Goal: Task Accomplishment & Management: Complete application form

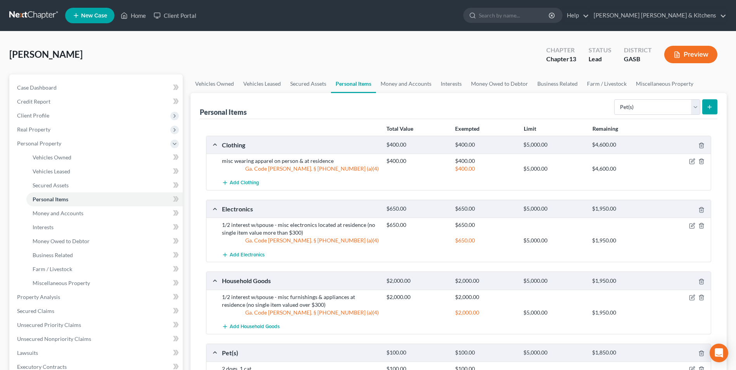
select select "pets"
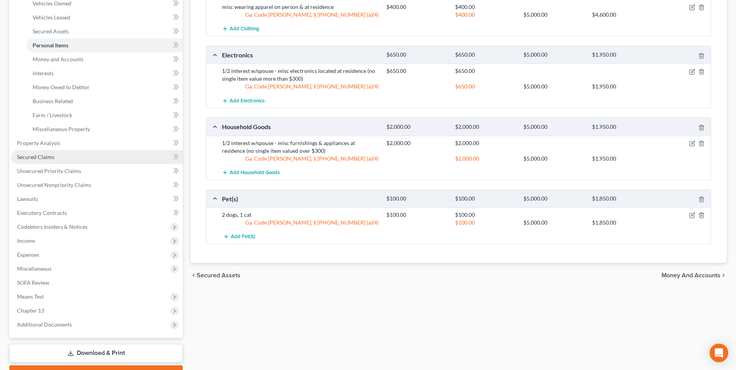
scroll to position [155, 0]
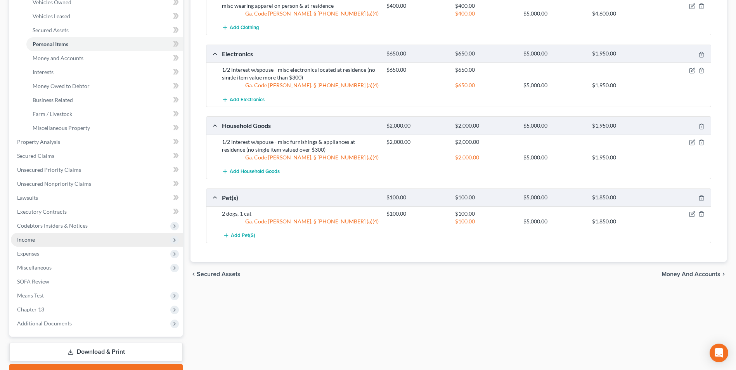
click at [25, 235] on span "Income" at bounding box center [97, 240] width 172 height 14
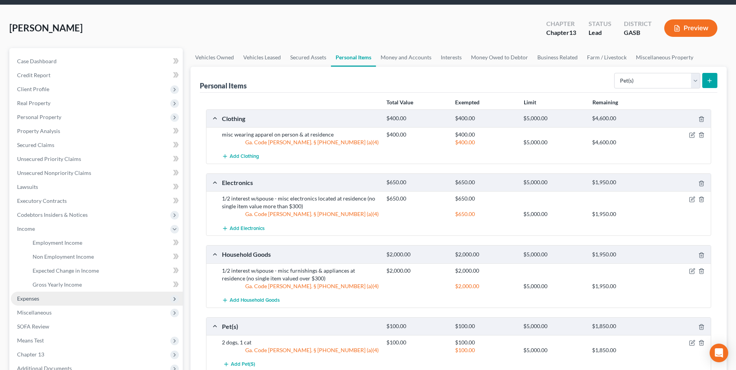
scroll to position [39, 0]
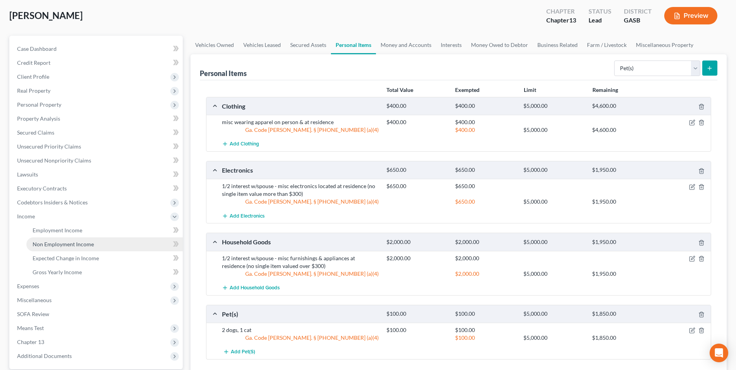
click at [46, 244] on span "Non Employment Income" at bounding box center [63, 244] width 61 height 7
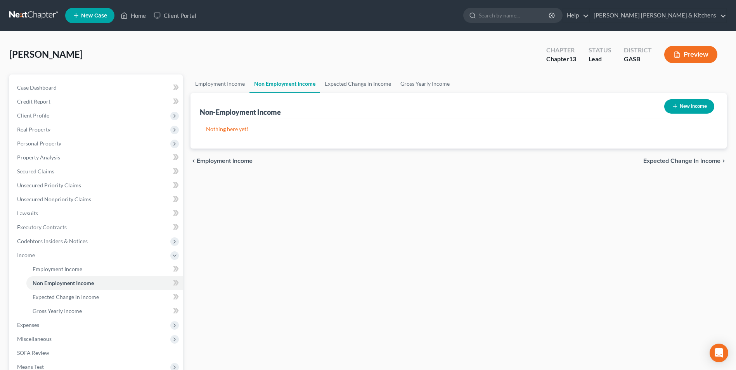
click at [690, 110] on button "New Income" at bounding box center [689, 106] width 50 height 14
select select "0"
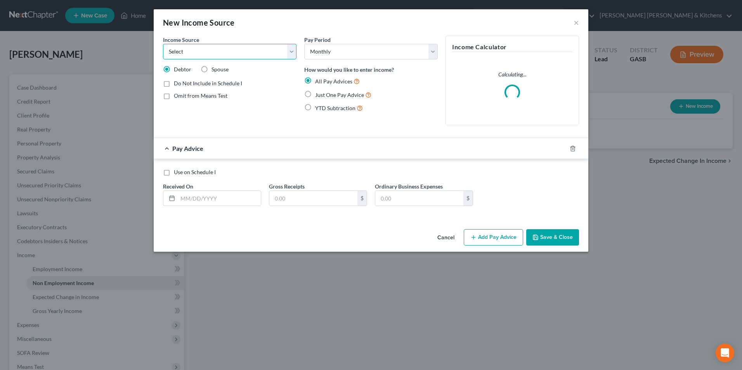
click at [201, 52] on select "Select Unemployment Disability (from employer) Pension Retirement Social Securi…" at bounding box center [229, 52] width 133 height 16
select select "4"
click at [163, 44] on select "Select Unemployment Disability (from employer) Pension Retirement Social Securi…" at bounding box center [229, 52] width 133 height 16
drag, startPoint x: 164, startPoint y: 101, endPoint x: 178, endPoint y: 99, distance: 13.7
click at [174, 100] on label "Omit from Means Test" at bounding box center [201, 96] width 54 height 8
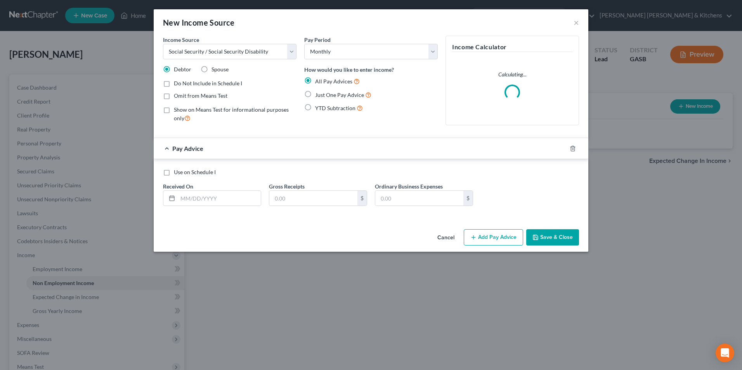
click at [177, 97] on input "Omit from Means Test" at bounding box center [179, 94] width 5 height 5
checkbox input "true"
click at [315, 94] on label "Just One Pay Advice" at bounding box center [343, 94] width 56 height 9
click at [318, 94] on input "Just One Pay Advice" at bounding box center [320, 92] width 5 height 5
radio input "true"
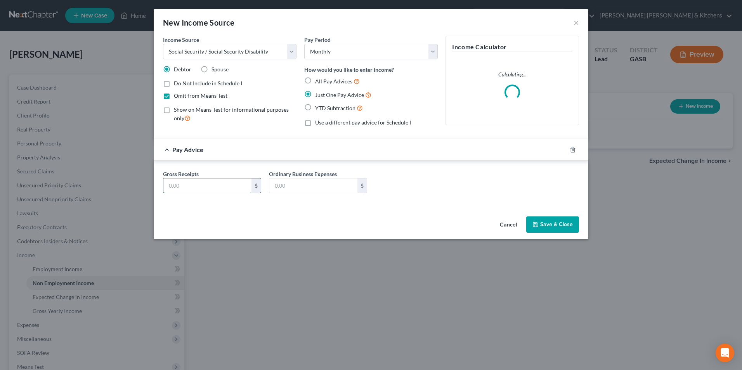
click at [182, 185] on input "text" at bounding box center [207, 185] width 88 height 15
type input "1,188.00"
click at [316, 182] on input "text" at bounding box center [313, 185] width 88 height 15
type input "0,000"
click at [546, 225] on button "Save & Close" at bounding box center [552, 224] width 53 height 16
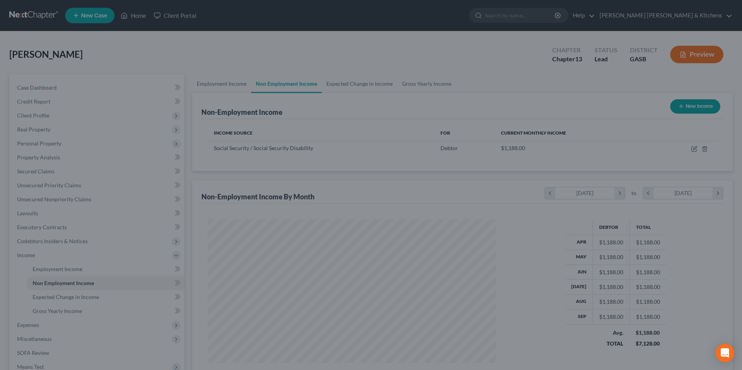
scroll to position [387714, 387555]
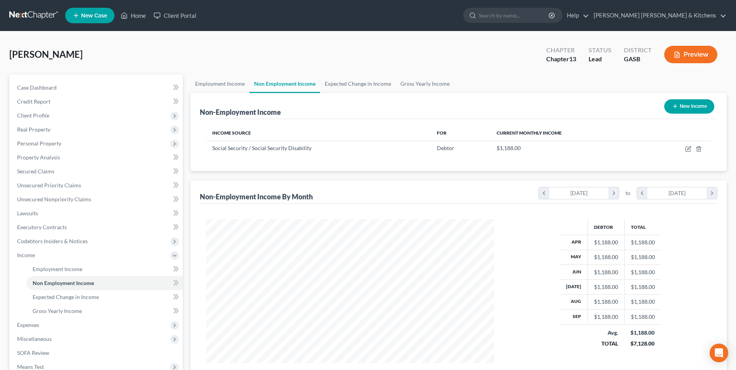
click at [688, 109] on button "New Income" at bounding box center [689, 106] width 50 height 14
select select "0"
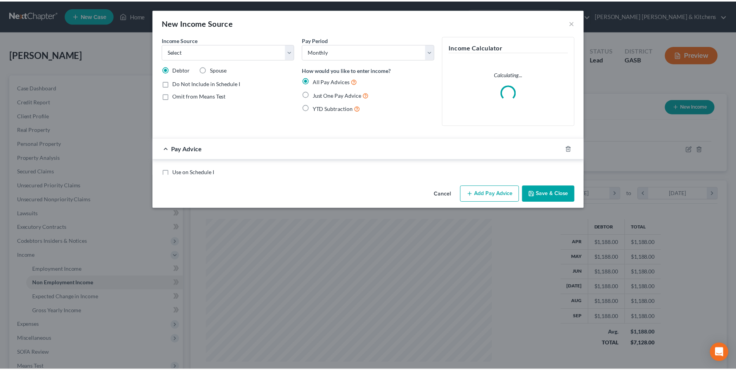
scroll to position [145, 306]
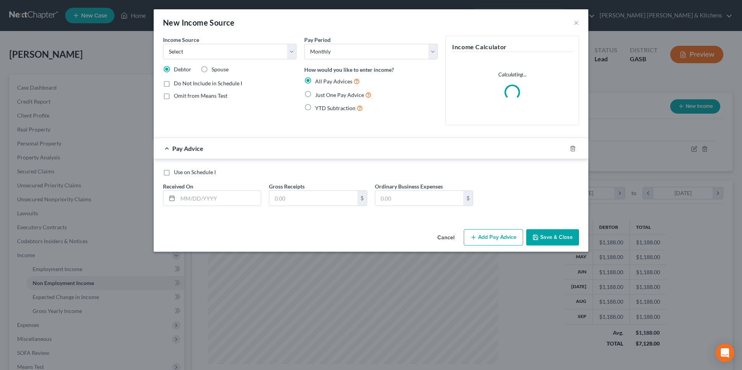
click at [211, 68] on label "Spouse" at bounding box center [219, 70] width 17 height 8
click at [214, 68] on input "Spouse" at bounding box center [216, 68] width 5 height 5
radio input "true"
click at [192, 52] on select "Select Unemployment Disability (from employer) Pension Retirement Social Securi…" at bounding box center [229, 52] width 133 height 16
select select "4"
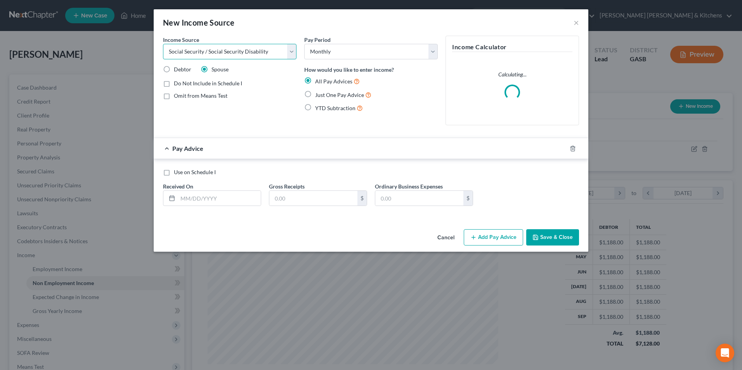
click at [163, 44] on select "Select Unemployment Disability (from employer) Pension Retirement Social Securi…" at bounding box center [229, 52] width 133 height 16
click at [174, 95] on label "Omit from Means Test" at bounding box center [201, 96] width 54 height 8
click at [177, 95] on input "Omit from Means Test" at bounding box center [179, 94] width 5 height 5
checkbox input "true"
click at [315, 97] on label "Just One Pay Advice" at bounding box center [343, 94] width 56 height 9
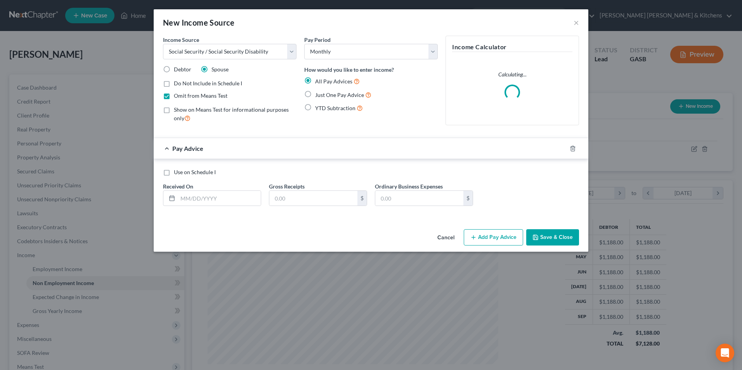
click at [318, 95] on input "Just One Pay Advice" at bounding box center [320, 92] width 5 height 5
radio input "true"
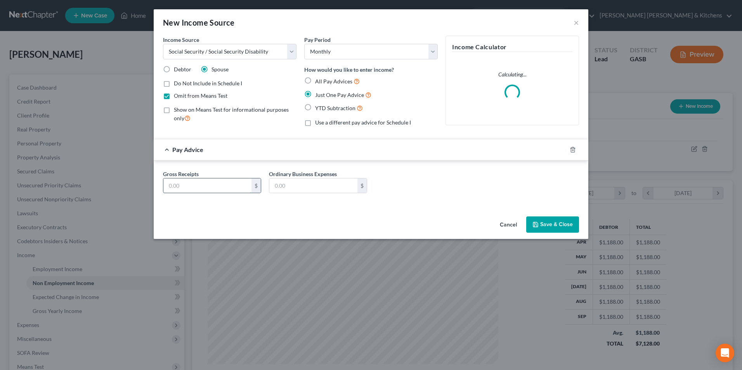
click at [192, 189] on input "text" at bounding box center [207, 185] width 88 height 15
type input "2,900"
type input "0.00"
click at [558, 226] on button "Save & Close" at bounding box center [552, 224] width 53 height 16
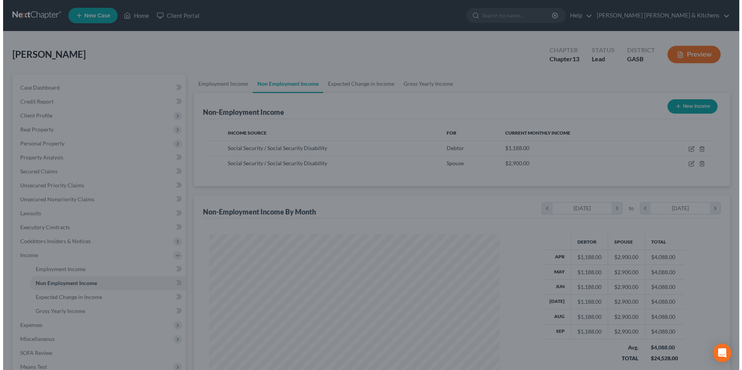
scroll to position [387714, 387555]
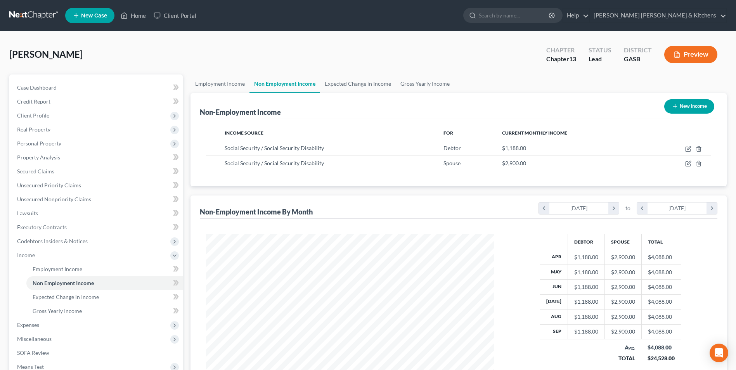
click at [692, 103] on button "New Income" at bounding box center [689, 106] width 50 height 14
select select "0"
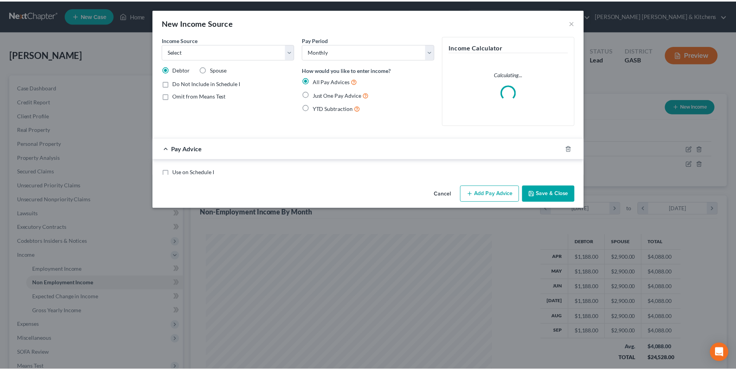
scroll to position [145, 306]
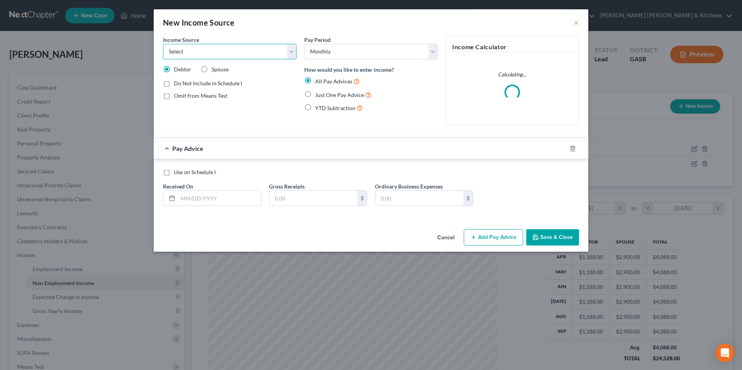
click at [202, 51] on select "Select Unemployment Disability (from employer) Pension Retirement Social Securi…" at bounding box center [229, 52] width 133 height 16
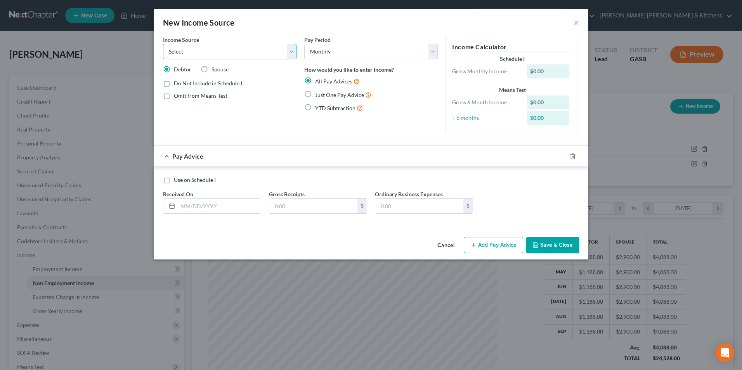
select select "5"
click at [163, 44] on select "Select Unemployment Disability (from employer) Pension Retirement Social Securi…" at bounding box center [229, 52] width 133 height 16
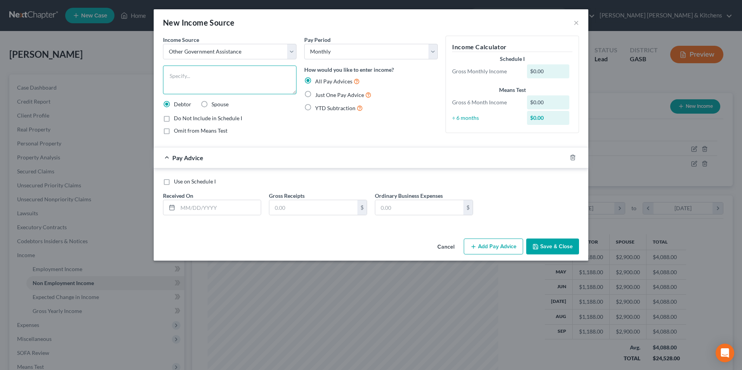
click at [184, 85] on textarea at bounding box center [229, 80] width 133 height 29
type textarea "VA disability (100% rating)"
click at [315, 96] on label "Just One Pay Advice" at bounding box center [343, 94] width 56 height 9
click at [318, 95] on input "Just One Pay Advice" at bounding box center [320, 92] width 5 height 5
radio input "true"
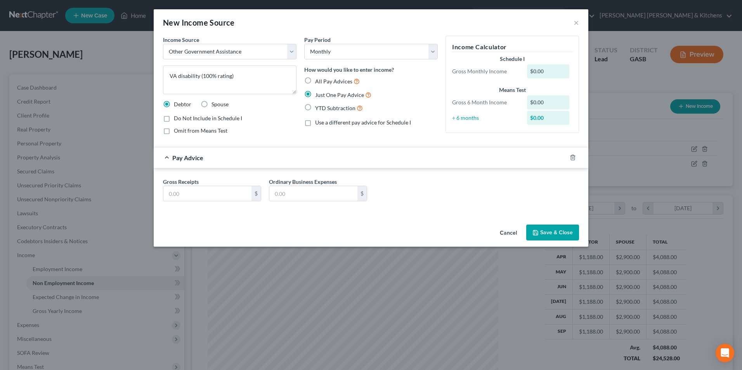
click at [174, 133] on label "Omit from Means Test" at bounding box center [201, 131] width 54 height 8
click at [177, 132] on input "Omit from Means Test" at bounding box center [179, 129] width 5 height 5
checkbox input "true"
click at [182, 198] on input "text" at bounding box center [207, 193] width 88 height 15
type input "4,044.00"
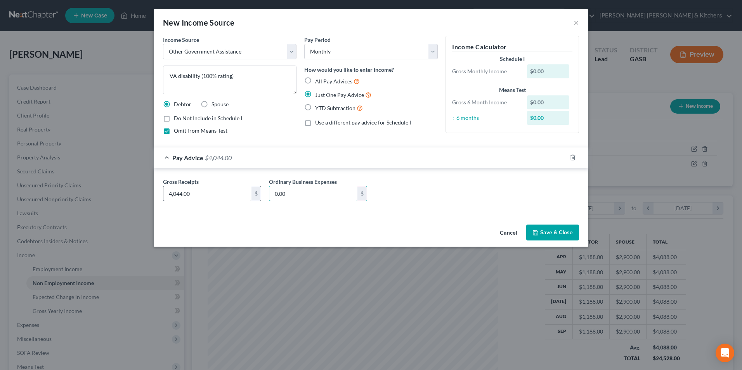
type input "0.00"
click at [566, 238] on button "Save & Close" at bounding box center [552, 233] width 53 height 16
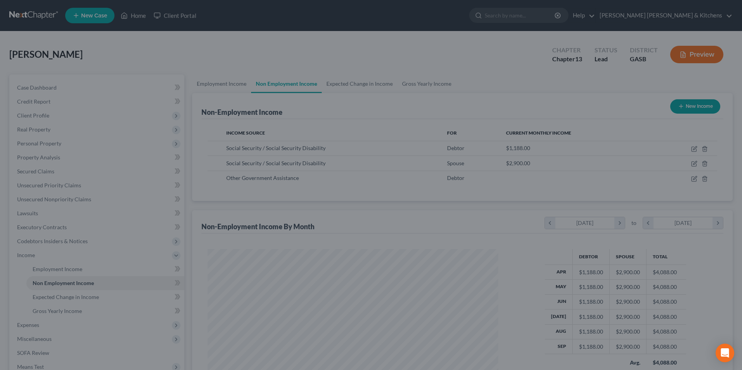
scroll to position [387714, 387555]
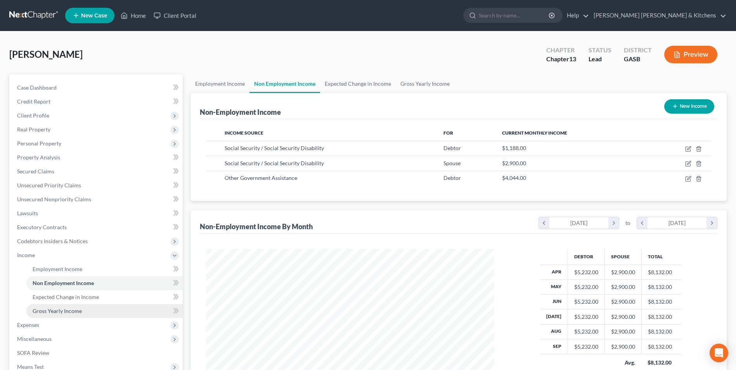
click at [62, 313] on span "Gross Yearly Income" at bounding box center [57, 311] width 49 height 7
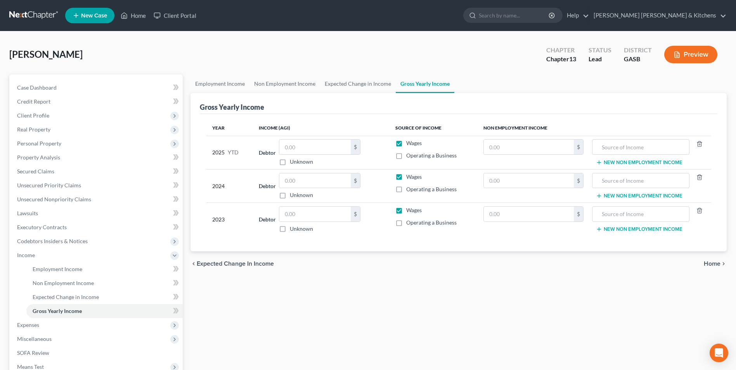
click at [406, 146] on label "Wages" at bounding box center [414, 143] width 16 height 8
click at [409, 144] on input "Wages" at bounding box center [411, 141] width 5 height 5
checkbox input "false"
click at [406, 178] on label "Wages" at bounding box center [414, 177] width 16 height 8
click at [409, 178] on input "Wages" at bounding box center [411, 175] width 5 height 5
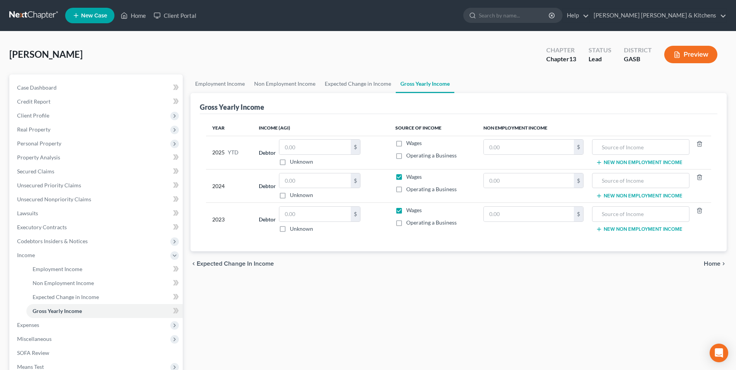
checkbox input "false"
drag, startPoint x: 401, startPoint y: 208, endPoint x: 401, endPoint y: 213, distance: 5.4
click at [406, 210] on label "Wages" at bounding box center [414, 210] width 16 height 8
click at [409, 210] on input "Wages" at bounding box center [411, 208] width 5 height 5
checkbox input "false"
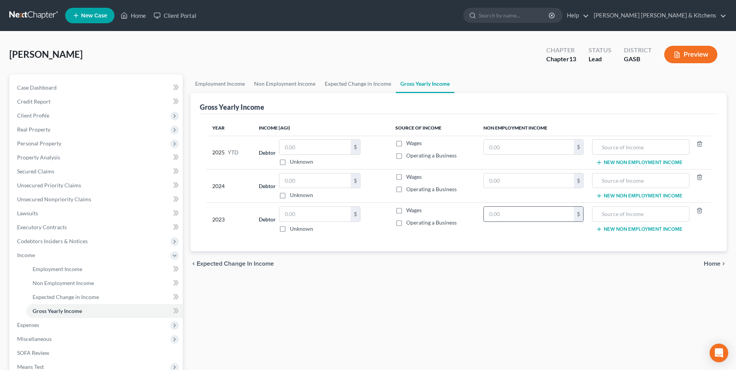
click at [510, 217] on input "text" at bounding box center [529, 214] width 90 height 15
type input "14,000"
click at [623, 210] on input "text" at bounding box center [640, 214] width 89 height 15
type input "social security"
click at [537, 183] on input "text" at bounding box center [529, 180] width 90 height 15
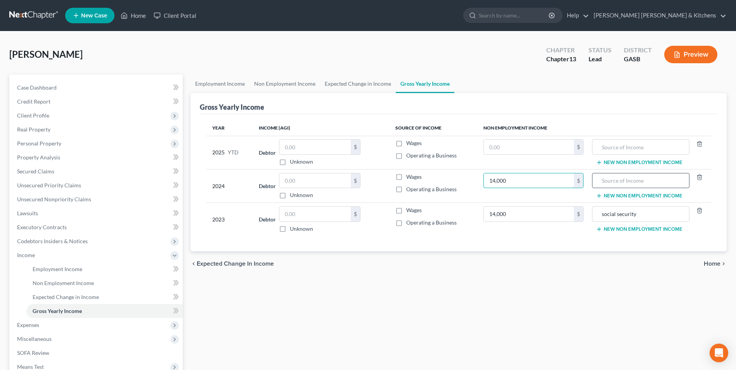
type input "14,000"
click at [635, 181] on input "text" at bounding box center [640, 180] width 89 height 15
type input "social security"
click at [520, 152] on input "text" at bounding box center [529, 147] width 90 height 15
type input "11,880"
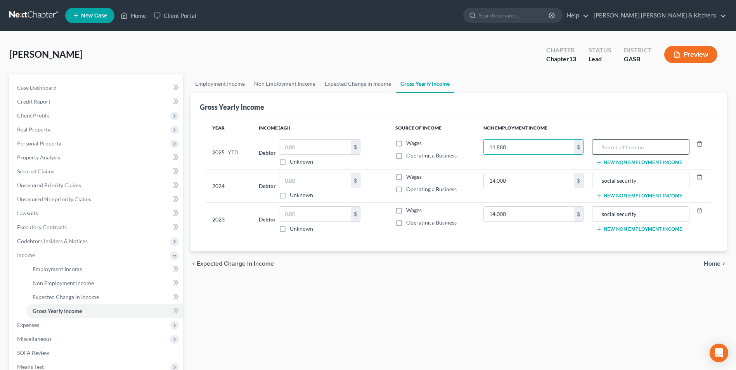
click at [615, 149] on input "text" at bounding box center [640, 147] width 89 height 15
type input "social security"
click at [618, 229] on button "New Non Employment Income" at bounding box center [639, 229] width 86 height 6
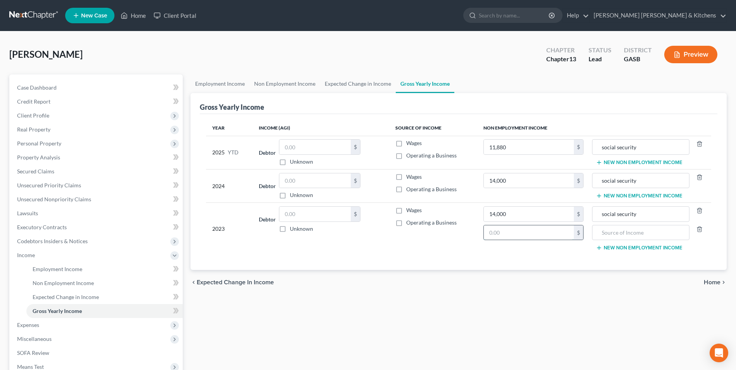
click at [569, 230] on input "text" at bounding box center [529, 232] width 90 height 15
type input "48,528"
click at [653, 232] on input "text" at bounding box center [640, 232] width 89 height 15
type input "VA disability"
click at [626, 196] on button "New Non Employment Income" at bounding box center [639, 196] width 86 height 6
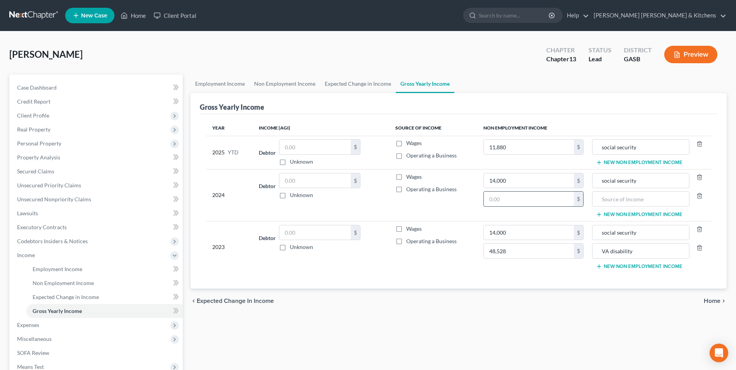
click at [517, 204] on input "text" at bounding box center [529, 199] width 90 height 15
type input "48,528"
click at [604, 201] on input "text" at bounding box center [640, 199] width 89 height 15
type input "VA disbility"
click at [616, 163] on button "New Non Employment Income" at bounding box center [639, 162] width 86 height 6
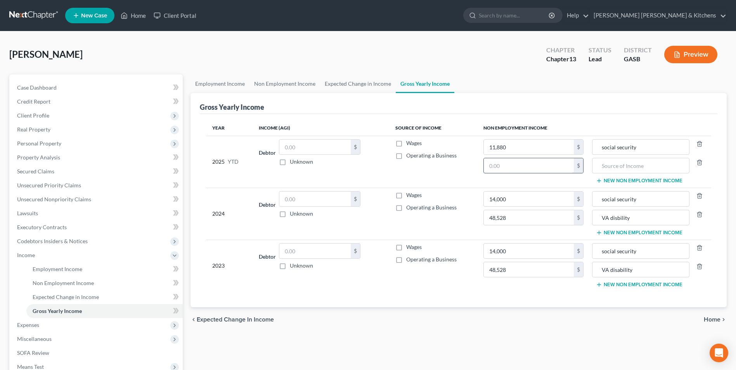
click at [544, 164] on input "text" at bounding box center [529, 165] width 90 height 15
type input "40,440"
click at [638, 172] on input "text" at bounding box center [640, 165] width 89 height 15
type input "VA disability"
click at [26, 324] on span "Expenses" at bounding box center [28, 325] width 22 height 7
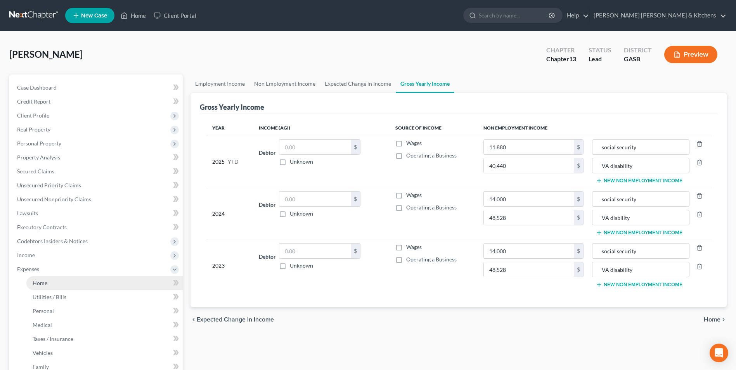
click at [37, 280] on span "Home" at bounding box center [40, 283] width 15 height 7
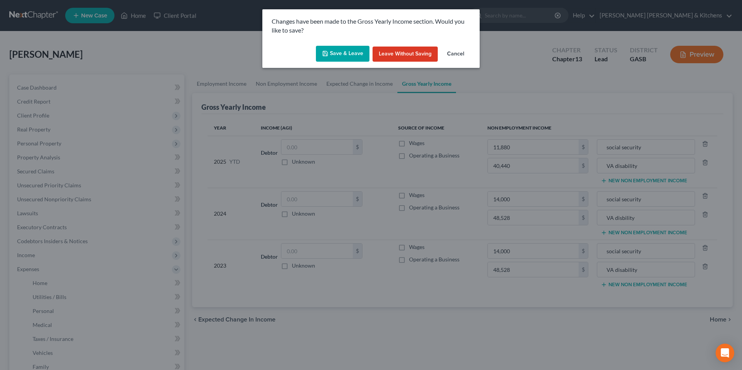
click at [357, 52] on button "Save & Leave" at bounding box center [343, 54] width 54 height 16
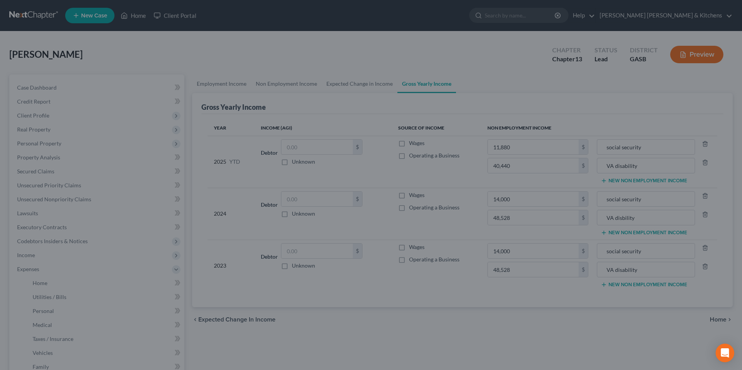
type input "48,528.00"
type input "VA disability"
type input "40,440.00"
type input "VA disability"
type input "48,528.00"
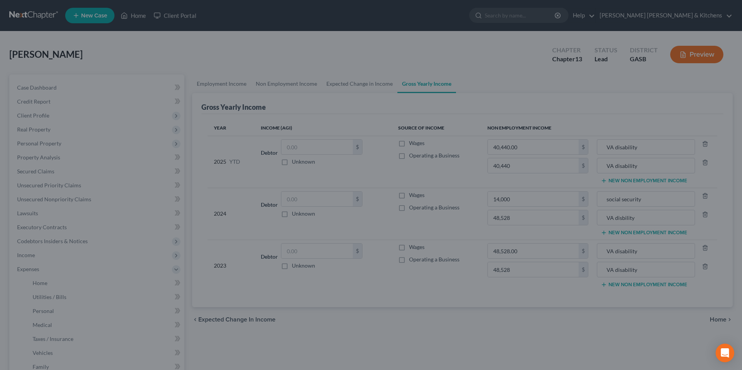
type input "VA disbility"
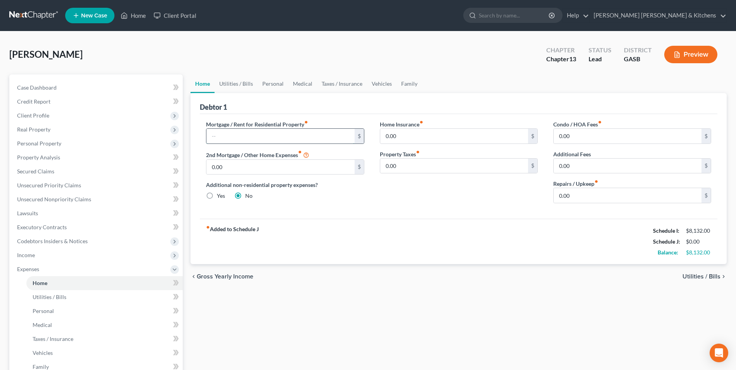
drag, startPoint x: 284, startPoint y: 140, endPoint x: 284, endPoint y: 133, distance: 7.4
click at [284, 140] on input "text" at bounding box center [280, 136] width 148 height 15
type input "1,342"
click at [427, 164] on input "0.00" at bounding box center [454, 166] width 148 height 15
type input "50"
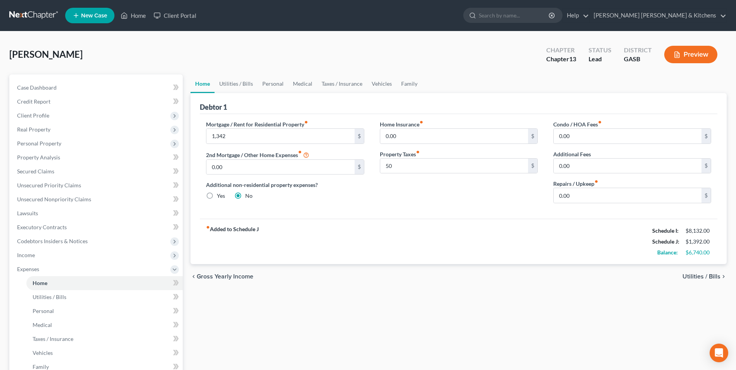
click at [689, 274] on span "Utilities / Bills" at bounding box center [701, 276] width 38 height 6
type input "0.00"
radio input "true"
type input "0.00"
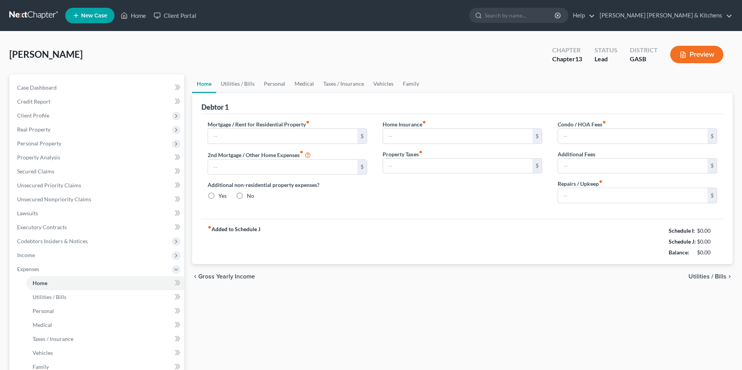
type input "0.00"
click at [239, 137] on input "text" at bounding box center [280, 136] width 148 height 15
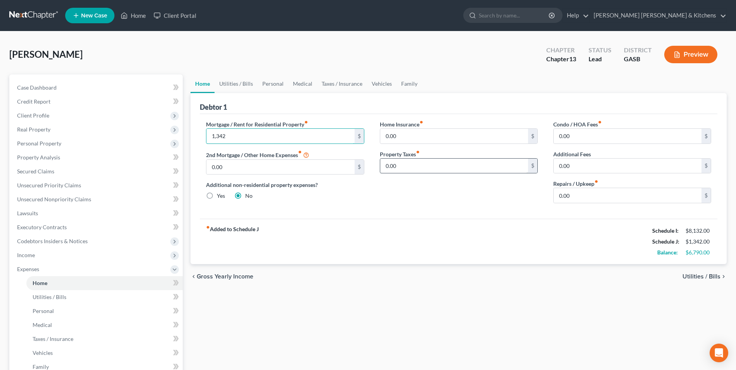
type input "1,342"
click at [427, 165] on input "0.00" at bounding box center [454, 166] width 148 height 15
type input "50"
click at [56, 297] on span "Utilities / Bills" at bounding box center [50, 297] width 34 height 7
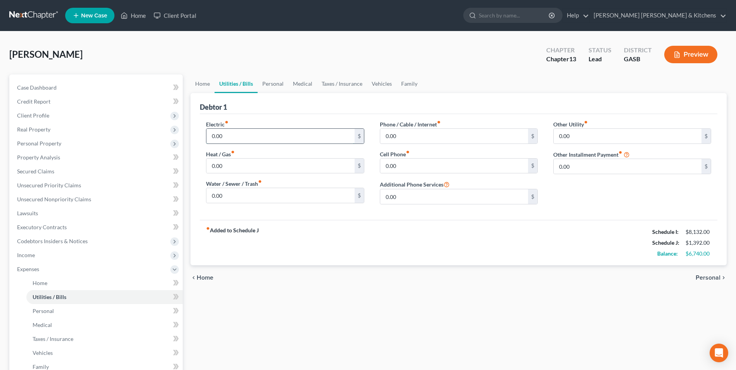
drag, startPoint x: 259, startPoint y: 139, endPoint x: 273, endPoint y: 131, distance: 16.4
click at [259, 139] on input "0.00" at bounding box center [280, 136] width 148 height 15
type input "350"
type input "220"
type input "250"
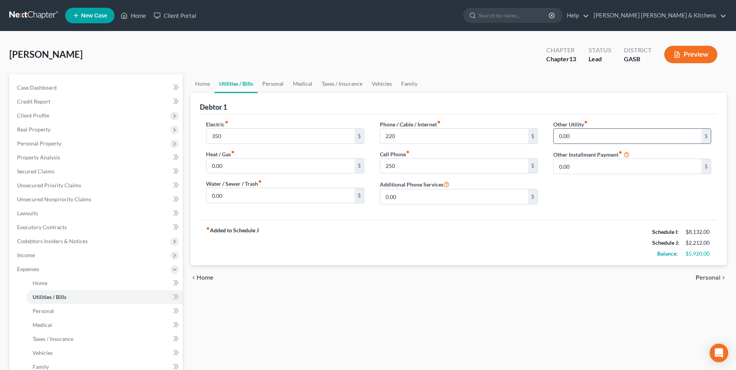
click at [580, 142] on input "0.00" at bounding box center [627, 136] width 148 height 15
type input "100"
type input "security"
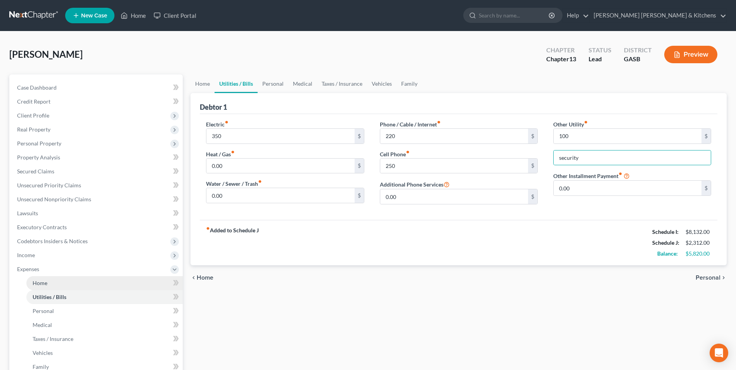
click at [33, 283] on span "Home" at bounding box center [40, 283] width 15 height 7
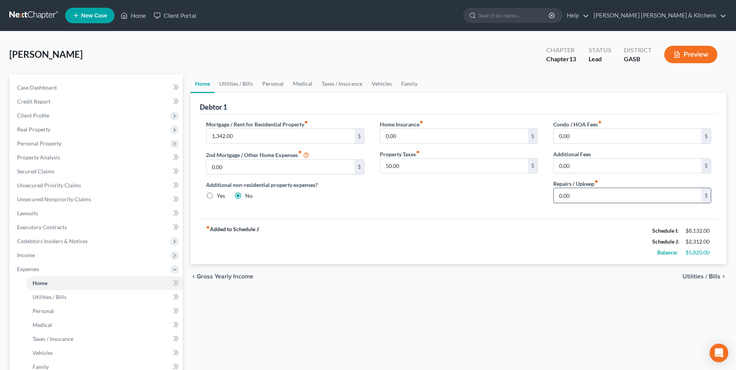
click at [579, 194] on input "0.00" at bounding box center [627, 195] width 148 height 15
type input "150"
click at [47, 308] on span "Personal" at bounding box center [43, 311] width 21 height 7
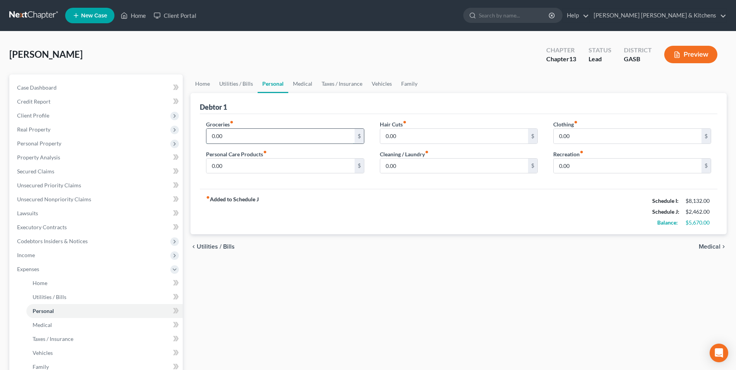
click at [235, 143] on input "0.00" at bounding box center [280, 136] width 148 height 15
type input "625"
type input "75"
type input "200"
click at [716, 247] on span "Medical" at bounding box center [710, 247] width 22 height 6
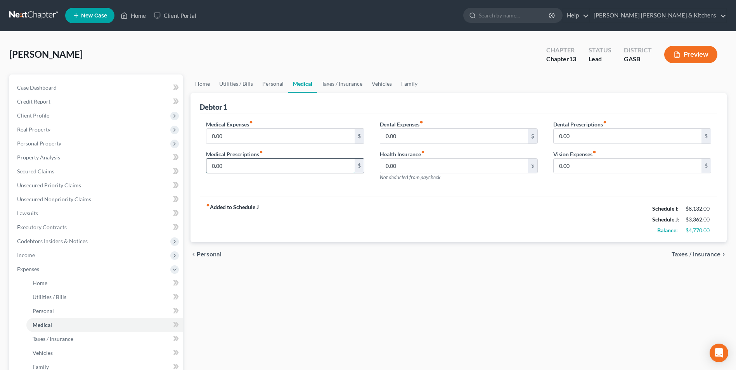
click at [263, 162] on input "0.00" at bounding box center [280, 166] width 148 height 15
type input "380"
click at [691, 258] on span "Taxes / Insurance" at bounding box center [695, 254] width 49 height 6
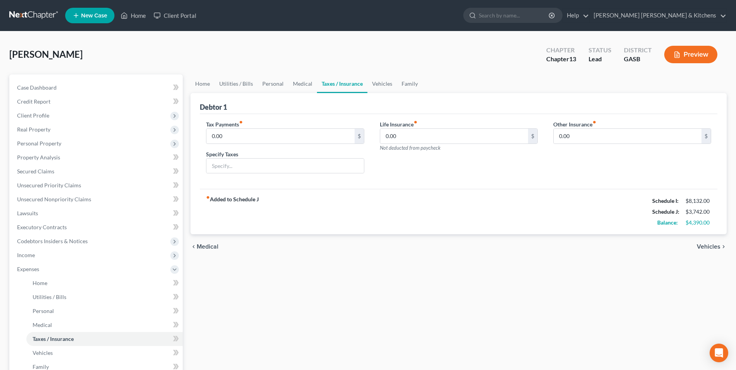
click at [419, 146] on span "Not deducted from paycheck" at bounding box center [410, 148] width 61 height 6
click at [420, 134] on input "0.00" at bounding box center [454, 136] width 148 height 15
type input "65"
click at [702, 250] on span "Vehicles" at bounding box center [709, 247] width 24 height 6
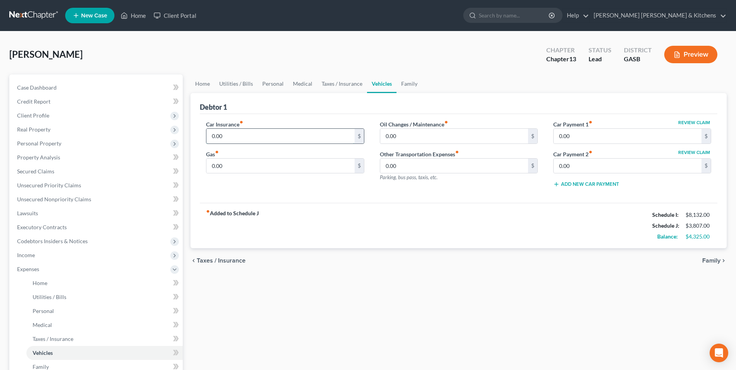
click at [233, 140] on input "0.00" at bounding box center [280, 136] width 148 height 15
type input "278"
type input "550"
click at [719, 259] on span "Family" at bounding box center [711, 261] width 18 height 6
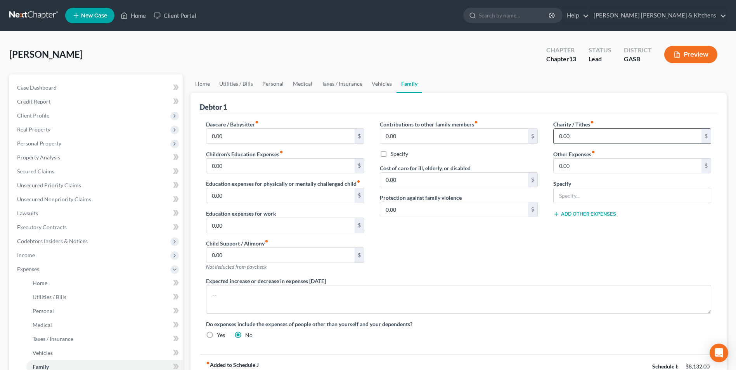
click at [587, 138] on input "0.00" at bounding box center [627, 136] width 148 height 15
type input "300"
type input "182"
click at [583, 213] on button "Add Other Expenses" at bounding box center [584, 214] width 63 height 6
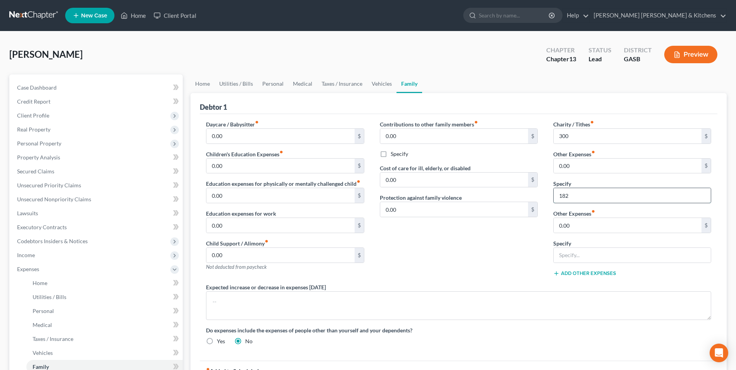
click at [579, 200] on input "182" at bounding box center [631, 195] width 157 height 15
click at [573, 165] on input "0.00" at bounding box center [627, 166] width 148 height 15
type input "182"
type input "wife's revolving debt $10,920 (pmt prorated)"
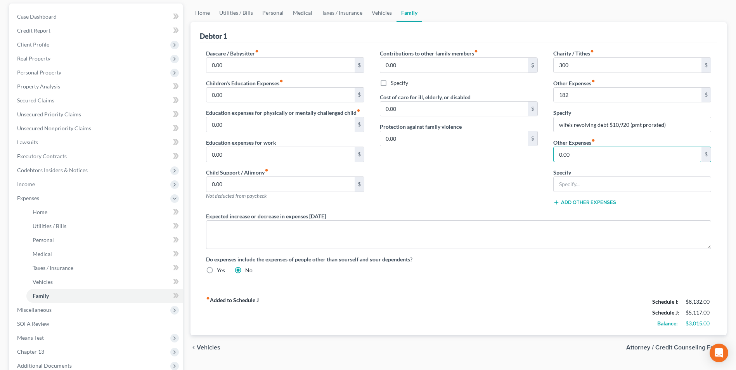
scroll to position [154, 0]
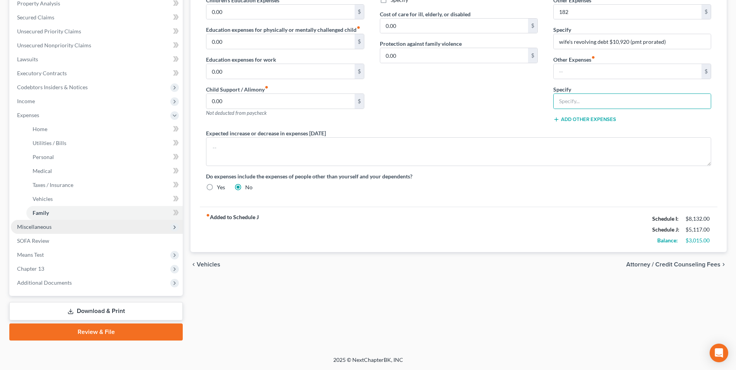
click at [28, 227] on span "Miscellaneous" at bounding box center [34, 226] width 35 height 7
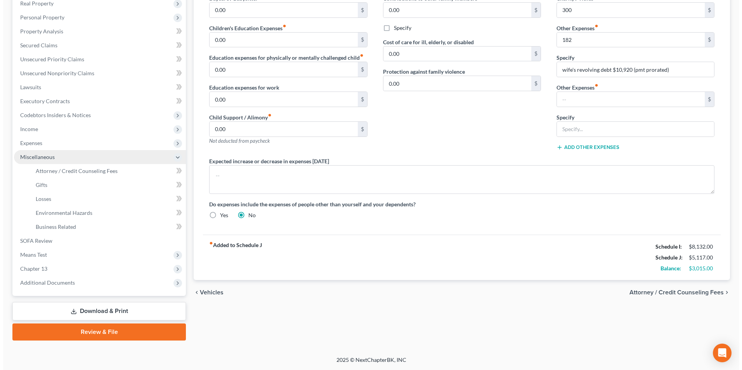
scroll to position [126, 0]
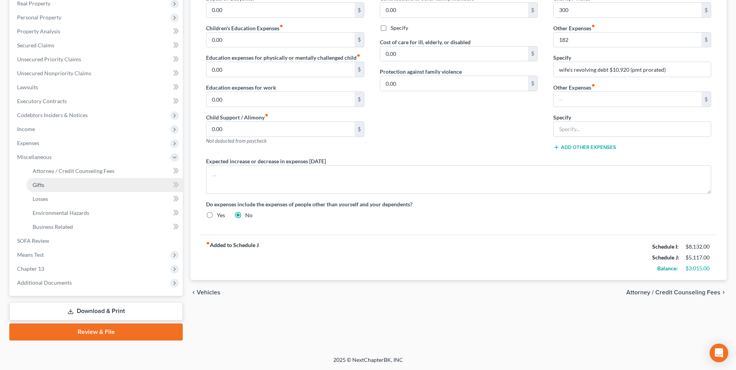
click at [36, 188] on link "Gifts" at bounding box center [104, 185] width 156 height 14
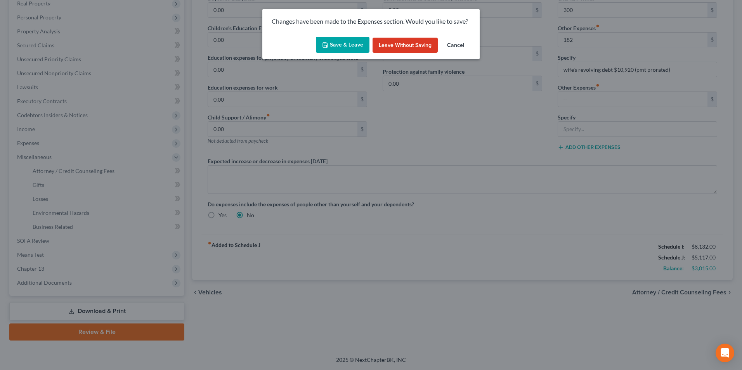
click at [350, 48] on button "Save & Leave" at bounding box center [343, 45] width 54 height 16
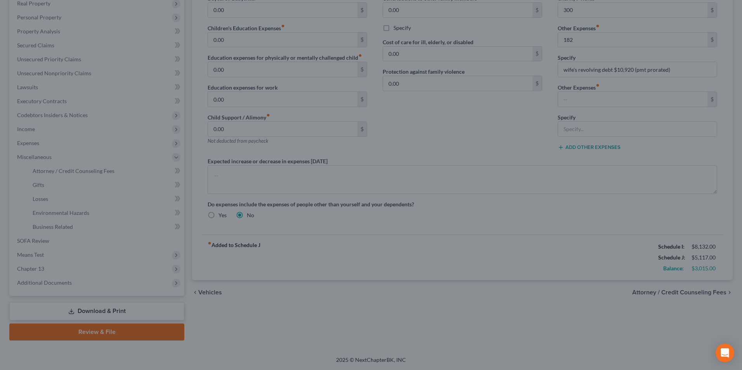
type input "300.00"
type input "182.00"
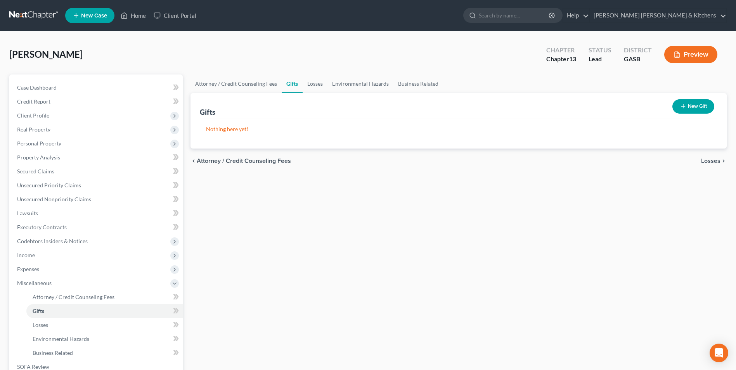
click at [694, 107] on button "New Gift" at bounding box center [693, 106] width 42 height 14
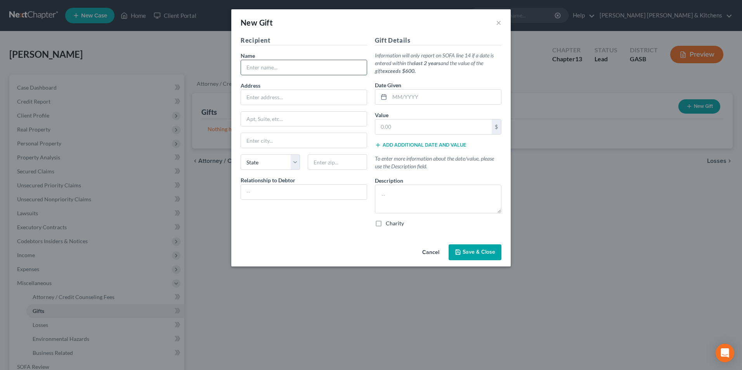
click at [249, 71] on input "text" at bounding box center [304, 67] width 126 height 15
type input "Church"
click at [409, 98] on input "text" at bounding box center [444, 97] width 111 height 15
type input "10/2025"
type input "3,000"
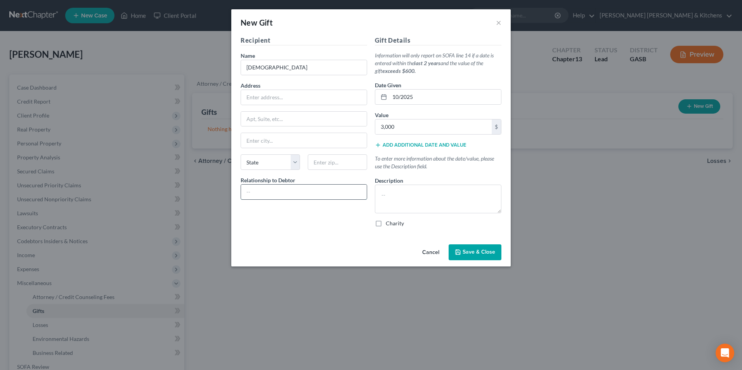
click at [324, 192] on input "text" at bounding box center [304, 192] width 126 height 15
type input "none"
click at [403, 205] on textarea at bounding box center [438, 199] width 126 height 29
type textarea "approx tithes paid YTD $3000"
click at [386, 222] on label "Charity" at bounding box center [395, 224] width 18 height 8
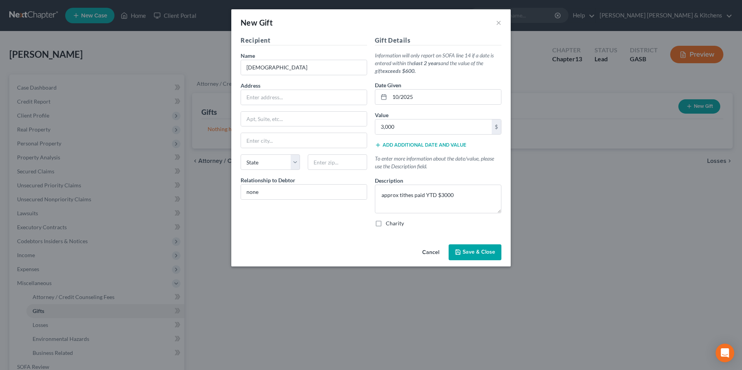
click at [389, 222] on input "Charity" at bounding box center [391, 222] width 5 height 5
checkbox input "true"
click at [478, 256] on button "Save & Close" at bounding box center [474, 252] width 53 height 16
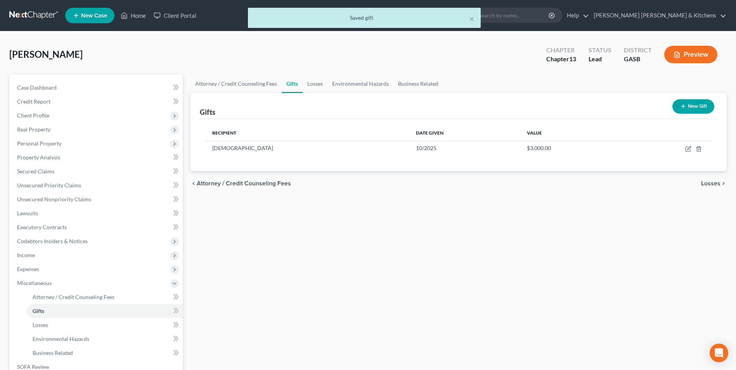
click at [685, 109] on icon "button" at bounding box center [683, 106] width 6 height 6
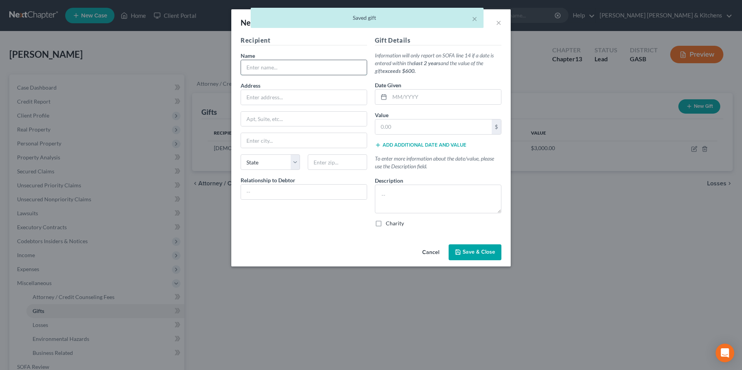
click at [267, 68] on input "text" at bounding box center [304, 67] width 126 height 15
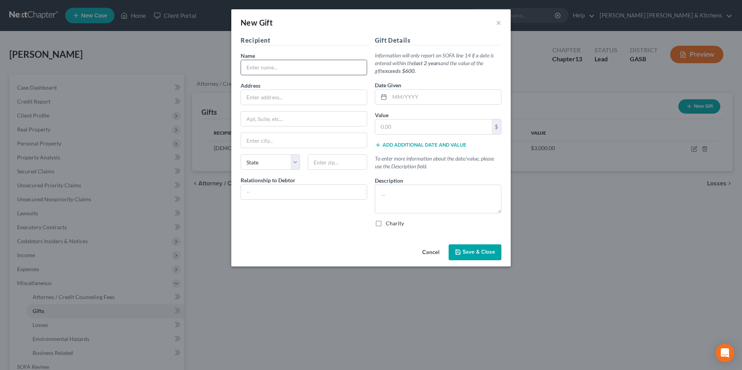
type input "Church"
click at [274, 193] on input "text" at bounding box center [304, 192] width 126 height 15
type input "none"
click at [411, 97] on input "text" at bounding box center [444, 97] width 111 height 15
type input "12/2024"
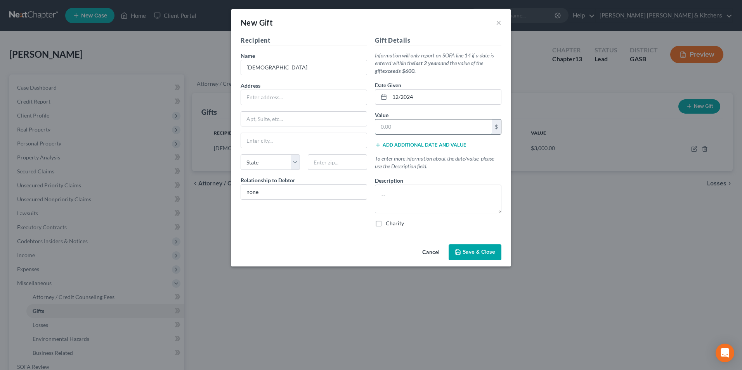
drag, startPoint x: 413, startPoint y: 100, endPoint x: 423, endPoint y: 127, distance: 28.5
click at [423, 127] on input "text" at bounding box center [433, 126] width 116 height 15
type input "3,600"
click at [419, 190] on textarea at bounding box center [438, 199] width 126 height 29
type textarea "approx tithes paid in 2024 $3600"
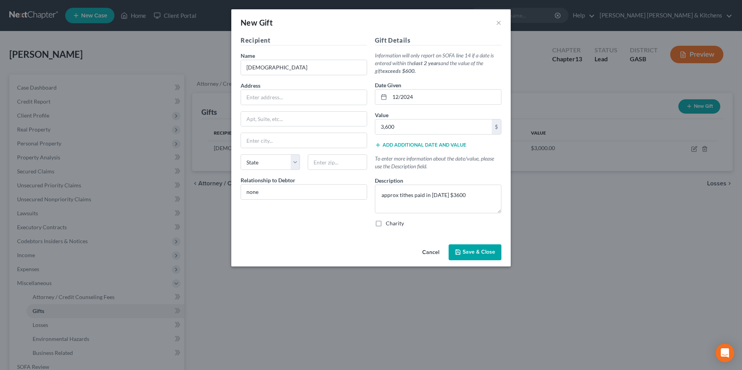
click at [386, 223] on label "Charity" at bounding box center [395, 224] width 18 height 8
click at [389, 223] on input "Charity" at bounding box center [391, 222] width 5 height 5
checkbox input "true"
click at [475, 253] on span "Save & Close" at bounding box center [478, 252] width 33 height 7
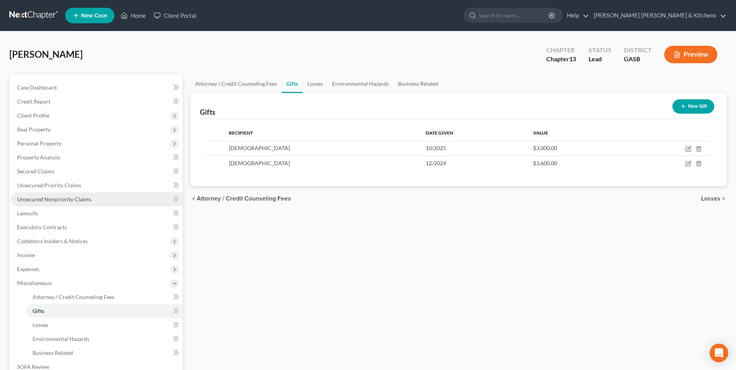
click at [49, 197] on span "Unsecured Nonpriority Claims" at bounding box center [54, 199] width 74 height 7
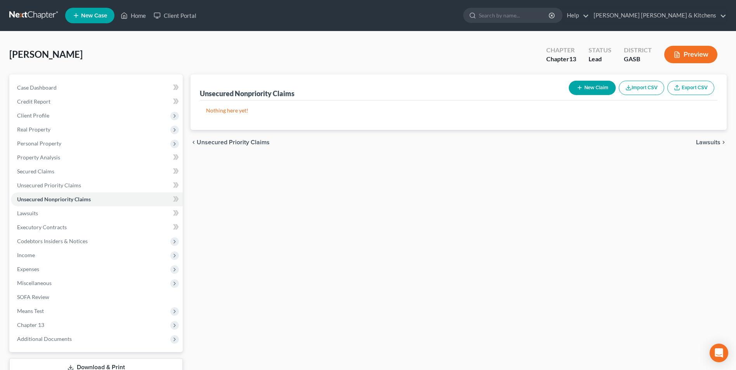
click at [579, 88] on line "button" at bounding box center [579, 88] width 3 height 0
select select "0"
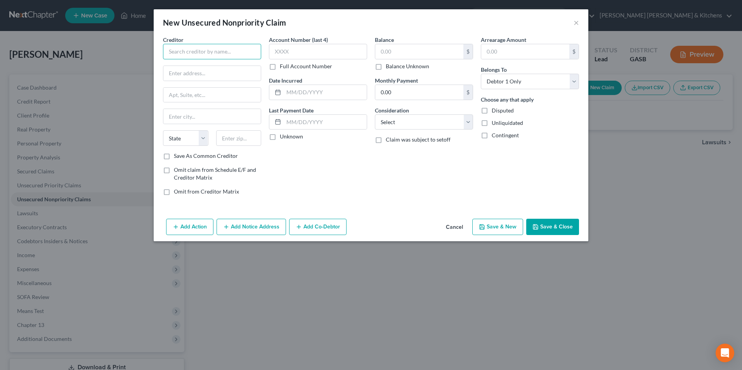
click at [246, 52] on input "text" at bounding box center [212, 52] width 98 height 16
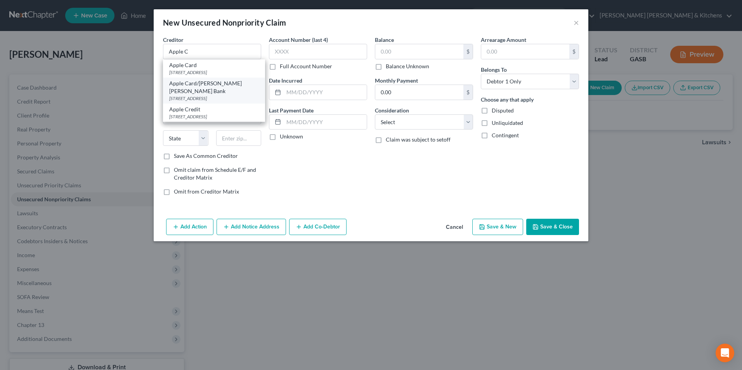
click at [230, 95] on div "[STREET_ADDRESS]" at bounding box center [214, 98] width 90 height 7
type input "Apple Card/[PERSON_NAME] [PERSON_NAME] Bank"
type input "PO Box 7247"
type input "Lockbox 6112"
type input "[GEOGRAPHIC_DATA]"
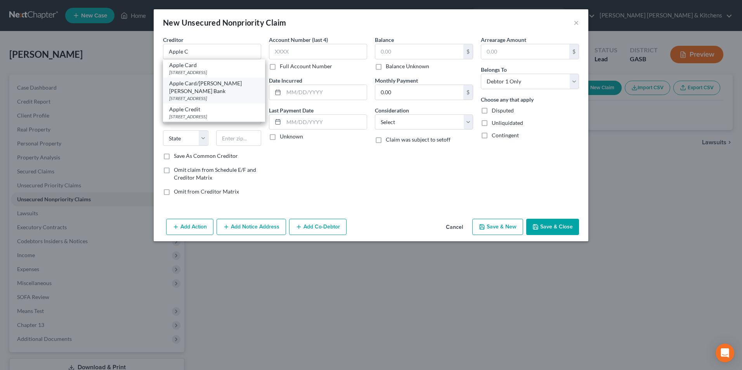
select select "39"
type input "19170"
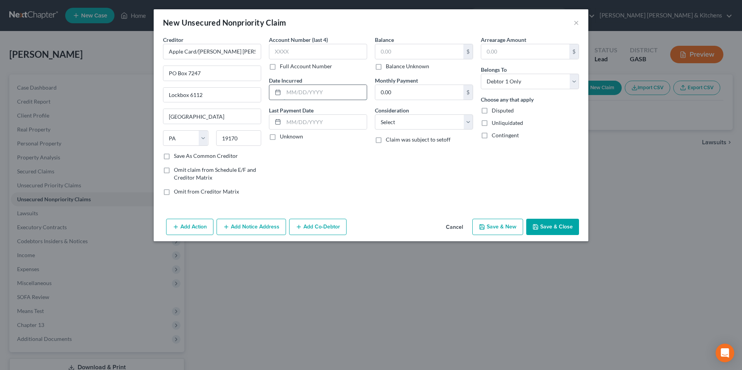
click at [297, 93] on input "text" at bounding box center [325, 92] width 83 height 15
type input "2020"
click at [384, 47] on input "text" at bounding box center [419, 51] width 88 height 15
type input "1,133"
click at [393, 123] on select "Select Cable / Satellite Services Collection Agency Credit Card Debt Debt Couns…" at bounding box center [424, 122] width 98 height 16
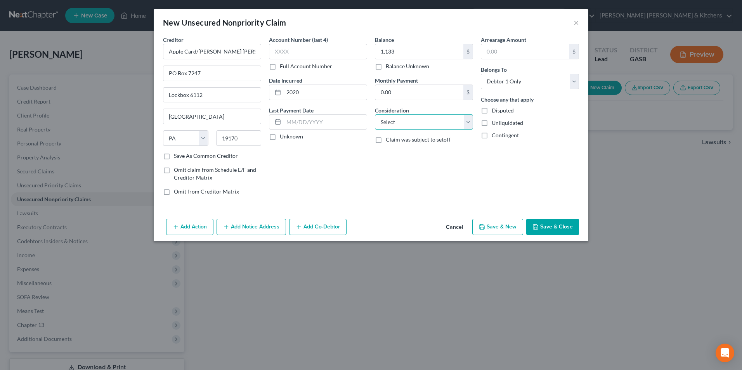
select select "2"
click at [375, 114] on select "Select Cable / Satellite Services Collection Agency Credit Card Debt Debt Couns…" at bounding box center [424, 122] width 98 height 16
click at [505, 232] on button "Save & New" at bounding box center [497, 227] width 51 height 16
select select "0"
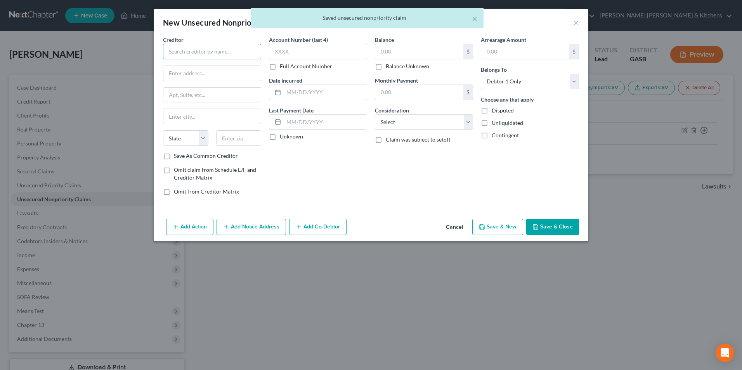
click at [190, 53] on input "text" at bounding box center [212, 52] width 98 height 16
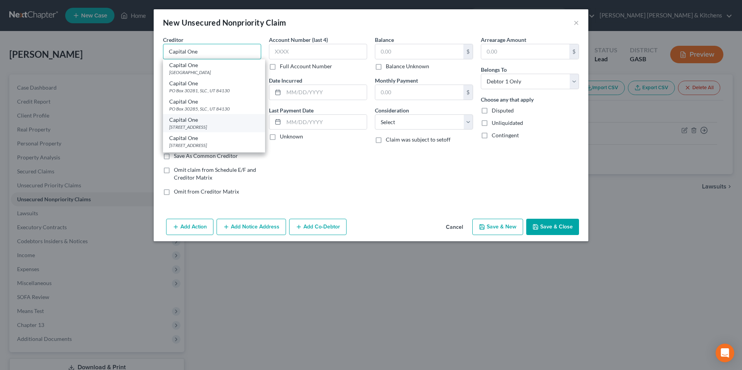
type input "Capital One"
click at [204, 123] on div "Capital One" at bounding box center [214, 120] width 90 height 8
type input "PO Box 31293"
type input "[GEOGRAPHIC_DATA]"
select select "46"
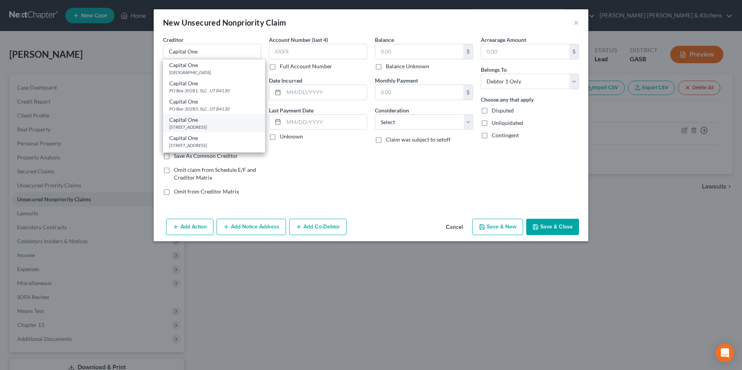
type input "84131"
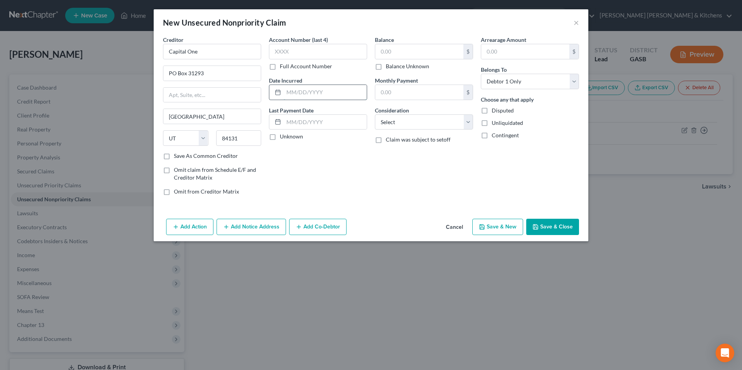
click at [308, 92] on input "text" at bounding box center [325, 92] width 83 height 15
type input "2023"
click at [398, 53] on input "text" at bounding box center [419, 51] width 88 height 15
type input "586"
click at [391, 126] on select "Select Cable / Satellite Services Collection Agency Credit Card Debt Debt Couns…" at bounding box center [424, 122] width 98 height 16
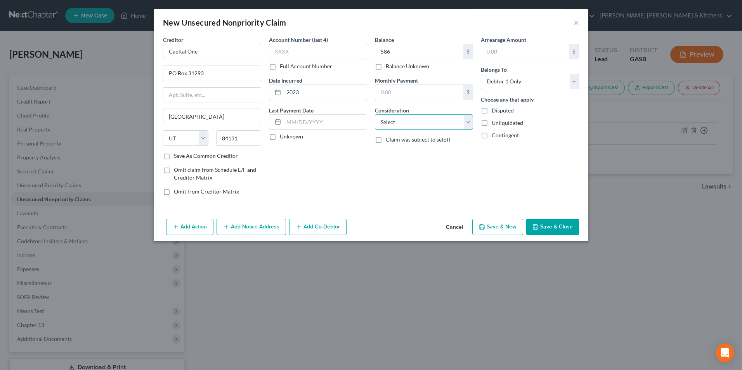
select select "2"
click at [375, 114] on select "Select Cable / Satellite Services Collection Agency Credit Card Debt Debt Couns…" at bounding box center [424, 122] width 98 height 16
click at [547, 230] on button "Save & Close" at bounding box center [552, 227] width 53 height 16
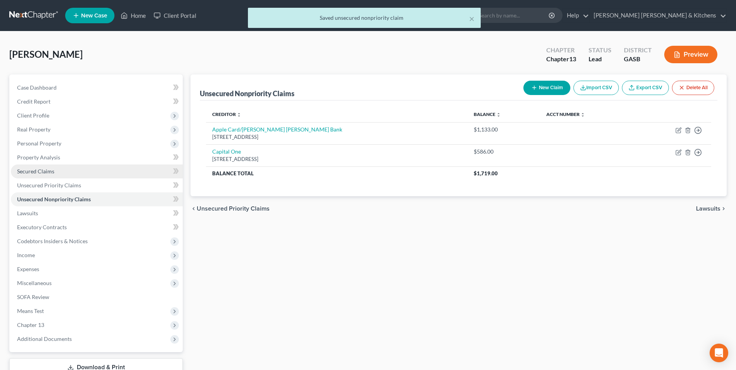
drag, startPoint x: 42, startPoint y: 176, endPoint x: 53, endPoint y: 174, distance: 11.9
click at [42, 176] on link "Secured Claims" at bounding box center [97, 171] width 172 height 14
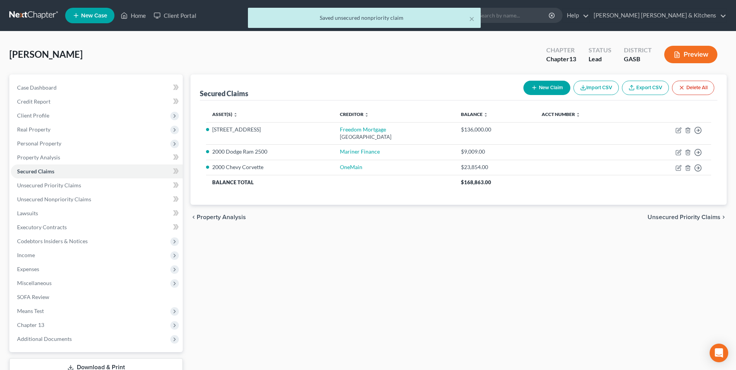
click at [551, 94] on button "New Claim" at bounding box center [546, 88] width 47 height 14
select select "0"
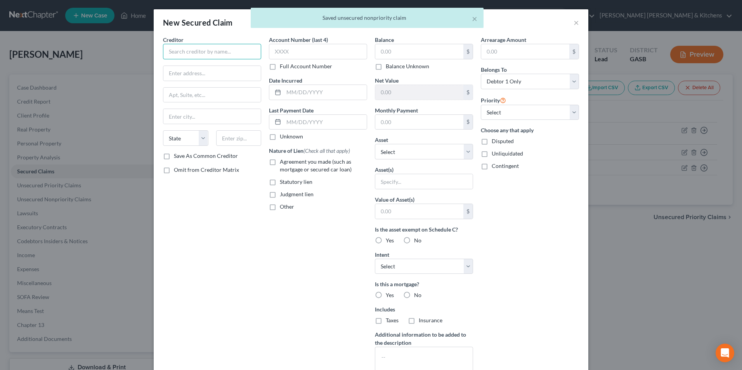
click at [190, 59] on input "text" at bounding box center [212, 52] width 98 height 16
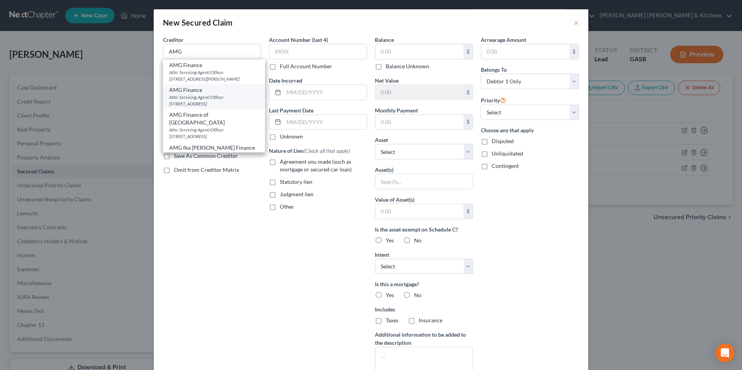
click at [205, 97] on div "Attn: Servicing Agent/Officer [STREET_ADDRESS]" at bounding box center [214, 100] width 90 height 13
type input "AMG Finance"
type input "Attn: Servicing Agent/Officer"
type input "1636 Veterans Blvd"
type input "Dublin"
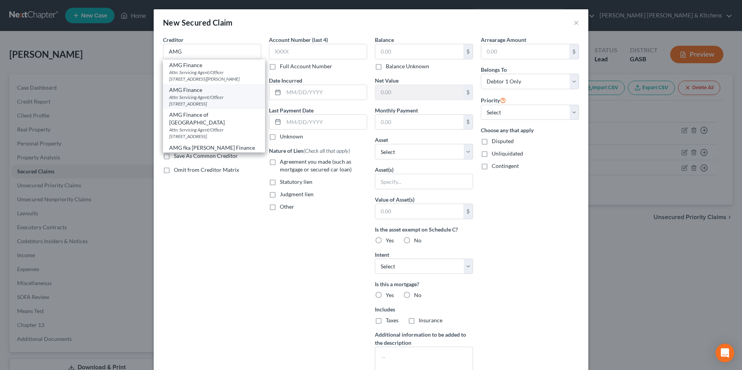
select select "10"
type input "31021"
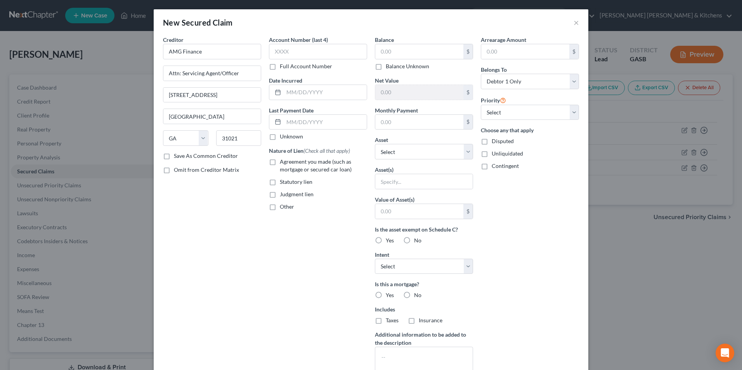
click at [280, 164] on label "Agreement you made (such as mortgage or secured car loan)" at bounding box center [323, 166] width 87 height 16
click at [283, 163] on input "Agreement you made (such as mortgage or secured car loan)" at bounding box center [285, 160] width 5 height 5
checkbox input "true"
click at [393, 50] on input "text" at bounding box center [419, 51] width 88 height 15
type input "2,300"
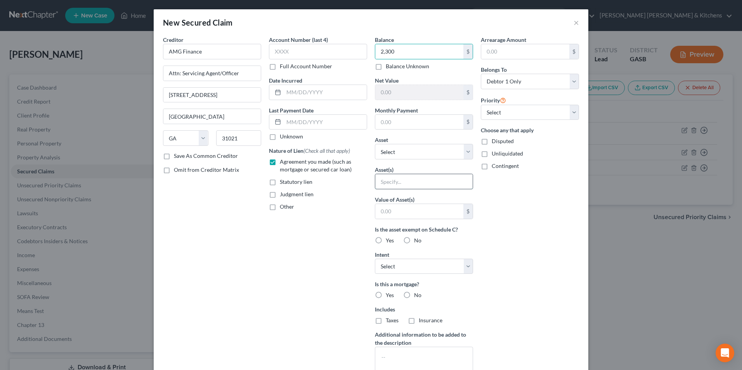
click at [404, 184] on input "text" at bounding box center [423, 181] width 97 height 15
type input "personal property"
click at [414, 214] on input "text" at bounding box center [419, 211] width 88 height 15
type input "1.00"
click at [488, 142] on div "Disputed" at bounding box center [530, 141] width 98 height 8
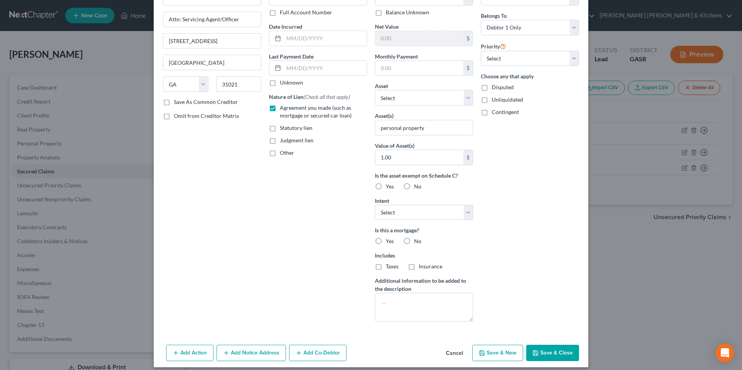
scroll to position [61, 0]
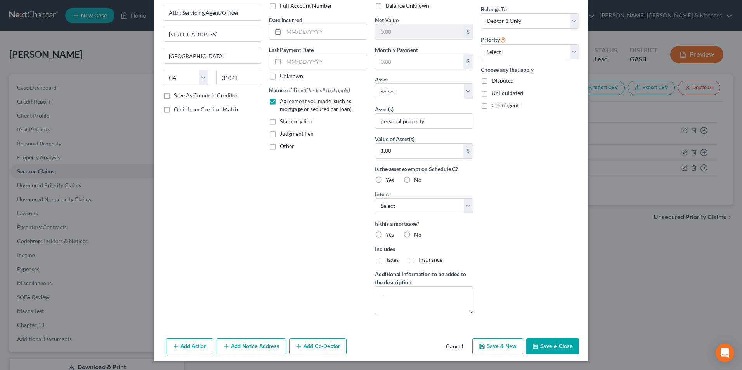
drag, startPoint x: 482, startPoint y: 80, endPoint x: 482, endPoint y: 88, distance: 7.4
click at [491, 81] on label "Disputed" at bounding box center [502, 81] width 22 height 8
click at [495, 81] on input "Disputed" at bounding box center [497, 79] width 5 height 5
checkbox input "true"
click at [502, 345] on button "Save & New" at bounding box center [497, 346] width 51 height 16
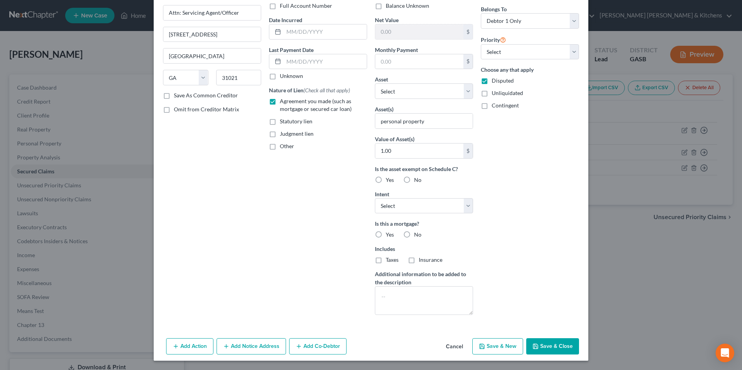
select select "0"
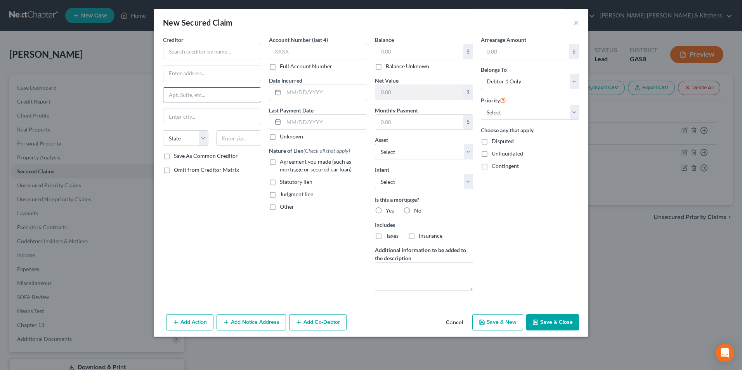
scroll to position [0, 0]
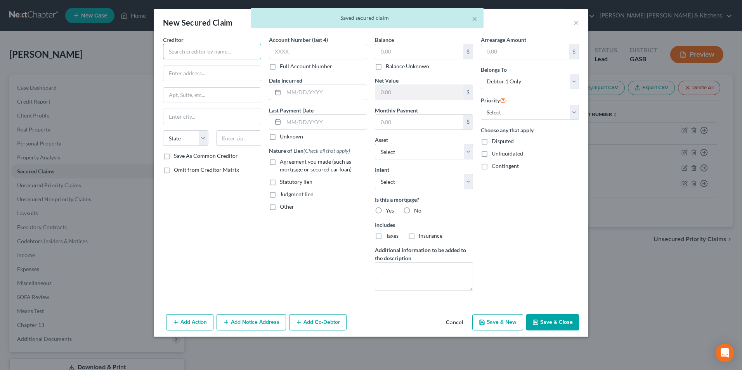
click at [174, 55] on input "text" at bounding box center [212, 52] width 98 height 16
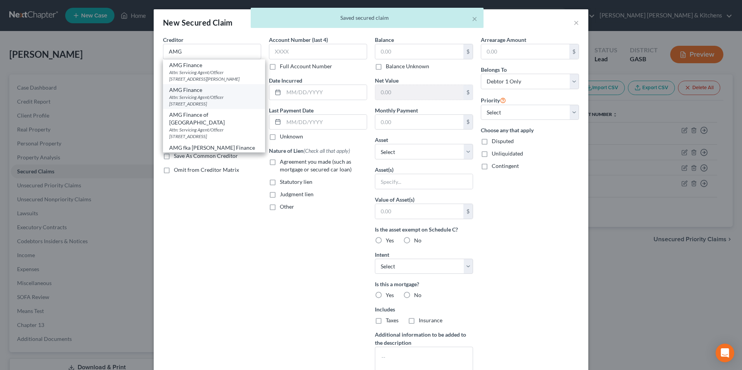
click at [203, 102] on div "Attn: Servicing Agent/Officer [STREET_ADDRESS]" at bounding box center [214, 100] width 90 height 13
type input "AMG Finance"
type input "Attn: Servicing Agent/Officer"
type input "1636 Veterans Blvd"
type input "Dublin"
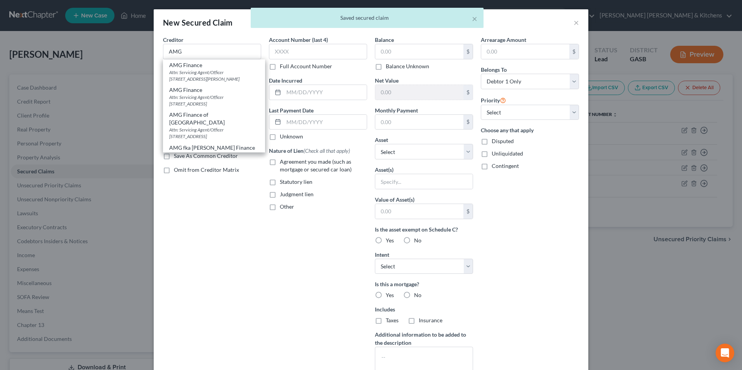
select select "10"
type input "31021"
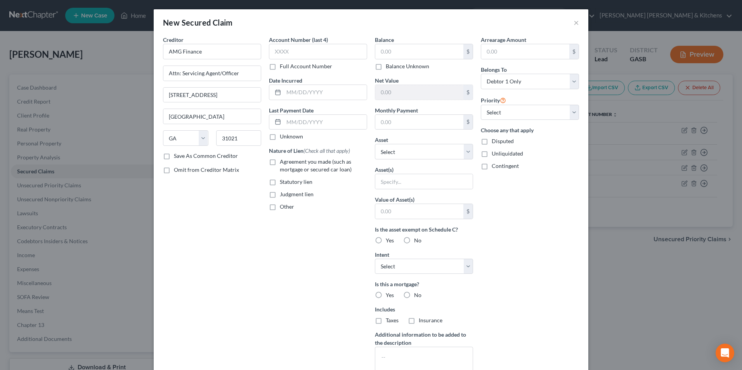
click at [280, 164] on label "Agreement you made (such as mortgage or secured car loan)" at bounding box center [323, 166] width 87 height 16
click at [283, 163] on input "Agreement you made (such as mortgage or secured car loan)" at bounding box center [285, 160] width 5 height 5
checkbox input "true"
click at [395, 54] on input "text" at bounding box center [419, 51] width 88 height 15
type input "2,100"
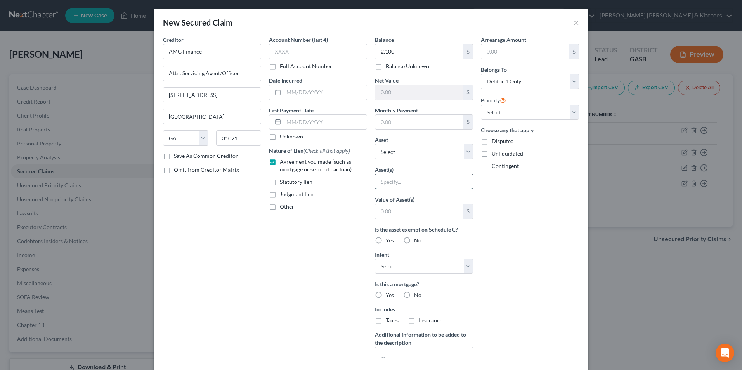
click at [415, 185] on input "text" at bounding box center [423, 181] width 97 height 15
type input "personal property"
click at [422, 213] on input "text" at bounding box center [419, 211] width 88 height 15
type input "1.00"
drag, startPoint x: 481, startPoint y: 144, endPoint x: 498, endPoint y: 157, distance: 21.3
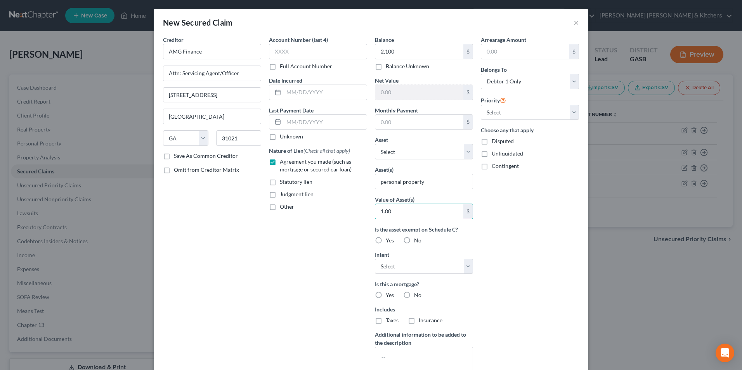
click at [491, 143] on label "Disputed" at bounding box center [502, 141] width 22 height 8
click at [495, 142] on input "Disputed" at bounding box center [497, 139] width 5 height 5
checkbox input "true"
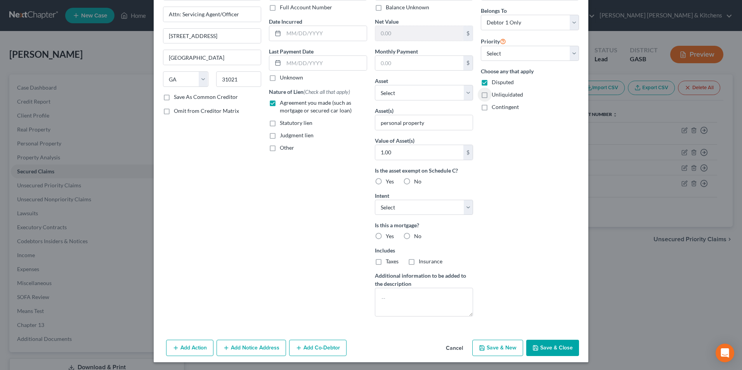
scroll to position [61, 0]
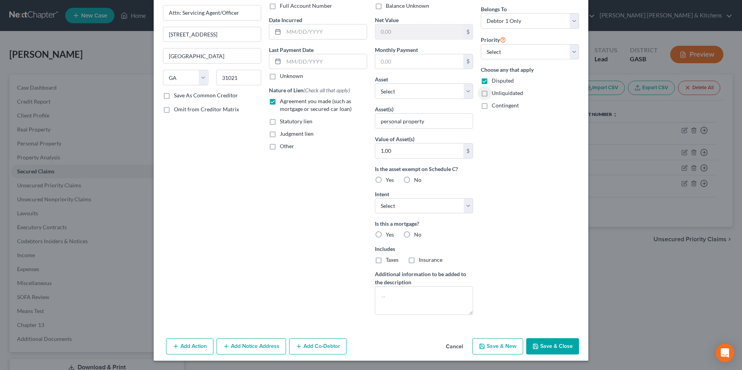
click at [545, 341] on button "Save & Close" at bounding box center [552, 346] width 53 height 16
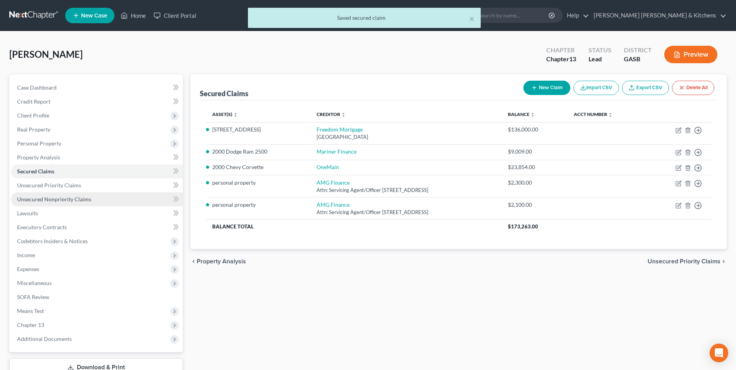
click at [80, 201] on span "Unsecured Nonpriority Claims" at bounding box center [54, 199] width 74 height 7
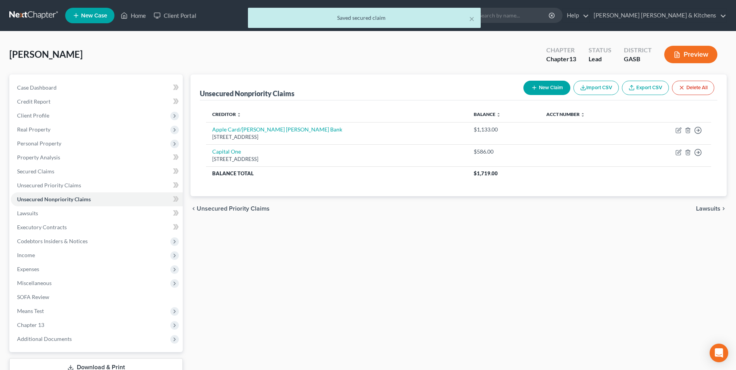
click at [537, 85] on button "New Claim" at bounding box center [546, 88] width 47 height 14
select select "0"
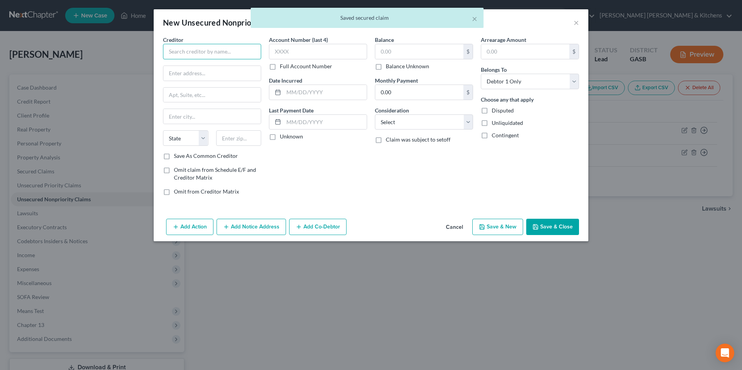
click at [215, 52] on input "text" at bounding box center [212, 52] width 98 height 16
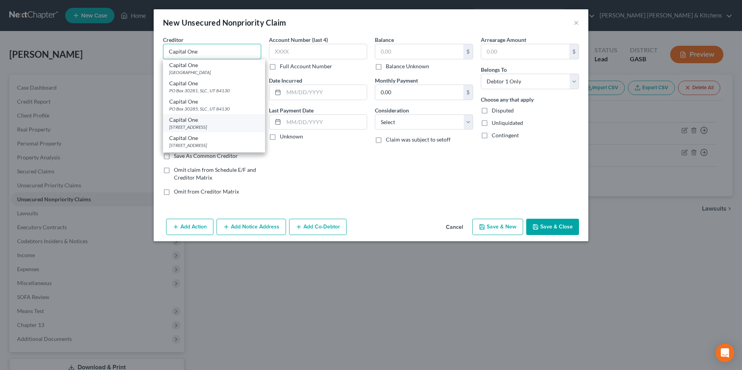
type input "Capital One"
drag, startPoint x: 221, startPoint y: 127, endPoint x: 279, endPoint y: 102, distance: 63.1
click at [224, 125] on div "PO Box 31293, Salt Lake City, UT 84131" at bounding box center [214, 127] width 90 height 7
type input "PO Box 31293"
type input "[GEOGRAPHIC_DATA]"
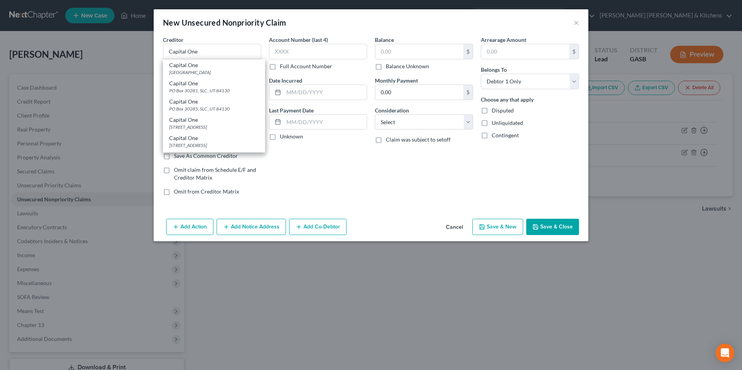
select select "46"
type input "84131"
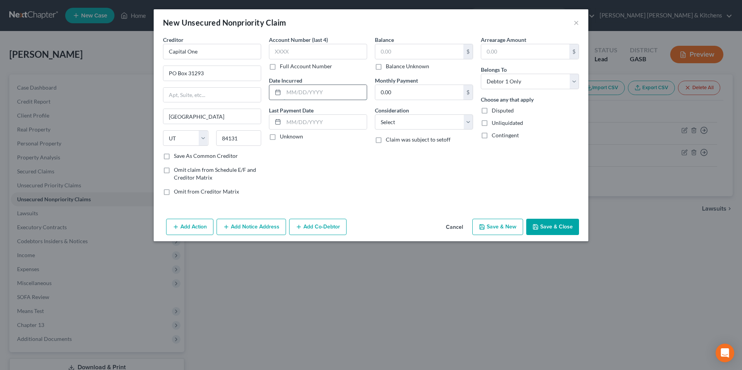
click at [344, 88] on input "text" at bounding box center [325, 92] width 83 height 15
type input "2023"
click at [398, 47] on input "text" at bounding box center [419, 51] width 88 height 15
type input "394"
click at [394, 128] on select "Select Cable / Satellite Services Collection Agency Credit Card Debt Debt Couns…" at bounding box center [424, 122] width 98 height 16
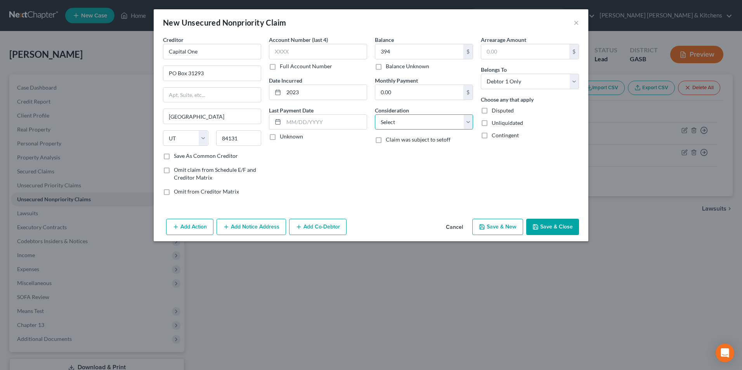
select select "2"
click at [375, 114] on select "Select Cable / Satellite Services Collection Agency Credit Card Debt Debt Couns…" at bounding box center [424, 122] width 98 height 16
click at [484, 229] on icon "button" at bounding box center [482, 227] width 6 height 6
select select "0"
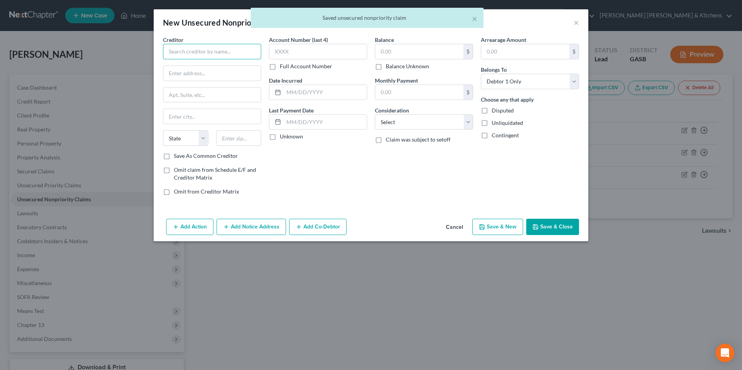
click at [195, 56] on input "text" at bounding box center [212, 52] width 98 height 16
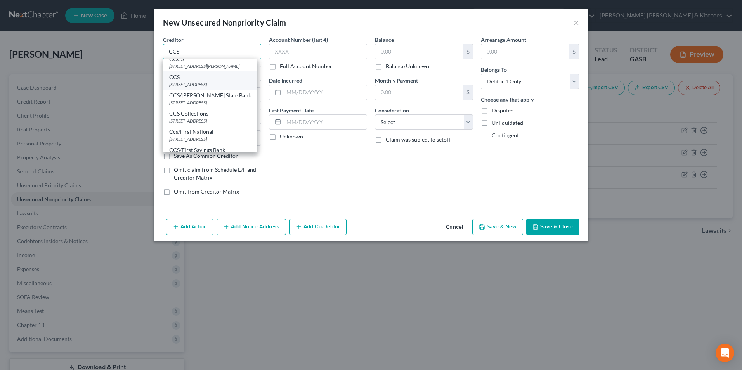
scroll to position [17, 0]
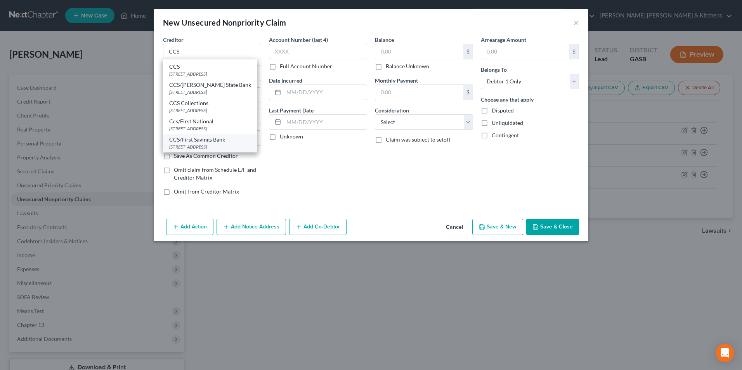
click at [221, 142] on div "CCS/First Savings Bank" at bounding box center [210, 140] width 82 height 8
type input "CCS/First Savings Bank"
type input "500 E 60th Street N"
type input "Sioux Falls"
select select "43"
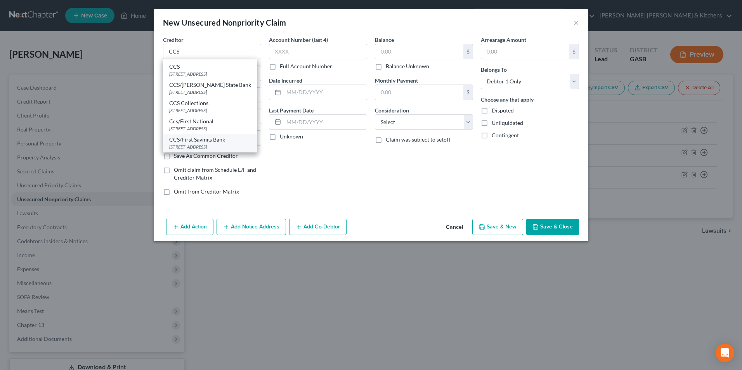
type input "57104"
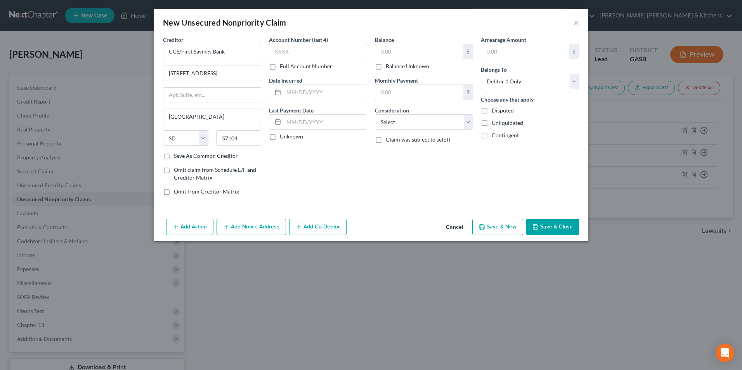
scroll to position [0, 0]
drag, startPoint x: 222, startPoint y: 71, endPoint x: 158, endPoint y: 71, distance: 64.0
click at [159, 71] on div "Creditor * CCS/First Savings Bank 500 E 60th Street N Sioux Falls State AL AK A…" at bounding box center [212, 119] width 106 height 166
type input "PO Box 5019"
click at [329, 50] on input "text" at bounding box center [318, 52] width 98 height 16
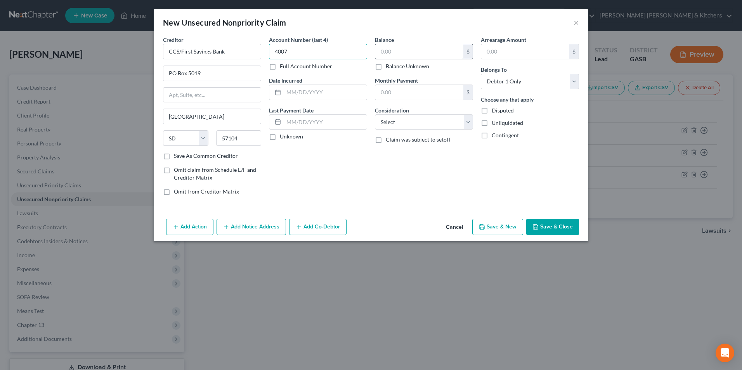
type input "4007"
click at [322, 92] on input "text" at bounding box center [325, 92] width 83 height 15
type input "2019"
click at [389, 56] on input "text" at bounding box center [419, 51] width 88 height 15
type input "1,251.87"
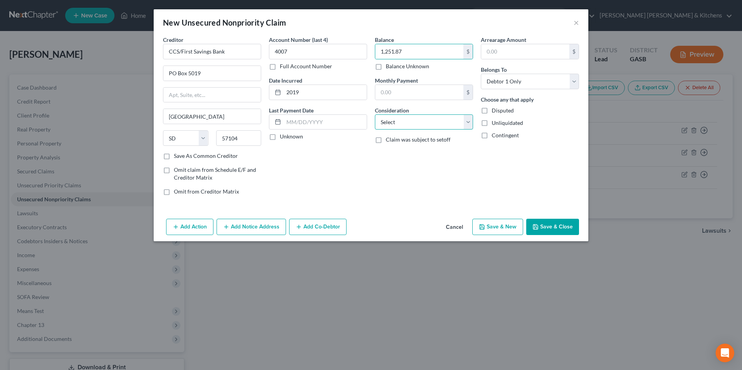
click at [406, 126] on select "Select Cable / Satellite Services Collection Agency Credit Card Debt Debt Couns…" at bounding box center [424, 122] width 98 height 16
select select "2"
click at [375, 114] on select "Select Cable / Satellite Services Collection Agency Credit Card Debt Debt Couns…" at bounding box center [424, 122] width 98 height 16
click at [493, 230] on button "Save & New" at bounding box center [497, 227] width 51 height 16
select select "0"
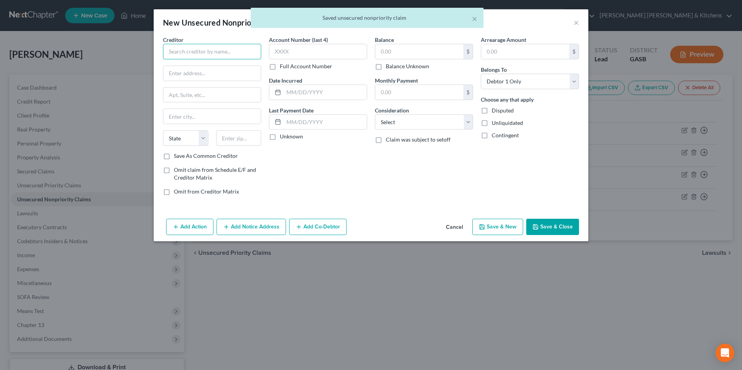
click at [217, 51] on input "text" at bounding box center [212, 52] width 98 height 16
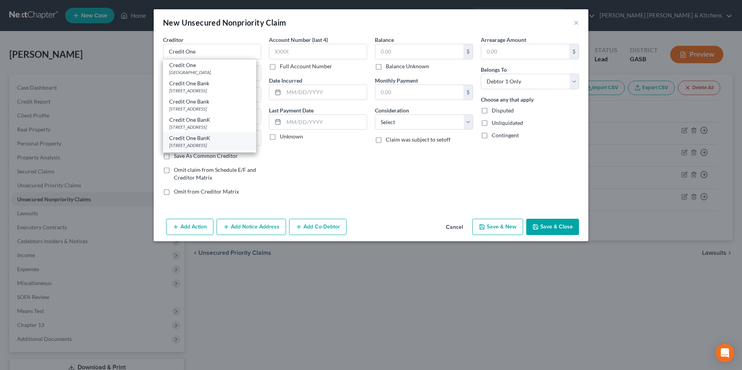
click at [214, 141] on div "Credit One BanK" at bounding box center [209, 138] width 81 height 8
type input "Credit One BanK"
type input "PO Box 98875"
type input "Las Vegas"
select select "31"
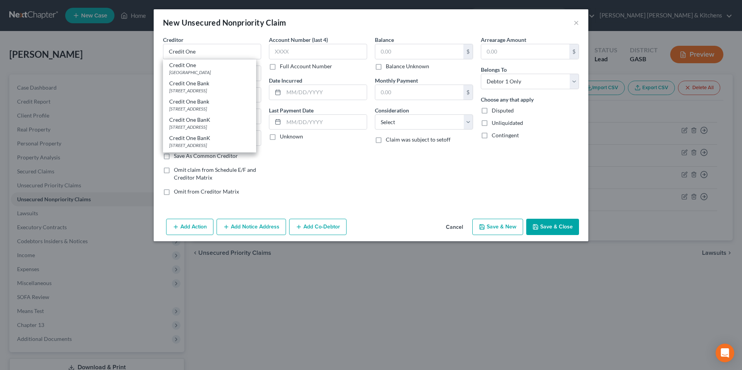
type input "89193"
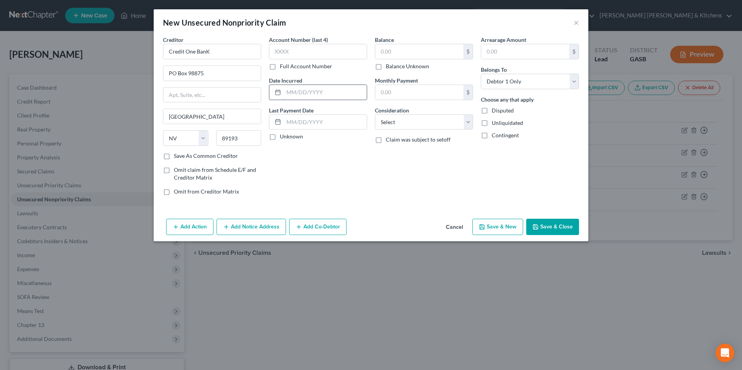
click at [294, 89] on input "text" at bounding box center [325, 92] width 83 height 15
type input "2023"
click at [393, 50] on input "text" at bounding box center [419, 51] width 88 height 15
type input "1,417"
drag, startPoint x: 394, startPoint y: 126, endPoint x: 398, endPoint y: 130, distance: 4.9
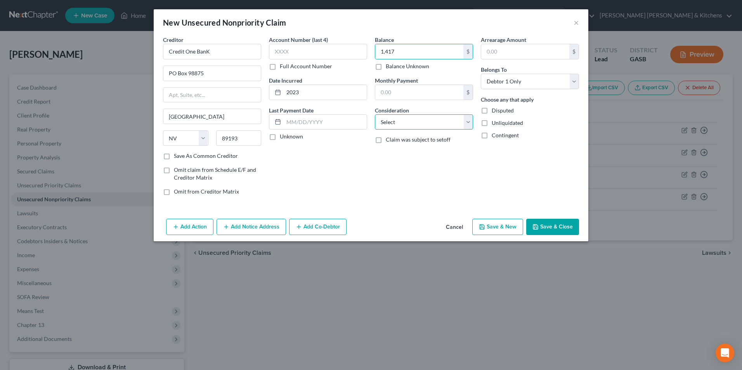
click at [394, 126] on select "Select Cable / Satellite Services Collection Agency Credit Card Debt Debt Couns…" at bounding box center [424, 122] width 98 height 16
select select "2"
click at [375, 114] on select "Select Cable / Satellite Services Collection Agency Credit Card Debt Debt Couns…" at bounding box center [424, 122] width 98 height 16
click at [495, 223] on button "Save & New" at bounding box center [497, 227] width 51 height 16
select select "0"
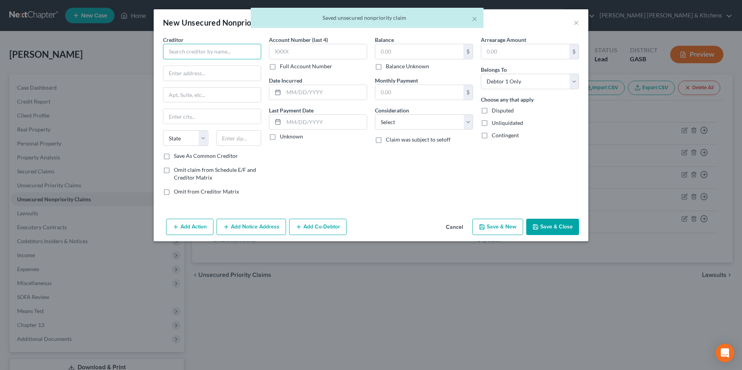
click at [221, 54] on input "text" at bounding box center [212, 52] width 98 height 16
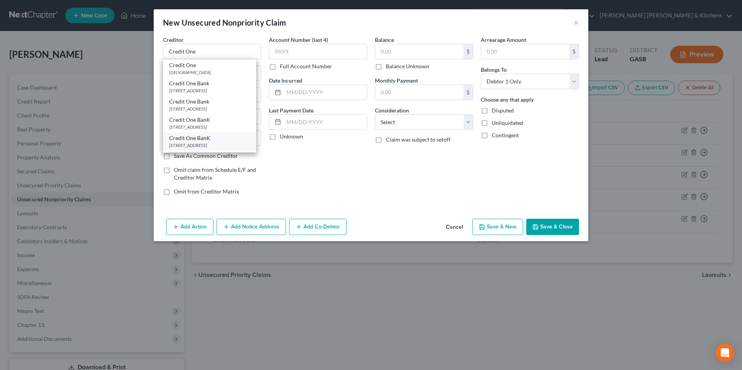
click at [213, 137] on div "Credit One BanK" at bounding box center [209, 138] width 81 height 8
type input "Credit One BanK"
type input "PO Box 98875"
type input "Las Vegas"
select select "31"
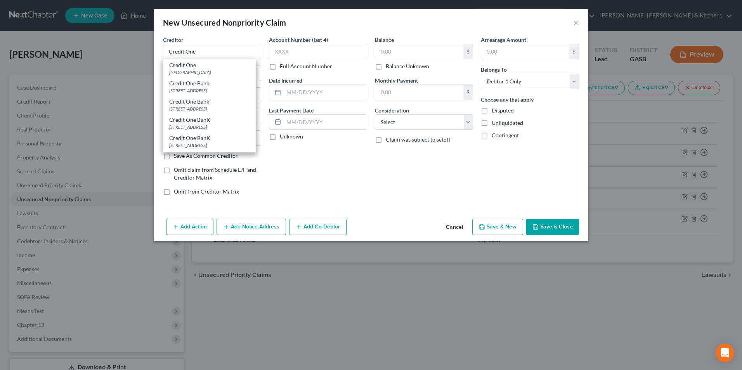
type input "89193"
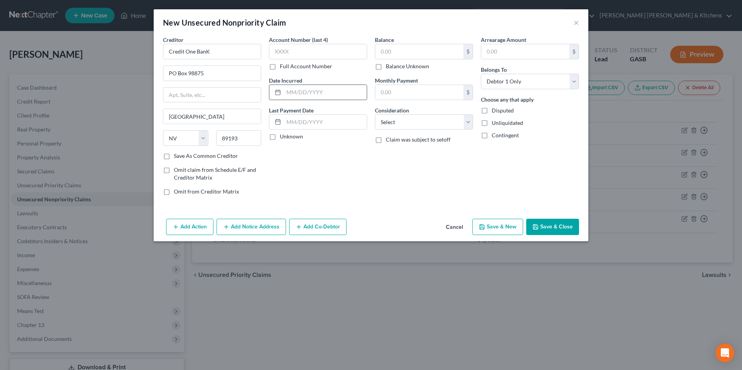
click at [301, 93] on input "text" at bounding box center [325, 92] width 83 height 15
type input "2019"
click at [378, 52] on input "text" at bounding box center [419, 51] width 88 height 15
type input "753"
click at [427, 127] on select "Select Cable / Satellite Services Collection Agency Credit Card Debt Debt Couns…" at bounding box center [424, 122] width 98 height 16
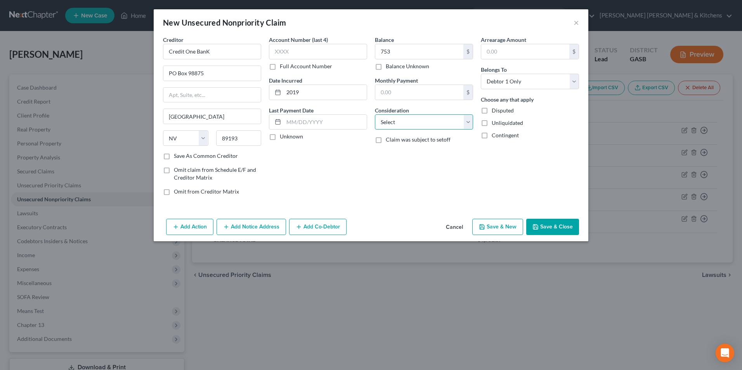
select select "2"
click at [375, 114] on select "Select Cable / Satellite Services Collection Agency Credit Card Debt Debt Couns…" at bounding box center [424, 122] width 98 height 16
click at [568, 231] on button "Save & Close" at bounding box center [552, 227] width 53 height 16
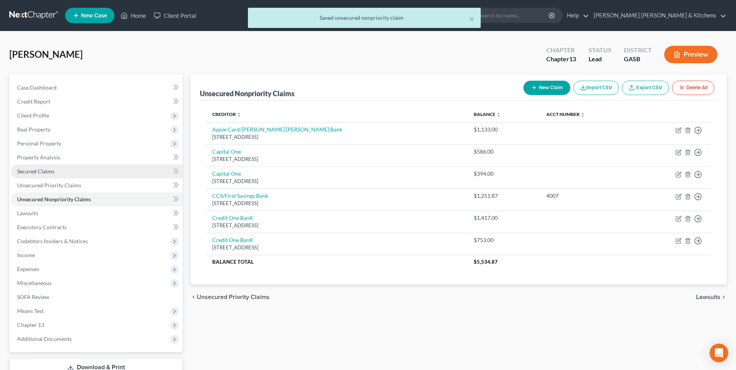
drag, startPoint x: 45, startPoint y: 170, endPoint x: 87, endPoint y: 176, distance: 41.9
click at [45, 170] on span "Secured Claims" at bounding box center [35, 171] width 37 height 7
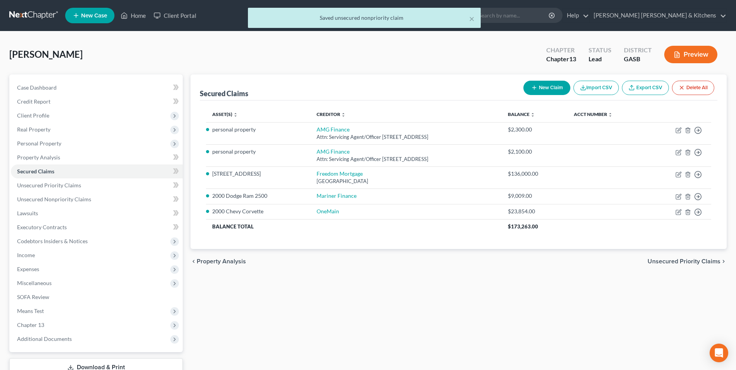
click at [546, 88] on button "New Claim" at bounding box center [546, 88] width 47 height 14
select select "0"
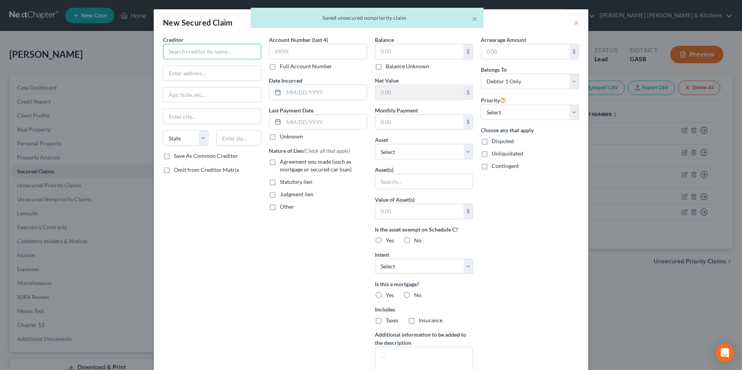
click at [236, 52] on input "text" at bounding box center [212, 52] width 98 height 16
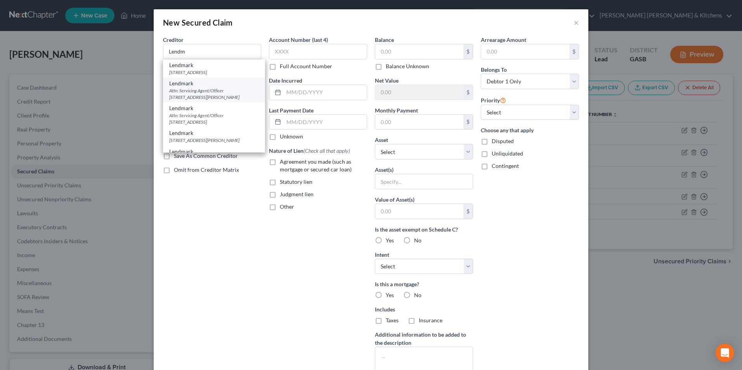
click at [236, 88] on div "Attn: Servicing Agent/Officer 2118 Usher Street, Ste 200, Conyers, GA 30094" at bounding box center [214, 93] width 90 height 13
type input "Lendmark"
type input "Attn: Servicing Agent/Officer"
type input "2118 Usher Street, Ste 200"
type input "Conyers"
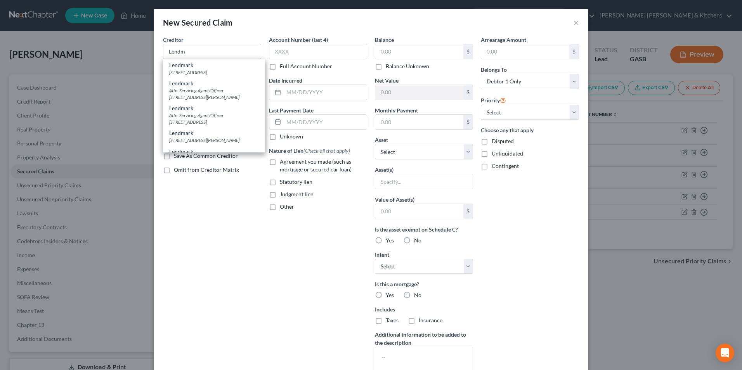
select select "10"
type input "30094"
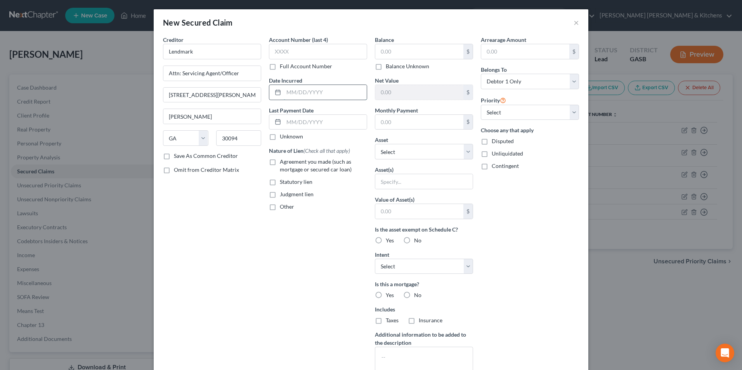
click at [304, 97] on input "text" at bounding box center [325, 92] width 83 height 15
type input "2"
type input "04/2025"
click at [280, 164] on label "Agreement you made (such as mortgage or secured car loan)" at bounding box center [323, 166] width 87 height 16
click at [283, 163] on input "Agreement you made (such as mortgage or secured car loan)" at bounding box center [285, 160] width 5 height 5
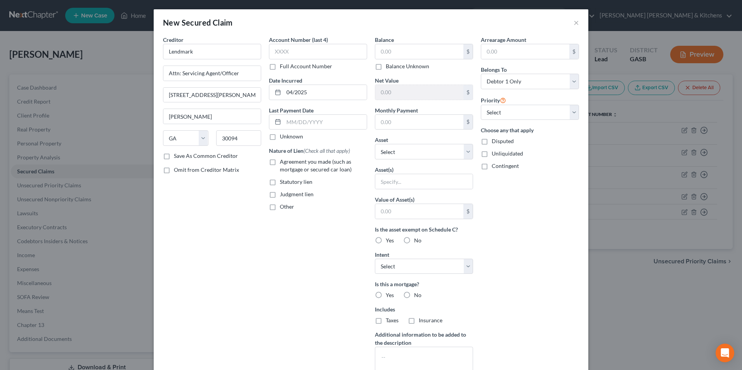
checkbox input "true"
click at [424, 54] on input "text" at bounding box center [419, 51] width 88 height 15
type input "8,939"
click at [429, 187] on input "text" at bounding box center [423, 181] width 97 height 15
type input "personal property"
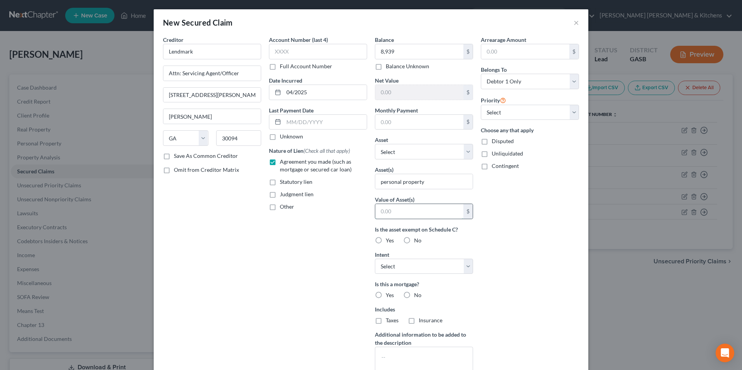
click at [400, 214] on input "text" at bounding box center [419, 211] width 88 height 15
type input "1.00"
drag, startPoint x: 478, startPoint y: 143, endPoint x: 487, endPoint y: 144, distance: 9.3
click at [491, 142] on label "Disputed" at bounding box center [502, 141] width 22 height 8
click at [495, 142] on input "Disputed" at bounding box center [497, 139] width 5 height 5
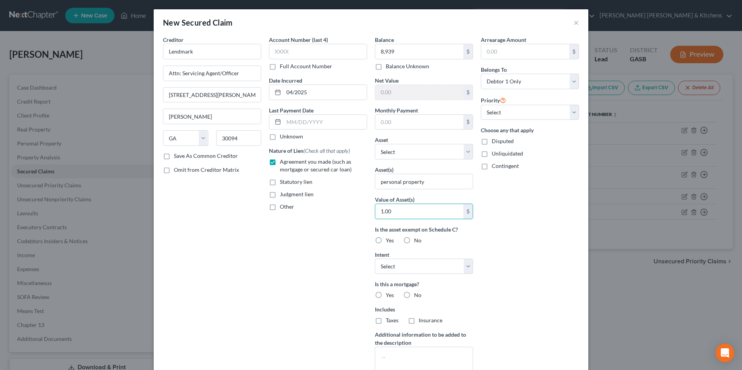
checkbox input "true"
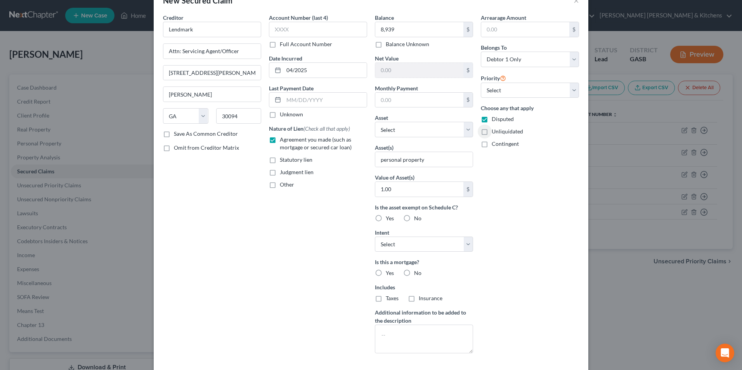
scroll to position [61, 0]
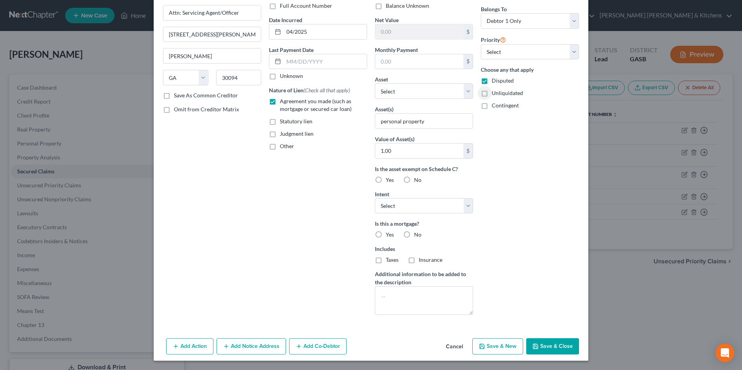
click at [548, 348] on button "Save & Close" at bounding box center [552, 346] width 53 height 16
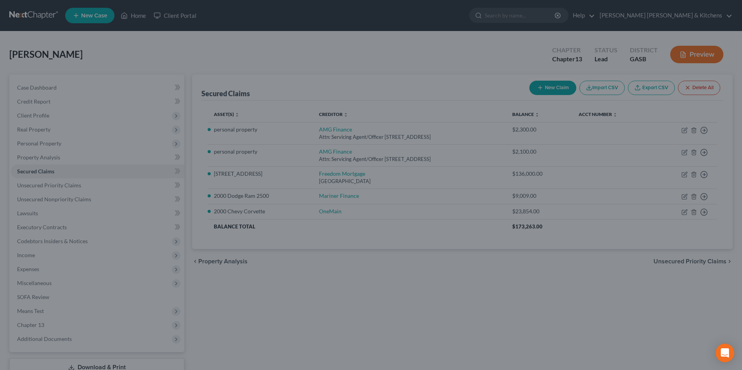
scroll to position [0, 0]
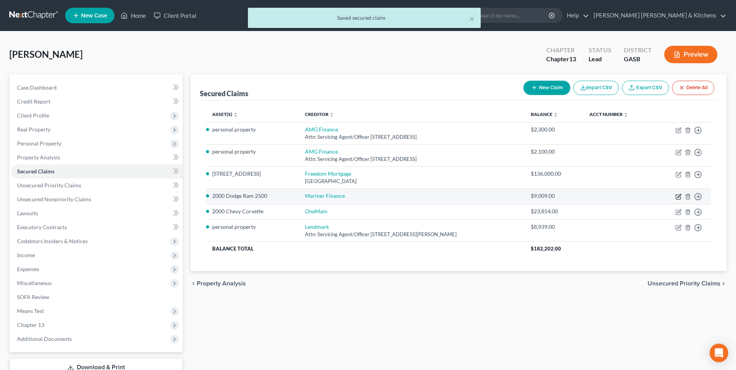
click at [679, 198] on icon "button" at bounding box center [678, 197] width 6 height 6
select select "0"
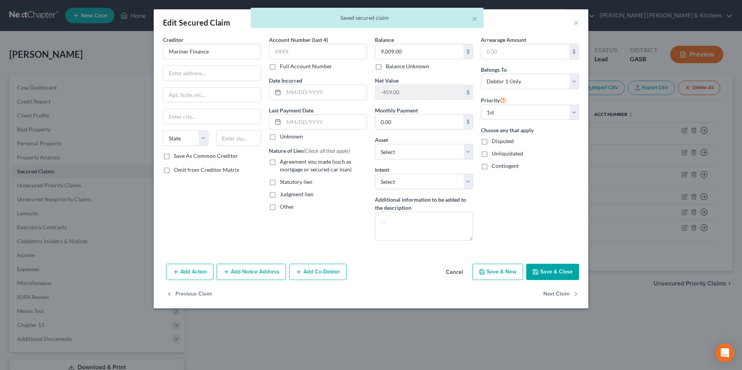
click at [222, 43] on div "Creditor * Mariner Finance" at bounding box center [212, 48] width 98 height 24
click at [223, 47] on input "Mariner Finance" at bounding box center [212, 52] width 98 height 16
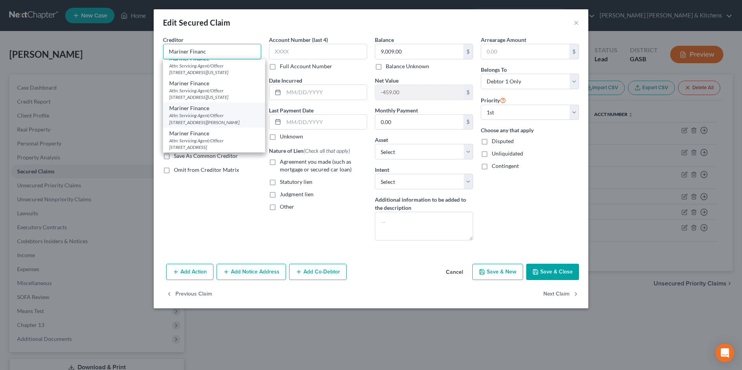
scroll to position [126, 0]
click at [240, 146] on div "Attn: Servicing Agent/Officer 8211 Town Center Drive, Nottingham, MD 21236" at bounding box center [214, 143] width 90 height 13
type input "Mariner Finance"
type input "Attn: Servicing Agent/Officer"
type input "8211 Town Center Drive"
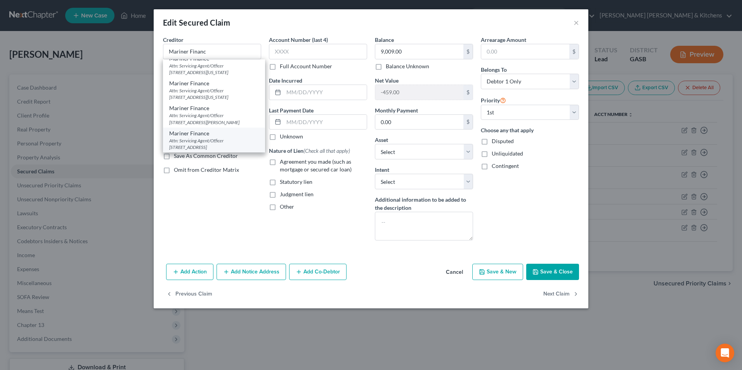
type input "Nottingham"
select select "21"
type input "21236"
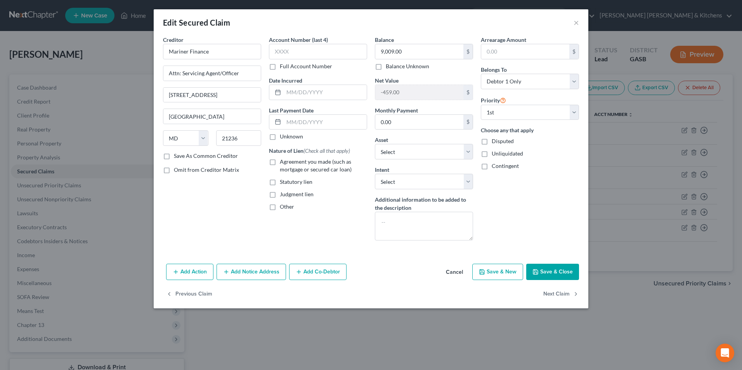
click at [280, 161] on label "Agreement you made (such as mortgage or secured car loan)" at bounding box center [323, 166] width 87 height 16
click at [283, 161] on input "Agreement you made (such as mortgage or secured car loan)" at bounding box center [285, 160] width 5 height 5
checkbox input "true"
click at [291, 95] on input "text" at bounding box center [325, 92] width 83 height 15
type input "05/2025"
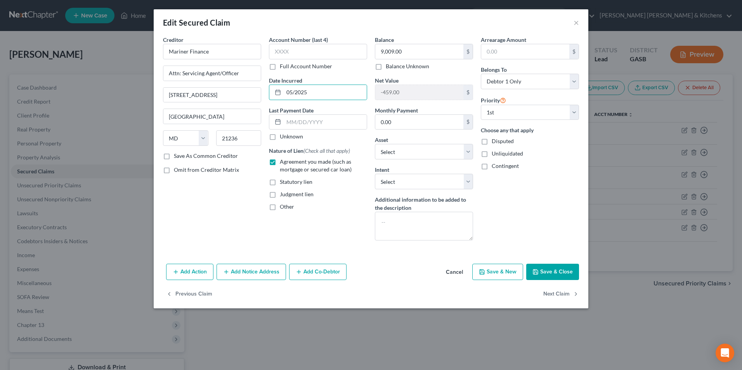
click at [543, 268] on button "Save & Close" at bounding box center [552, 272] width 53 height 16
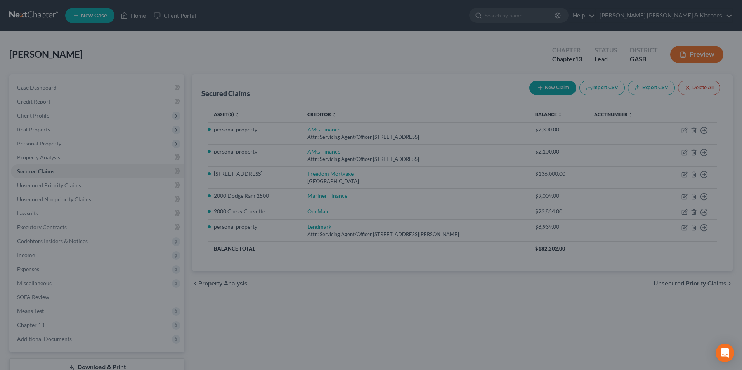
select select "8"
type input "0"
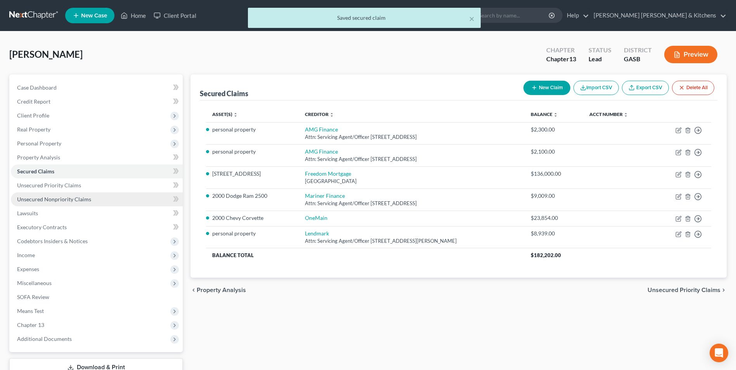
click at [68, 201] on span "Unsecured Nonpriority Claims" at bounding box center [54, 199] width 74 height 7
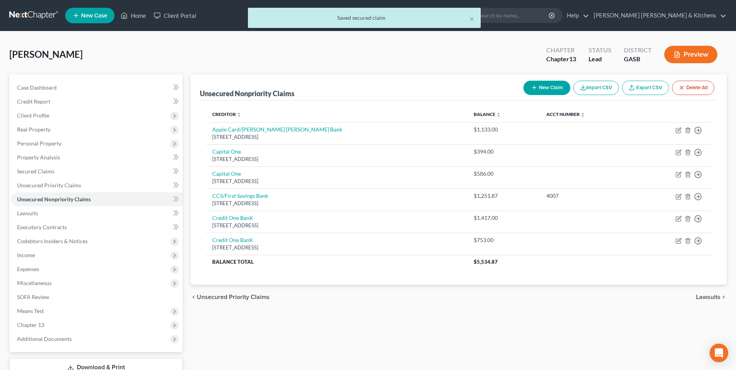
click at [535, 84] on button "New Claim" at bounding box center [546, 88] width 47 height 14
select select "0"
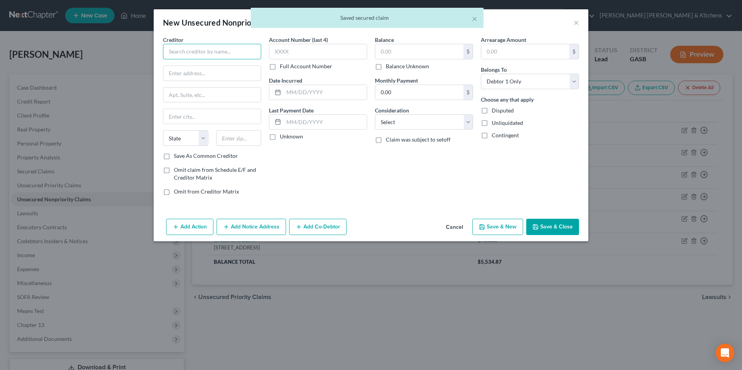
click at [175, 55] on input "text" at bounding box center [212, 52] width 98 height 16
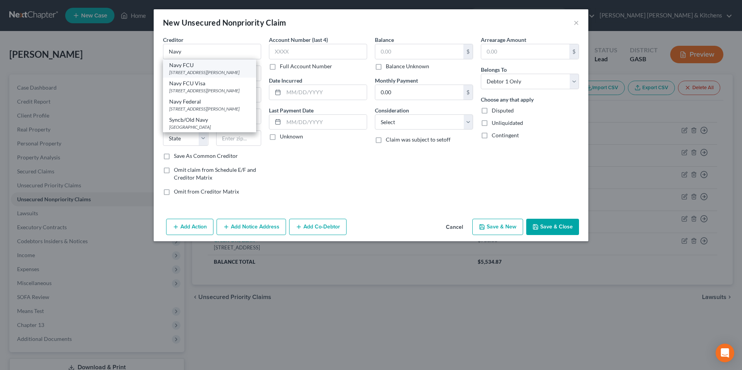
click at [196, 69] on div "PO Box 3700, Merrifield, VA 22119" at bounding box center [209, 72] width 81 height 7
type input "Navy FCU"
type input "PO Box 3700"
type input "Merrifield"
select select "48"
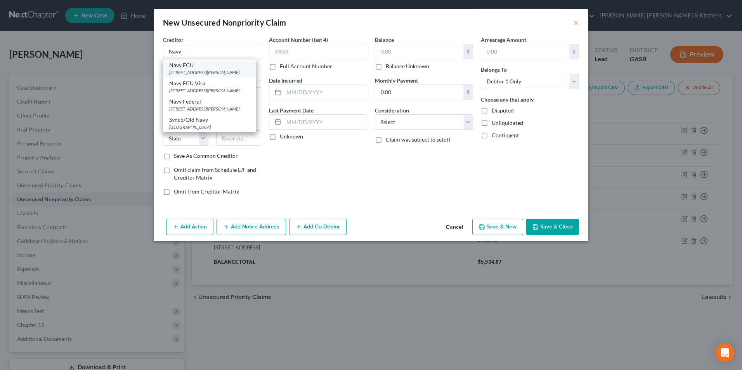
type input "22119"
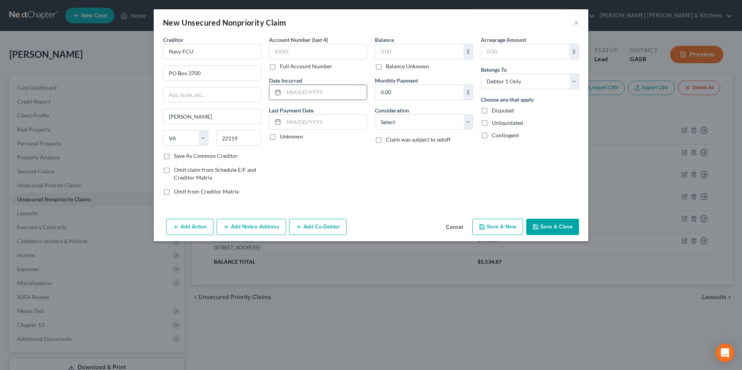
click at [321, 92] on input "text" at bounding box center [325, 92] width 83 height 15
type input "2013"
click at [403, 57] on input "text" at bounding box center [419, 51] width 88 height 15
type input "1,508"
click at [394, 120] on select "Select Cable / Satellite Services Collection Agency Credit Card Debt Debt Couns…" at bounding box center [424, 122] width 98 height 16
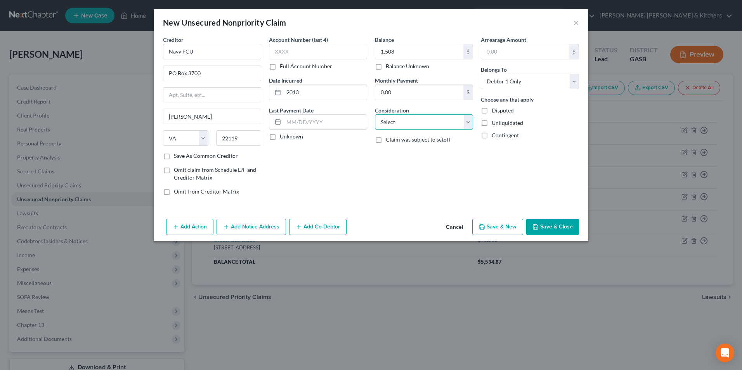
select select "2"
click at [375, 114] on select "Select Cable / Satellite Services Collection Agency Credit Card Debt Debt Couns…" at bounding box center [424, 122] width 98 height 16
click at [559, 222] on button "Save & Close" at bounding box center [552, 227] width 53 height 16
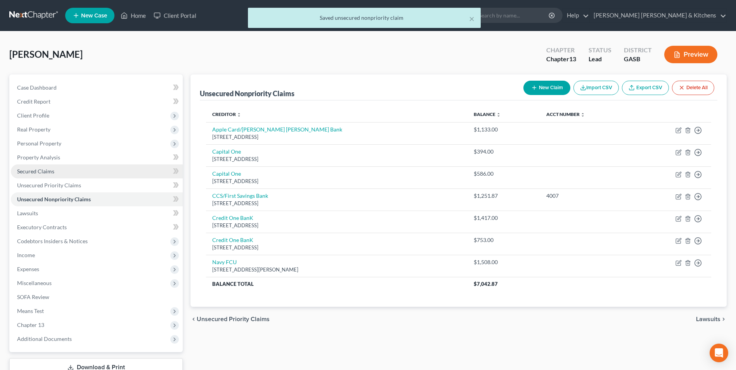
click at [50, 173] on span "Secured Claims" at bounding box center [35, 171] width 37 height 7
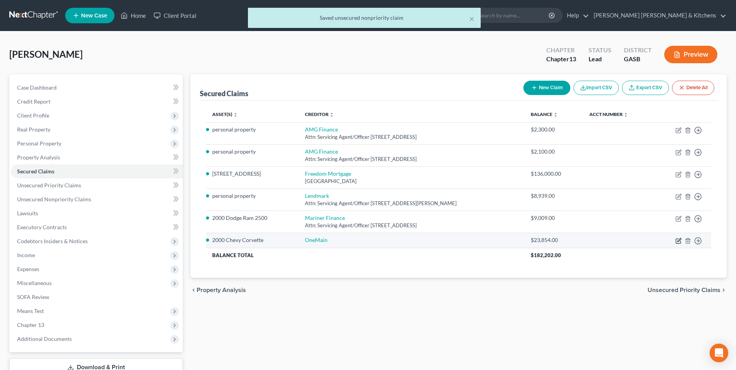
click at [676, 240] on icon "button" at bounding box center [678, 241] width 5 height 5
select select "0"
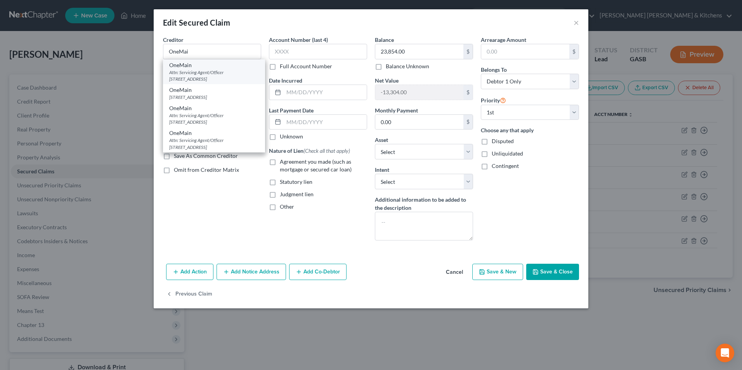
click at [220, 73] on div "Attn: Servicing Agent/Officer PO Box 1010, Evansville, IN 47706" at bounding box center [214, 75] width 90 height 13
type input "OneMain"
type input "Attn: Servicing Agent/Officer"
type input "PO Box 1010"
type input "Evansville"
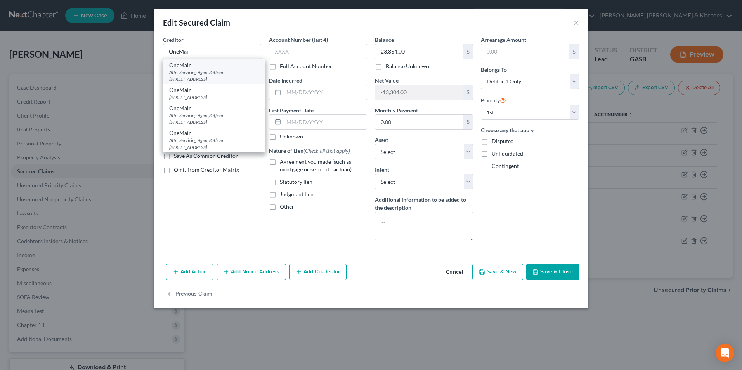
select select "15"
type input "47706"
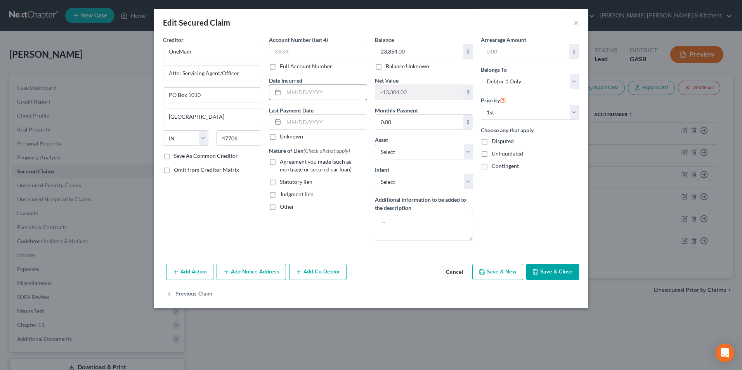
click at [299, 96] on input "text" at bounding box center [325, 92] width 83 height 15
type input "05/08/2025"
click at [491, 271] on button "Save & New" at bounding box center [497, 272] width 51 height 16
select select "0"
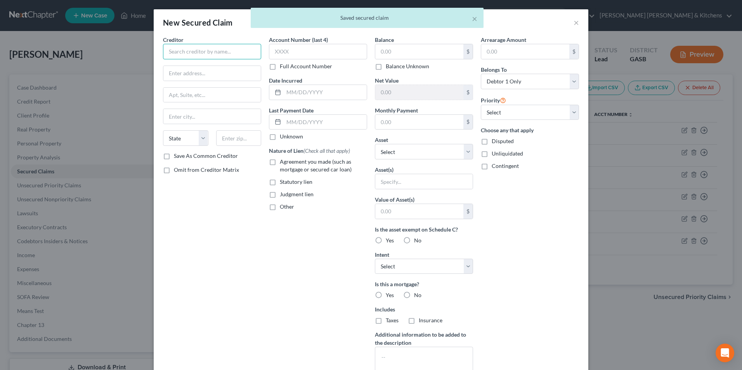
click at [211, 53] on input "text" at bounding box center [212, 52] width 98 height 16
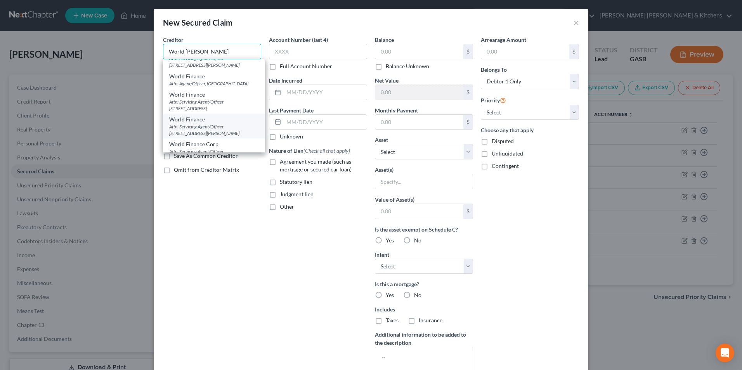
scroll to position [78, 0]
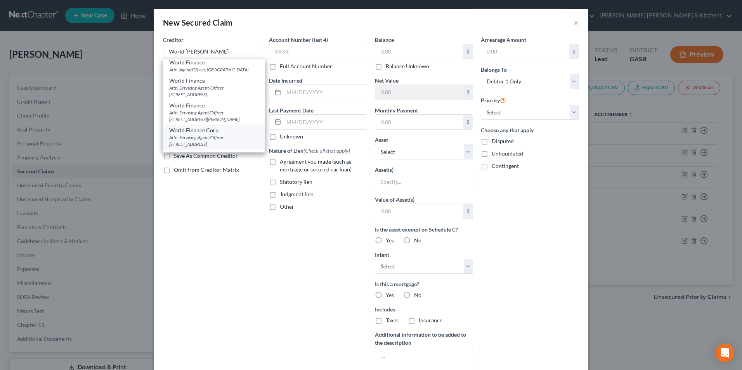
click at [237, 142] on div "Attn: Servicing Agent/Officer PO Box 6429, Greenville, SC 29606" at bounding box center [214, 140] width 90 height 13
type input "World Finance Corp"
type input "Attn: Servicing Agent/Officer"
type input "PO Box 6429"
type input "Greenville"
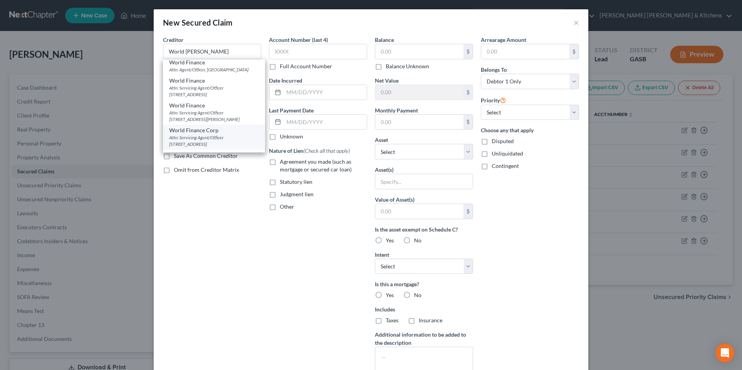
select select "42"
type input "29606"
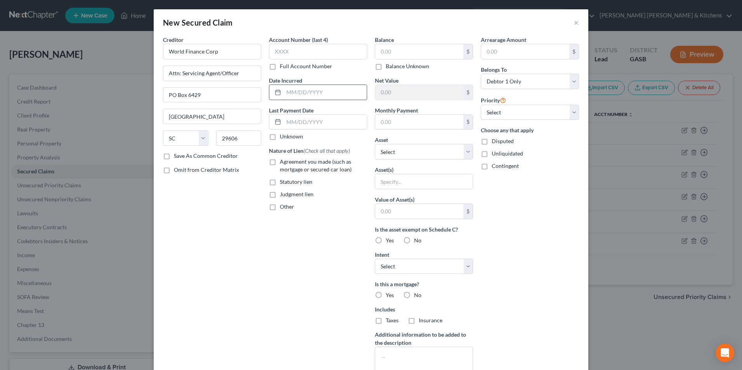
click at [295, 88] on input "text" at bounding box center [325, 92] width 83 height 15
type input "05/2025"
click at [280, 164] on label "Agreement you made (such as mortgage or secured car loan)" at bounding box center [323, 166] width 87 height 16
click at [283, 163] on input "Agreement you made (such as mortgage or secured car loan)" at bounding box center [285, 160] width 5 height 5
checkbox input "true"
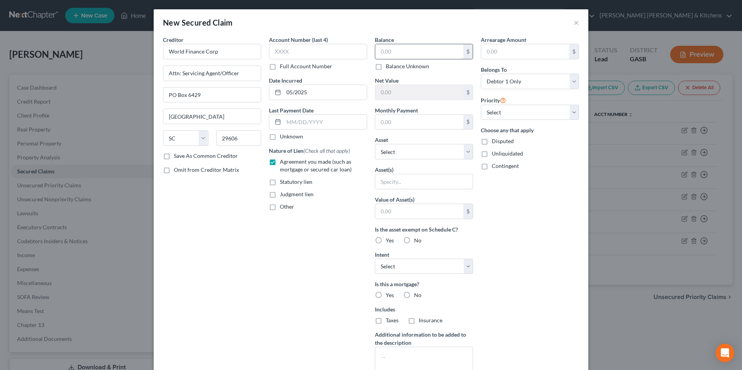
click at [392, 55] on input "text" at bounding box center [419, 51] width 88 height 15
type input "1,709"
click at [389, 184] on input "text" at bounding box center [423, 181] width 97 height 15
type input "personal property"
click at [396, 213] on input "text" at bounding box center [419, 211] width 88 height 15
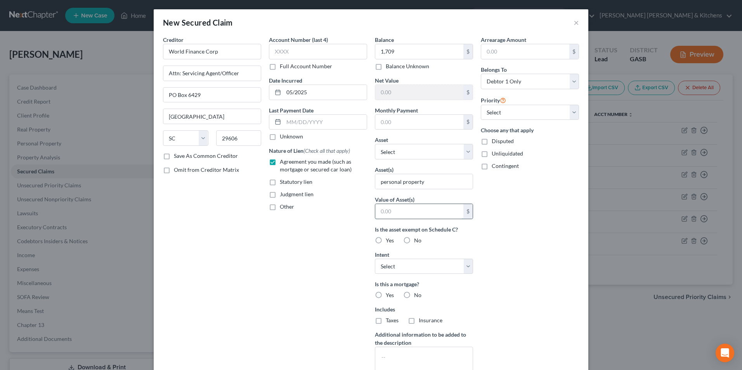
type input "1.00"
drag, startPoint x: 478, startPoint y: 142, endPoint x: 486, endPoint y: 149, distance: 11.3
click at [491, 142] on label "Disputed" at bounding box center [502, 141] width 22 height 8
click at [495, 142] on input "Disputed" at bounding box center [497, 139] width 5 height 5
checkbox input "true"
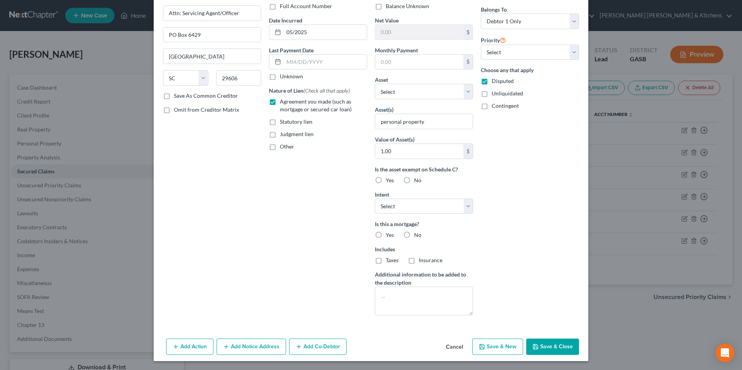
scroll to position [61, 0]
click at [557, 346] on button "Save & Close" at bounding box center [552, 346] width 53 height 16
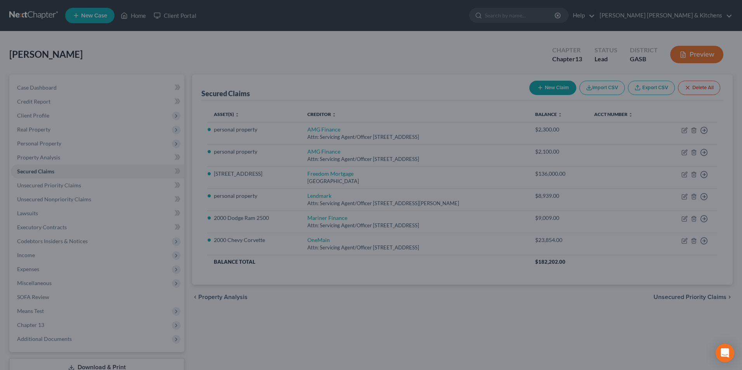
scroll to position [0, 0]
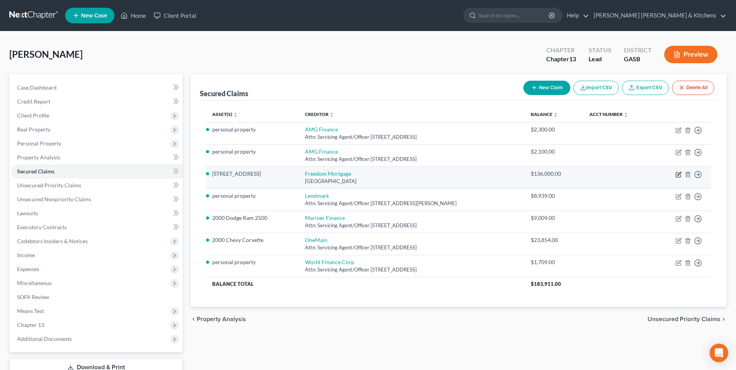
click at [679, 173] on icon "button" at bounding box center [678, 174] width 6 height 6
select select "45"
select select "3"
select select "0"
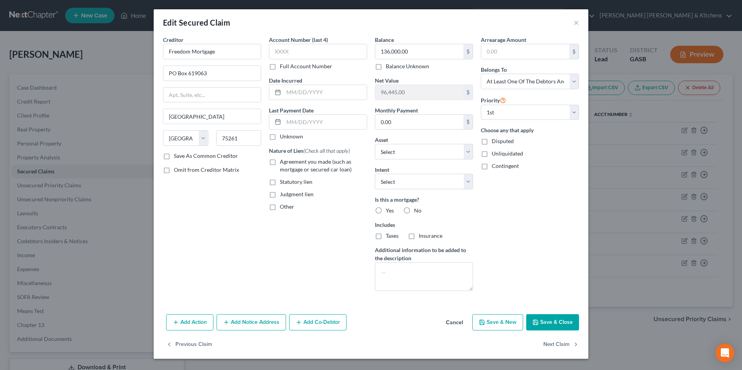
click at [223, 63] on div "Creditor * Freedom Mortgage PO Box 619063 Dallas State AL AK AR AZ CA CO CT DE …" at bounding box center [212, 94] width 98 height 116
click at [222, 54] on input "Freedom Mortgage" at bounding box center [212, 52] width 98 height 16
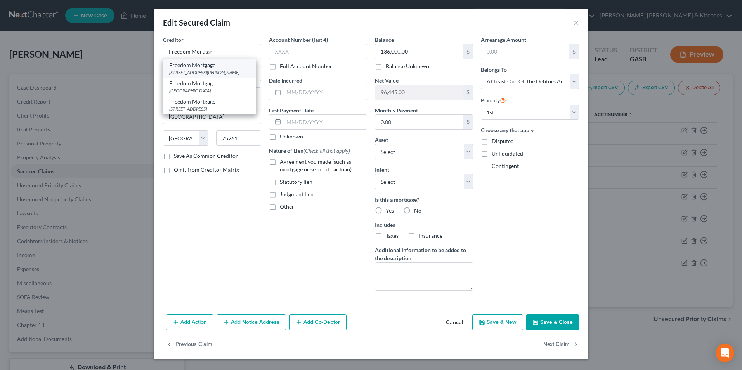
click at [221, 66] on div "Freedom Mortgage" at bounding box center [209, 65] width 81 height 8
type input "Freedom Mortgage"
type input "10500 Kincaid Drive"
type input "Ste 300"
type input "Fishers"
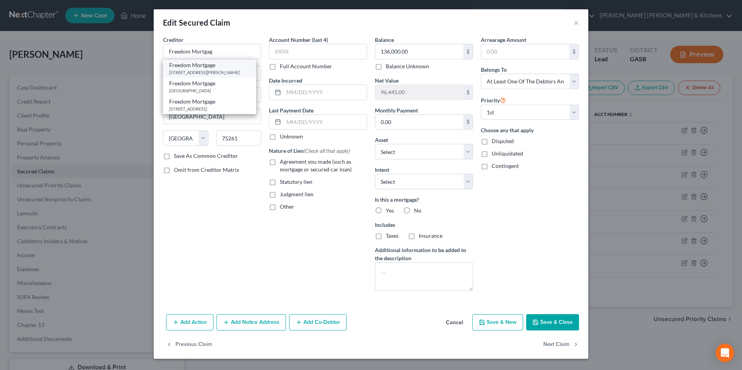
select select "15"
type input "46037"
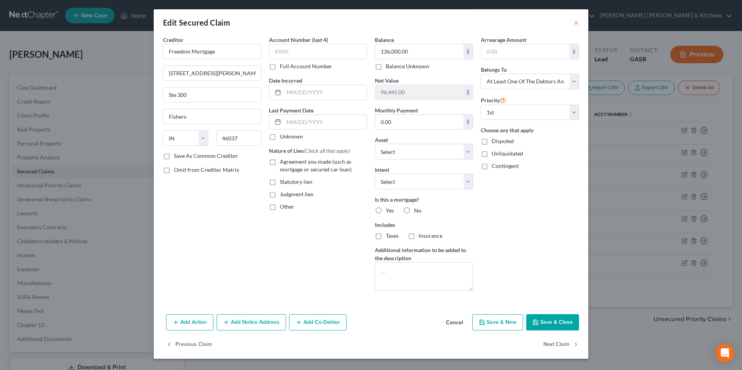
click at [280, 160] on label "Agreement you made (such as mortgage or secured car loan)" at bounding box center [323, 166] width 87 height 16
click at [283, 160] on input "Agreement you made (such as mortgage or secured car loan)" at bounding box center [285, 160] width 5 height 5
checkbox input "true"
click at [328, 325] on button "Add Co-Debtor" at bounding box center [317, 322] width 57 height 16
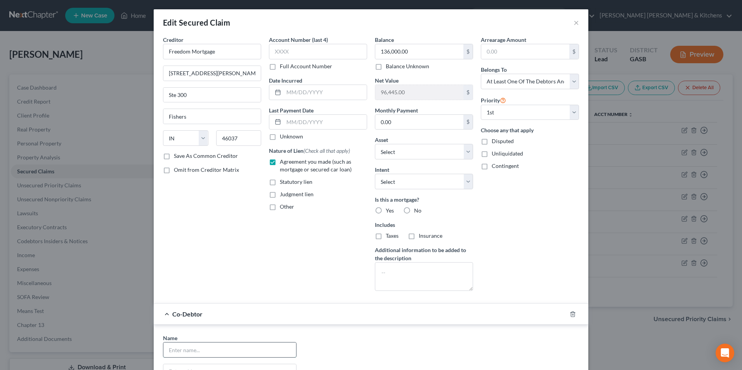
click at [197, 353] on input "text" at bounding box center [229, 349] width 133 height 15
type input "Ruth Henderson DePriest"
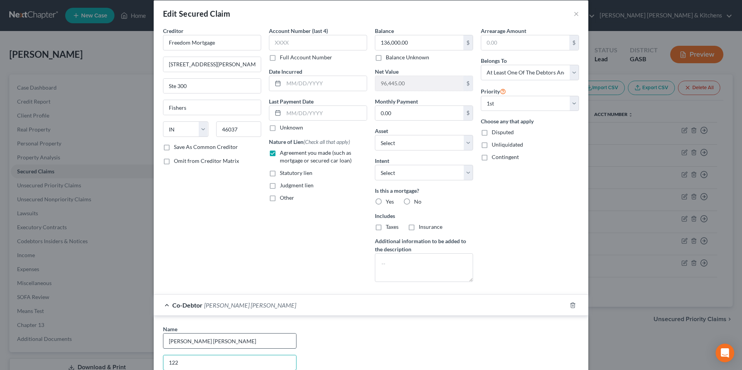
type input "1228 GA Highway 19 S"
type input "Dublin"
type input "31021"
select select "10"
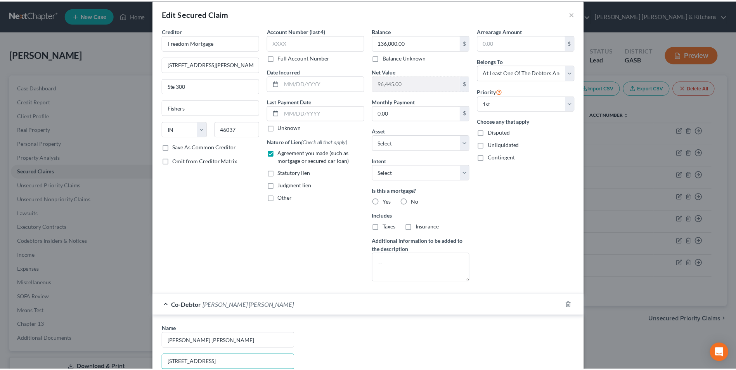
scroll to position [179, 0]
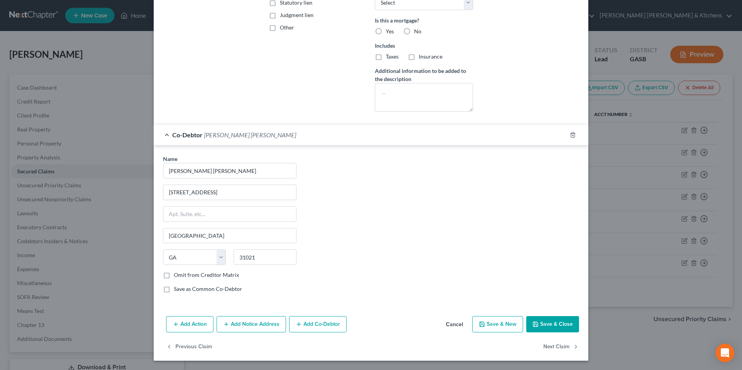
click at [561, 327] on button "Save & Close" at bounding box center [552, 324] width 53 height 16
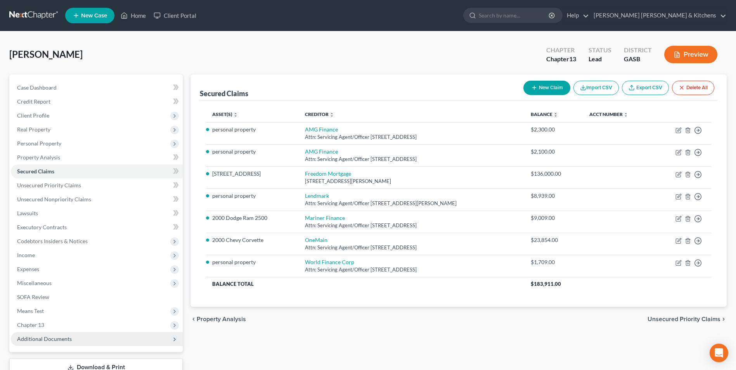
click at [42, 336] on span "Additional Documents" at bounding box center [44, 338] width 55 height 7
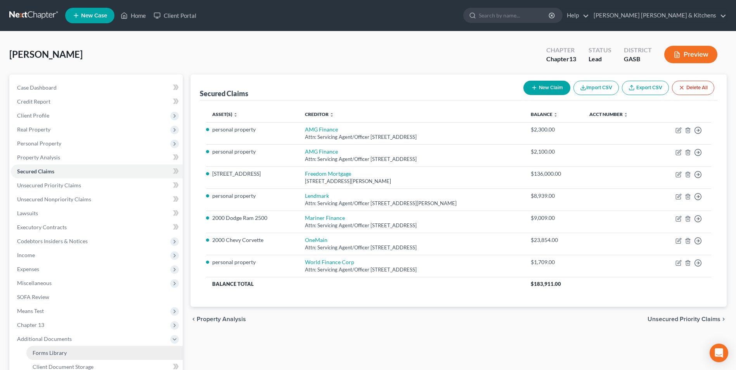
click at [59, 352] on span "Forms Library" at bounding box center [50, 352] width 34 height 7
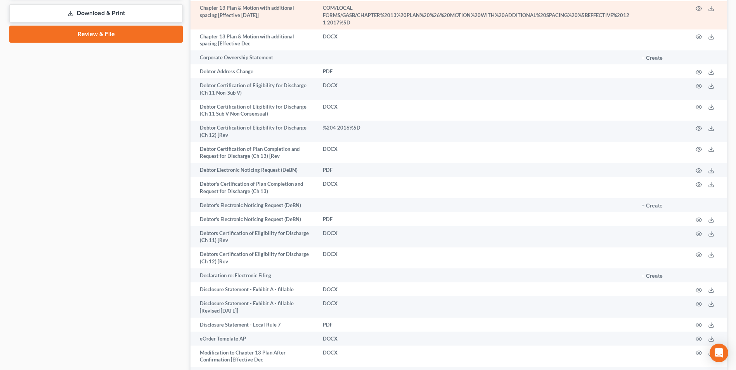
scroll to position [427, 0]
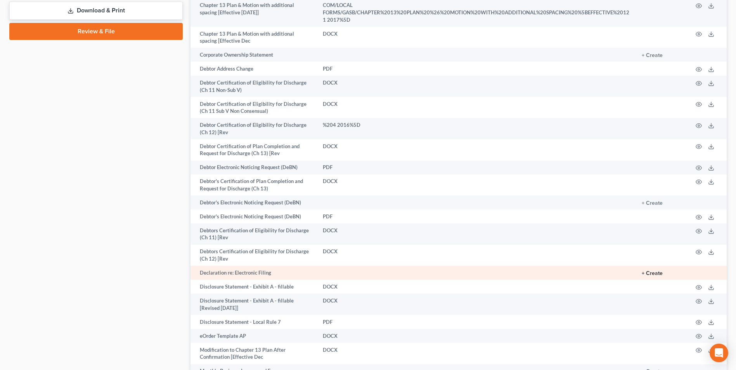
click at [655, 271] on button "+ Create" at bounding box center [652, 273] width 21 height 5
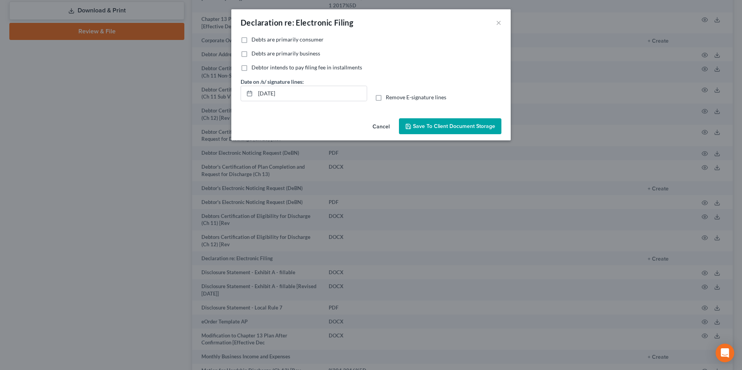
click at [251, 42] on label "Debts are primarily consumer" at bounding box center [287, 40] width 72 height 8
click at [254, 41] on input "Debts are primarily consumer" at bounding box center [256, 38] width 5 height 5
checkbox input "true"
drag, startPoint x: 293, startPoint y: 98, endPoint x: 247, endPoint y: 100, distance: 45.8
click at [247, 100] on div "[DATE]" at bounding box center [303, 94] width 126 height 16
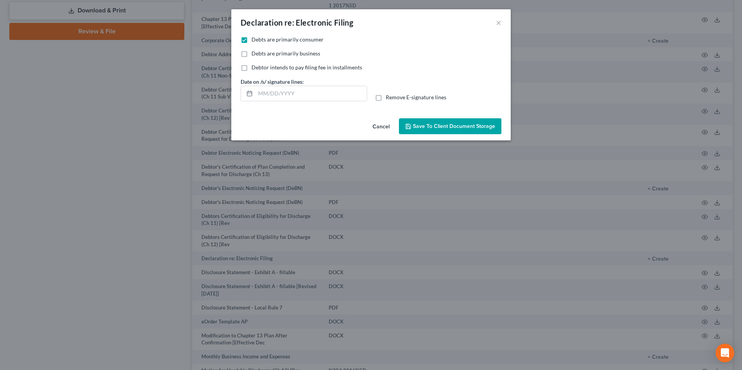
click at [386, 97] on label "Remove E-signature lines" at bounding box center [416, 97] width 61 height 8
click at [389, 97] on input "Remove E-signature lines" at bounding box center [391, 95] width 5 height 5
drag, startPoint x: 457, startPoint y: 126, endPoint x: 530, endPoint y: 173, distance: 86.5
click at [460, 132] on button "Save to Client Document Storage" at bounding box center [450, 126] width 102 height 16
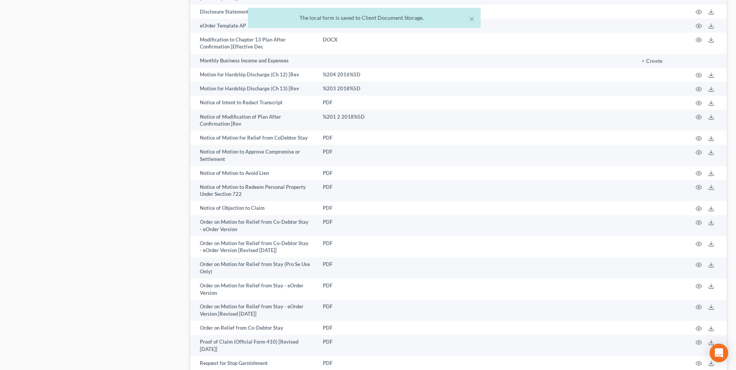
scroll to position [834, 0]
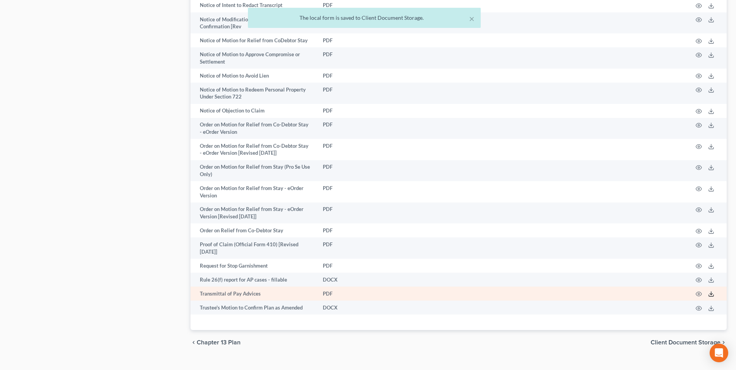
click at [712, 291] on icon at bounding box center [711, 294] width 6 height 6
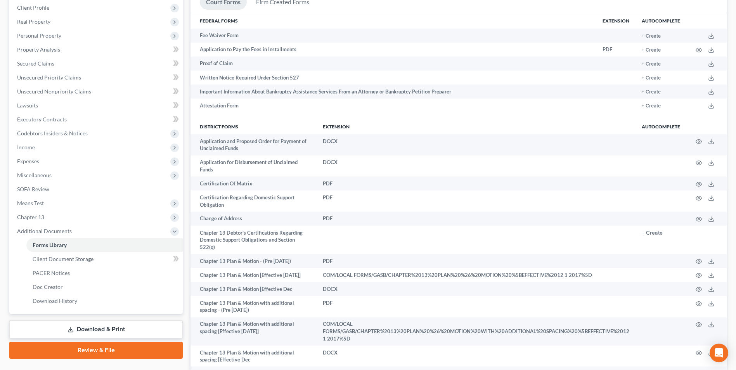
scroll to position [0, 0]
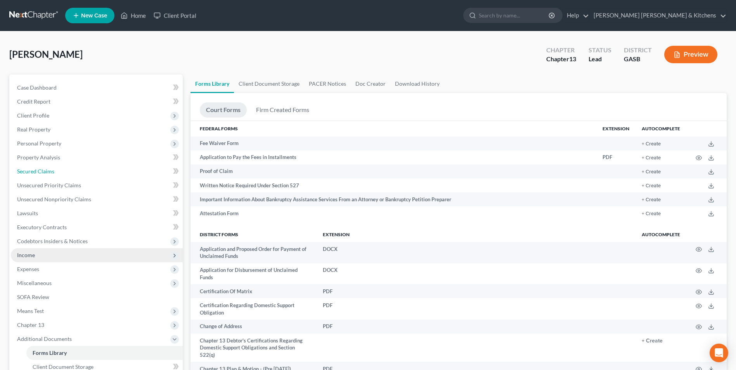
drag, startPoint x: 31, startPoint y: 174, endPoint x: 157, endPoint y: 256, distance: 150.4
click at [31, 174] on span "Secured Claims" at bounding box center [35, 171] width 37 height 7
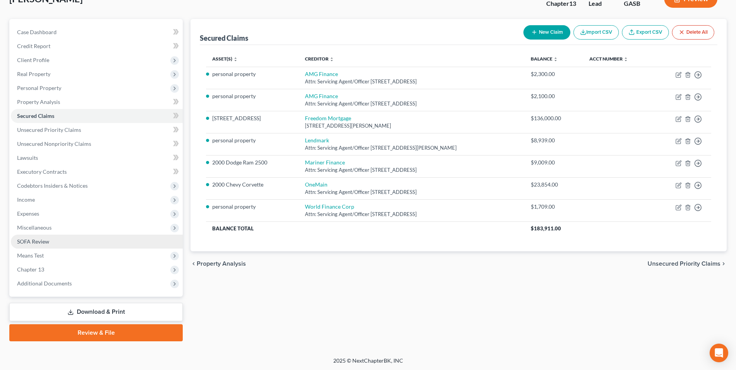
scroll to position [56, 0]
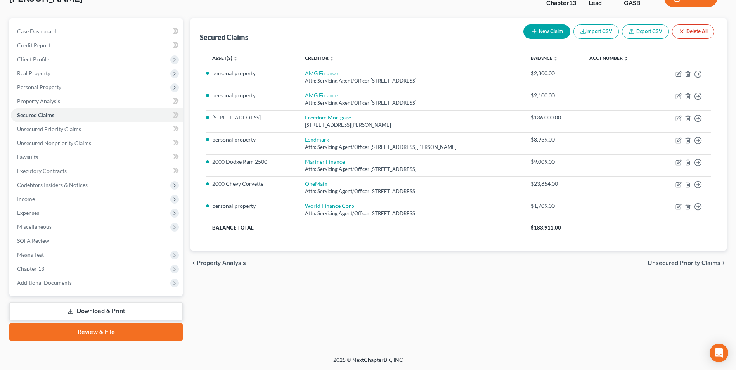
click at [84, 309] on link "Download & Print" at bounding box center [95, 311] width 173 height 18
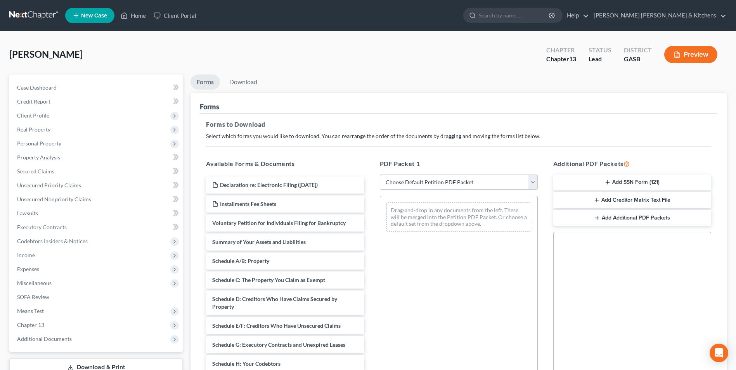
drag, startPoint x: 451, startPoint y: 182, endPoint x: 449, endPoint y: 190, distance: 7.7
click at [451, 182] on select "Choose Default Petition PDF Packet Complete Bankruptcy Petition (all forms and …" at bounding box center [459, 183] width 158 height 16
click at [380, 175] on select "Choose Default Petition PDF Packet Complete Bankruptcy Petition (all forms and …" at bounding box center [459, 183] width 158 height 16
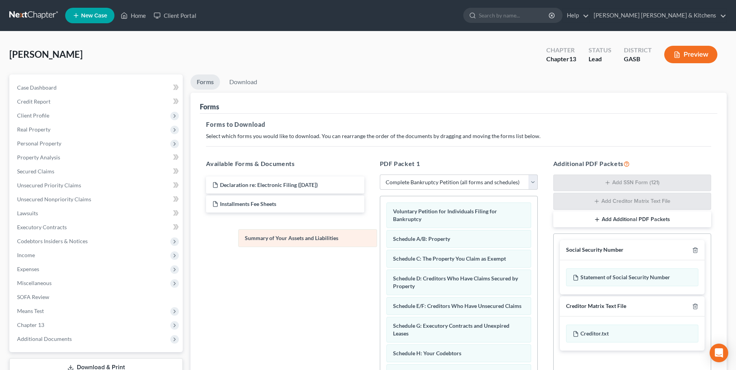
drag, startPoint x: 401, startPoint y: 237, endPoint x: 244, endPoint y: 232, distance: 157.6
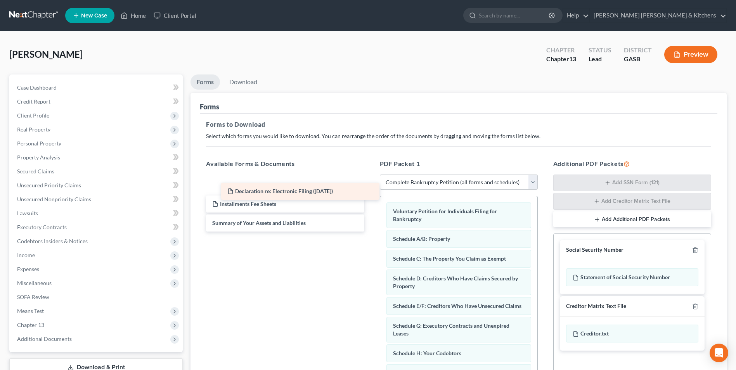
drag, startPoint x: 270, startPoint y: 185, endPoint x: 429, endPoint y: 204, distance: 160.5
click at [370, 204] on div "Declaration re: Electronic Filing (10/06/2025) Declaration re: Electronic Filin…" at bounding box center [285, 203] width 170 height 55
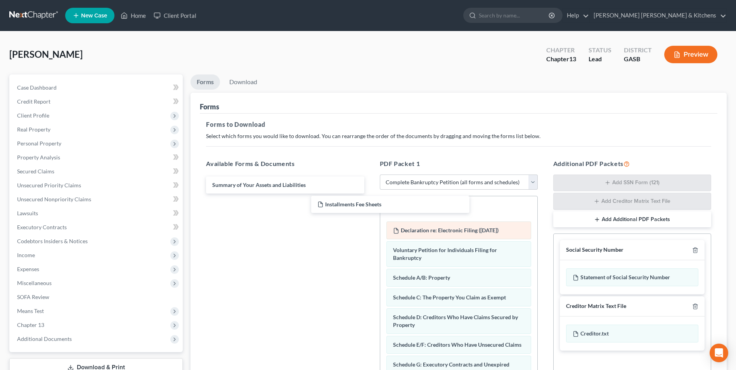
drag, startPoint x: 292, startPoint y: 193, endPoint x: 479, endPoint y: 227, distance: 190.0
click at [370, 194] on div "Installments Fee Sheets Installments Fee Sheets Summary of Your Assets and Liab…" at bounding box center [285, 184] width 170 height 17
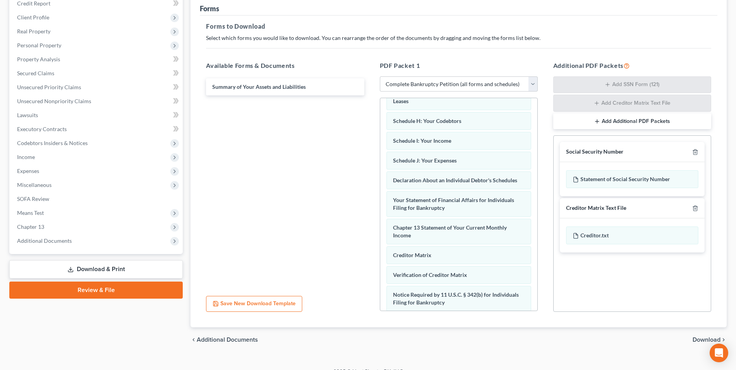
scroll to position [189, 0]
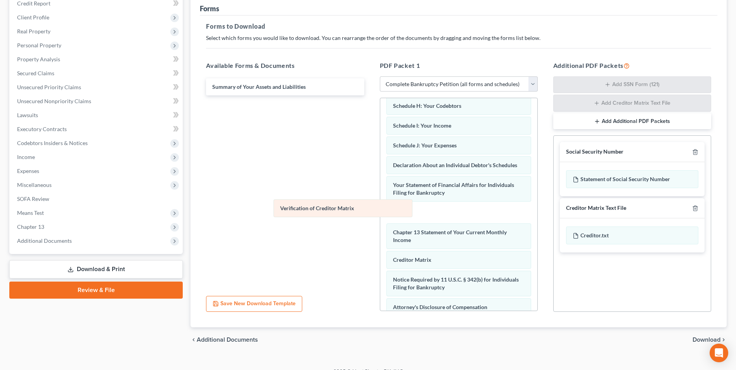
drag, startPoint x: 455, startPoint y: 270, endPoint x: 297, endPoint y: 172, distance: 186.1
click at [380, 172] on div "Verification of Creditor Matrix Installments Fee Sheets Declaration re: Electro…" at bounding box center [458, 131] width 157 height 444
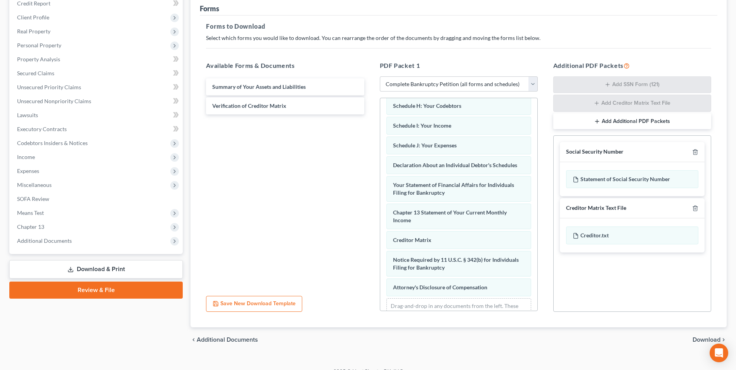
click at [709, 340] on span "Download" at bounding box center [706, 340] width 28 height 6
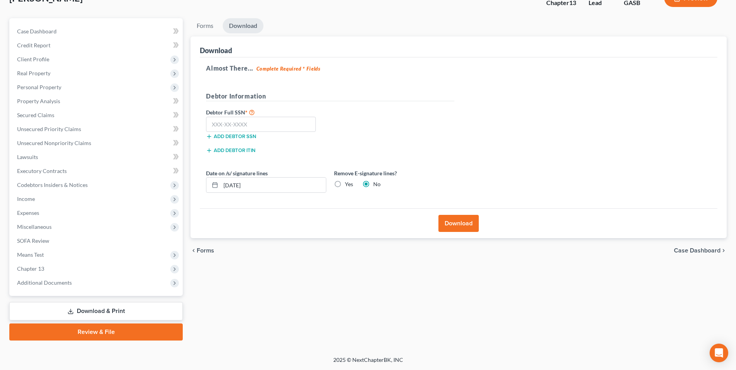
scroll to position [56, 0]
click at [275, 124] on input "text" at bounding box center [261, 125] width 110 height 16
drag, startPoint x: 264, startPoint y: 190, endPoint x: 202, endPoint y: 202, distance: 63.1
click at [202, 202] on div "Almost There... Complete Required * Fields Debtor Information Debtor Full SSN *…" at bounding box center [458, 132] width 517 height 151
click at [345, 182] on label "Yes" at bounding box center [349, 184] width 8 height 8
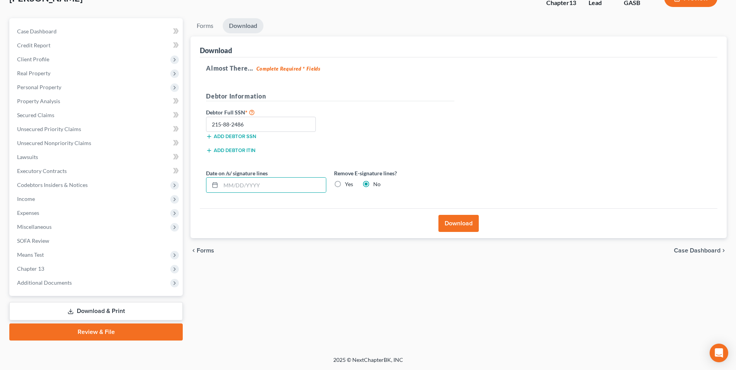
click at [348, 182] on input "Yes" at bounding box center [350, 182] width 5 height 5
drag, startPoint x: 446, startPoint y: 220, endPoint x: 448, endPoint y: 226, distance: 6.5
click at [446, 220] on button "Download" at bounding box center [458, 223] width 40 height 17
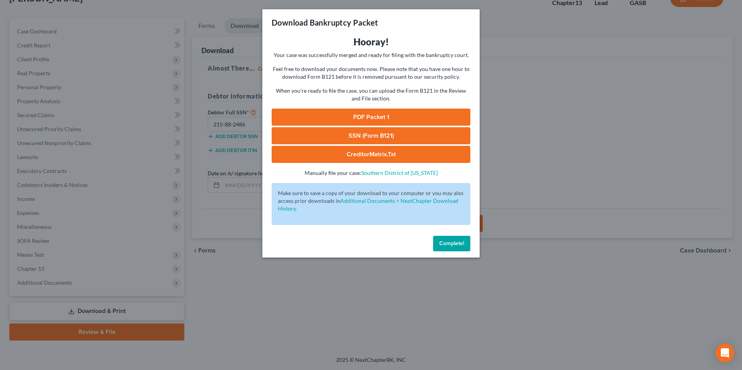
click at [358, 138] on link "SSN (Form B121)" at bounding box center [371, 135] width 199 height 17
click at [366, 111] on link "PDF Packet 1" at bounding box center [371, 117] width 199 height 17
click at [284, 283] on div "Download Bankruptcy Packet Hooray! Your case was successfully merged and ready …" at bounding box center [371, 185] width 742 height 370
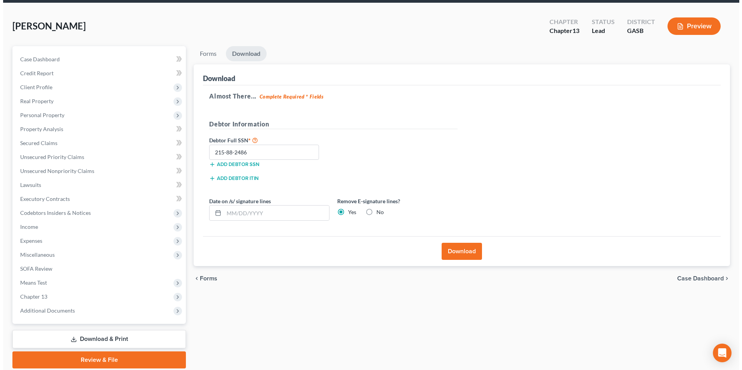
scroll to position [0, 0]
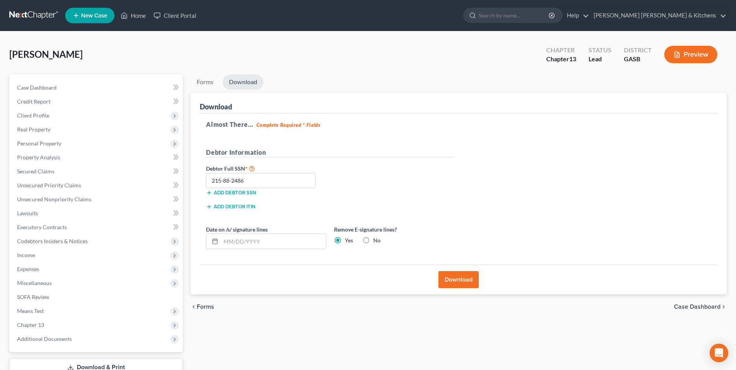
click at [94, 16] on span "New Case" at bounding box center [94, 16] width 26 height 6
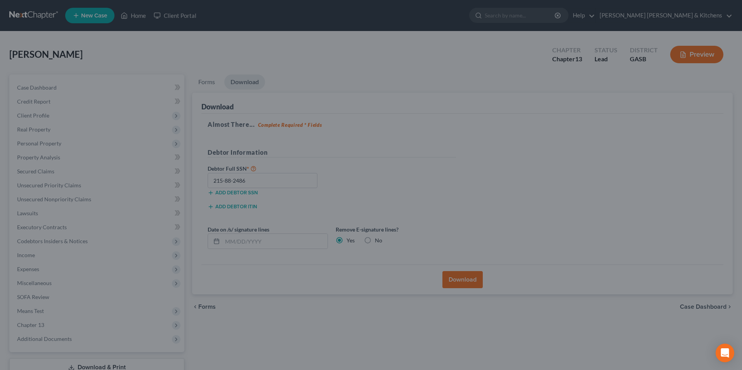
click at [238, 358] on div "New Case × Please select case type * Bankruptcy Bankruptcy What type of case wo…" at bounding box center [371, 185] width 742 height 370
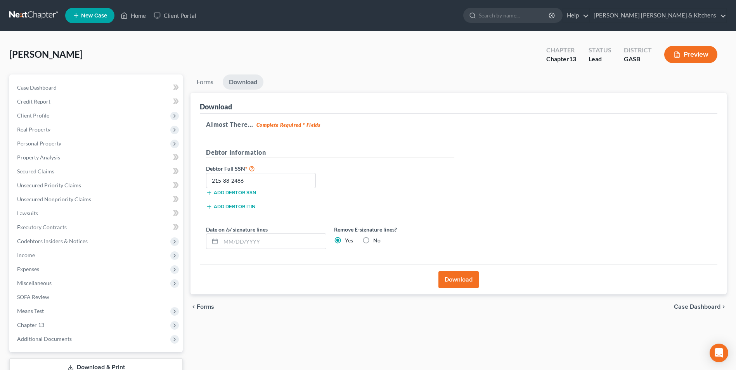
click at [85, 17] on span "New Case" at bounding box center [94, 16] width 26 height 6
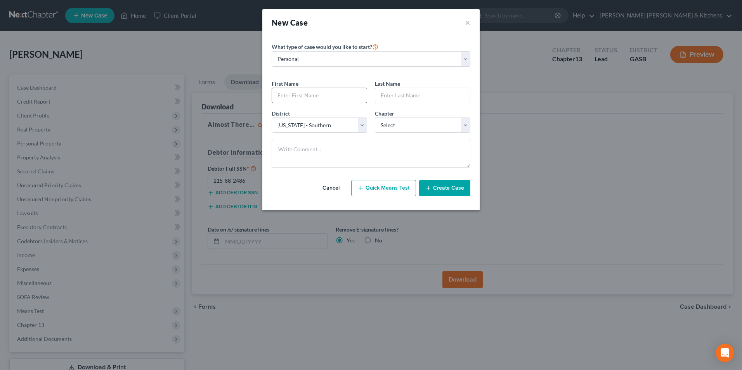
click at [305, 98] on input "text" at bounding box center [319, 95] width 95 height 15
click at [389, 126] on select "Select 7 11 12 13" at bounding box center [422, 126] width 95 height 16
click at [375, 118] on select "Select 7 11 12 13" at bounding box center [422, 126] width 95 height 16
click at [439, 190] on button "Create Case" at bounding box center [444, 188] width 51 height 16
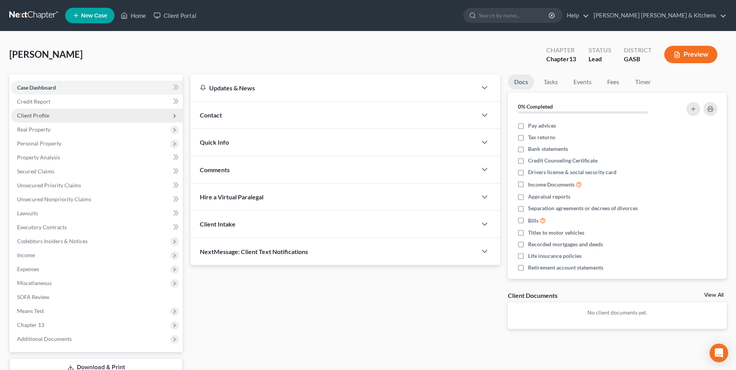
click at [28, 112] on span "Client Profile" at bounding box center [33, 115] width 32 height 7
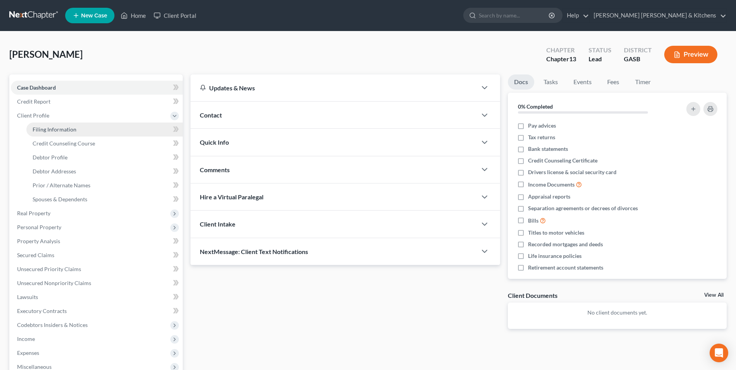
click at [52, 128] on span "Filing Information" at bounding box center [55, 129] width 44 height 7
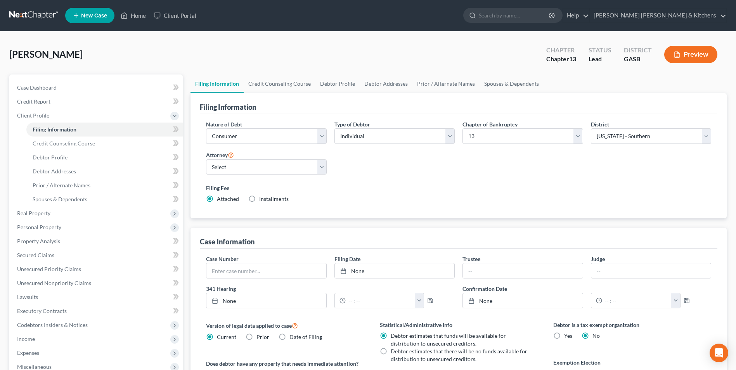
click at [259, 199] on label "Installments Installments" at bounding box center [273, 199] width 29 height 8
click at [262, 199] on input "Installments Installments" at bounding box center [264, 197] width 5 height 5
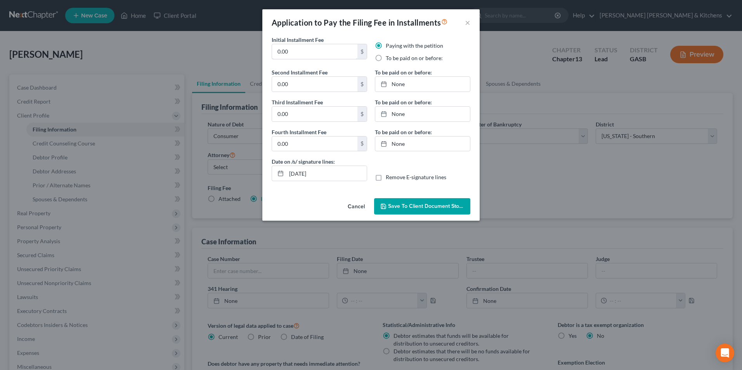
drag, startPoint x: 302, startPoint y: 53, endPoint x: 261, endPoint y: 55, distance: 41.5
click at [261, 55] on div "Application to Pay the Filing Fee in Installments × Initial Installment Fee 0.0…" at bounding box center [371, 185] width 742 height 370
click at [386, 57] on label "To be paid on or before:" at bounding box center [414, 58] width 57 height 8
click at [389, 57] on input "To be paid on or before:" at bounding box center [391, 56] width 5 height 5
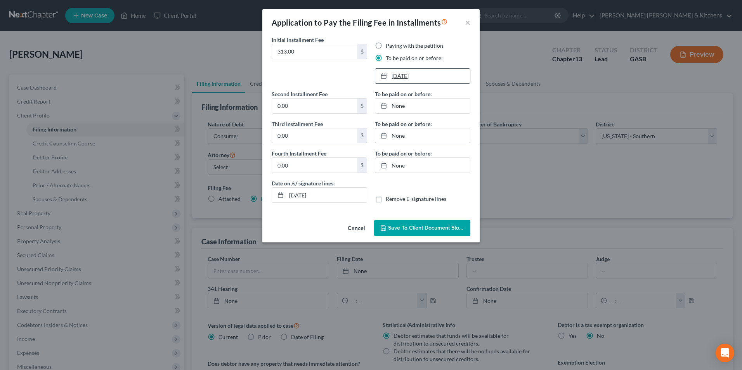
click at [394, 78] on link "[DATE]" at bounding box center [422, 76] width 95 height 15
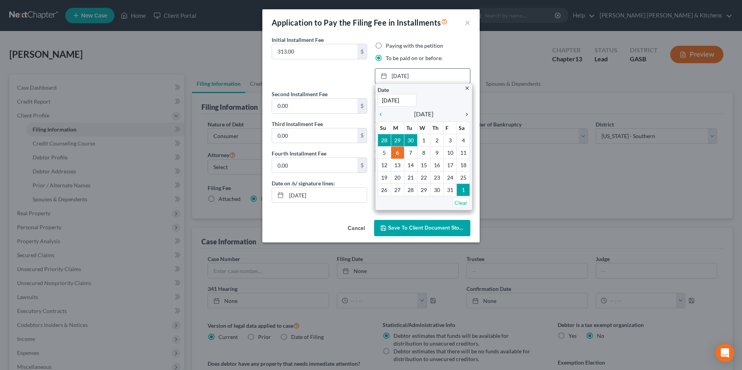
click at [467, 116] on icon "chevron_right" at bounding box center [465, 114] width 10 height 6
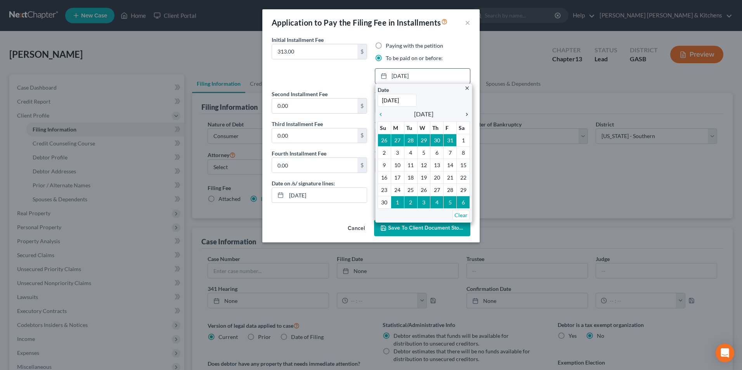
click at [467, 116] on icon "chevron_right" at bounding box center [465, 114] width 10 height 6
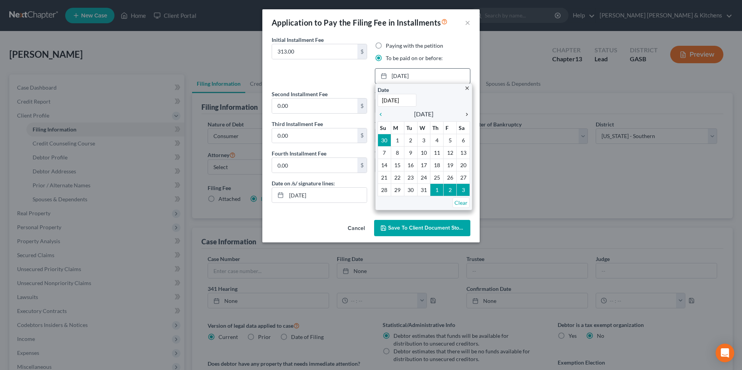
click at [467, 116] on icon "chevron_right" at bounding box center [465, 114] width 10 height 6
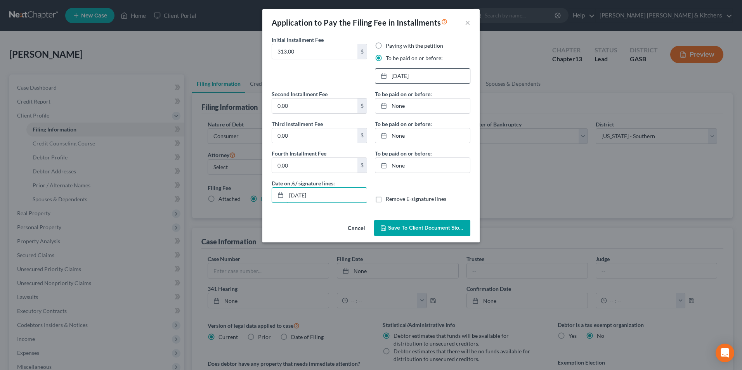
drag, startPoint x: 335, startPoint y: 197, endPoint x: 263, endPoint y: 195, distance: 71.4
click at [265, 196] on div "Initial Installment Fee 313.00 $ Paying with the petition To be paid on or befo…" at bounding box center [370, 126] width 217 height 181
click at [458, 173] on link "None" at bounding box center [422, 165] width 95 height 15
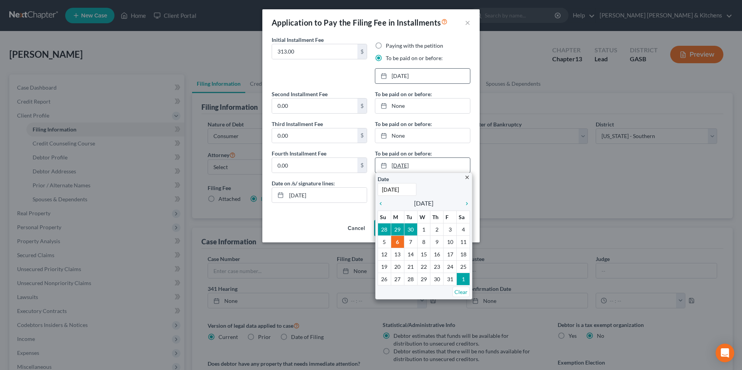
click at [460, 158] on link "[DATE]" at bounding box center [422, 165] width 95 height 15
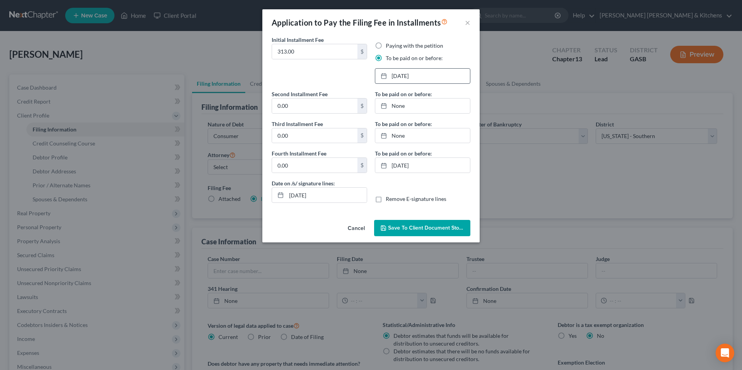
click at [352, 231] on button "Cancel" at bounding box center [355, 229] width 29 height 16
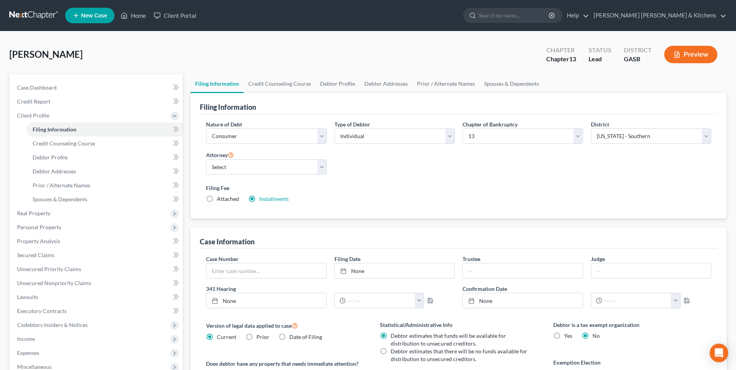
click at [217, 199] on label "Attached" at bounding box center [228, 199] width 22 height 8
click at [220, 199] on input "Attached" at bounding box center [222, 197] width 5 height 5
click at [259, 198] on label "Installments Installments" at bounding box center [273, 199] width 29 height 8
click at [262, 198] on input "Installments Installments" at bounding box center [264, 197] width 5 height 5
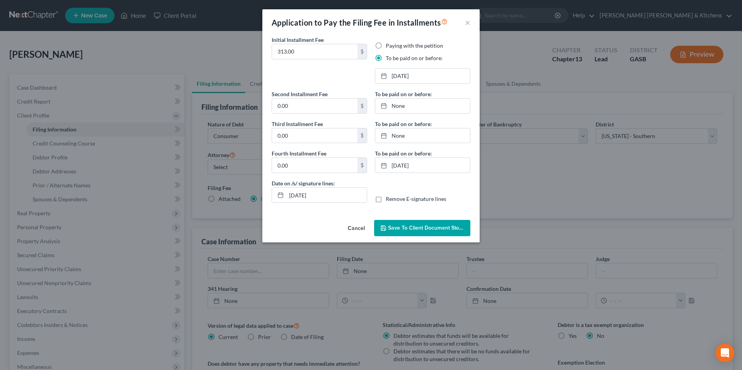
click at [428, 226] on span "Save to Client Document Storage" at bounding box center [429, 228] width 82 height 7
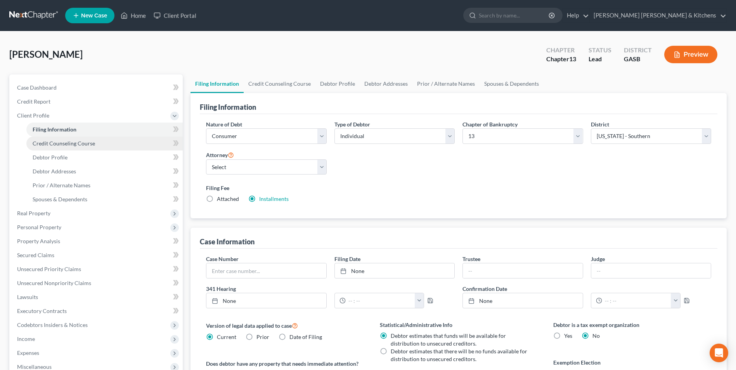
click at [67, 141] on span "Credit Counseling Course" at bounding box center [64, 143] width 62 height 7
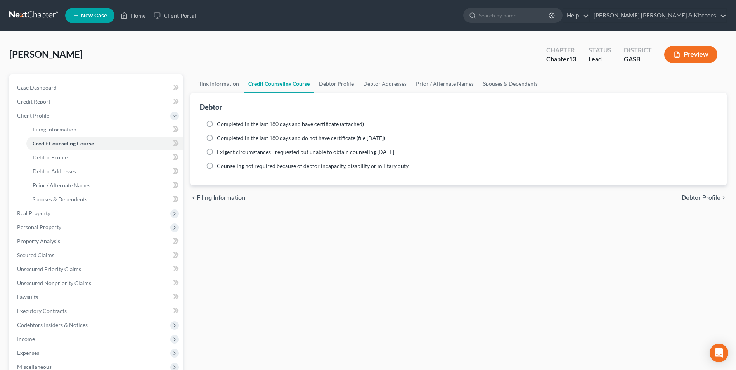
click at [217, 124] on label "Completed in the last 180 days and have certificate (attached)" at bounding box center [290, 124] width 147 height 8
click at [220, 124] on input "Completed in the last 180 days and have certificate (attached)" at bounding box center [222, 122] width 5 height 5
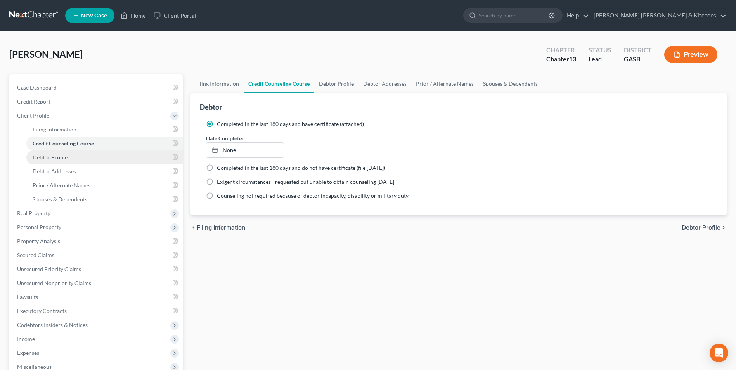
click at [62, 155] on span "Debtor Profile" at bounding box center [50, 157] width 35 height 7
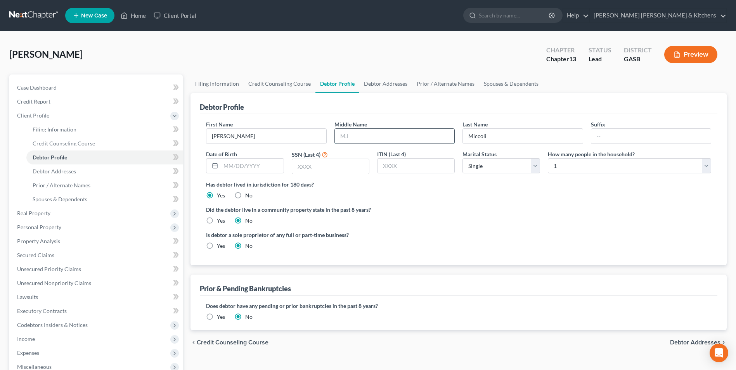
click at [345, 139] on input "text" at bounding box center [394, 136] width 119 height 15
click at [373, 135] on input "Melaina" at bounding box center [394, 136] width 119 height 15
click at [476, 170] on select "Select Single Married Separated Divorced Widowed" at bounding box center [501, 166] width 78 height 16
click at [462, 158] on select "Select Single Married Separated Divorced Widowed" at bounding box center [501, 166] width 78 height 16
click at [560, 168] on select "Select 1 2 3 4 5 6 7 8 9 10 11 12 13 14 15 16 17 18 19 20" at bounding box center [629, 166] width 163 height 16
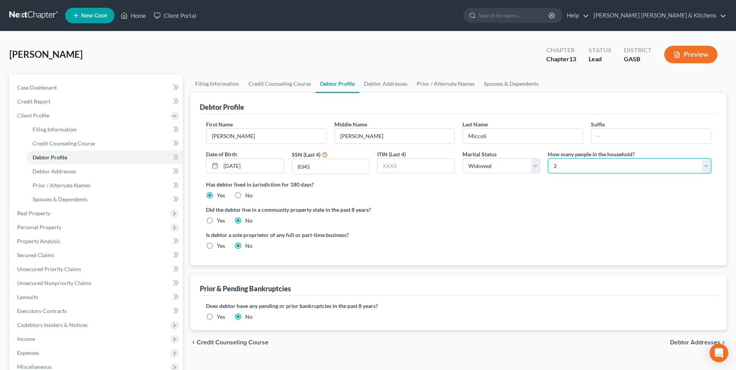
click at [548, 158] on select "Select 1 2 3 4 5 6 7 8 9 10 11 12 13 14 15 16 17 18 19 20" at bounding box center [629, 166] width 163 height 16
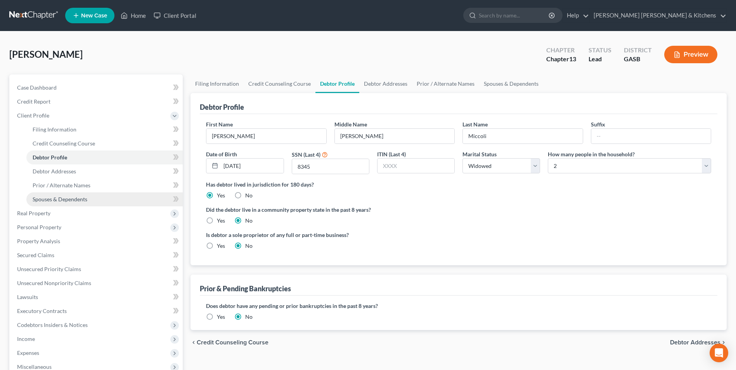
drag, startPoint x: 71, startPoint y: 199, endPoint x: 83, endPoint y: 199, distance: 11.6
click at [71, 199] on span "Spouses & Dependents" at bounding box center [60, 199] width 55 height 7
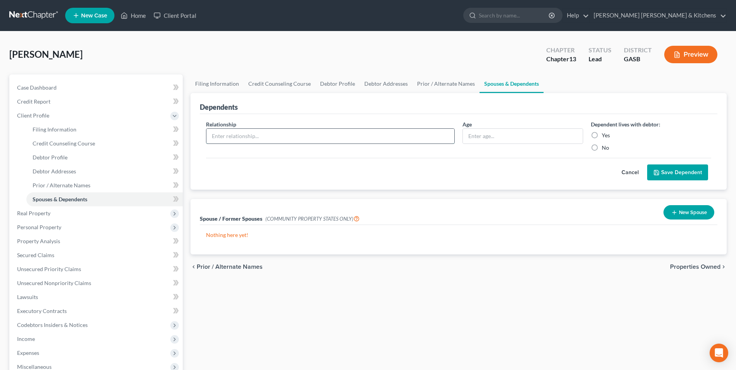
click at [231, 132] on input "text" at bounding box center [330, 136] width 248 height 15
click at [232, 140] on input "text" at bounding box center [330, 136] width 248 height 15
click at [602, 135] on label "Yes" at bounding box center [606, 135] width 8 height 8
click at [605, 135] on input "Yes" at bounding box center [607, 133] width 5 height 5
click at [665, 173] on button "Save Dependent" at bounding box center [677, 172] width 61 height 16
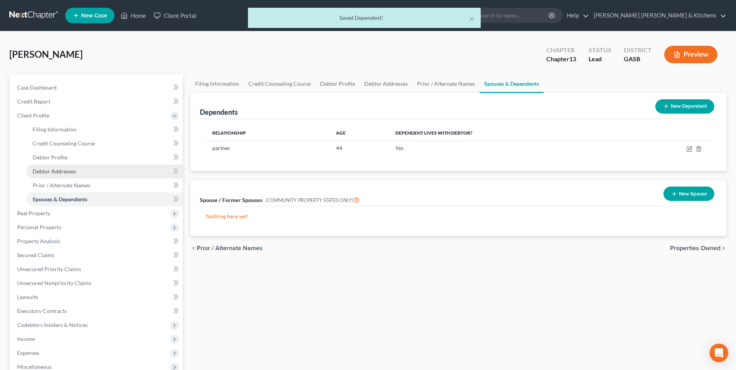
click at [51, 176] on link "Debtor Addresses" at bounding box center [104, 171] width 156 height 14
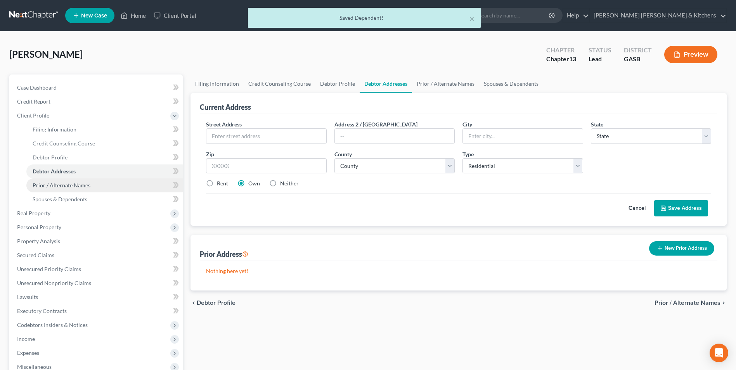
click at [54, 188] on span "Prior / Alternate Names" at bounding box center [62, 185] width 58 height 7
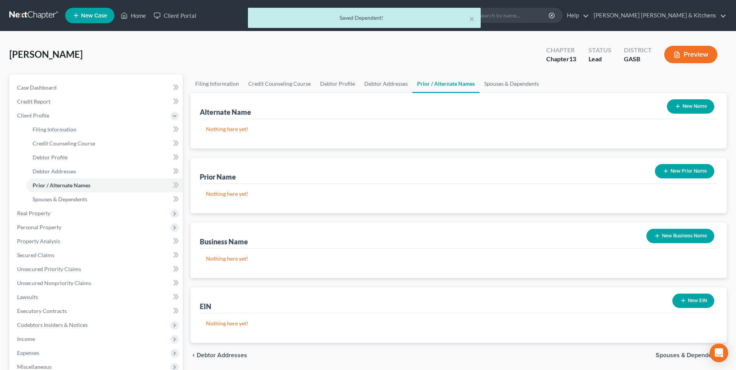
click at [696, 103] on button "New Name" at bounding box center [690, 106] width 47 height 14
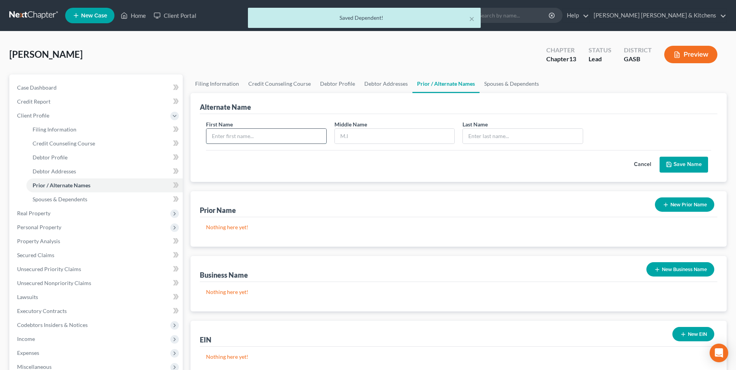
click at [277, 138] on input "text" at bounding box center [265, 136] width 119 height 15
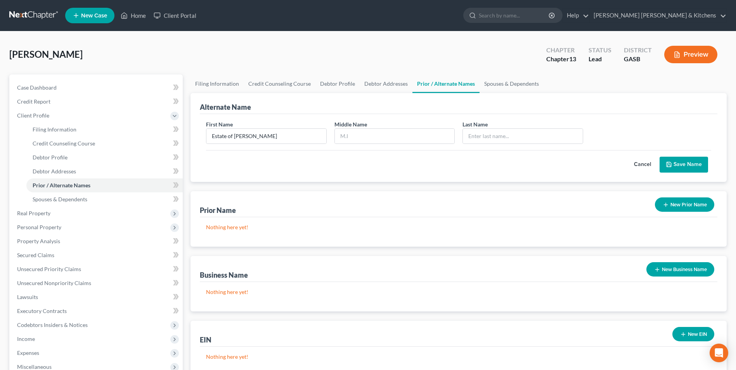
click at [678, 168] on button "Save Name" at bounding box center [683, 165] width 48 height 16
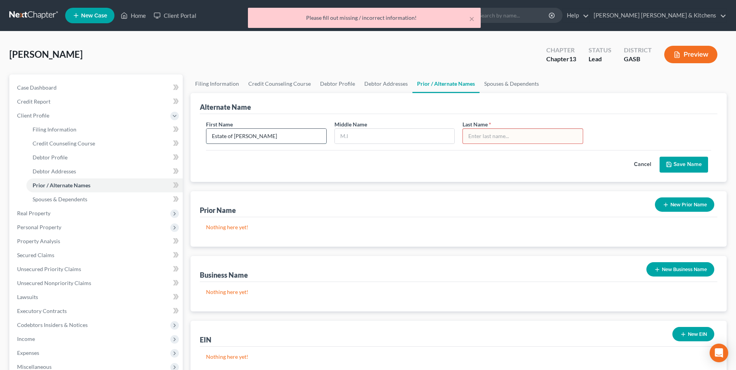
drag, startPoint x: 264, startPoint y: 136, endPoint x: 291, endPoint y: 136, distance: 26.8
click at [291, 136] on input "Estate of [PERSON_NAME]" at bounding box center [265, 136] width 119 height 15
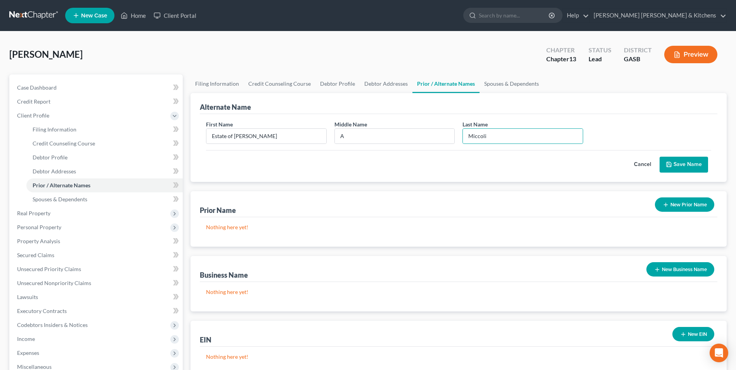
click at [686, 161] on button "Save Name" at bounding box center [683, 165] width 48 height 16
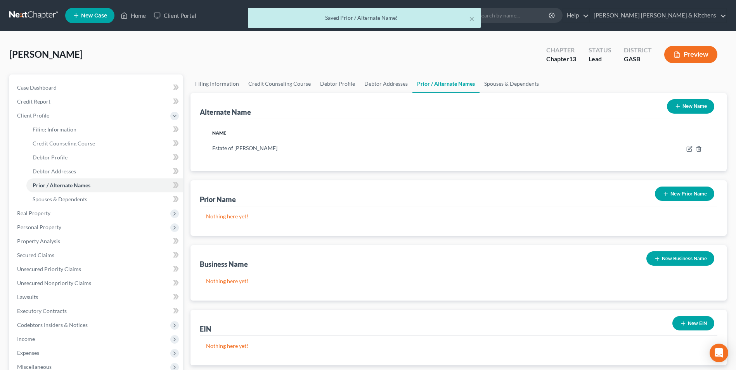
click at [685, 105] on button "New Name" at bounding box center [690, 106] width 47 height 14
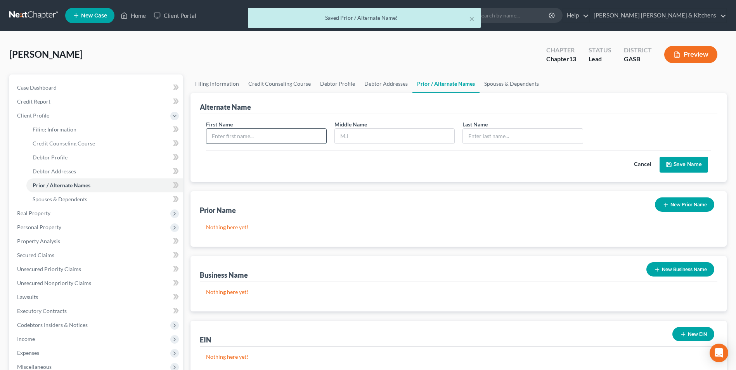
click at [232, 139] on input "text" at bounding box center [265, 136] width 119 height 15
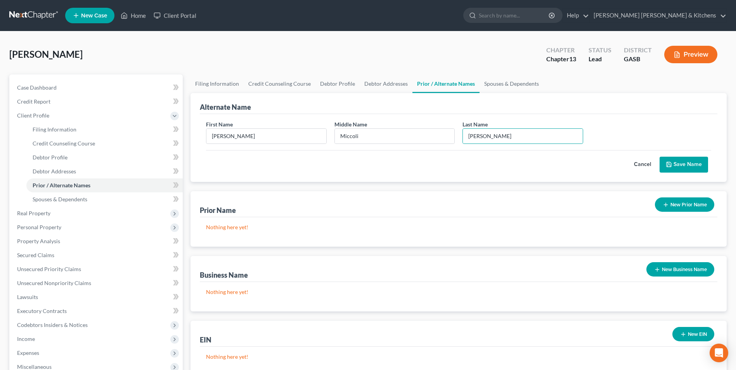
click at [678, 163] on button "Save Name" at bounding box center [683, 165] width 48 height 16
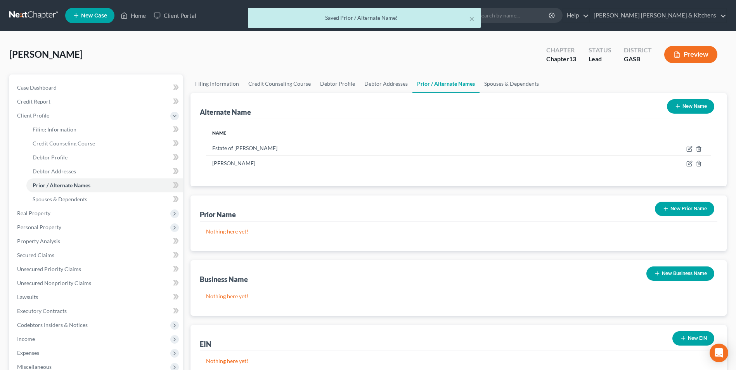
click at [689, 110] on button "New Name" at bounding box center [690, 106] width 47 height 14
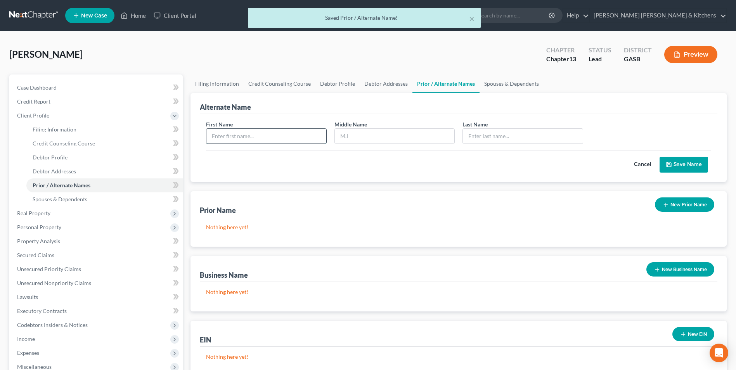
click at [277, 138] on input "text" at bounding box center [265, 136] width 119 height 15
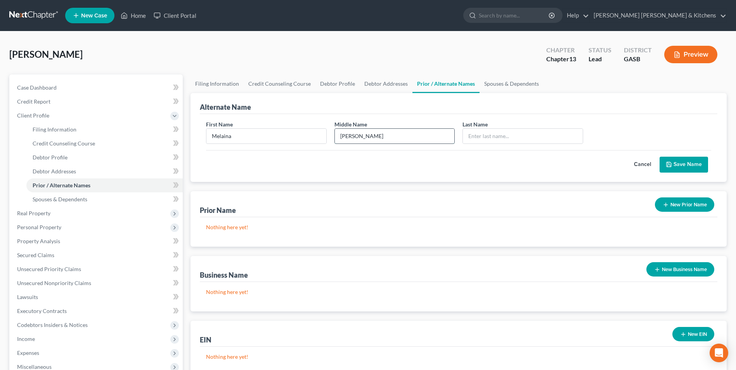
click at [369, 142] on input "Joyner" at bounding box center [394, 136] width 119 height 15
click at [689, 166] on button "Save Name" at bounding box center [683, 165] width 48 height 16
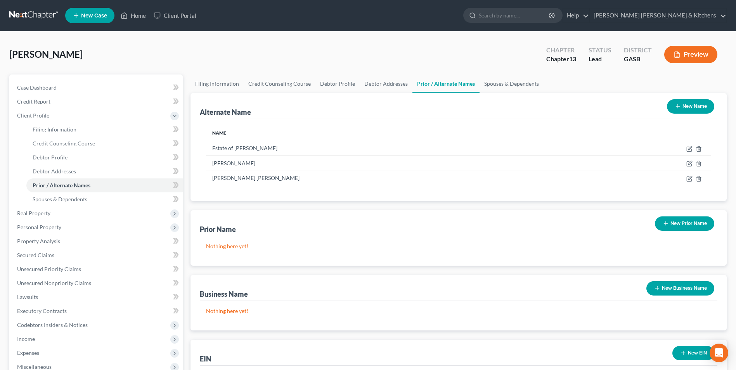
click at [695, 105] on button "New Name" at bounding box center [690, 106] width 47 height 14
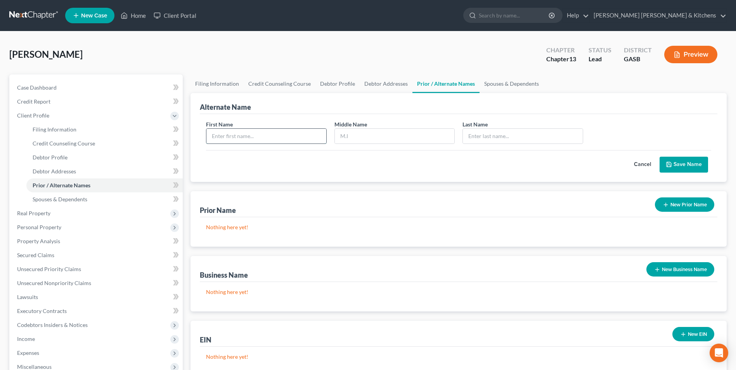
click at [265, 140] on input "text" at bounding box center [265, 136] width 119 height 15
click at [693, 154] on div "Cancel Save Name" at bounding box center [458, 161] width 505 height 23
click at [686, 164] on button "Save Name" at bounding box center [683, 165] width 48 height 16
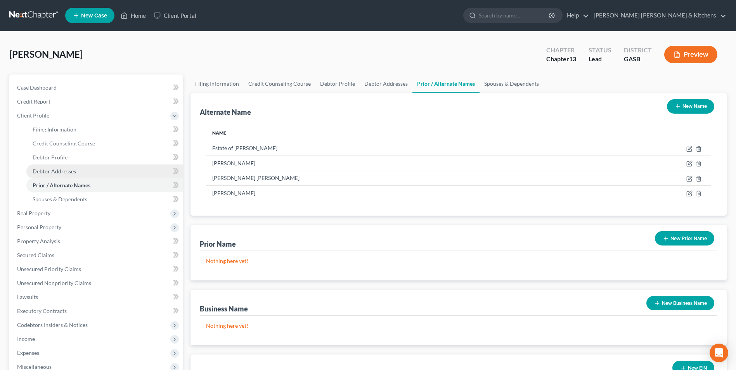
click at [42, 169] on span "Debtor Addresses" at bounding box center [54, 171] width 43 height 7
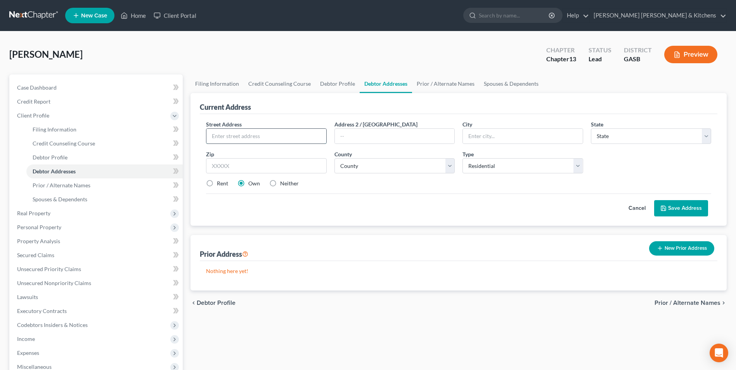
click at [223, 142] on input "text" at bounding box center [265, 136] width 119 height 15
click at [246, 164] on input "30467" at bounding box center [266, 166] width 120 height 16
click at [681, 210] on button "Save Address" at bounding box center [681, 208] width 54 height 16
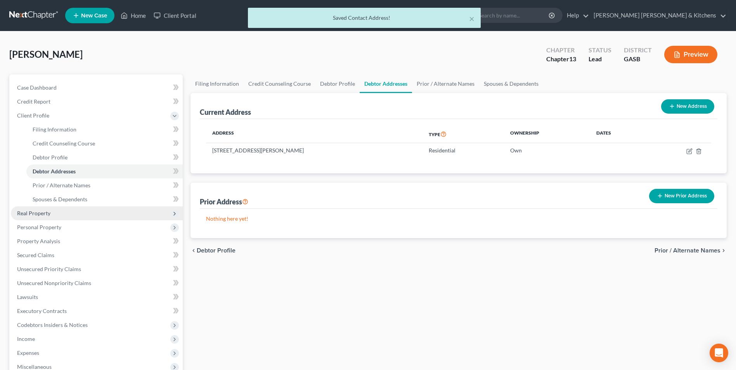
click at [32, 214] on span "Real Property" at bounding box center [33, 213] width 33 height 7
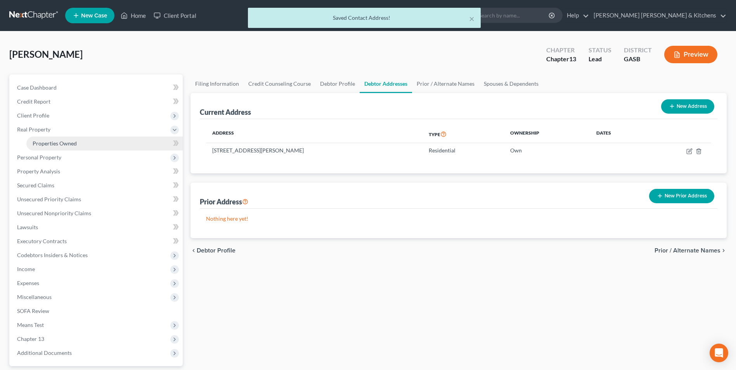
click at [41, 144] on span "Properties Owned" at bounding box center [55, 143] width 44 height 7
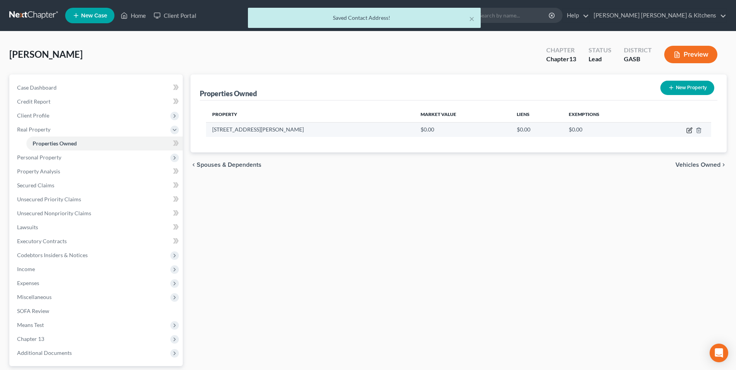
click at [687, 131] on icon "button" at bounding box center [689, 130] width 5 height 5
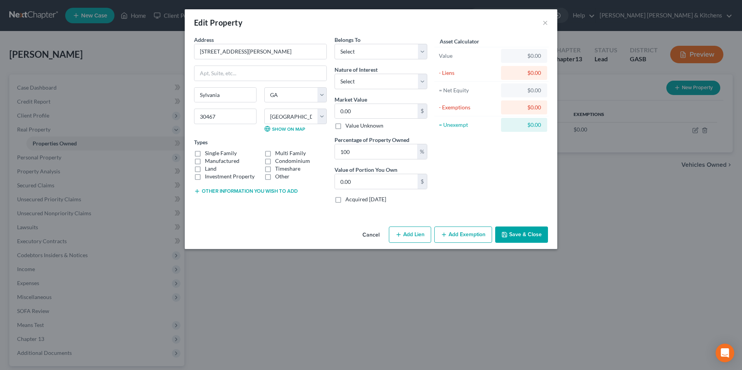
click at [205, 152] on label "Single Family" at bounding box center [221, 153] width 32 height 8
click at [208, 152] on input "Single Family" at bounding box center [210, 151] width 5 height 5
click at [218, 190] on button "Other information you wish to add" at bounding box center [246, 191] width 104 height 6
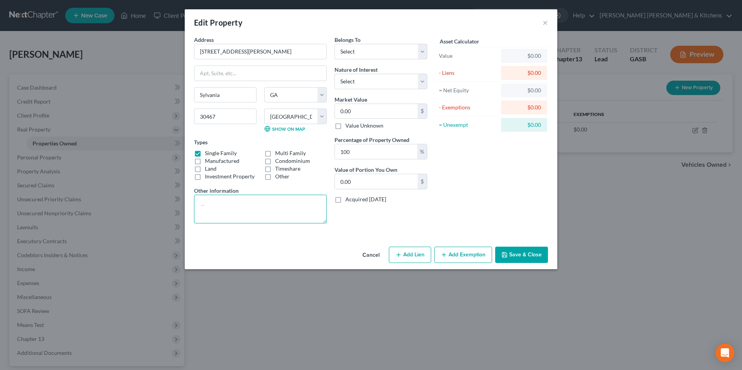
click at [225, 206] on textarea at bounding box center [260, 209] width 133 height 29
click at [264, 208] on textarea "Residence, tax value" at bounding box center [260, 209] width 133 height 29
click at [415, 252] on button "Add Lien" at bounding box center [410, 255] width 42 height 16
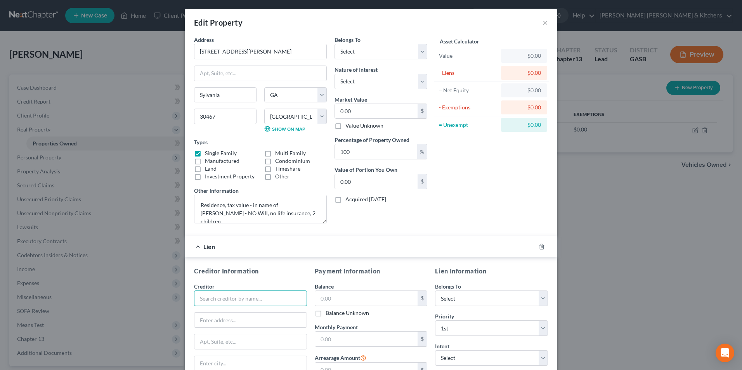
click at [251, 301] on input "text" at bounding box center [250, 299] width 113 height 16
click at [244, 320] on input "text" at bounding box center [250, 320] width 112 height 15
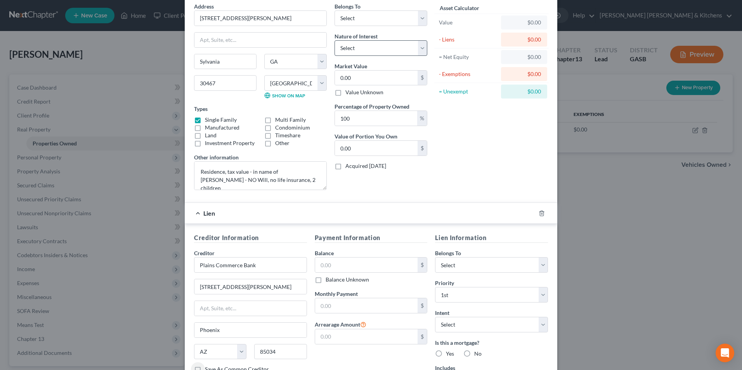
scroll to position [23, 0]
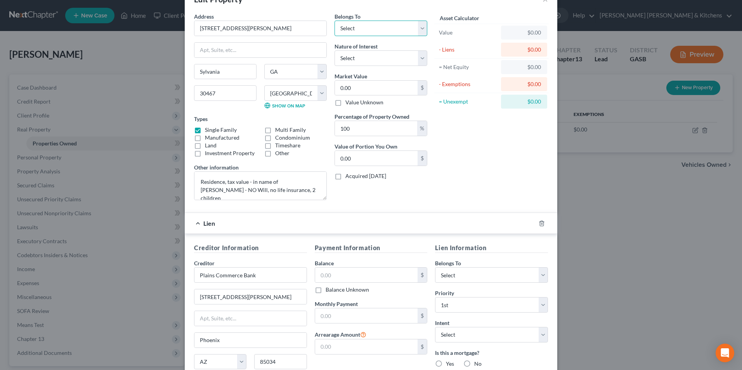
click at [345, 29] on select "Select Debtor 1 Only Debtor 2 Only Debtor 1 And Debtor 2 Only At Least One Of T…" at bounding box center [380, 29] width 93 height 16
click at [334, 21] on select "Select Debtor 1 Only Debtor 2 Only Debtor 1 And Debtor 2 Only At Least One Of T…" at bounding box center [380, 29] width 93 height 16
click at [353, 55] on select "Select Fee Simple Joint Tenant Life Estate Equitable Interest Future Interest T…" at bounding box center [380, 58] width 93 height 16
click at [334, 50] on select "Select Fee Simple Joint Tenant Life Estate Equitable Interest Future Interest T…" at bounding box center [380, 58] width 93 height 16
click at [356, 90] on input "0.00" at bounding box center [376, 88] width 83 height 15
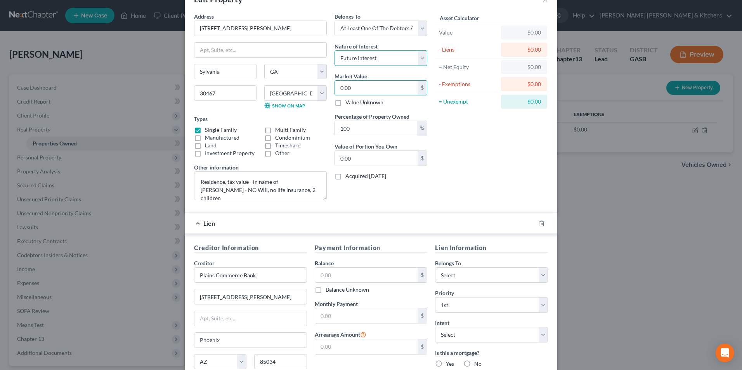
click at [356, 63] on select "Select Fee Simple Joint Tenant Life Estate Equitable Interest Future Interest T…" at bounding box center [380, 58] width 93 height 16
click at [334, 50] on select "Select Fee Simple Joint Tenant Life Estate Equitable Interest Future Interest T…" at bounding box center [380, 58] width 93 height 16
click at [336, 271] on input "text" at bounding box center [366, 275] width 103 height 15
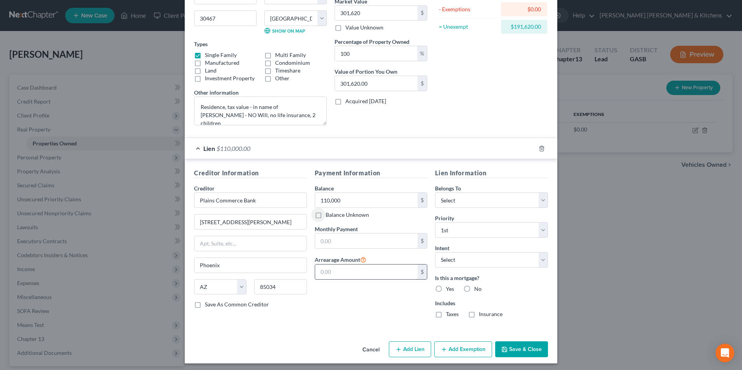
scroll to position [101, 0]
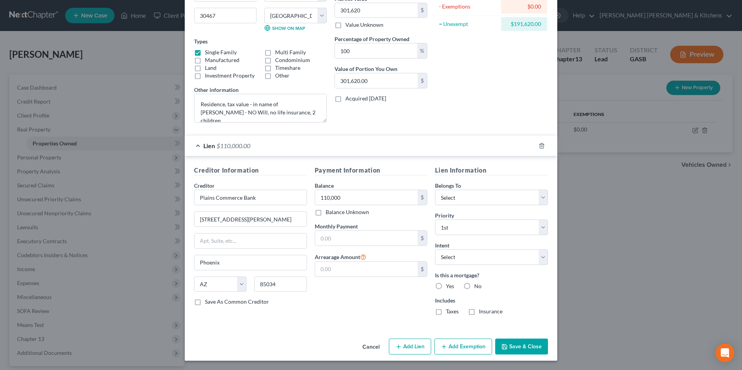
click at [461, 346] on button "Add Exemption" at bounding box center [463, 347] width 58 height 16
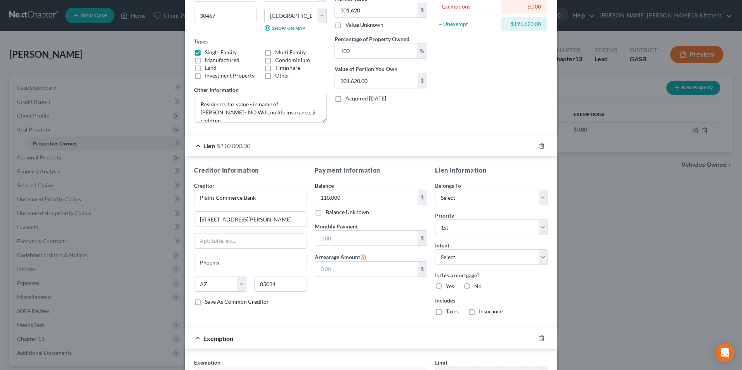
scroll to position [256, 0]
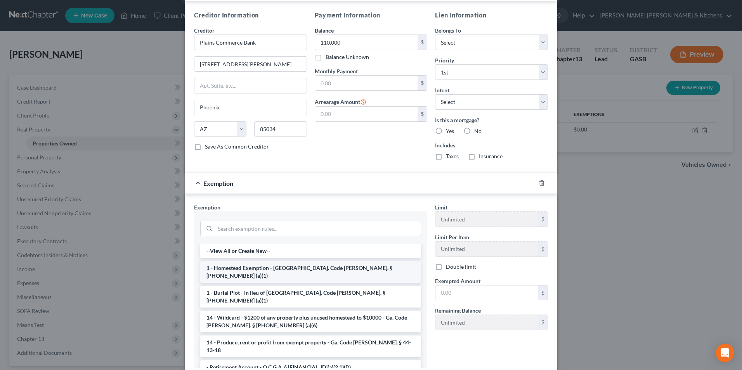
drag, startPoint x: 235, startPoint y: 264, endPoint x: 311, endPoint y: 275, distance: 77.6
click at [235, 264] on li "1 - Homestead Exemption - Ga. Code Ann. § 44-13-100 (a)(1)" at bounding box center [310, 272] width 221 height 22
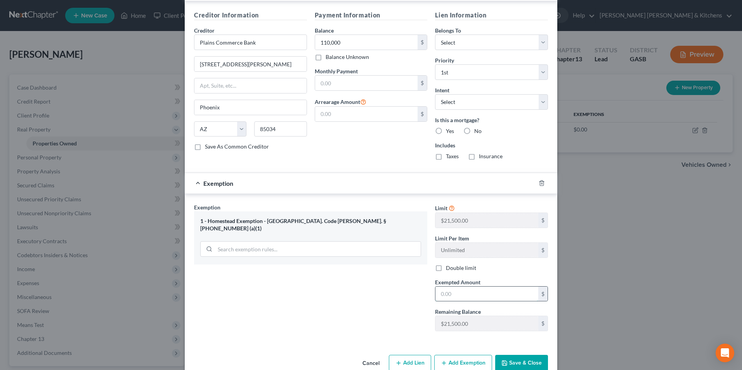
click at [481, 288] on input "text" at bounding box center [486, 294] width 103 height 15
click at [527, 366] on button "Save & Close" at bounding box center [521, 362] width 53 height 16
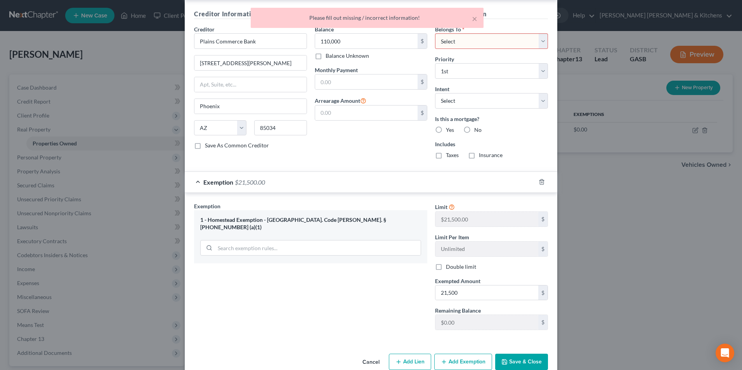
click at [470, 36] on select "Select Debtor 1 Only Debtor 2 Only Debtor 1 And Debtor 2 Only At Least One Of T…" at bounding box center [491, 41] width 113 height 16
click at [435, 33] on select "Select Debtor 1 Only Debtor 2 Only Debtor 1 And Debtor 2 Only At Least One Of T…" at bounding box center [491, 41] width 113 height 16
click at [520, 367] on button "Save & Close" at bounding box center [521, 362] width 53 height 16
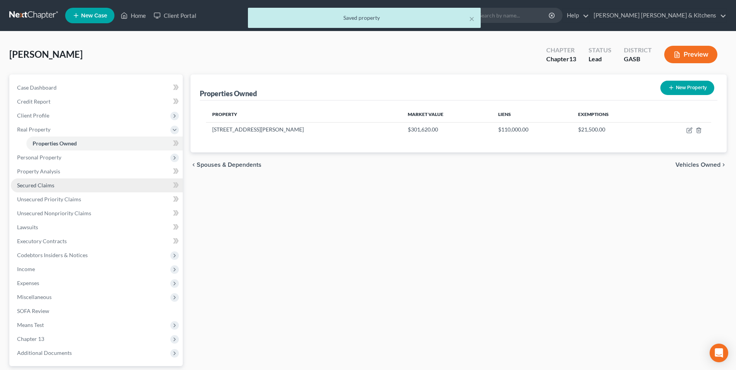
click at [28, 186] on span "Secured Claims" at bounding box center [35, 185] width 37 height 7
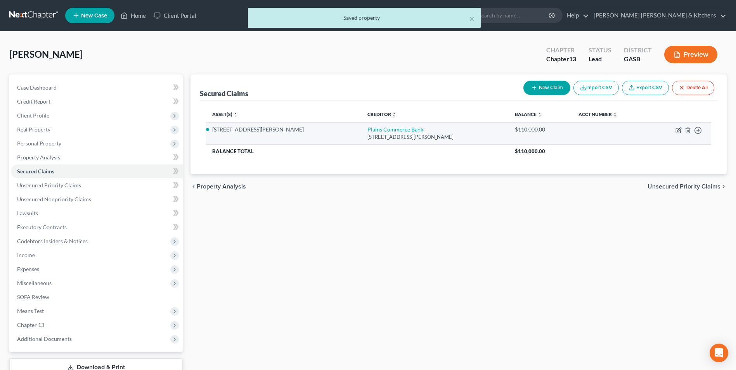
click at [677, 128] on icon "button" at bounding box center [678, 130] width 5 height 5
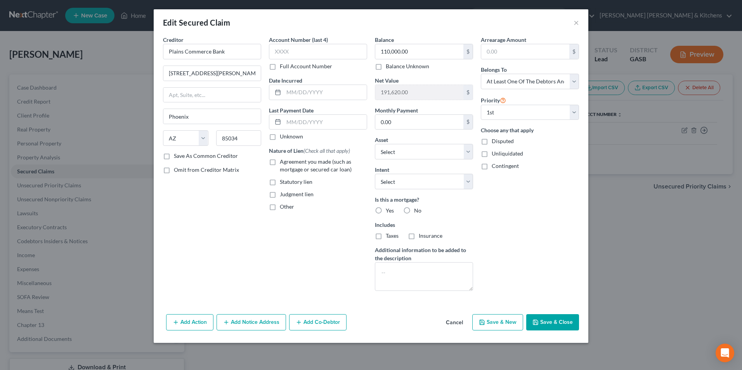
click at [280, 162] on label "Agreement you made (such as mortgage or secured car loan)" at bounding box center [323, 166] width 87 height 16
click at [283, 162] on input "Agreement you made (such as mortgage or secured car loan)" at bounding box center [285, 160] width 5 height 5
click at [311, 321] on button "Add Co-Debtor" at bounding box center [317, 322] width 57 height 16
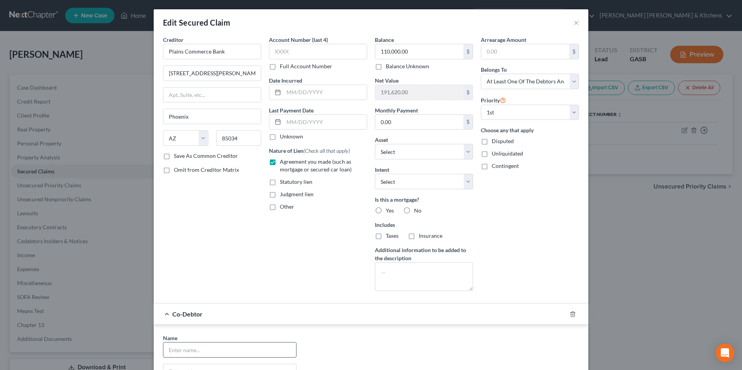
click at [221, 346] on input "text" at bounding box center [229, 349] width 133 height 15
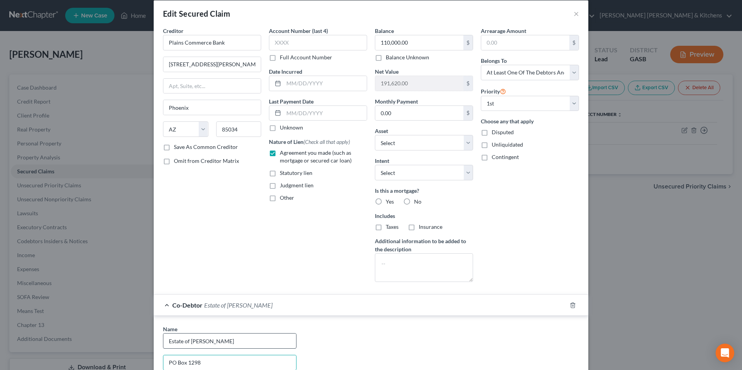
scroll to position [163, 0]
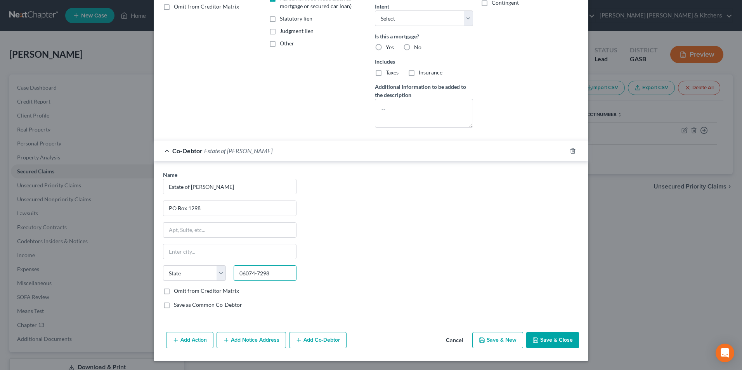
drag, startPoint x: 253, startPoint y: 273, endPoint x: 284, endPoint y: 272, distance: 31.1
click at [276, 272] on input "06074-7298" at bounding box center [264, 273] width 63 height 16
click at [287, 272] on input "06074" at bounding box center [264, 273] width 63 height 16
click at [555, 346] on button "Save & Close" at bounding box center [552, 340] width 53 height 16
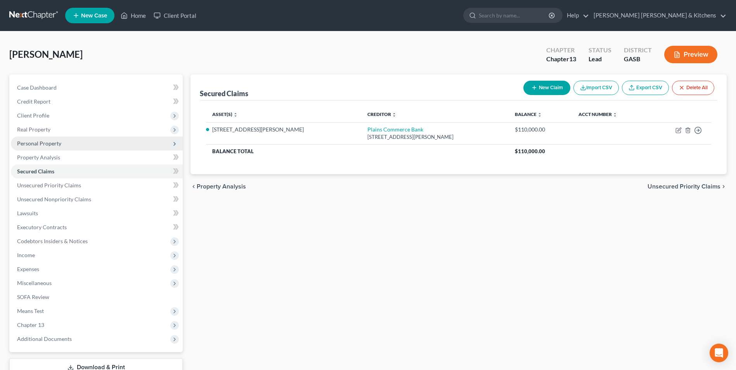
click at [38, 144] on span "Personal Property" at bounding box center [39, 143] width 44 height 7
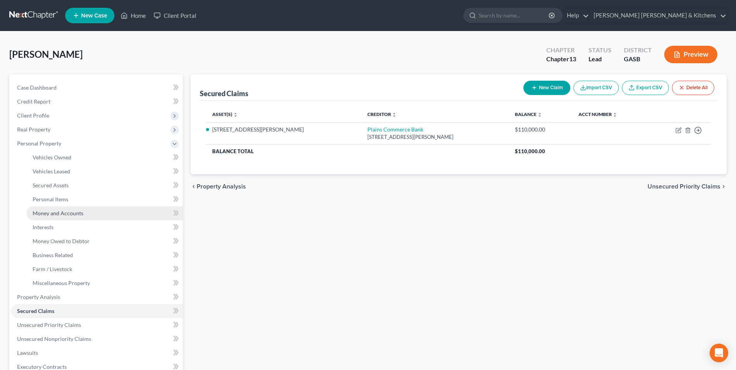
click at [52, 214] on span "Money and Accounts" at bounding box center [58, 213] width 51 height 7
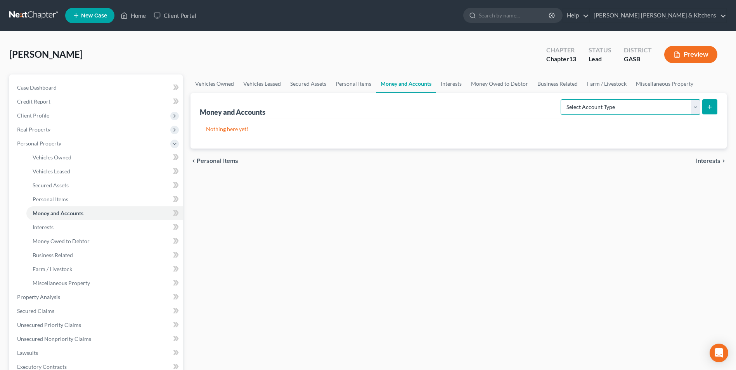
click at [564, 106] on select "Select Account Type Brokerage Cash on Hand Certificates of Deposit Checking Acc…" at bounding box center [630, 107] width 140 height 16
click at [562, 99] on select "Select Account Type Brokerage Cash on Hand Certificates of Deposit Checking Acc…" at bounding box center [630, 107] width 140 height 16
click at [711, 109] on icon "submit" at bounding box center [709, 107] width 6 height 6
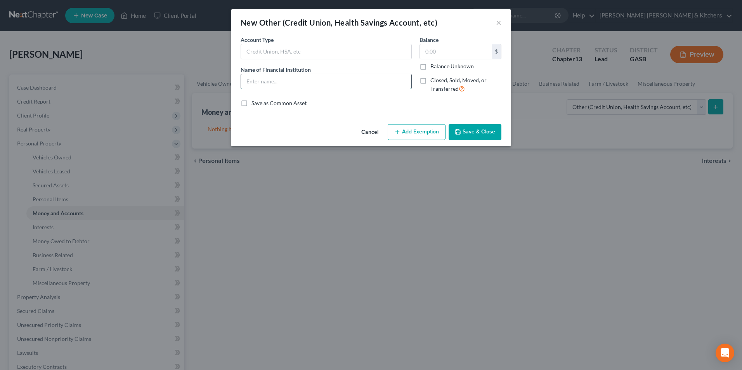
click at [280, 84] on input "text" at bounding box center [326, 81] width 170 height 15
click at [430, 79] on label "Closed, Sold, Moved, or Transferred" at bounding box center [465, 84] width 71 height 17
click at [433, 79] on input "Closed, Sold, Moved, or Transferred" at bounding box center [435, 78] width 5 height 5
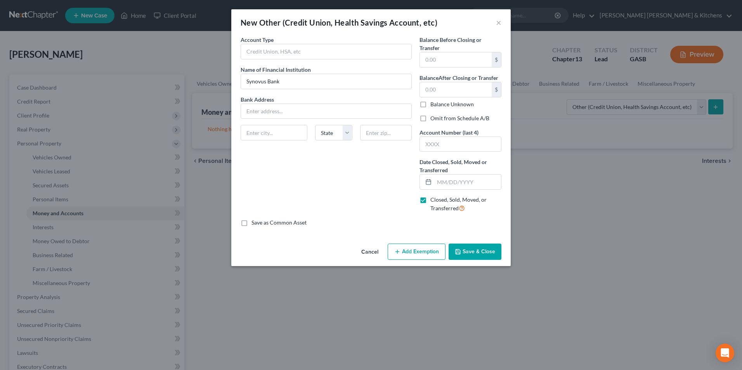
click at [430, 120] on label "Omit from Schedule A/B" at bounding box center [459, 118] width 59 height 8
click at [433, 119] on input "Omit from Schedule A/B" at bounding box center [435, 116] width 5 height 5
click at [444, 61] on input "text" at bounding box center [456, 59] width 72 height 15
click at [441, 95] on input "text" at bounding box center [456, 89] width 72 height 15
click at [449, 187] on input "text" at bounding box center [467, 182] width 67 height 15
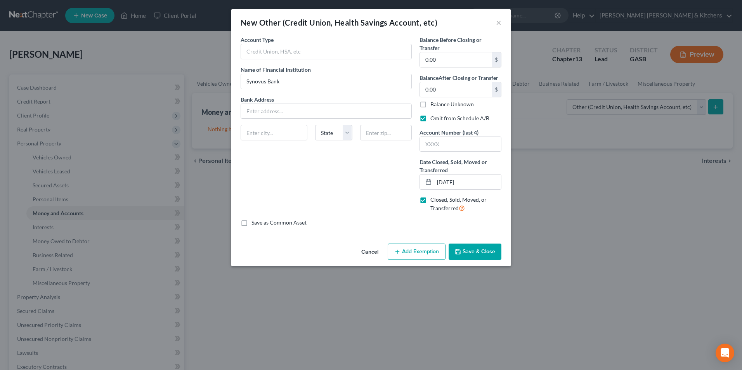
click at [487, 254] on button "Save & Close" at bounding box center [474, 252] width 53 height 16
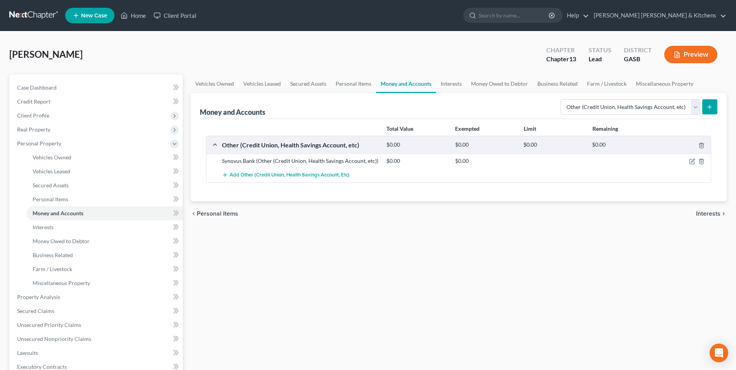
click at [711, 109] on icon "submit" at bounding box center [709, 107] width 6 height 6
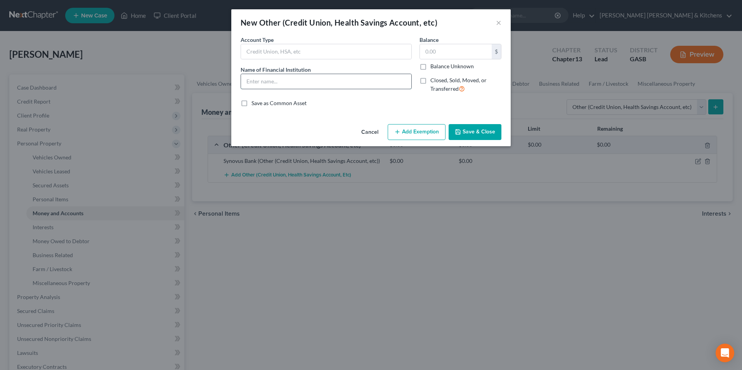
click at [264, 83] on input "text" at bounding box center [326, 81] width 170 height 15
click at [452, 54] on input "text" at bounding box center [456, 51] width 72 height 15
click at [430, 135] on button "Add Exemption" at bounding box center [416, 132] width 58 height 16
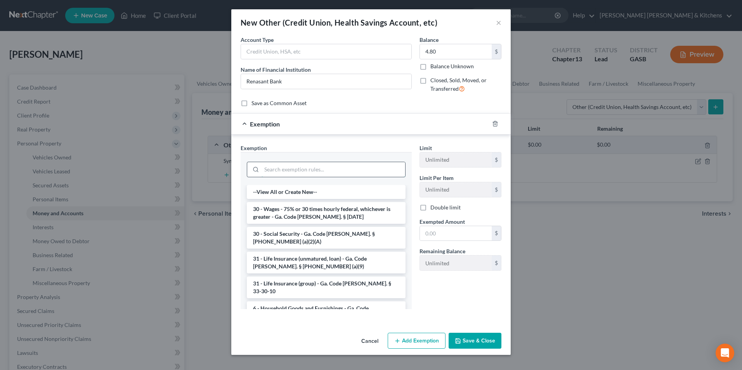
click at [323, 174] on input "search" at bounding box center [333, 169] width 144 height 15
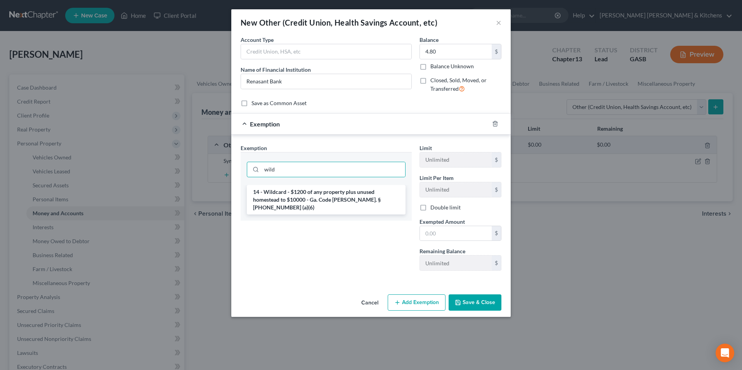
drag, startPoint x: 328, startPoint y: 193, endPoint x: 348, endPoint y: 202, distance: 22.4
click at [329, 194] on li "14 - Wildcard - $1200 of any property plus unused homestead to $10000 - Ga. Cod…" at bounding box center [326, 199] width 159 height 29
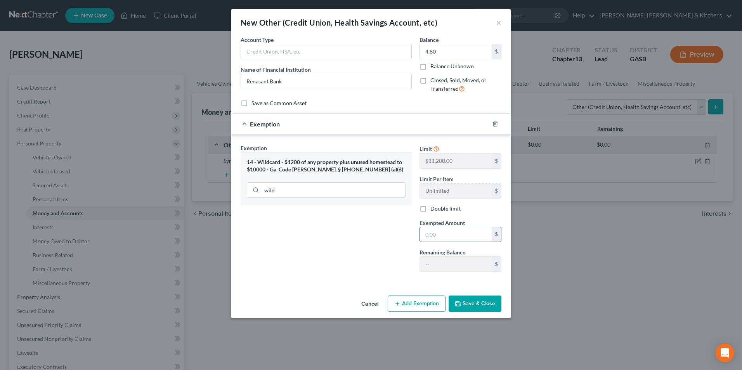
click at [429, 232] on input "text" at bounding box center [456, 234] width 72 height 15
click at [477, 307] on button "Save & Close" at bounding box center [474, 304] width 53 height 16
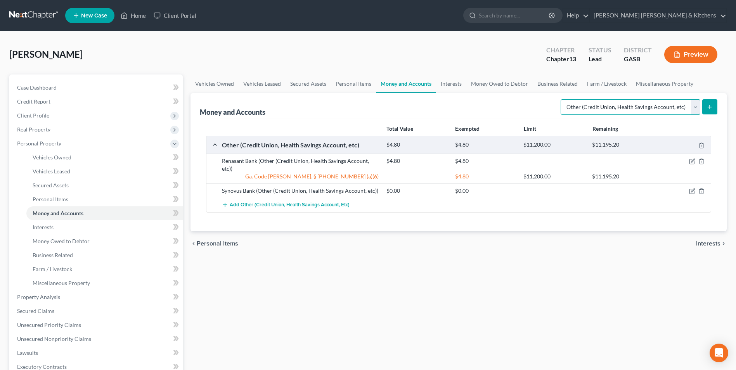
click at [624, 105] on select "Select Account Type Brokerage Cash on Hand Certificates of Deposit Checking Acc…" at bounding box center [630, 107] width 140 height 16
click at [562, 99] on select "Select Account Type Brokerage Cash on Hand Certificates of Deposit Checking Acc…" at bounding box center [630, 107] width 140 height 16
click at [707, 107] on icon "submit" at bounding box center [709, 107] width 6 height 6
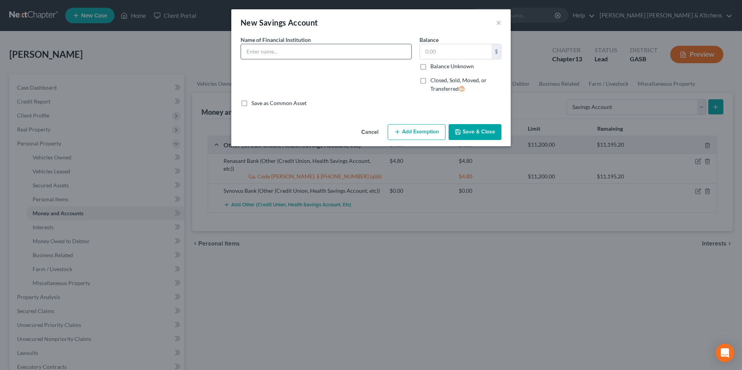
click at [281, 49] on input "text" at bounding box center [326, 51] width 170 height 15
click at [472, 133] on button "Save & Close" at bounding box center [474, 132] width 53 height 16
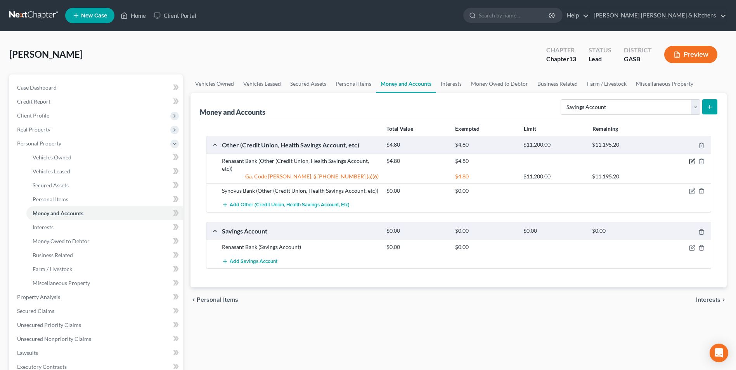
click at [693, 162] on icon "button" at bounding box center [692, 161] width 6 height 6
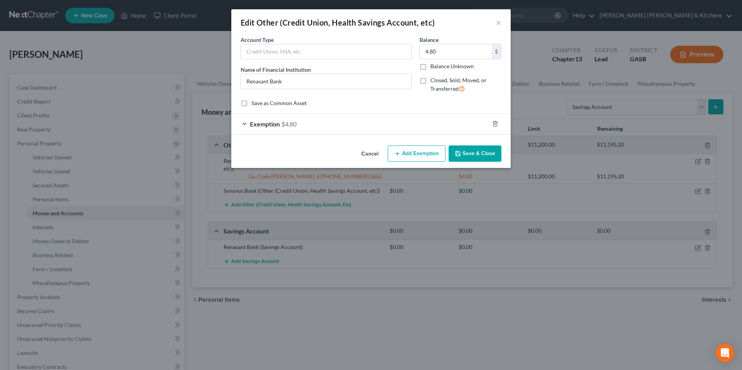
click at [374, 156] on button "Cancel" at bounding box center [369, 154] width 29 height 16
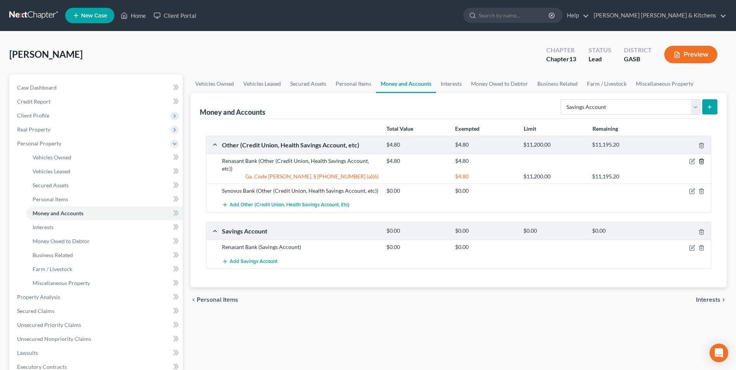
click at [702, 161] on icon "button" at bounding box center [701, 161] width 6 height 6
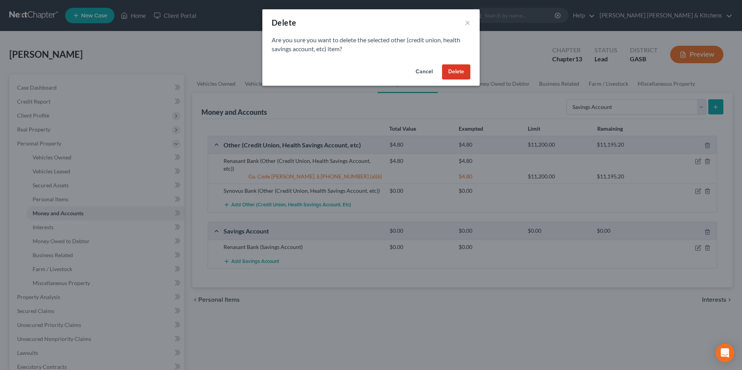
click at [462, 75] on button "Delete" at bounding box center [456, 72] width 28 height 16
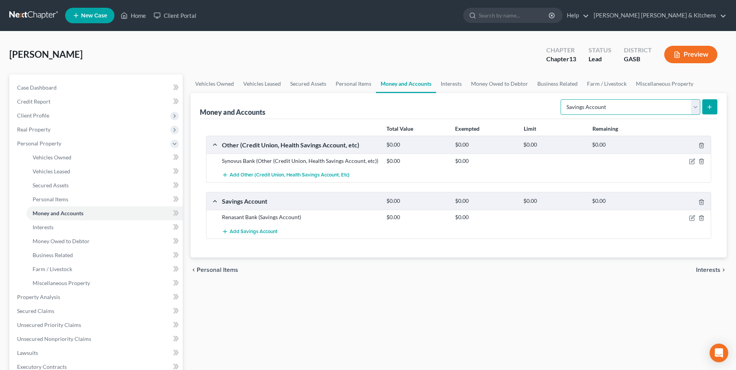
click at [652, 105] on select "Select Account Type Brokerage Cash on Hand Certificates of Deposit Checking Acc…" at bounding box center [630, 107] width 140 height 16
click at [562, 99] on select "Select Account Type Brokerage Cash on Hand Certificates of Deposit Checking Acc…" at bounding box center [630, 107] width 140 height 16
click at [711, 109] on icon "submit" at bounding box center [709, 107] width 6 height 6
drag, startPoint x: 707, startPoint y: 109, endPoint x: 659, endPoint y: 115, distance: 48.4
click at [707, 109] on icon "submit" at bounding box center [709, 107] width 6 height 6
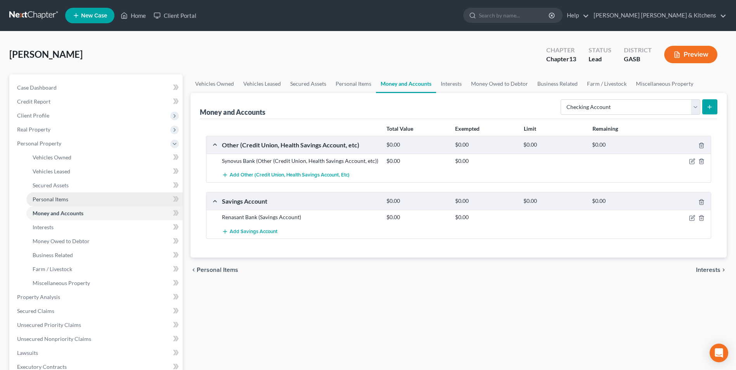
drag, startPoint x: 58, startPoint y: 196, endPoint x: 60, endPoint y: 204, distance: 7.9
click at [58, 196] on span "Personal Items" at bounding box center [51, 199] width 36 height 7
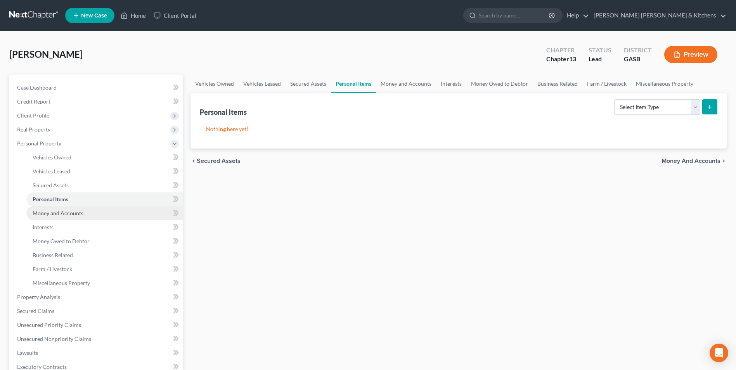
click at [60, 213] on span "Money and Accounts" at bounding box center [58, 213] width 51 height 7
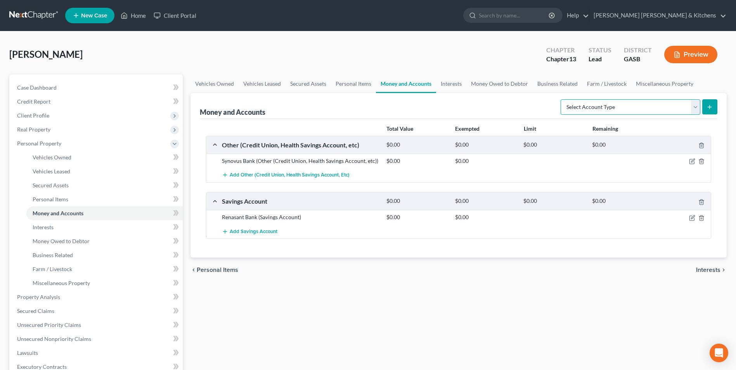
click at [602, 112] on select "Select Account Type Brokerage Cash on Hand Certificates of Deposit Checking Acc…" at bounding box center [630, 107] width 140 height 16
click at [562, 99] on select "Select Account Type Brokerage Cash on Hand Certificates of Deposit Checking Acc…" at bounding box center [630, 107] width 140 height 16
click at [704, 109] on button "submit" at bounding box center [709, 106] width 15 height 15
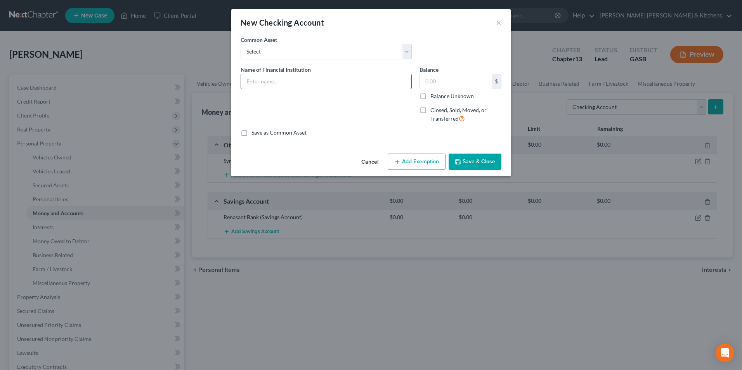
click at [288, 79] on input "text" at bounding box center [326, 81] width 170 height 15
click at [430, 164] on button "Add Exemption" at bounding box center [416, 162] width 58 height 16
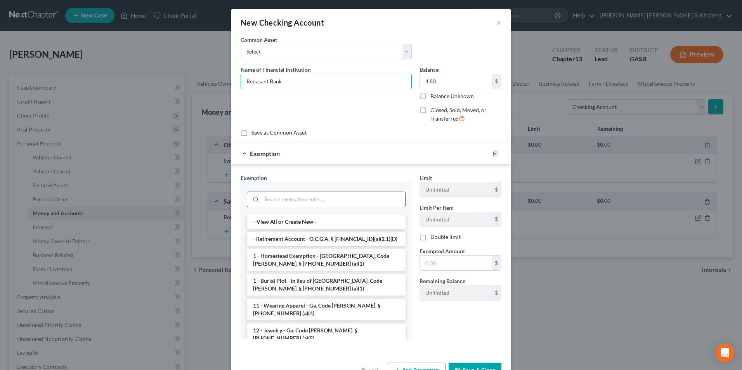
click at [294, 200] on input "search" at bounding box center [333, 199] width 144 height 15
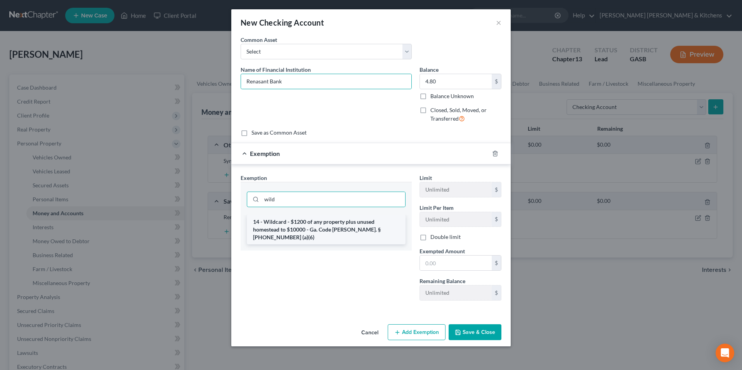
click at [284, 228] on li "14 - Wildcard - $1200 of any property plus unused homestead to $10000 - Ga. Cod…" at bounding box center [326, 229] width 159 height 29
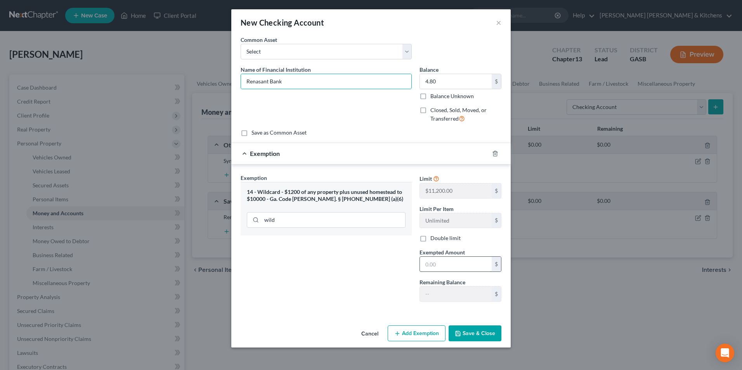
click at [433, 268] on input "text" at bounding box center [456, 264] width 72 height 15
click at [473, 334] on button "Save & Close" at bounding box center [474, 333] width 53 height 16
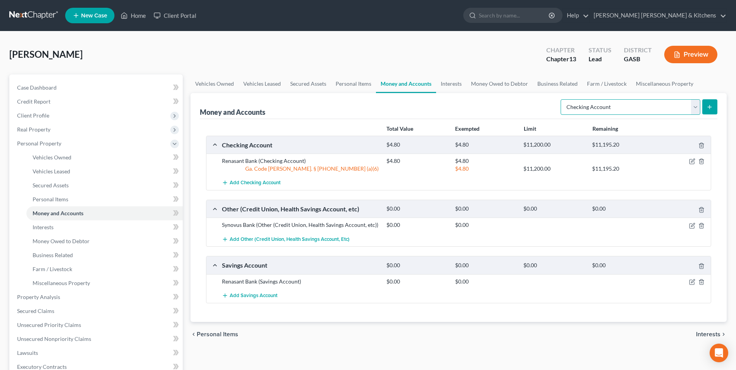
click at [617, 114] on select "Select Account Type Brokerage Cash on Hand Certificates of Deposit Checking Acc…" at bounding box center [630, 107] width 140 height 16
click at [562, 99] on select "Select Account Type Brokerage Cash on Hand Certificates of Deposit Checking Acc…" at bounding box center [630, 107] width 140 height 16
click at [600, 109] on select "Select Account Type Brokerage Cash on Hand Certificates of Deposit Checking Acc…" at bounding box center [630, 107] width 140 height 16
click at [562, 99] on select "Select Account Type Brokerage Cash on Hand Certificates of Deposit Checking Acc…" at bounding box center [630, 107] width 140 height 16
click at [711, 108] on icon "submit" at bounding box center [709, 107] width 6 height 6
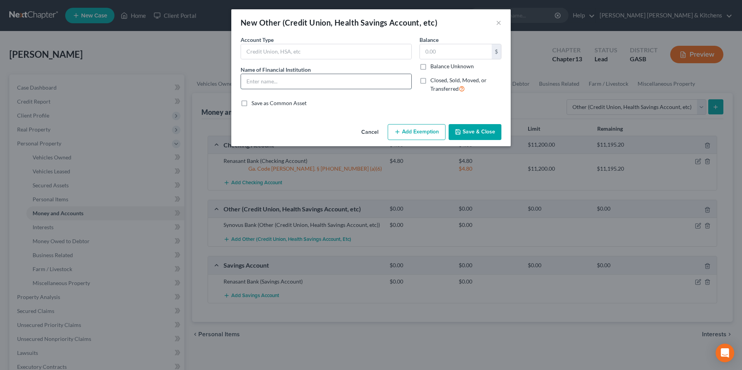
click at [254, 85] on input "text" at bounding box center [326, 81] width 170 height 15
click at [433, 57] on input "text" at bounding box center [456, 51] width 72 height 15
click at [416, 132] on button "Add Exemption" at bounding box center [416, 132] width 58 height 16
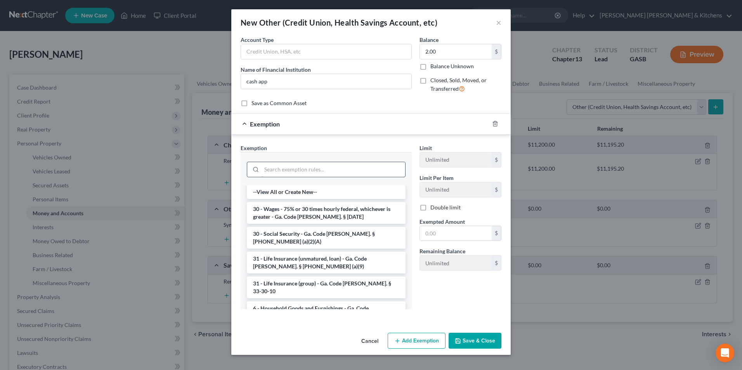
click at [312, 171] on input "search" at bounding box center [333, 169] width 144 height 15
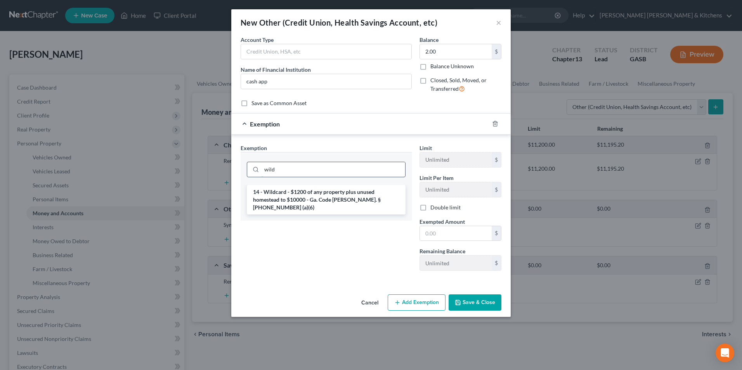
click at [330, 169] on input "wild" at bounding box center [333, 169] width 144 height 15
click at [346, 203] on li "14 - Wildcard - $1200 of any property plus unused homestead to $10000 - Ga. Cod…" at bounding box center [326, 199] width 159 height 29
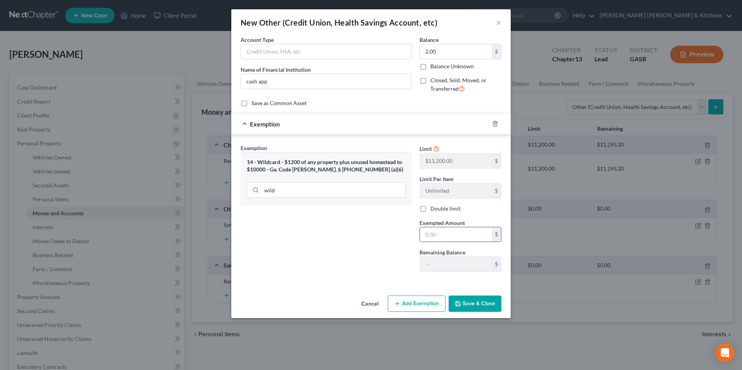
click at [445, 239] on input "text" at bounding box center [456, 234] width 72 height 15
click at [465, 308] on button "Save & Close" at bounding box center [474, 304] width 53 height 16
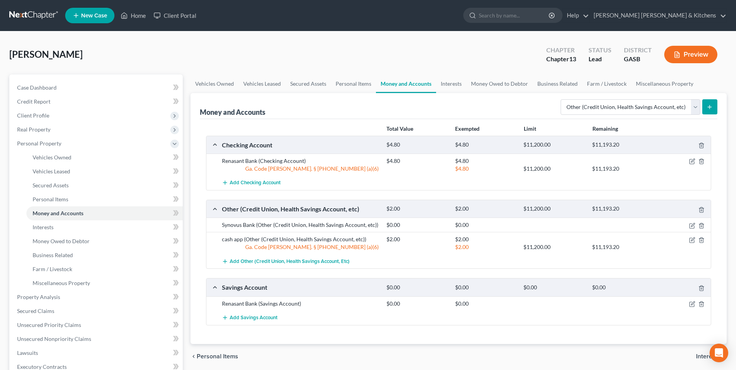
click at [711, 111] on button "submit" at bounding box center [709, 106] width 15 height 15
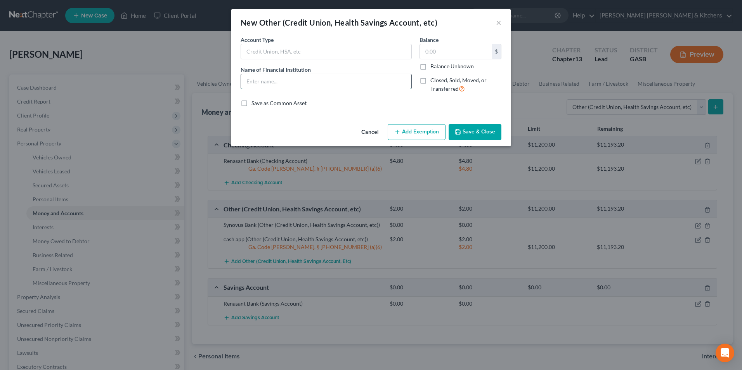
click at [266, 80] on input "text" at bounding box center [326, 81] width 170 height 15
click at [469, 54] on input "text" at bounding box center [456, 51] width 72 height 15
click at [433, 134] on button "Add Exemption" at bounding box center [416, 132] width 58 height 16
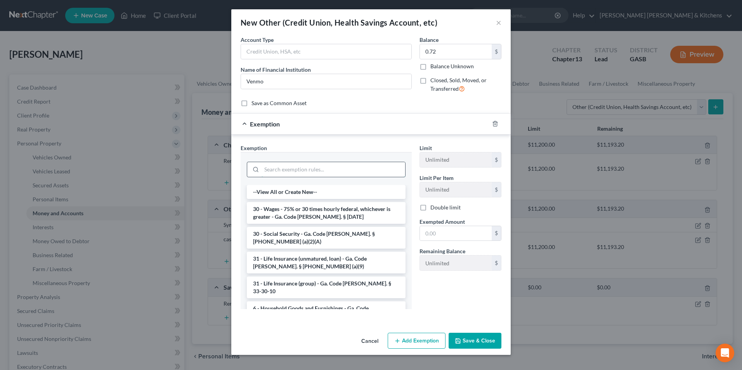
click at [287, 163] on input "search" at bounding box center [333, 169] width 144 height 15
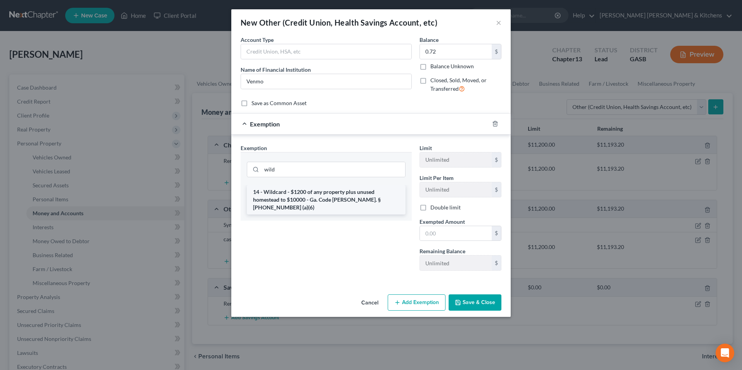
click at [293, 189] on li "14 - Wildcard - $1200 of any property plus unused homestead to $10000 - Ga. Cod…" at bounding box center [326, 199] width 159 height 29
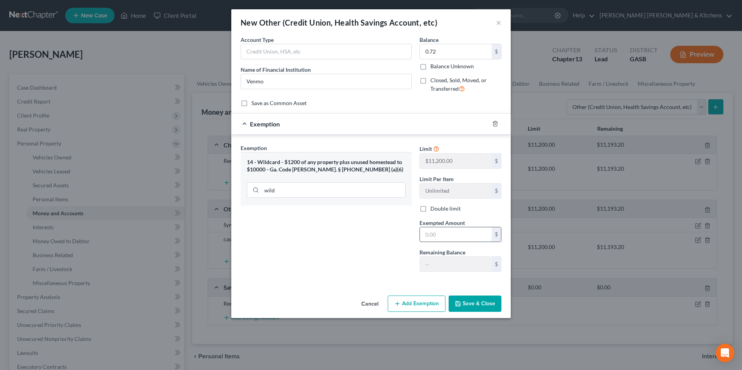
click at [465, 236] on input "text" at bounding box center [456, 234] width 72 height 15
drag, startPoint x: 477, startPoint y: 308, endPoint x: 475, endPoint y: 297, distance: 11.4
click at [477, 306] on button "Save & Close" at bounding box center [474, 304] width 53 height 16
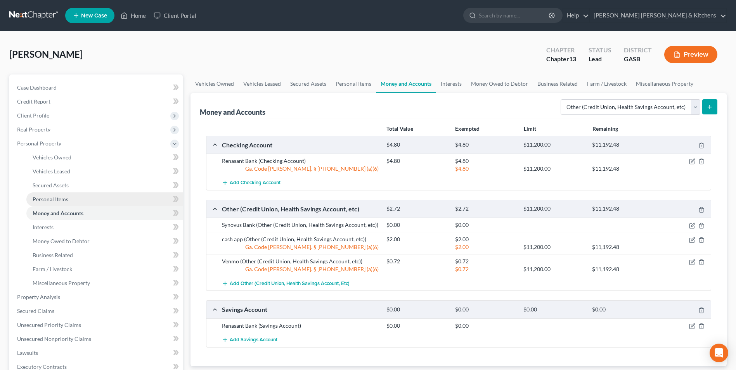
click at [38, 201] on span "Personal Items" at bounding box center [51, 199] width 36 height 7
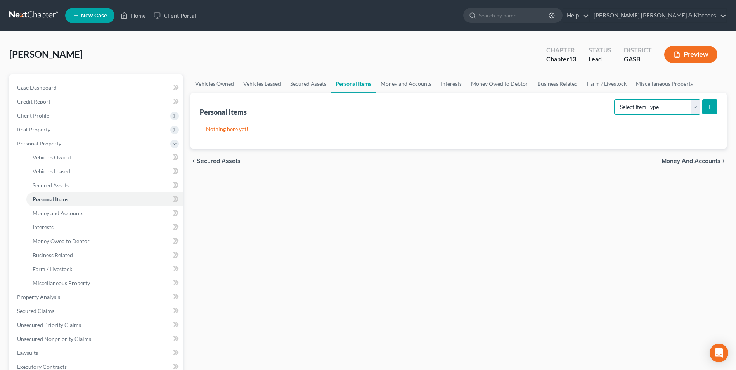
click at [620, 112] on select "Select Item Type Clothing Collectibles Of Value Electronics Firearms Household …" at bounding box center [657, 107] width 86 height 16
click at [615, 99] on select "Select Item Type Clothing Collectibles Of Value Electronics Firearms Household …" at bounding box center [657, 107] width 86 height 16
click at [712, 100] on button "submit" at bounding box center [709, 106] width 15 height 15
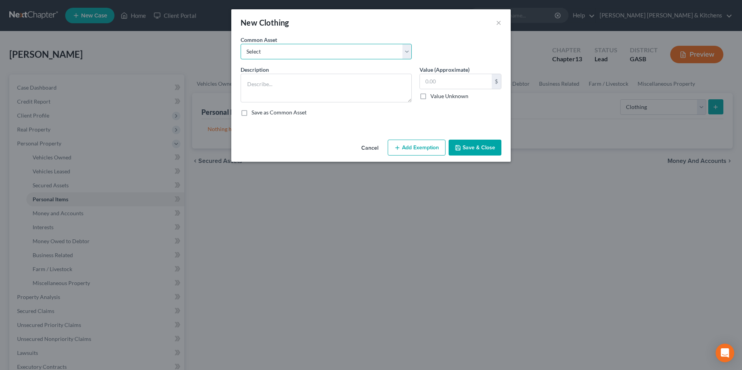
click at [335, 49] on select "Select misc wearing apparel on person & at residence" at bounding box center [325, 52] width 171 height 16
click at [240, 44] on select "Select misc wearing apparel on person & at residence" at bounding box center [325, 52] width 171 height 16
click at [469, 86] on input "400.00" at bounding box center [456, 81] width 72 height 15
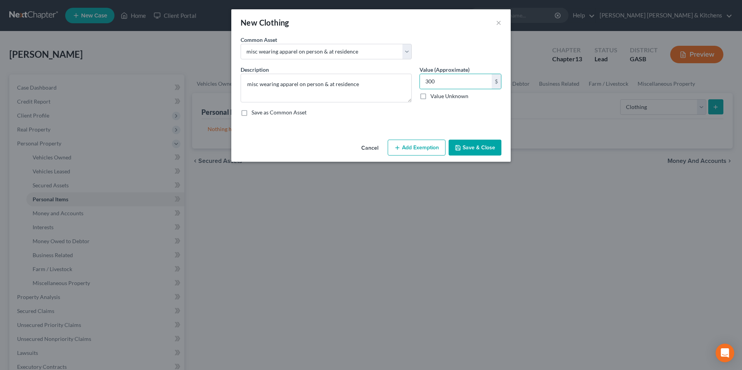
click at [418, 154] on button "Add Exemption" at bounding box center [416, 148] width 58 height 16
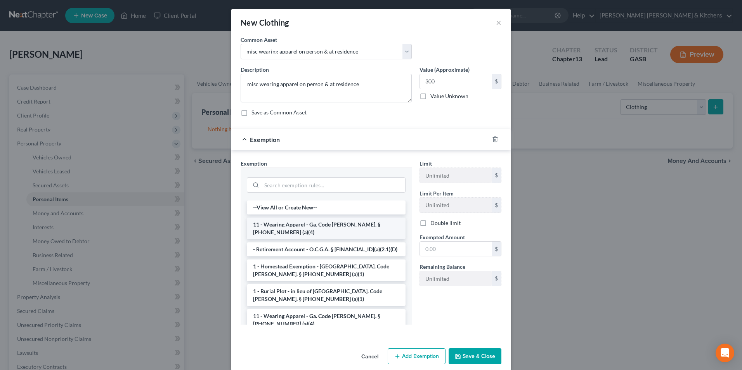
click at [334, 222] on li "11 - Wearing Apparel - Ga. Code Ann. § 44-13-100 (a)(4)" at bounding box center [326, 229] width 159 height 22
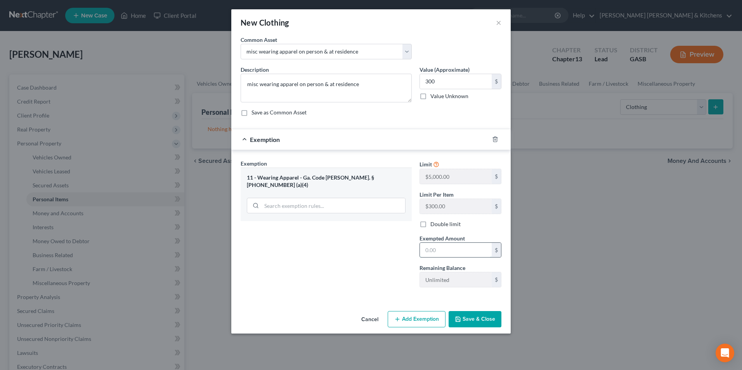
drag, startPoint x: 434, startPoint y: 252, endPoint x: 427, endPoint y: 250, distance: 7.9
click at [434, 252] on input "text" at bounding box center [456, 250] width 72 height 15
click at [484, 320] on button "Save & Close" at bounding box center [474, 319] width 53 height 16
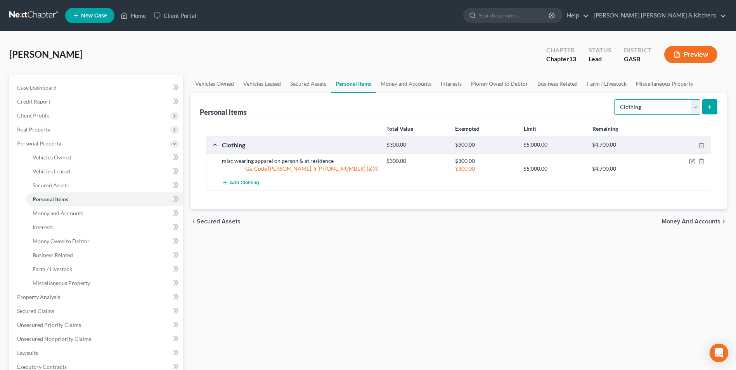
click at [640, 112] on select "Select Item Type Clothing Collectibles Of Value Electronics Firearms Household …" at bounding box center [657, 107] width 86 height 16
click at [615, 99] on select "Select Item Type Clothing Collectibles Of Value Electronics Firearms Household …" at bounding box center [657, 107] width 86 height 16
click at [707, 108] on icon "submit" at bounding box center [709, 107] width 6 height 6
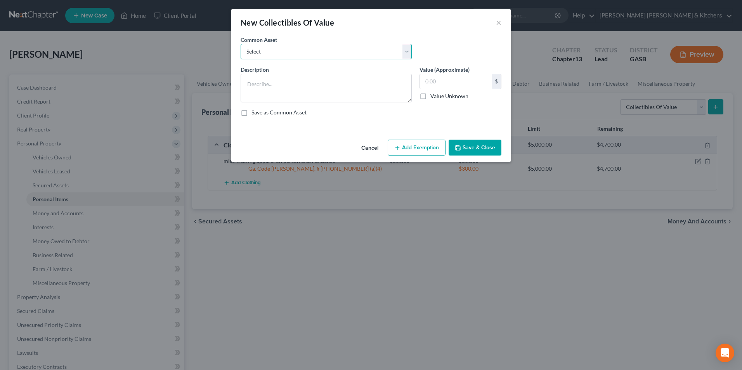
click at [251, 54] on select "Select misc items at residence 1/2 interest w/spouse in misc items at residence" at bounding box center [325, 52] width 171 height 16
click at [240, 44] on select "Select misc items at residence 1/2 interest w/spouse in misc items at residence" at bounding box center [325, 52] width 171 height 16
click at [480, 80] on input "100.00" at bounding box center [456, 81] width 72 height 15
click at [426, 153] on button "Add Exemption" at bounding box center [416, 148] width 58 height 16
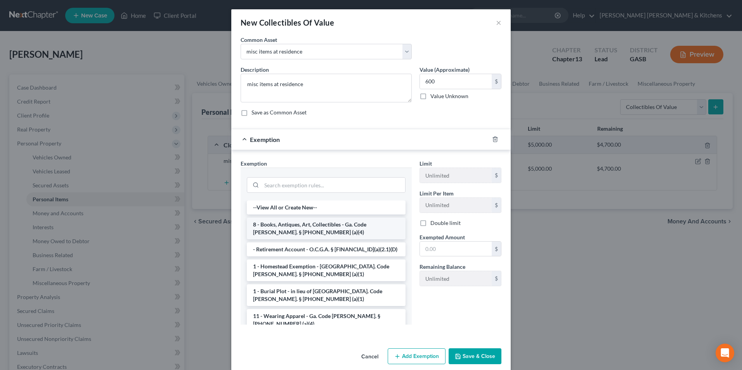
click at [285, 224] on li "8 - Books, Antiques, Art, Collectibles - Ga. Code Ann. § 44-13-100 (a)(4)" at bounding box center [326, 229] width 159 height 22
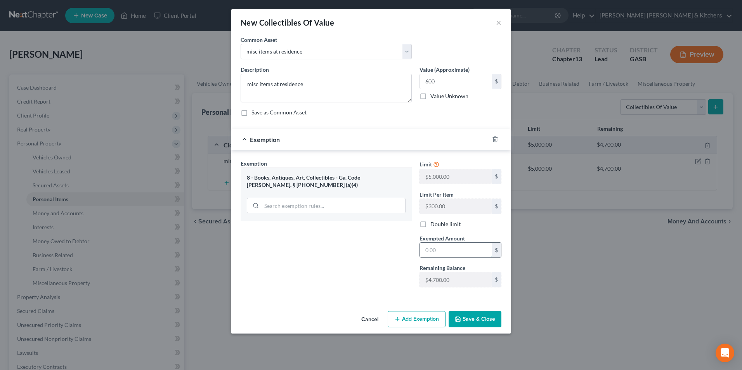
click at [438, 252] on input "text" at bounding box center [456, 250] width 72 height 15
click at [470, 319] on button "Save & Close" at bounding box center [474, 319] width 53 height 16
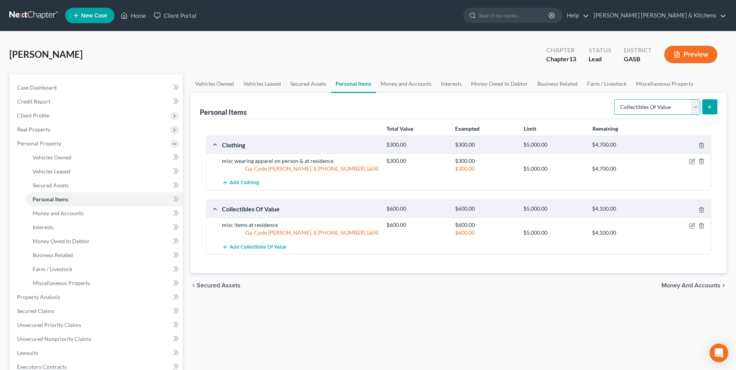
click at [629, 110] on select "Select Item Type Clothing Collectibles Of Value Electronics Firearms Household …" at bounding box center [657, 107] width 86 height 16
click at [615, 99] on select "Select Item Type Clothing Collectibles Of Value Electronics Firearms Household …" at bounding box center [657, 107] width 86 height 16
click at [711, 110] on icon "submit" at bounding box center [709, 107] width 6 height 6
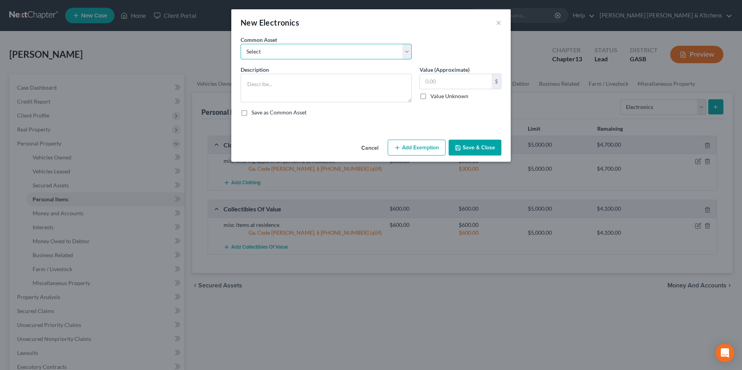
click at [275, 49] on select "Select misc electronics located at residence 1/2 interest w/spouse - misc elect…" at bounding box center [325, 52] width 171 height 16
click at [240, 44] on select "Select misc electronics located at residence 1/2 interest w/spouse - misc elect…" at bounding box center [325, 52] width 171 height 16
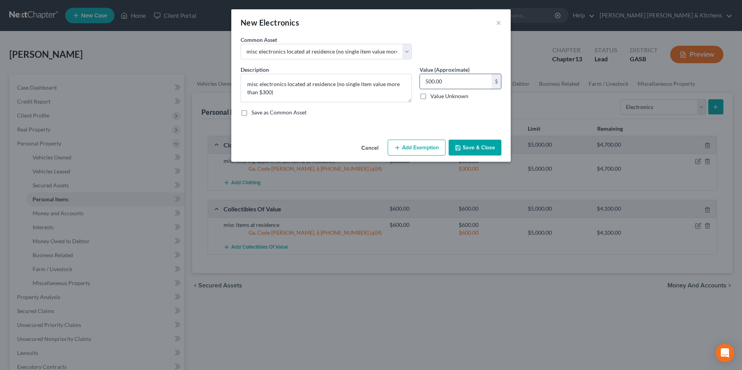
click at [456, 86] on input "500.00" at bounding box center [456, 81] width 72 height 15
click at [427, 150] on button "Add Exemption" at bounding box center [416, 148] width 58 height 16
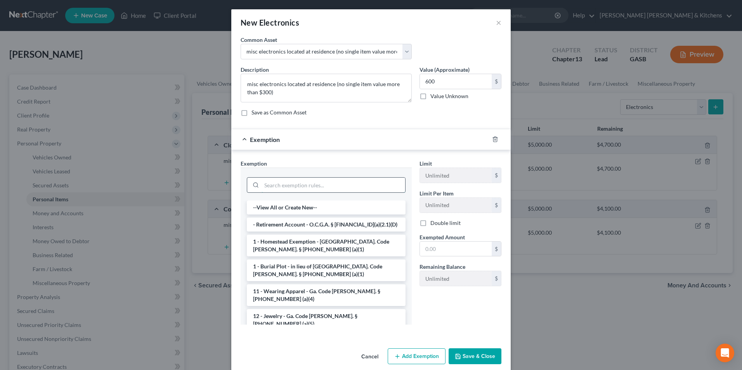
click at [268, 184] on input "search" at bounding box center [333, 185] width 144 height 15
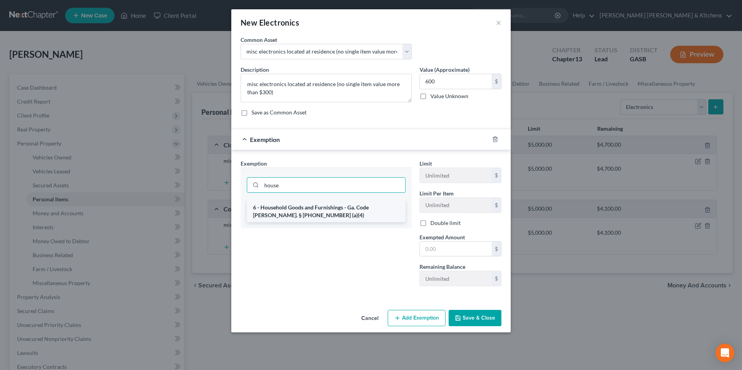
click at [283, 209] on li "6 - Household Goods and Furnishings - Ga. Code Ann. § 44-13-100 (a)(4)" at bounding box center [326, 212] width 159 height 22
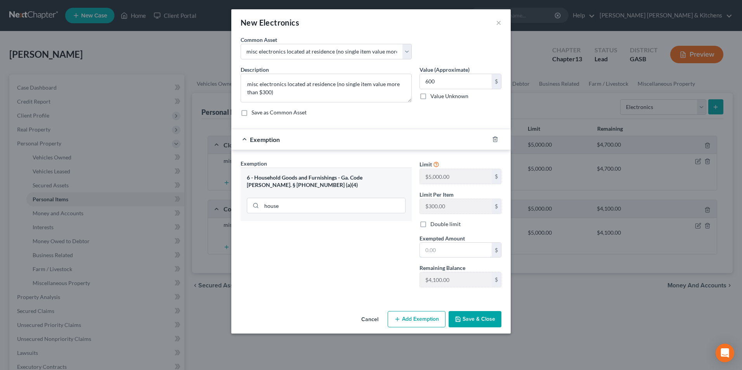
drag, startPoint x: 464, startPoint y: 251, endPoint x: 469, endPoint y: 234, distance: 17.5
click at [464, 251] on input "text" at bounding box center [456, 250] width 72 height 15
click at [471, 316] on button "Save & Close" at bounding box center [474, 319] width 53 height 16
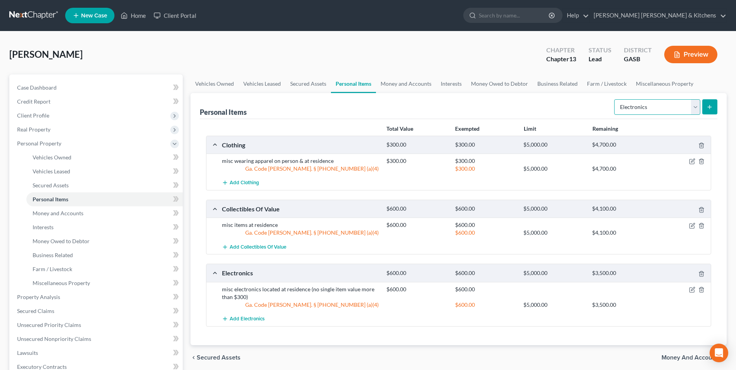
click at [635, 111] on select "Select Item Type Clothing Collectibles Of Value Electronics Firearms Household …" at bounding box center [657, 107] width 86 height 16
click at [615, 99] on select "Select Item Type Clothing Collectibles Of Value Electronics Firearms Household …" at bounding box center [657, 107] width 86 height 16
click at [709, 108] on icon "submit" at bounding box center [709, 107] width 6 height 6
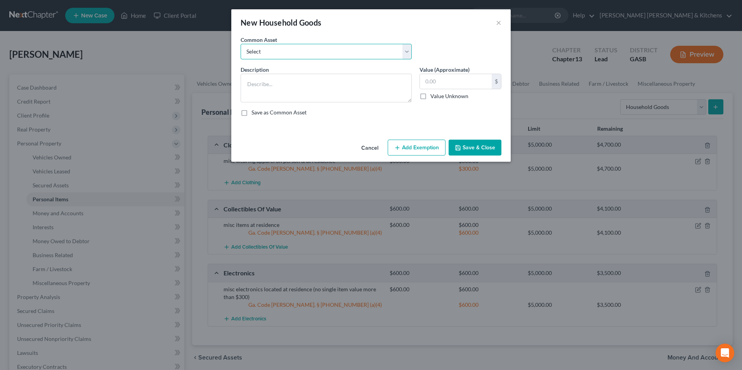
click at [286, 54] on select "Select misc furnishings & appliances at residence misc furnishings & appliances…" at bounding box center [325, 52] width 171 height 16
click at [240, 44] on select "Select misc furnishings & appliances at residence misc furnishings & appliances…" at bounding box center [325, 52] width 171 height 16
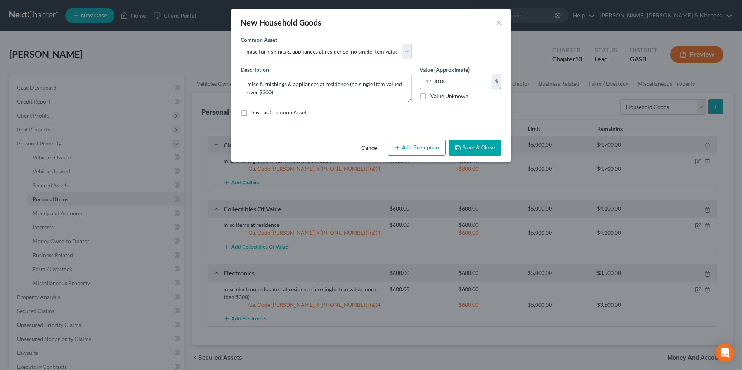
click at [460, 80] on input "1,500.00" at bounding box center [456, 81] width 72 height 15
click at [440, 145] on button "Add Exemption" at bounding box center [416, 148] width 58 height 16
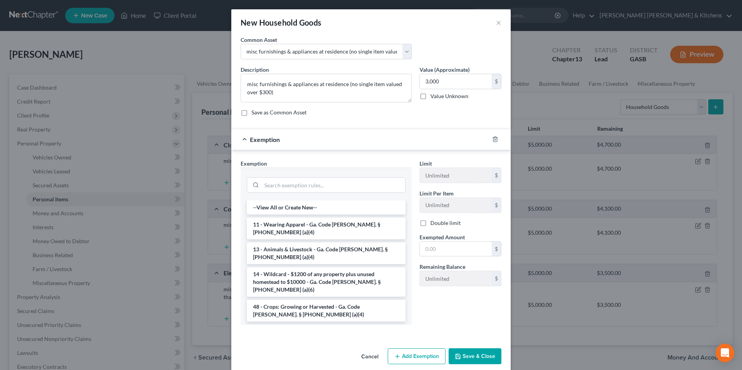
click at [291, 325] on li "6 - Household Goods and Furnishings - Ga. Code Ann. § 44-13-100 (a)(4)" at bounding box center [326, 336] width 159 height 22
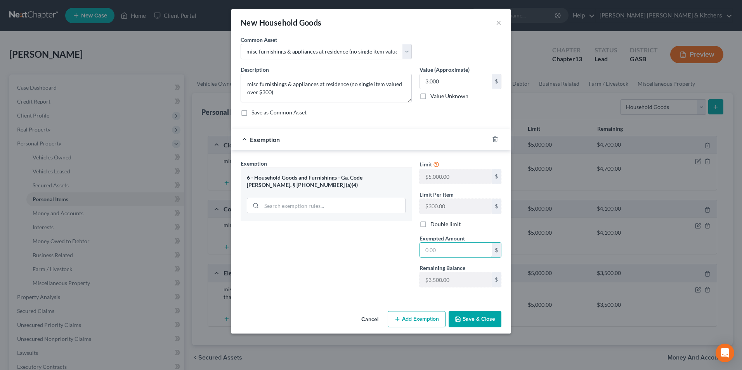
drag, startPoint x: 453, startPoint y: 245, endPoint x: 457, endPoint y: 220, distance: 25.5
click at [453, 245] on input "text" at bounding box center [456, 250] width 72 height 15
click at [487, 316] on button "Save & Close" at bounding box center [474, 319] width 53 height 16
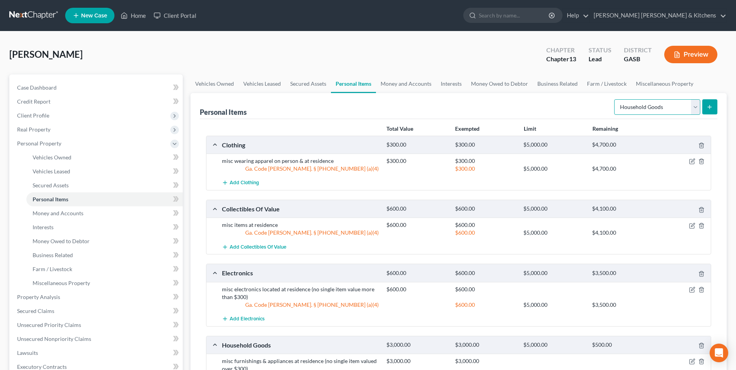
drag, startPoint x: 630, startPoint y: 110, endPoint x: 631, endPoint y: 114, distance: 4.3
click at [630, 110] on select "Select Item Type Clothing Collectibles Of Value Electronics Firearms Household …" at bounding box center [657, 107] width 86 height 16
click at [615, 99] on select "Select Item Type Clothing Collectibles Of Value Electronics Firearms Household …" at bounding box center [657, 107] width 86 height 16
click at [708, 111] on button "submit" at bounding box center [709, 106] width 15 height 15
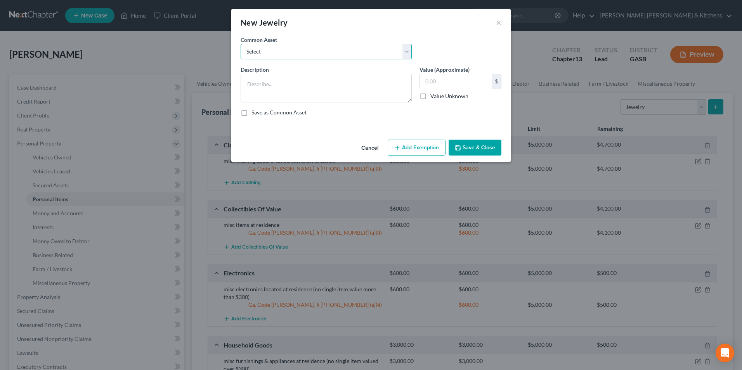
drag, startPoint x: 294, startPoint y: 56, endPoint x: 290, endPoint y: 59, distance: 5.0
click at [294, 56] on select "Select misc jewelry on person & at residence" at bounding box center [325, 52] width 171 height 16
click at [240, 44] on select "Select misc jewelry on person & at residence" at bounding box center [325, 52] width 171 height 16
click at [447, 88] on input "100.00" at bounding box center [456, 81] width 72 height 15
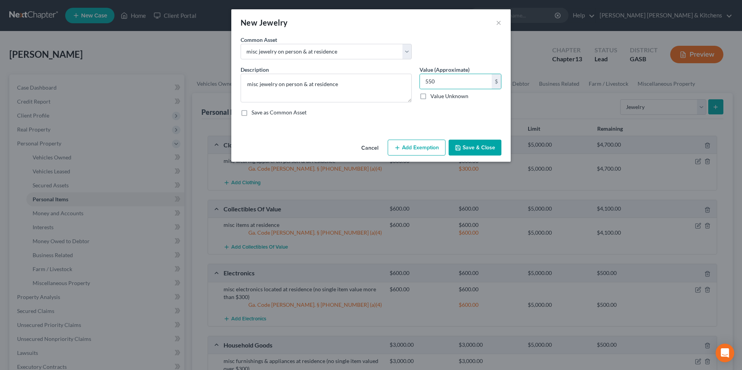
click at [418, 146] on button "Add Exemption" at bounding box center [416, 148] width 58 height 16
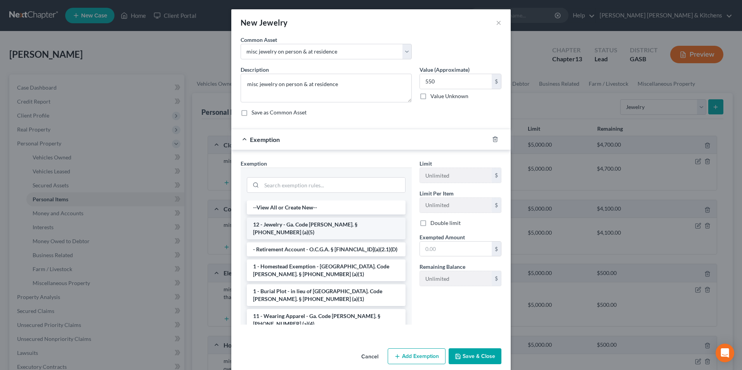
click at [270, 226] on li "12 - Jewelry - Ga. Code Ann. § 44-13-100 (a)(5)" at bounding box center [326, 229] width 159 height 22
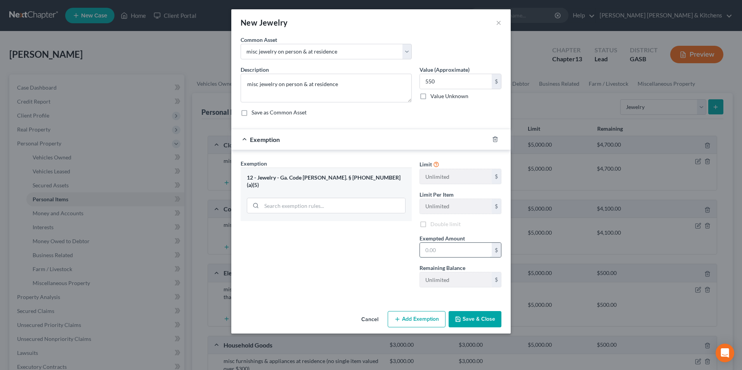
click at [457, 251] on input "text" at bounding box center [456, 250] width 72 height 15
click at [431, 321] on button "Add Exemption" at bounding box center [416, 319] width 58 height 16
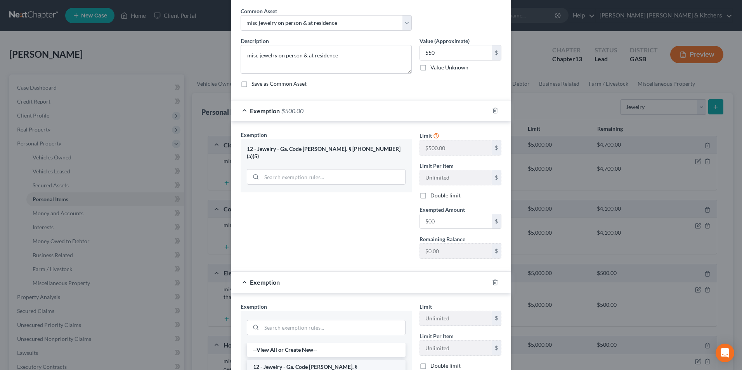
scroll to position [78, 0]
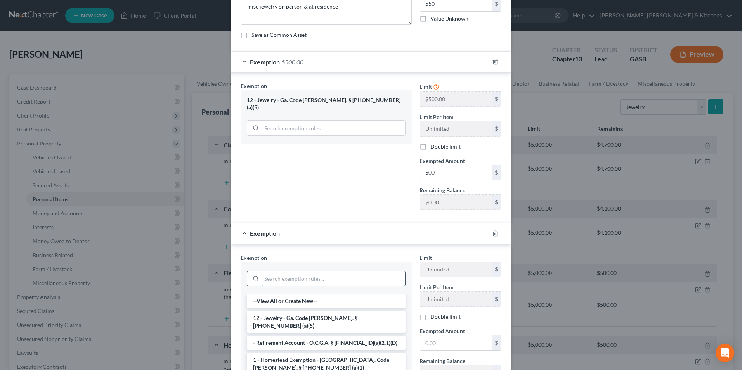
click at [306, 283] on input "search" at bounding box center [333, 279] width 144 height 15
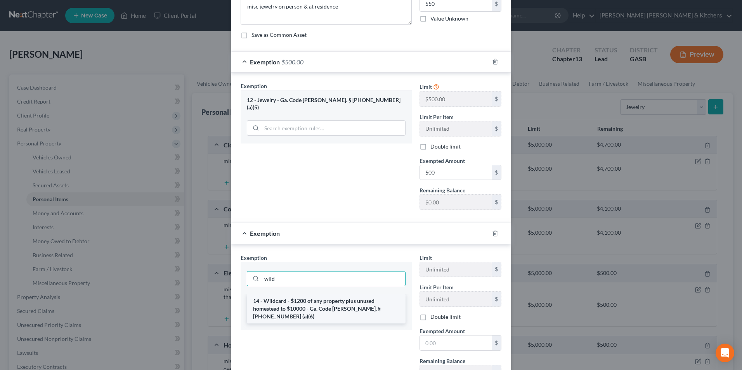
click at [307, 307] on li "14 - Wildcard - $1200 of any property plus unused homestead to $10000 - Ga. Cod…" at bounding box center [326, 308] width 159 height 29
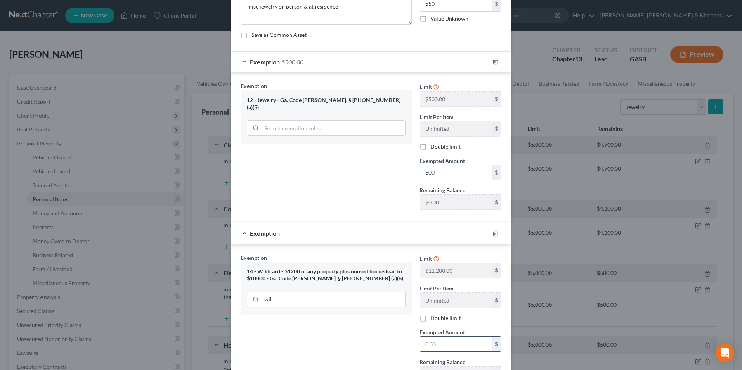
click at [454, 344] on input "text" at bounding box center [456, 344] width 72 height 15
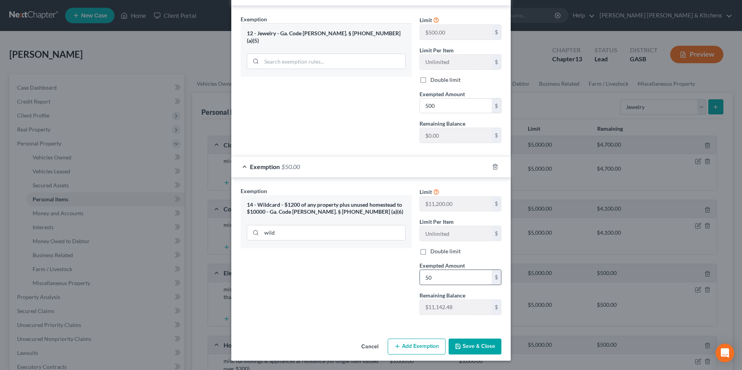
click at [455, 344] on icon "button" at bounding box center [457, 346] width 5 height 5
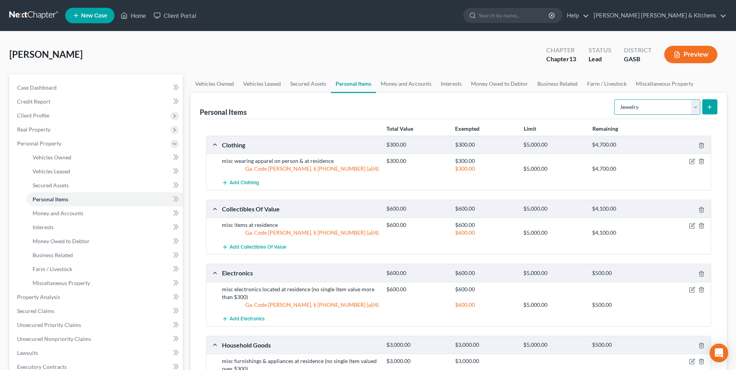
click at [636, 110] on select "Select Item Type Clothing Collectibles Of Value Electronics Firearms Household …" at bounding box center [657, 107] width 86 height 16
click at [615, 99] on select "Select Item Type Clothing Collectibles Of Value Electronics Firearms Household …" at bounding box center [657, 107] width 86 height 16
click at [714, 103] on button "submit" at bounding box center [709, 106] width 15 height 15
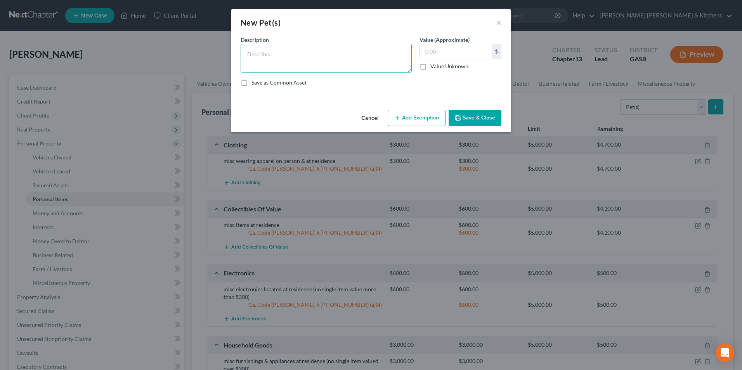
click at [257, 56] on textarea at bounding box center [325, 58] width 171 height 29
click at [434, 118] on button "Add Exemption" at bounding box center [416, 118] width 58 height 16
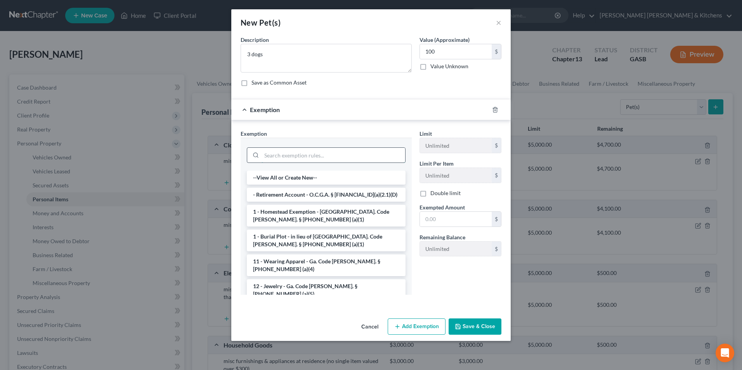
click at [296, 160] on input "search" at bounding box center [333, 155] width 144 height 15
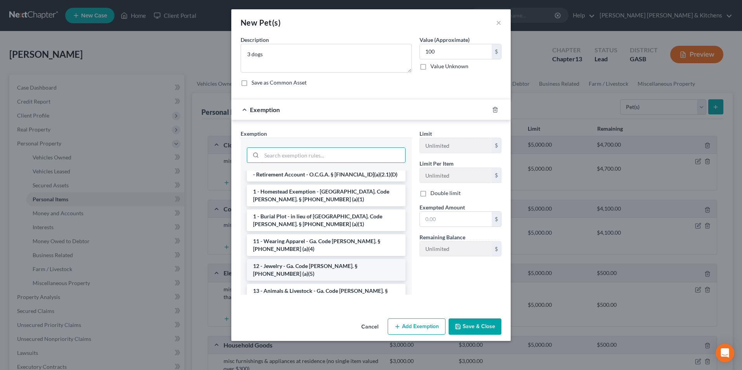
scroll to position [39, 0]
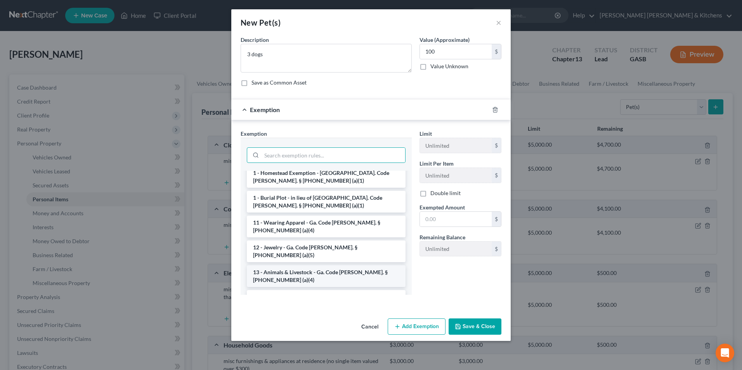
click at [310, 265] on li "13 - Animals & Livestock - Ga. Code Ann. § 44-13-100 (a)(4)" at bounding box center [326, 276] width 159 height 22
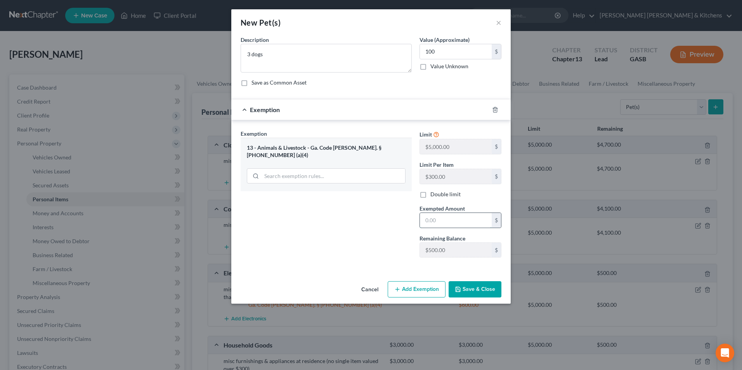
drag, startPoint x: 432, startPoint y: 225, endPoint x: 433, endPoint y: 221, distance: 4.0
click at [432, 225] on input "text" at bounding box center [456, 220] width 72 height 15
click at [471, 287] on button "Save & Close" at bounding box center [474, 289] width 53 height 16
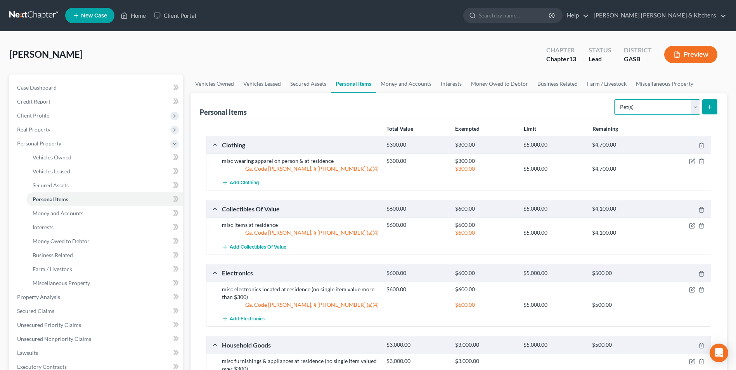
click at [631, 107] on select "Select Item Type Clothing Collectibles Of Value Electronics Firearms Household …" at bounding box center [657, 107] width 86 height 16
click at [615, 99] on select "Select Item Type Clothing Collectibles Of Value Electronics Firearms Household …" at bounding box center [657, 107] width 86 height 16
click at [706, 107] on button "submit" at bounding box center [709, 106] width 15 height 15
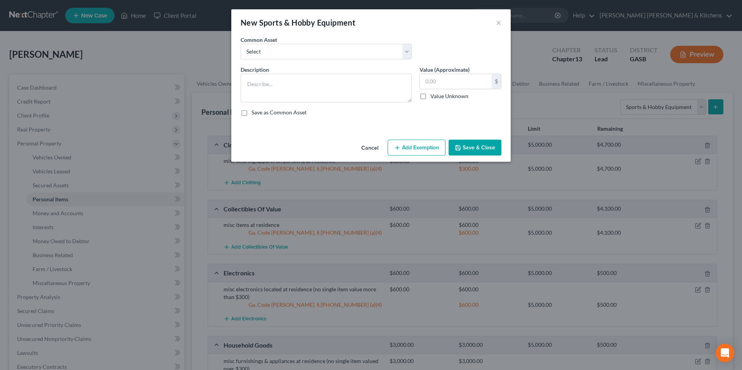
click at [230, 51] on div "New Sports & Hobby Equipment × An exemption set must first be selected from the…" at bounding box center [371, 185] width 742 height 370
drag, startPoint x: 245, startPoint y: 50, endPoint x: 253, endPoint y: 58, distance: 11.8
click at [245, 50] on select "Select misc items located at residence" at bounding box center [325, 52] width 171 height 16
click at [240, 44] on select "Select misc items located at residence" at bounding box center [325, 52] width 171 height 16
click at [450, 83] on input "100.00" at bounding box center [456, 81] width 72 height 15
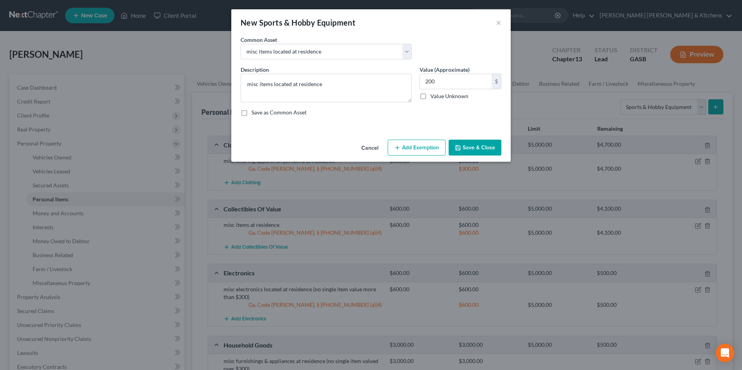
click at [425, 146] on button "Add Exemption" at bounding box center [416, 148] width 58 height 16
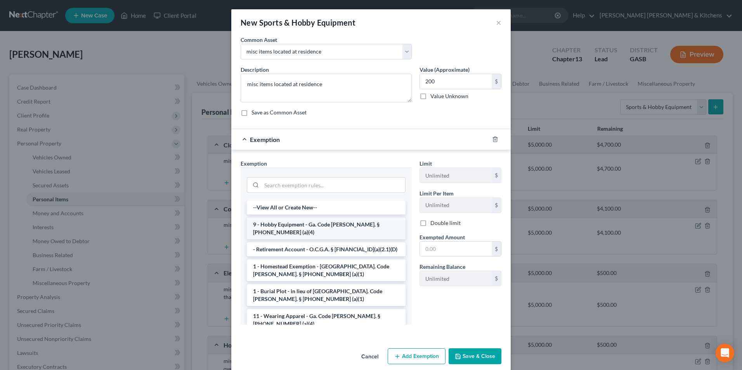
click at [322, 228] on li "9 - Hobby Equipment - Ga. Code Ann. § 44-13-100 (a)(4)" at bounding box center [326, 229] width 159 height 22
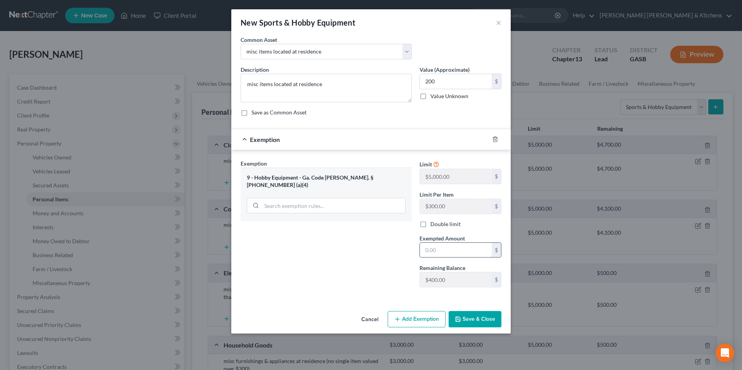
drag, startPoint x: 425, startPoint y: 255, endPoint x: 431, endPoint y: 251, distance: 6.8
click at [425, 255] on input "text" at bounding box center [456, 250] width 72 height 15
click at [499, 320] on button "Save & Close" at bounding box center [474, 319] width 53 height 16
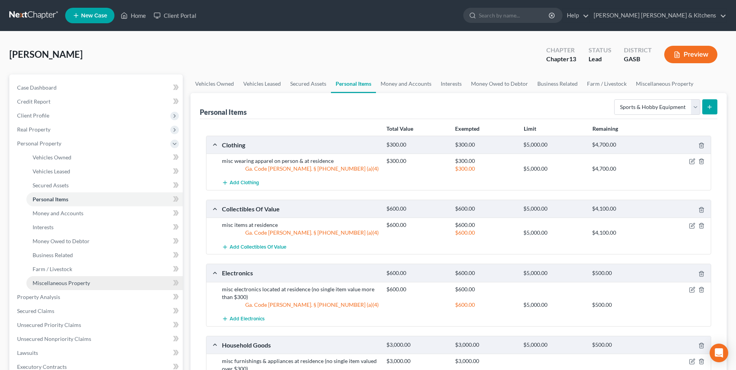
click at [50, 282] on span "Miscellaneous Property" at bounding box center [61, 283] width 57 height 7
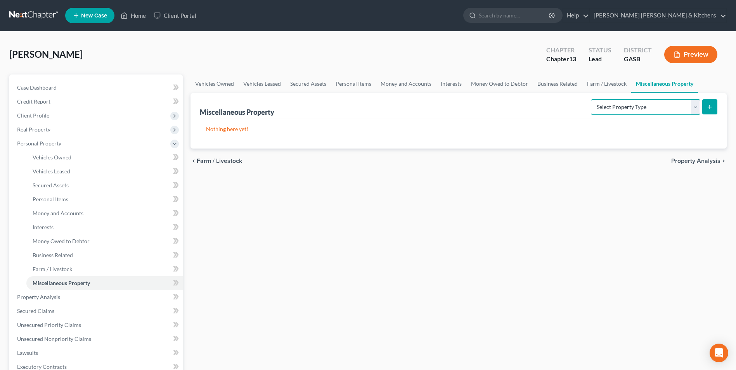
click at [608, 110] on select "Select Property Type Assigned for Creditor Benefit Within 1 Year Holding for An…" at bounding box center [645, 107] width 109 height 16
click at [591, 99] on select "Select Property Type Assigned for Creditor Benefit Within 1 Year Holding for An…" at bounding box center [645, 107] width 109 height 16
click at [712, 106] on icon "submit" at bounding box center [709, 107] width 6 height 6
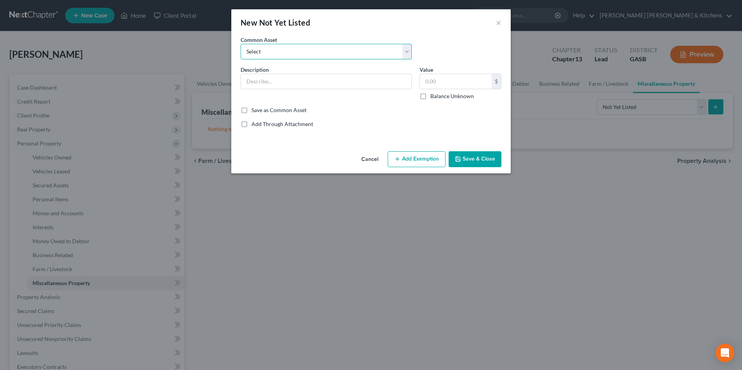
drag, startPoint x: 280, startPoint y: 50, endPoint x: 277, endPoint y: 57, distance: 7.6
click at [280, 53] on select "Select 2 acres that mobile home sits on mower, household/yard tools 1/2 interes…" at bounding box center [325, 52] width 171 height 16
click at [240, 44] on select "Select 2 acres that mobile home sits on mower, household/yard tools 1/2 interes…" at bounding box center [325, 52] width 171 height 16
click at [448, 78] on input "300.00" at bounding box center [456, 81] width 72 height 15
click at [412, 161] on button "Add Exemption" at bounding box center [416, 159] width 58 height 16
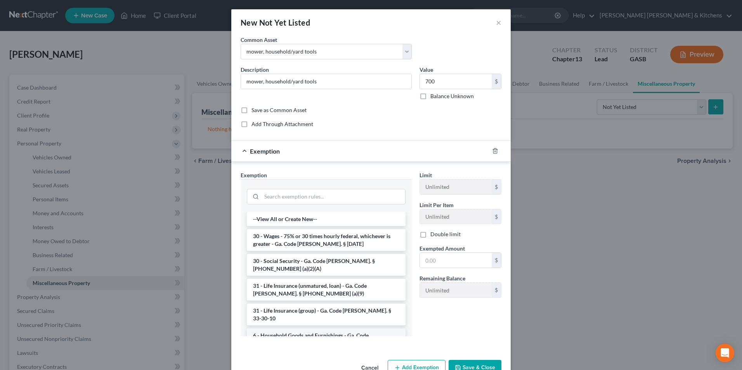
click at [301, 329] on li "6 - Household Goods and Furnishings - Ga. Code Ann. § 44-13-100 (a)(4)" at bounding box center [326, 340] width 159 height 22
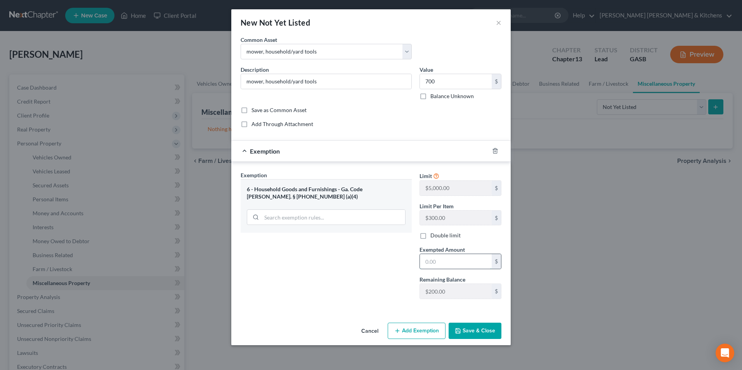
click at [453, 268] on input "text" at bounding box center [456, 261] width 72 height 15
click at [421, 335] on button "Add Exemption" at bounding box center [416, 331] width 58 height 16
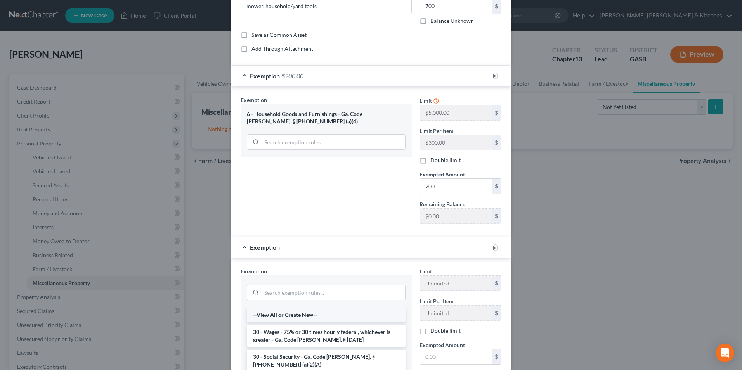
scroll to position [78, 0]
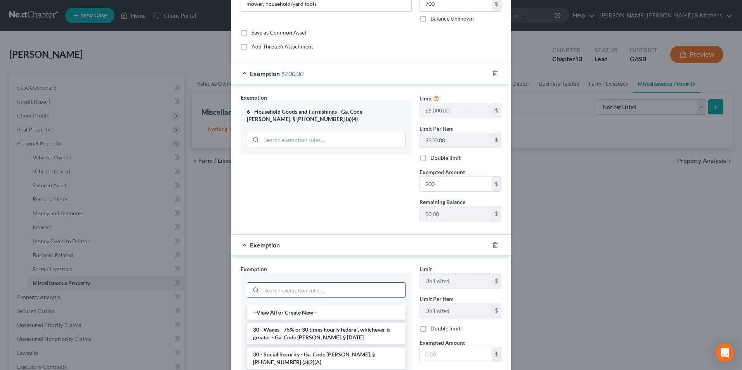
click at [320, 294] on input "search" at bounding box center [333, 290] width 144 height 15
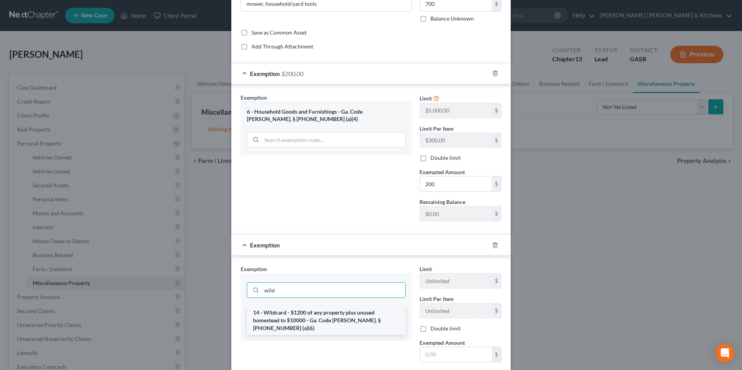
click at [319, 313] on li "14 - Wildcard - $1200 of any property plus unused homestead to $10000 - Ga. Cod…" at bounding box center [326, 320] width 159 height 29
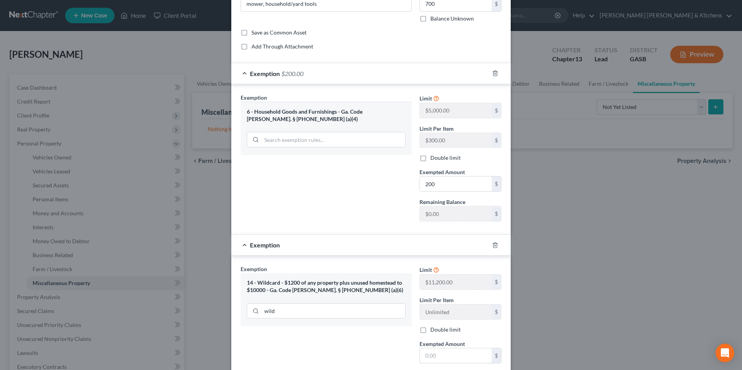
drag, startPoint x: 438, startPoint y: 359, endPoint x: 410, endPoint y: 353, distance: 28.1
click at [438, 359] on input "text" at bounding box center [456, 355] width 72 height 15
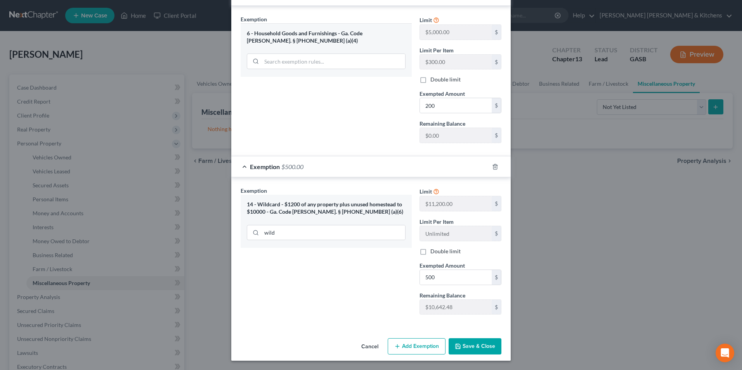
click at [478, 348] on button "Save & Close" at bounding box center [474, 346] width 53 height 16
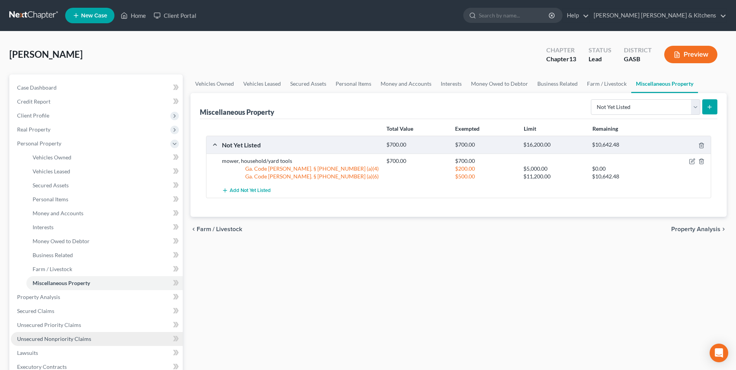
click at [55, 339] on span "Unsecured Nonpriority Claims" at bounding box center [54, 338] width 74 height 7
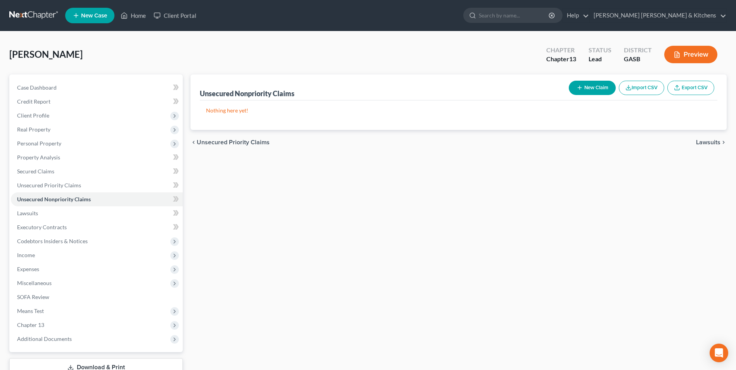
click at [585, 88] on button "New Claim" at bounding box center [592, 88] width 47 height 14
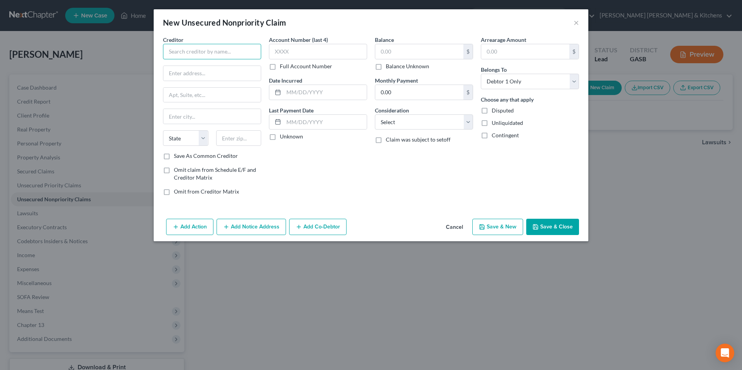
click at [247, 59] on input "text" at bounding box center [212, 52] width 98 height 16
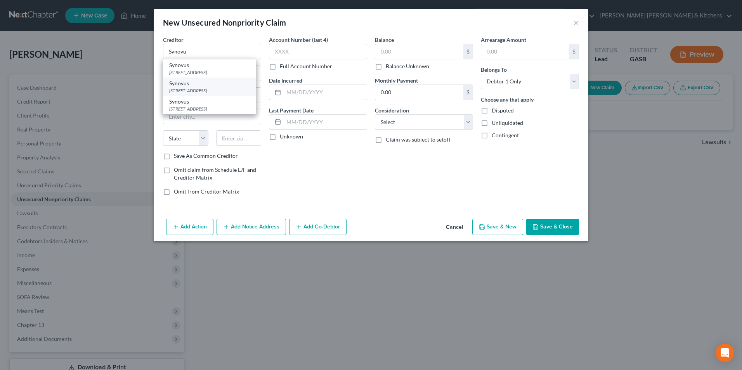
click at [230, 89] on div "[STREET_ADDRESS]" at bounding box center [209, 90] width 81 height 7
click at [401, 50] on input "text" at bounding box center [419, 51] width 88 height 15
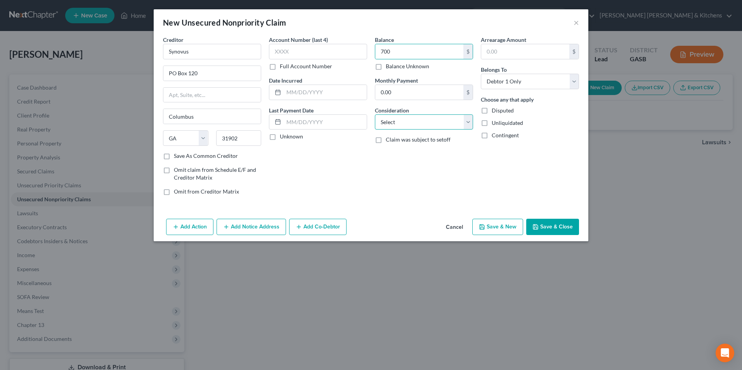
click at [412, 119] on select "Select Cable / Satellite Services Collection Agency Credit Card Debt Debt Couns…" at bounding box center [424, 122] width 98 height 16
click at [375, 114] on select "Select Cable / Satellite Services Collection Agency Credit Card Debt Debt Couns…" at bounding box center [424, 122] width 98 height 16
click at [545, 227] on button "Save & Close" at bounding box center [552, 227] width 53 height 16
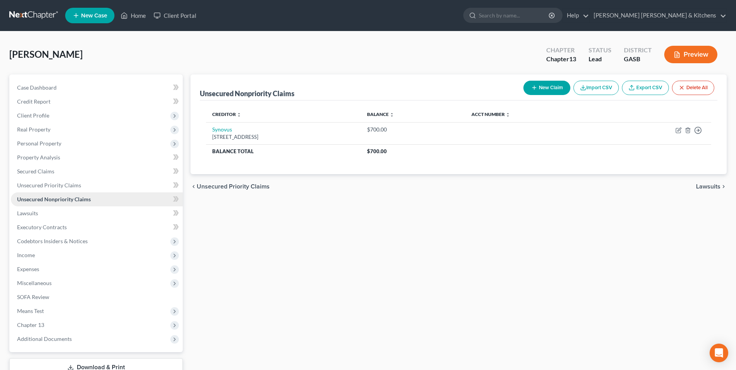
click at [85, 197] on span "Unsecured Nonpriority Claims" at bounding box center [54, 199] width 74 height 7
click at [26, 216] on span "Lawsuits" at bounding box center [27, 213] width 21 height 7
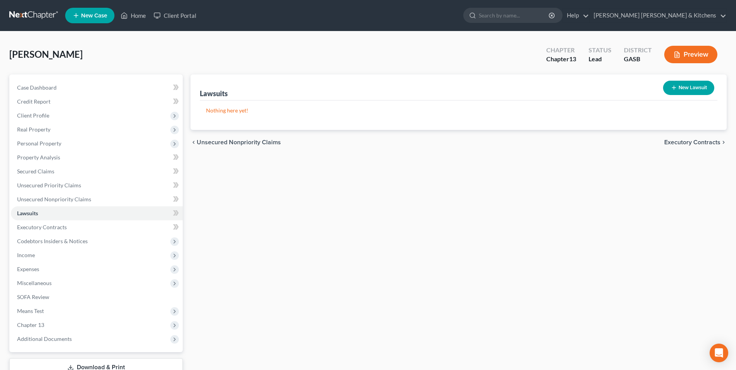
click at [680, 86] on button "New Lawsuit" at bounding box center [688, 88] width 51 height 14
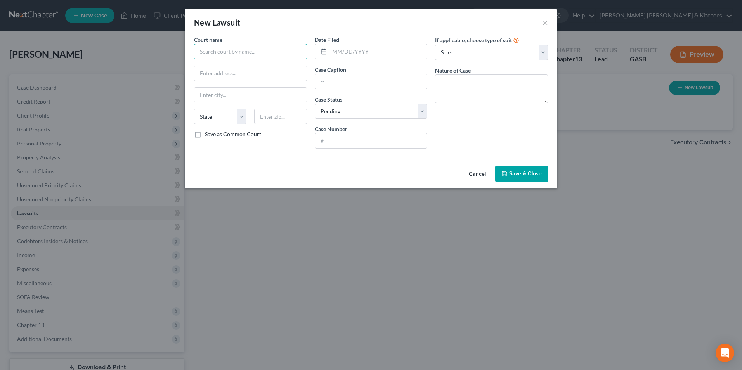
click at [244, 52] on input "text" at bounding box center [250, 52] width 113 height 16
click at [258, 67] on div "Magistrate Court [GEOGRAPHIC_DATA]" at bounding box center [249, 65] width 98 height 8
click at [350, 55] on input "text" at bounding box center [378, 51] width 98 height 15
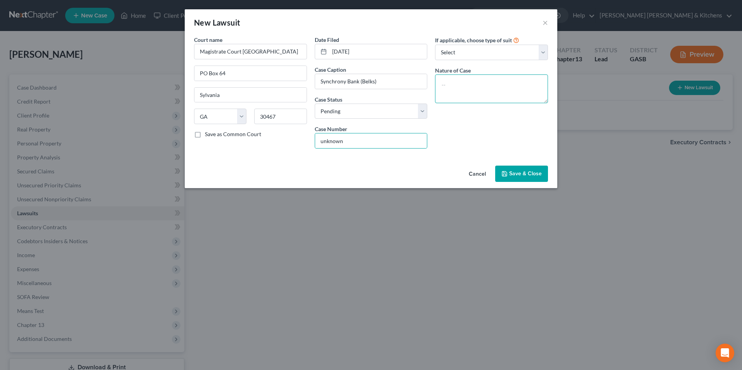
click at [460, 88] on textarea at bounding box center [491, 88] width 113 height 29
click at [538, 178] on button "Save & Close" at bounding box center [521, 174] width 53 height 16
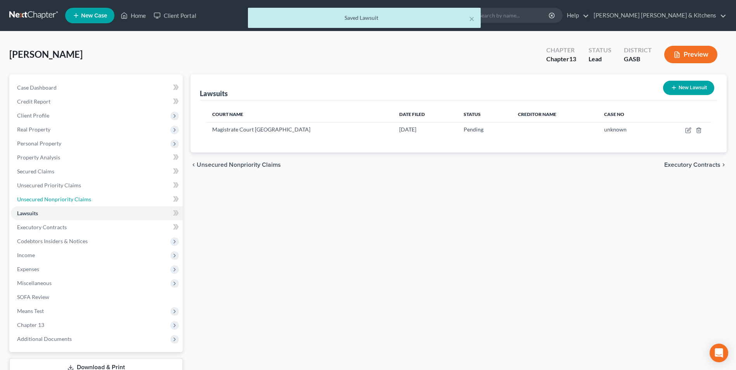
drag, startPoint x: 55, startPoint y: 199, endPoint x: 407, endPoint y: 211, distance: 352.0
click at [55, 199] on span "Unsecured Nonpriority Claims" at bounding box center [54, 199] width 74 height 7
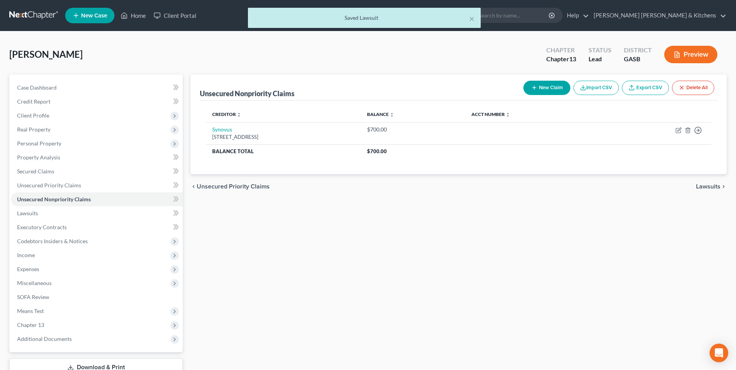
click at [552, 92] on button "New Claim" at bounding box center [546, 88] width 47 height 14
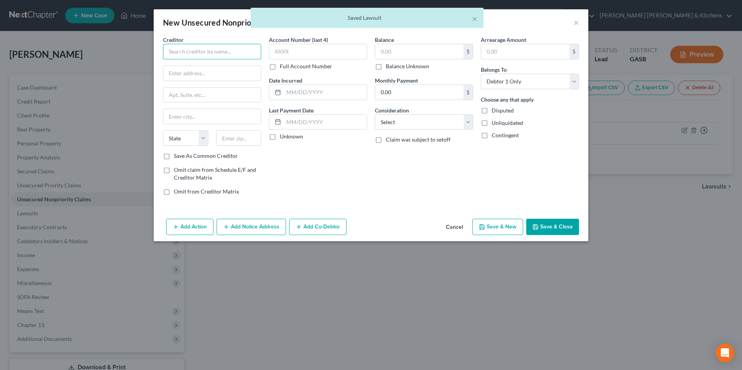
click at [240, 51] on input "text" at bounding box center [212, 52] width 98 height 16
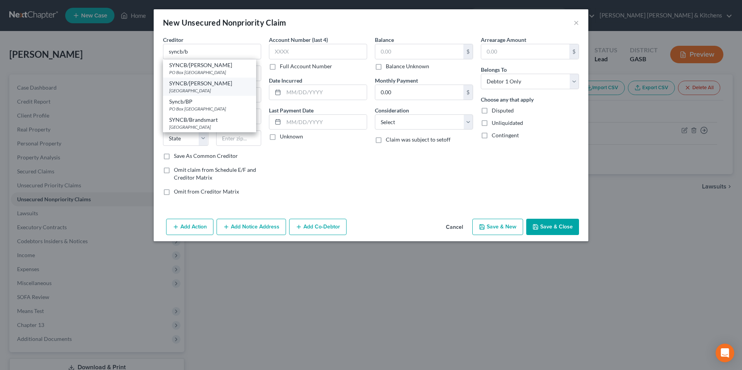
click at [227, 89] on div "[GEOGRAPHIC_DATA]" at bounding box center [209, 90] width 81 height 7
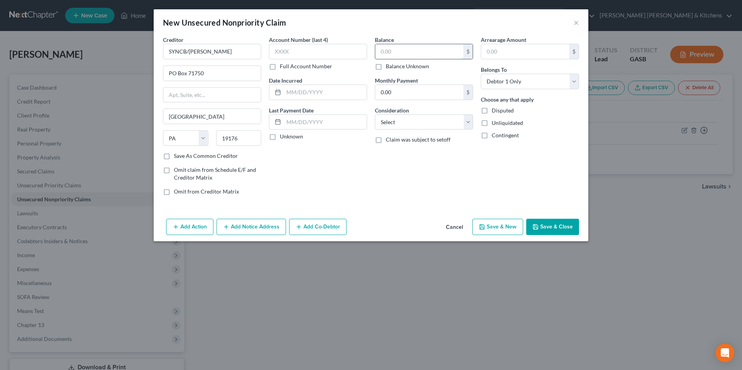
click at [416, 48] on input "text" at bounding box center [419, 51] width 88 height 15
click at [257, 225] on button "Add Notice Address" at bounding box center [250, 227] width 69 height 16
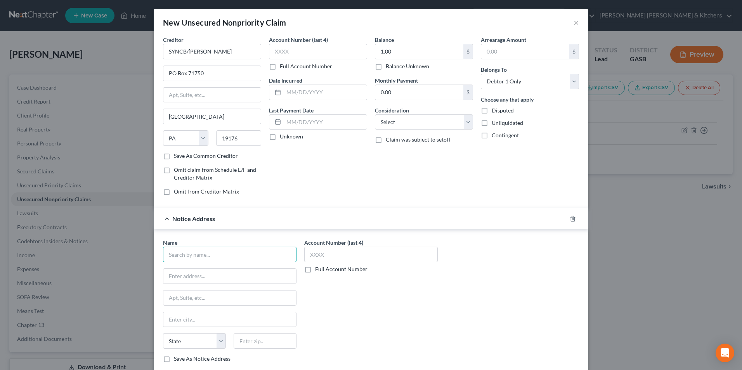
click at [218, 251] on input "text" at bounding box center [229, 255] width 133 height 16
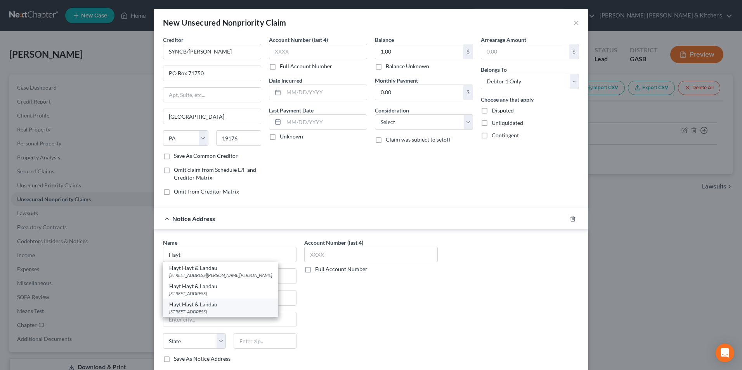
click at [240, 313] on div "8725 Dunwoody Place, Ste 1, Atlanta, GA 30350" at bounding box center [220, 311] width 103 height 7
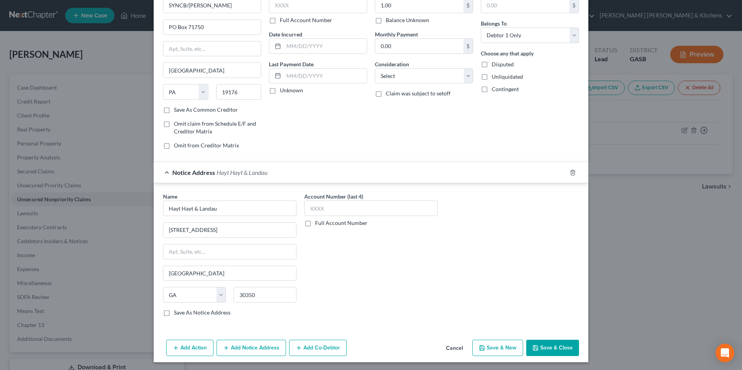
scroll to position [48, 0]
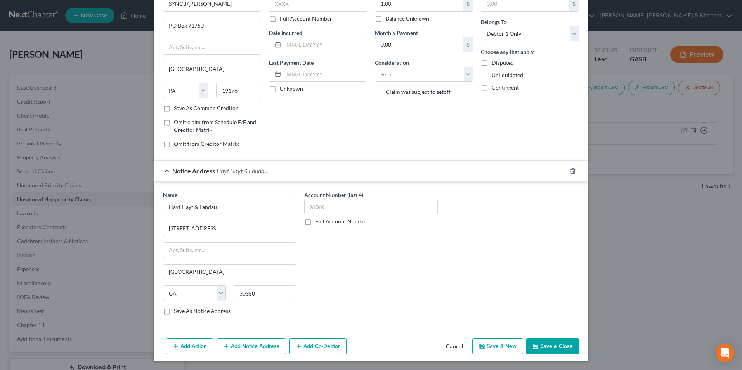
click at [563, 346] on button "Save & Close" at bounding box center [552, 346] width 53 height 16
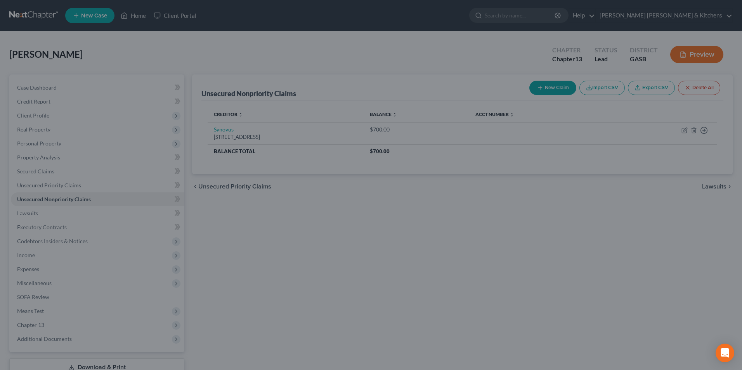
scroll to position [0, 0]
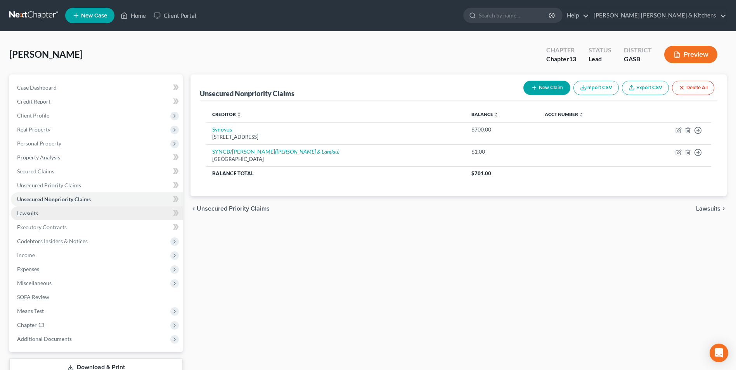
click at [22, 217] on link "Lawsuits" at bounding box center [97, 213] width 172 height 14
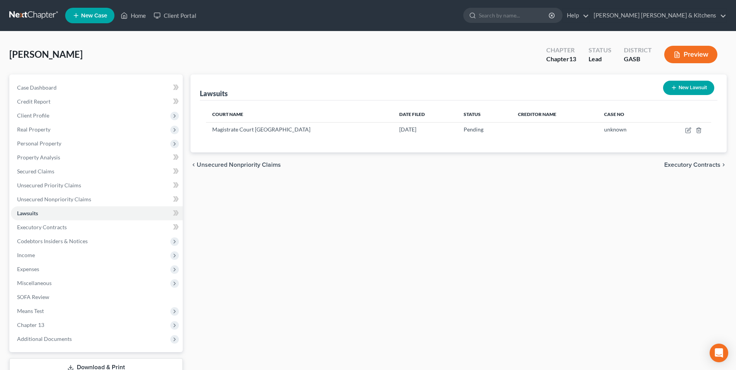
click at [679, 90] on button "New Lawsuit" at bounding box center [688, 88] width 51 height 14
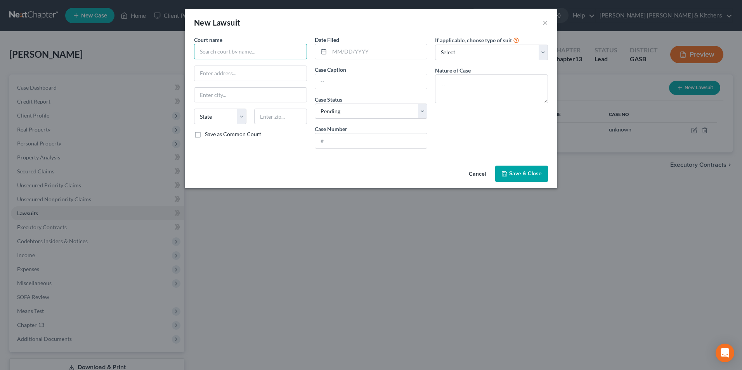
click at [280, 52] on input "text" at bounding box center [250, 52] width 113 height 16
click at [282, 116] on input "text" at bounding box center [280, 117] width 52 height 16
click at [356, 56] on input "text" at bounding box center [378, 51] width 98 height 15
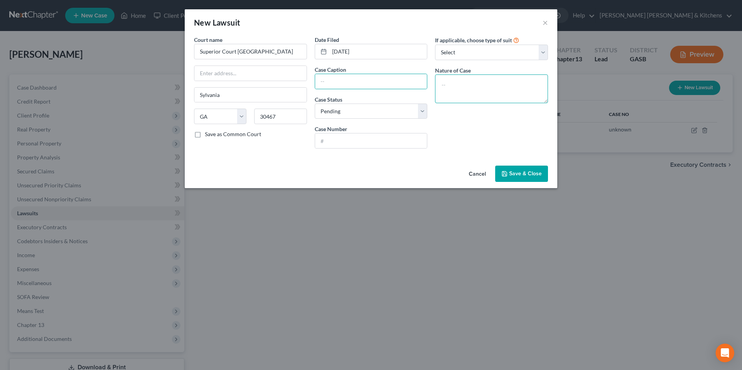
click at [524, 93] on textarea at bounding box center [491, 88] width 113 height 29
click at [367, 145] on input "text" at bounding box center [371, 140] width 112 height 15
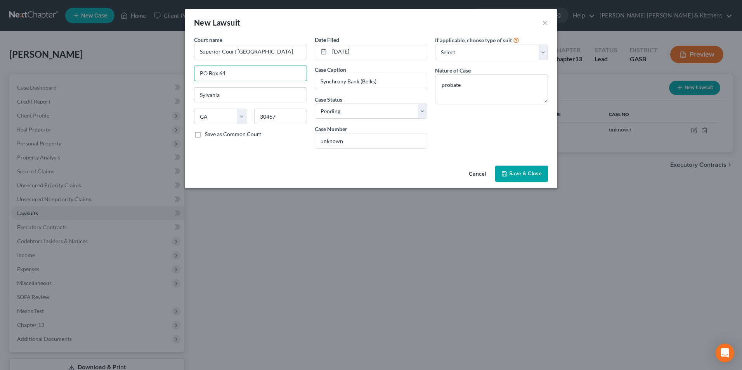
drag, startPoint x: 237, startPoint y: 78, endPoint x: 174, endPoint y: 74, distance: 62.6
click at [174, 74] on div "New Lawsuit × Court name * Superior Court Screven County PO Box 64 Sylvania Sta…" at bounding box center [371, 185] width 742 height 370
drag, startPoint x: 384, startPoint y: 85, endPoint x: 300, endPoint y: 79, distance: 84.4
click at [306, 85] on div "Court name * Superior Court Screven County Sylvania State AL AK AR AZ CA CO CT …" at bounding box center [370, 95] width 361 height 119
click at [526, 178] on button "Save & Close" at bounding box center [521, 174] width 53 height 16
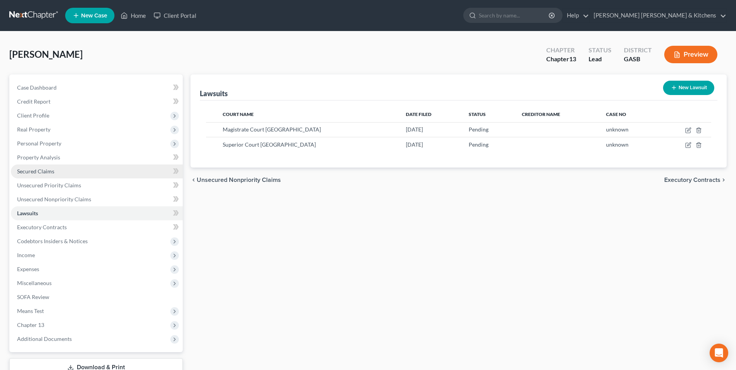
click at [22, 176] on link "Secured Claims" at bounding box center [97, 171] width 172 height 14
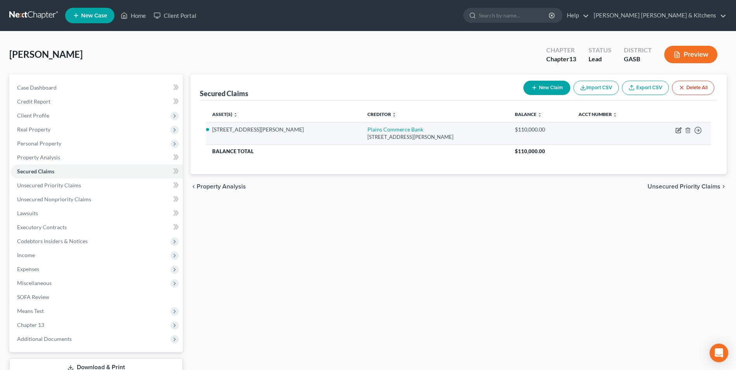
click at [678, 128] on icon "button" at bounding box center [678, 130] width 6 height 6
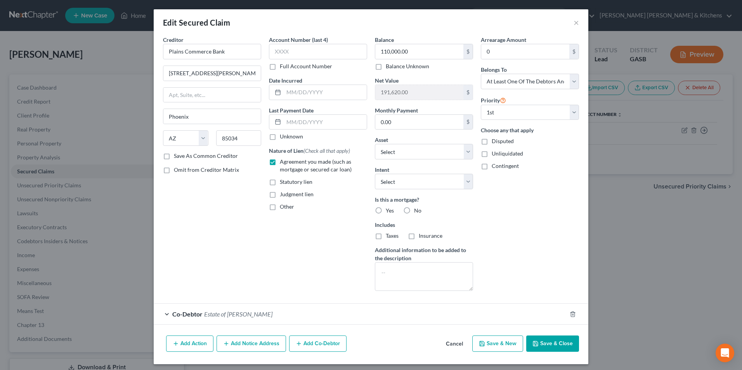
click at [243, 343] on button "Add Notice Address" at bounding box center [250, 343] width 69 height 16
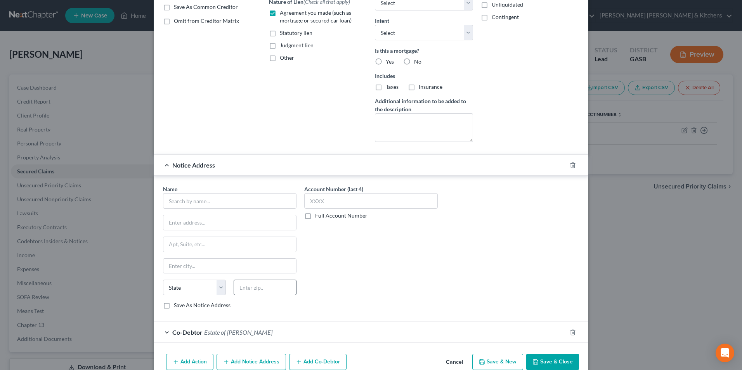
scroll to position [155, 0]
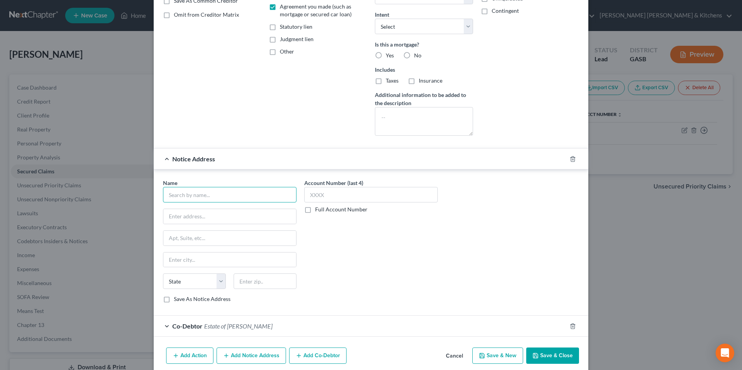
click at [211, 194] on input "text" at bounding box center [229, 195] width 133 height 16
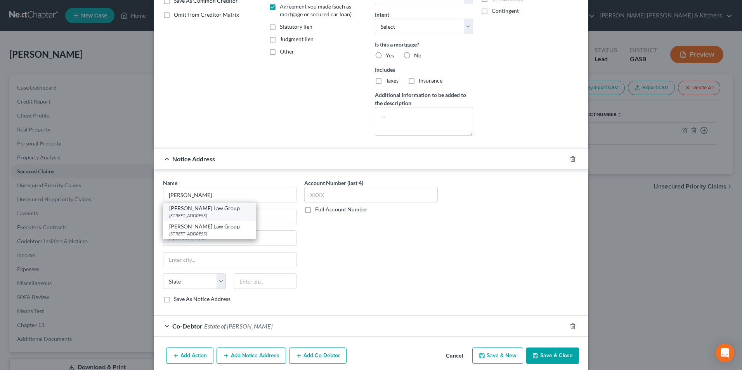
click at [211, 213] on div "3490 Piedmont Road NE Ste 1475, Atlanta, GA 30305" at bounding box center [209, 215] width 81 height 7
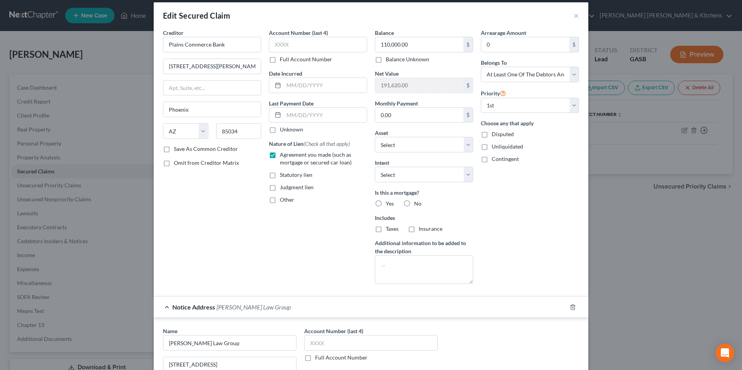
scroll to position [0, 0]
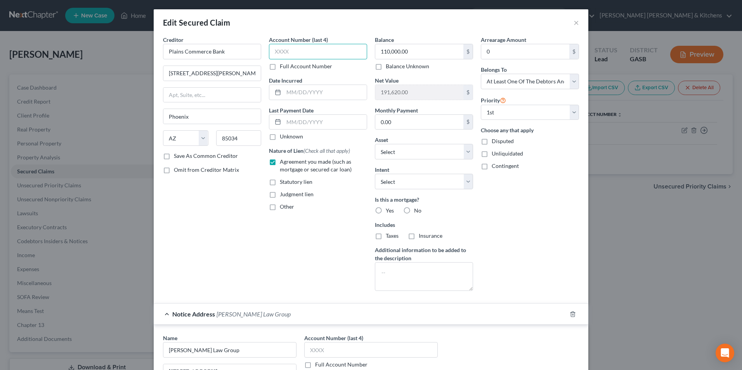
click at [296, 50] on input "text" at bounding box center [318, 52] width 98 height 16
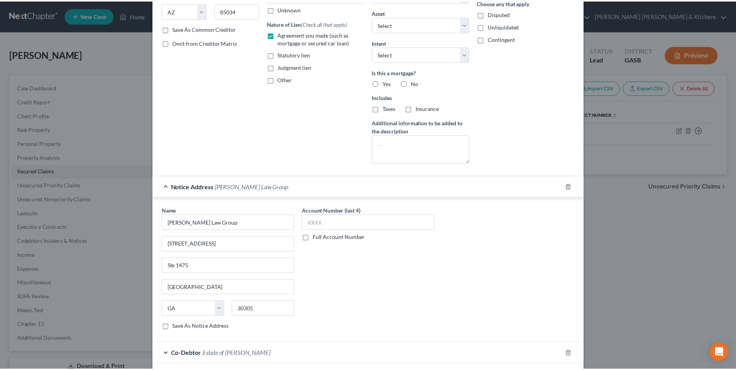
scroll to position [171, 0]
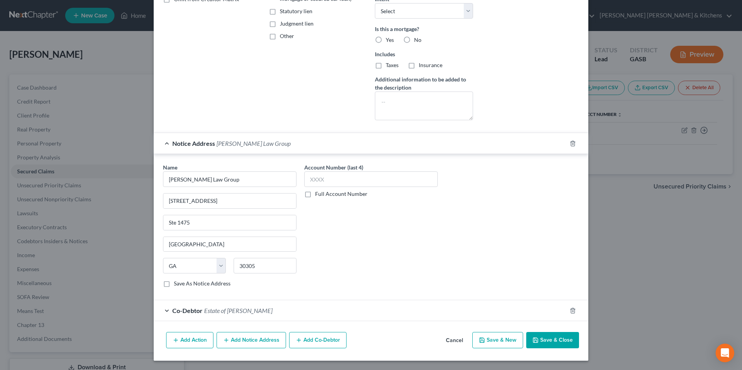
click at [555, 338] on button "Save & Close" at bounding box center [552, 340] width 53 height 16
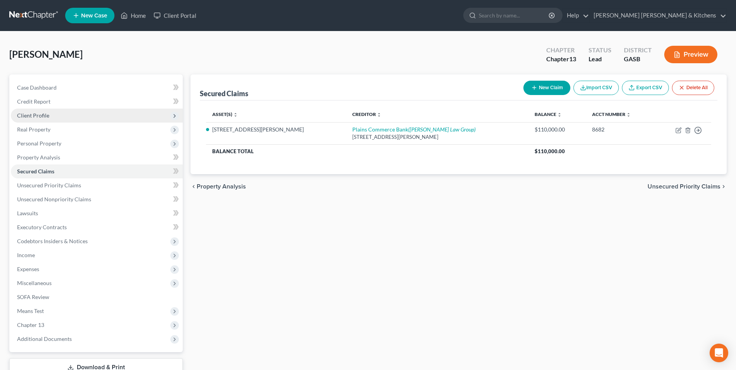
click at [42, 116] on span "Client Profile" at bounding box center [33, 115] width 32 height 7
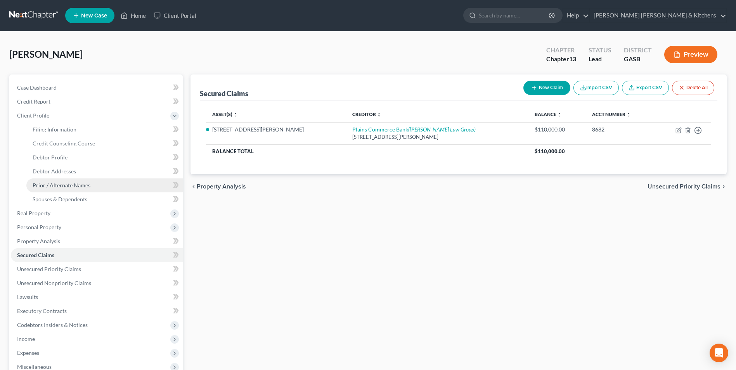
click at [43, 186] on span "Prior / Alternate Names" at bounding box center [62, 185] width 58 height 7
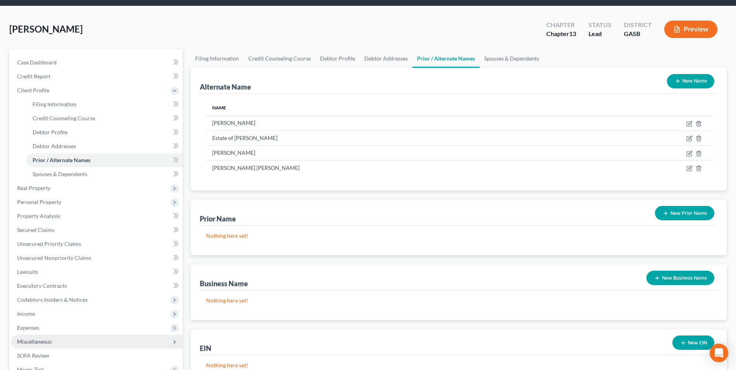
scroll to position [39, 0]
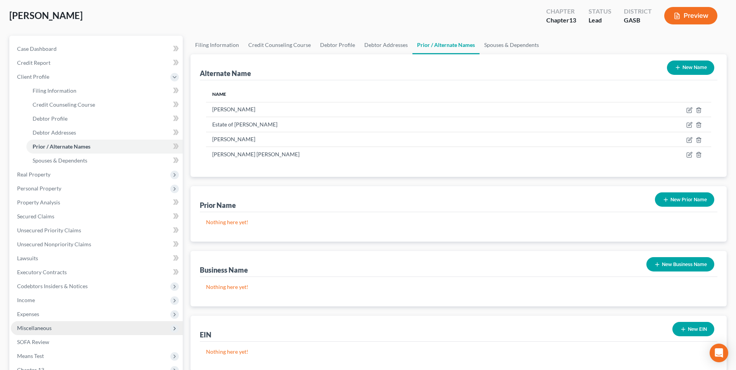
click at [46, 327] on span "Miscellaneous" at bounding box center [34, 328] width 35 height 7
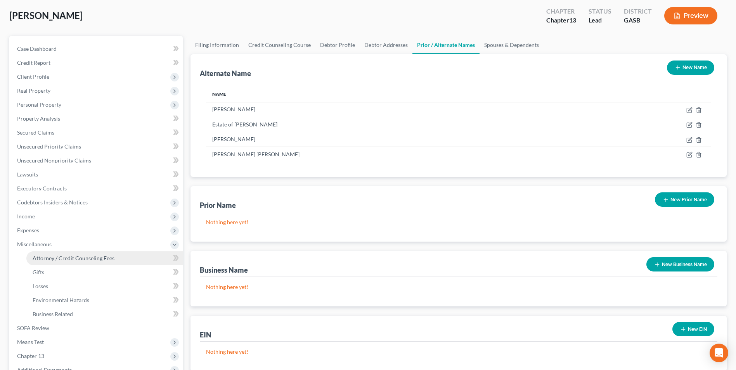
click at [77, 255] on span "Attorney / Credit Counseling Fees" at bounding box center [74, 258] width 82 height 7
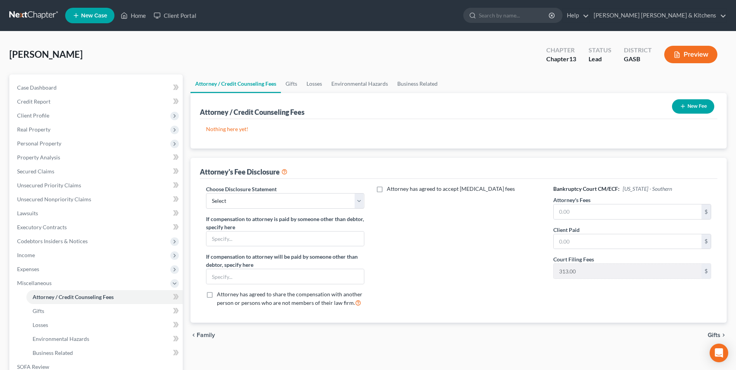
click at [689, 107] on button "New Fee" at bounding box center [693, 106] width 42 height 14
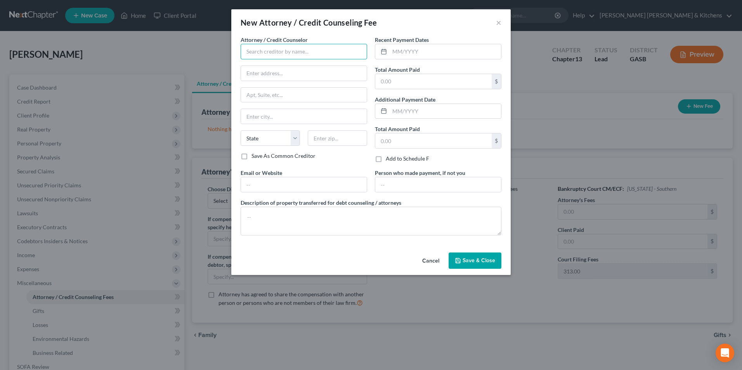
click at [273, 55] on input "text" at bounding box center [303, 52] width 126 height 16
click at [417, 53] on input "text" at bounding box center [444, 51] width 111 height 15
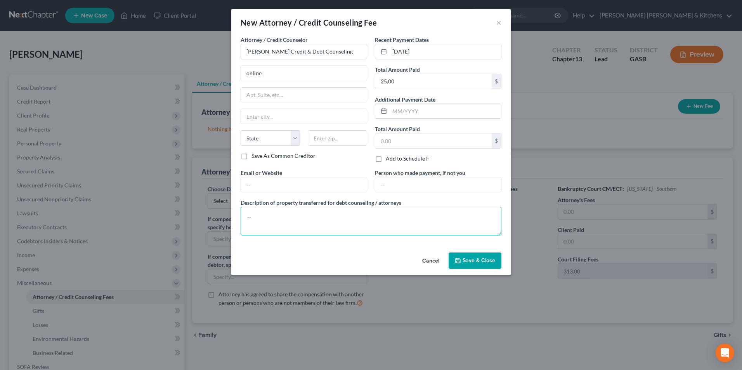
click at [306, 223] on textarea at bounding box center [370, 221] width 261 height 29
click at [473, 263] on span "Save & Close" at bounding box center [478, 260] width 33 height 7
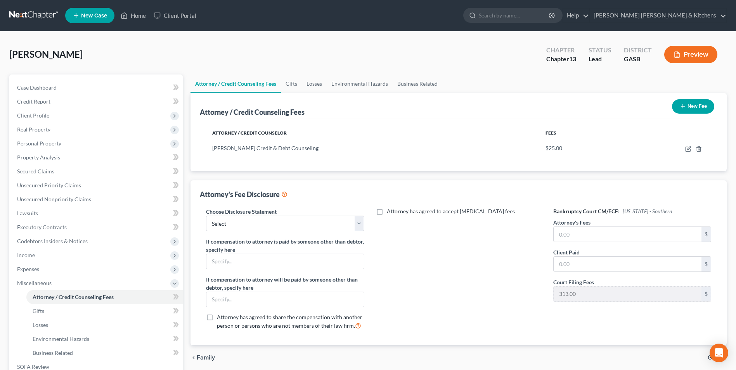
click at [693, 108] on button "New Fee" at bounding box center [693, 106] width 42 height 14
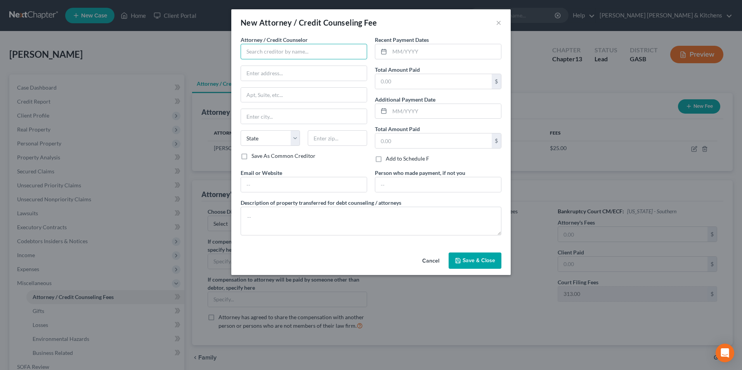
click at [259, 53] on input "text" at bounding box center [303, 52] width 126 height 16
click at [427, 54] on input "text" at bounding box center [444, 51] width 111 height 15
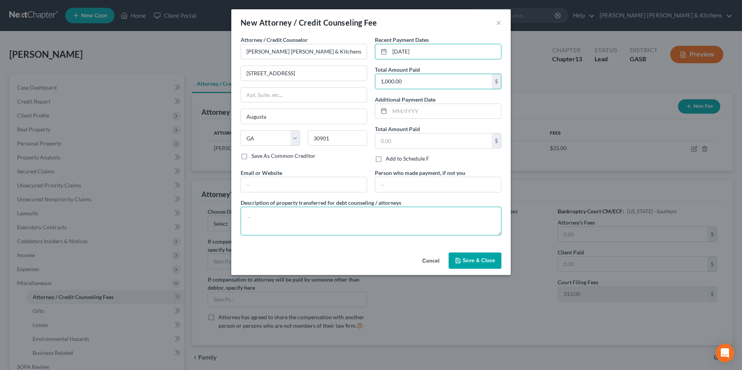
click at [330, 230] on textarea at bounding box center [370, 221] width 261 height 29
click at [487, 263] on span "Save & Close" at bounding box center [478, 260] width 33 height 7
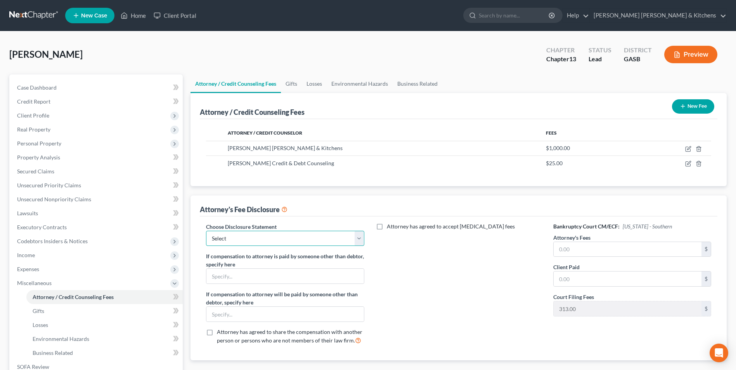
click at [240, 239] on select "Select Disclosure of Compensation of Attorney For Debtors" at bounding box center [285, 239] width 158 height 16
click at [206, 231] on select "Select Disclosure of Compensation of Attorney For Debtors" at bounding box center [285, 239] width 158 height 16
click at [561, 249] on input "text" at bounding box center [627, 249] width 148 height 15
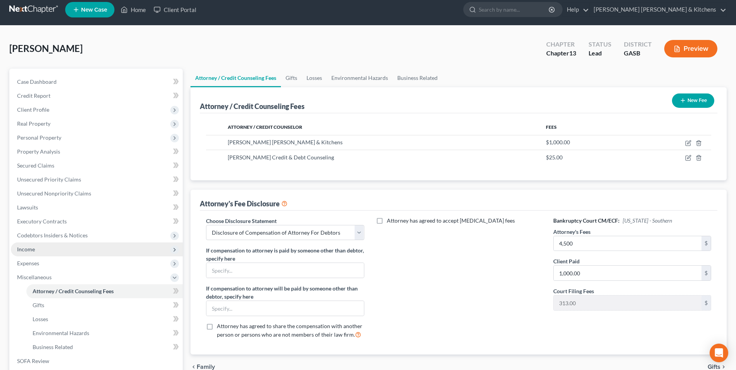
click at [36, 247] on span "Income" at bounding box center [97, 249] width 172 height 14
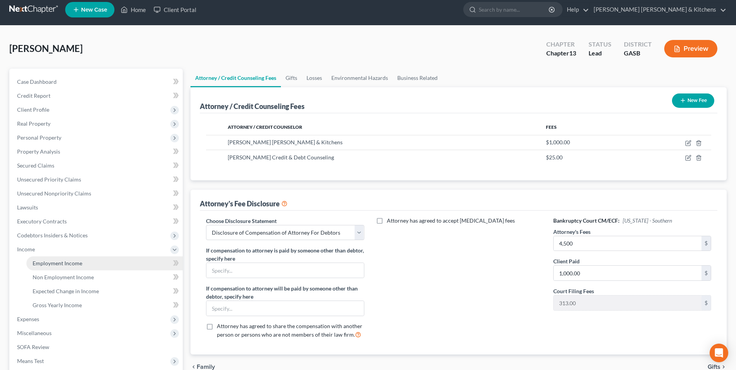
click at [46, 261] on span "Employment Income" at bounding box center [58, 263] width 50 height 7
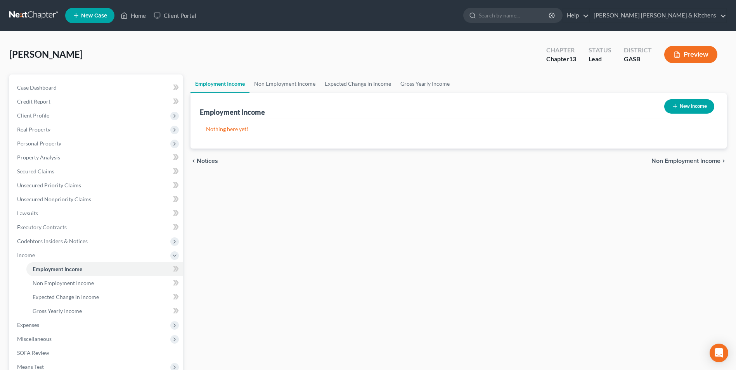
click at [684, 107] on button "New Income" at bounding box center [689, 106] width 50 height 14
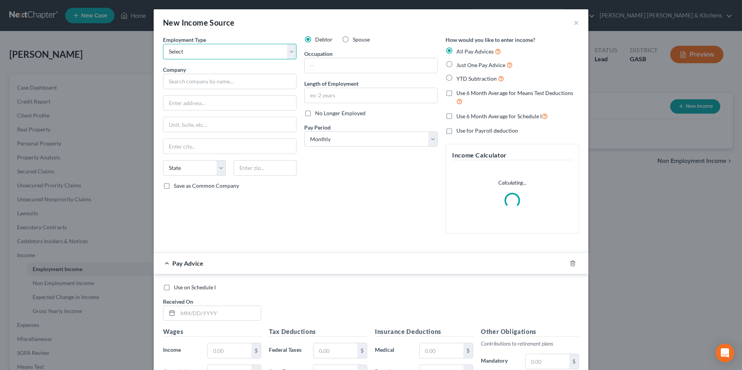
drag, startPoint x: 206, startPoint y: 48, endPoint x: 203, endPoint y: 59, distance: 10.8
click at [206, 49] on select "Select Full or Part Time Employment Self Employment" at bounding box center [229, 52] width 133 height 16
click at [163, 44] on select "Select Full or Part Time Employment Self Employment" at bounding box center [229, 52] width 133 height 16
click at [201, 83] on input "text" at bounding box center [229, 82] width 133 height 16
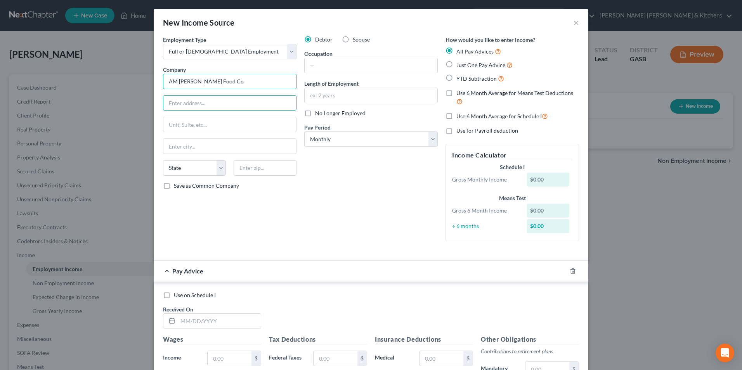
click at [195, 81] on input "AM Brasweell Jr Food Co" at bounding box center [229, 82] width 133 height 16
click at [305, 69] on input "text" at bounding box center [370, 65] width 133 height 15
click at [324, 101] on input "1 yearq" at bounding box center [370, 95] width 133 height 15
click at [456, 78] on label "YTD Subtraction" at bounding box center [480, 78] width 48 height 9
click at [459, 78] on input "YTD Subtraction" at bounding box center [461, 76] width 5 height 5
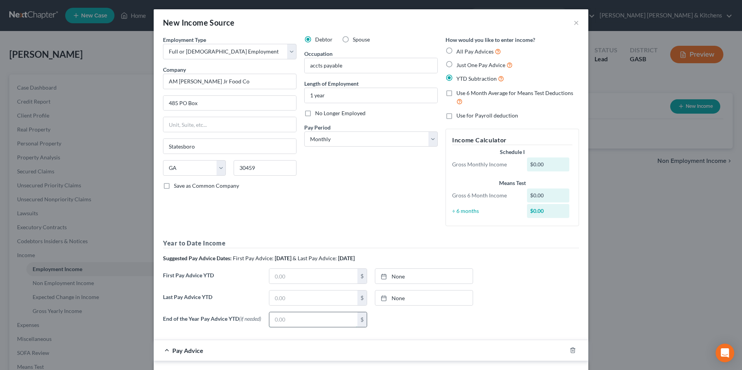
click at [301, 319] on input "text" at bounding box center [313, 319] width 88 height 15
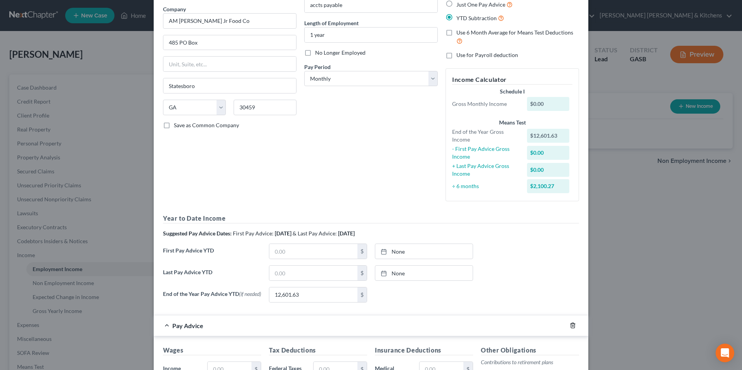
scroll to position [81, 0]
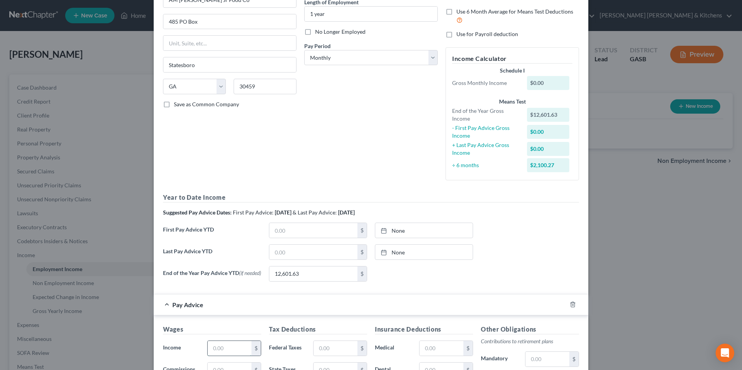
click at [232, 350] on input "text" at bounding box center [230, 348] width 44 height 15
click at [329, 350] on input "text" at bounding box center [335, 348] width 44 height 15
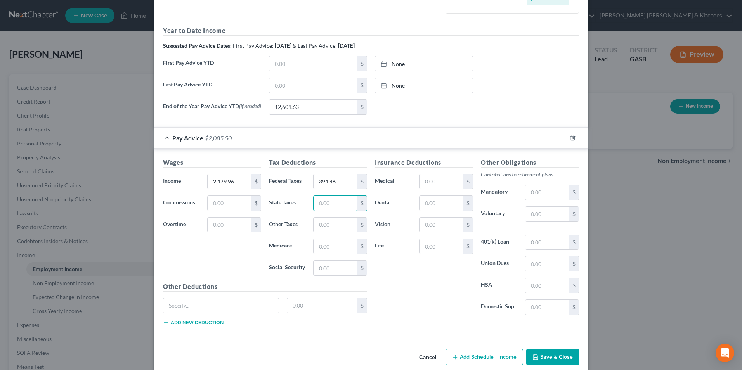
scroll to position [261, 0]
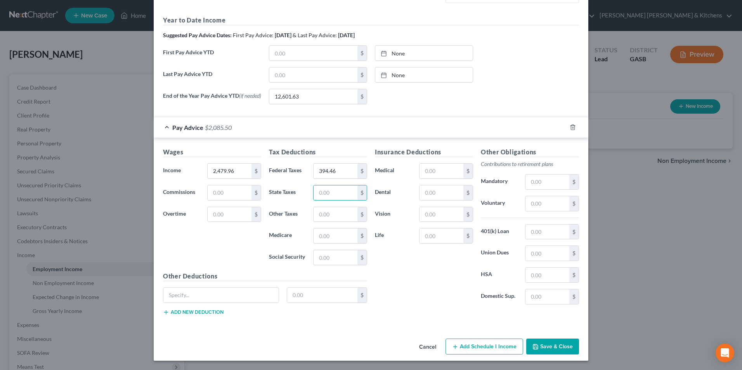
click at [550, 351] on button "Save & Close" at bounding box center [552, 347] width 53 height 16
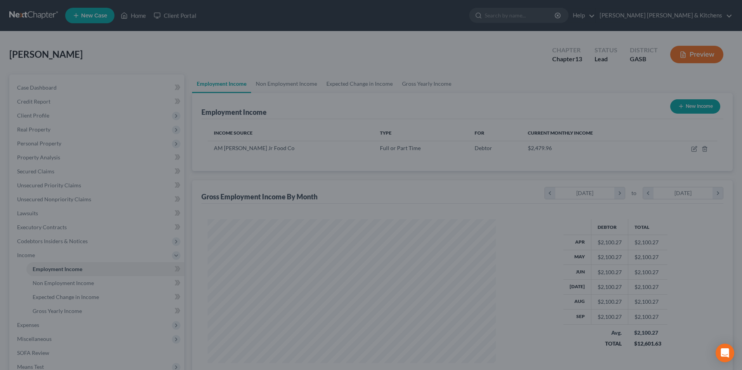
scroll to position [387714, 387555]
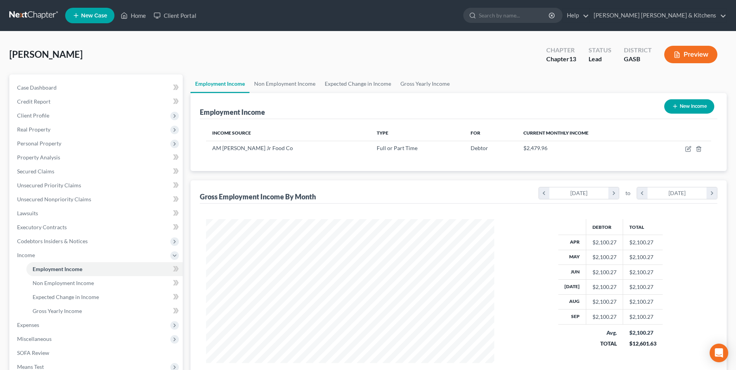
click at [693, 108] on button "New Income" at bounding box center [689, 106] width 50 height 14
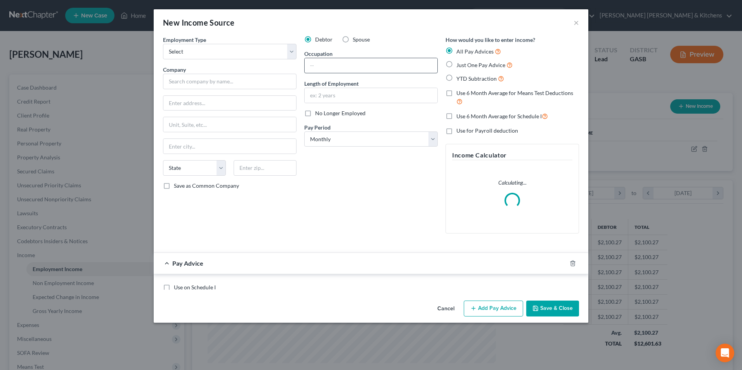
scroll to position [145, 306]
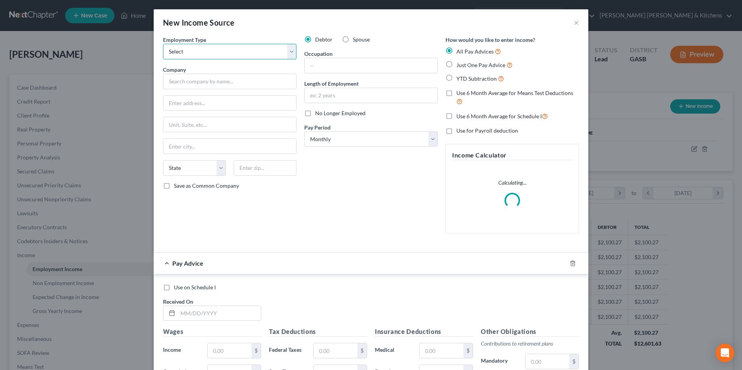
click at [180, 55] on select "Select Full or Part Time Employment Self Employment" at bounding box center [229, 52] width 133 height 16
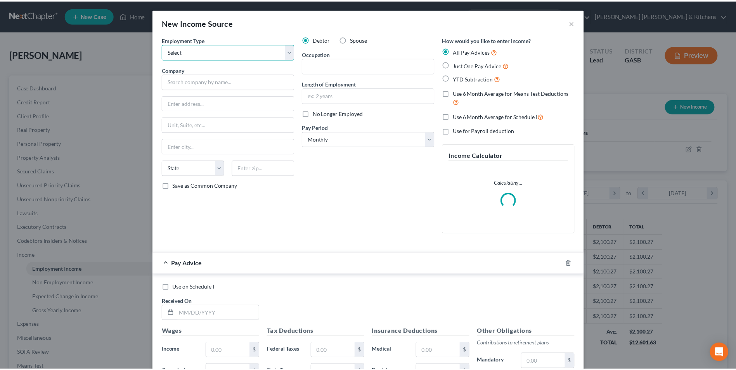
scroll to position [180, 0]
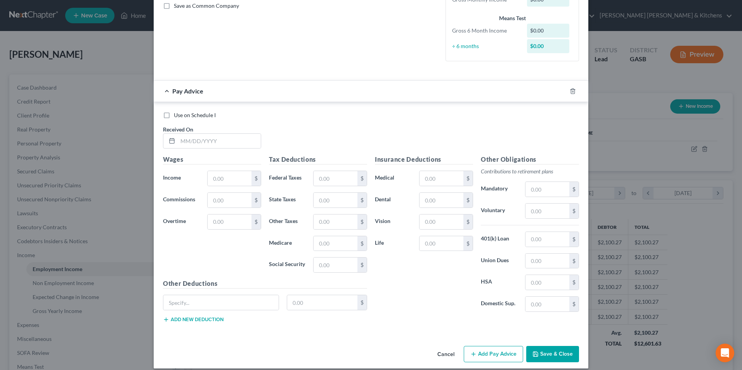
click at [444, 357] on button "Cancel" at bounding box center [445, 355] width 29 height 16
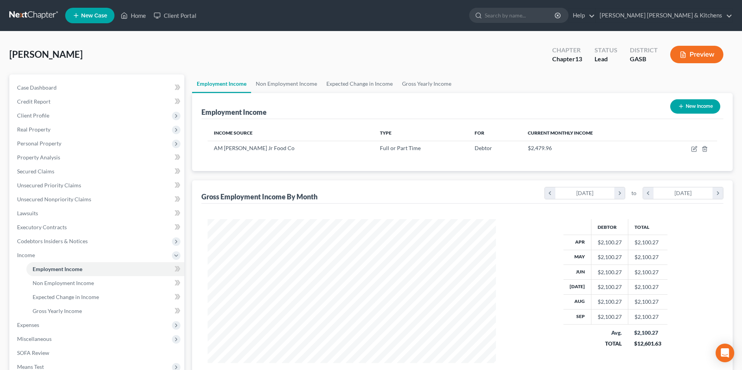
scroll to position [387714, 387555]
drag, startPoint x: 83, startPoint y: 284, endPoint x: 225, endPoint y: 291, distance: 142.5
click at [83, 284] on span "Non Employment Income" at bounding box center [63, 283] width 61 height 7
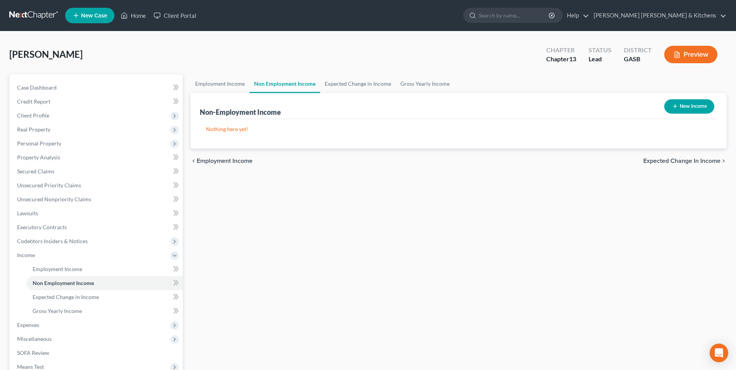
click at [688, 109] on button "New Income" at bounding box center [689, 106] width 50 height 14
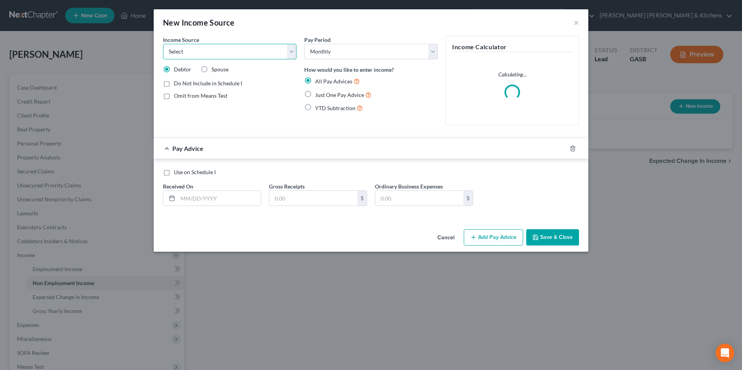
click at [195, 53] on select "Select Unemployment Disability (from employer) Pension Retirement Social Securi…" at bounding box center [229, 52] width 133 height 16
click at [163, 44] on select "Select Unemployment Disability (from employer) Pension Retirement Social Securi…" at bounding box center [229, 52] width 133 height 16
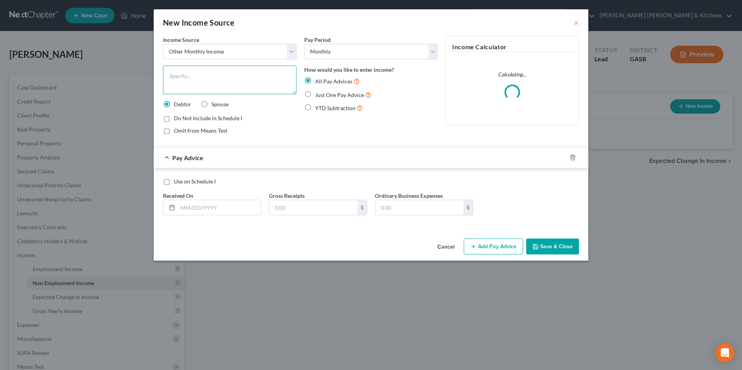
click at [190, 90] on textarea at bounding box center [229, 80] width 133 height 29
click at [315, 94] on label "Just One Pay Advice" at bounding box center [343, 94] width 56 height 9
click at [318, 94] on input "Just One Pay Advice" at bounding box center [320, 92] width 5 height 5
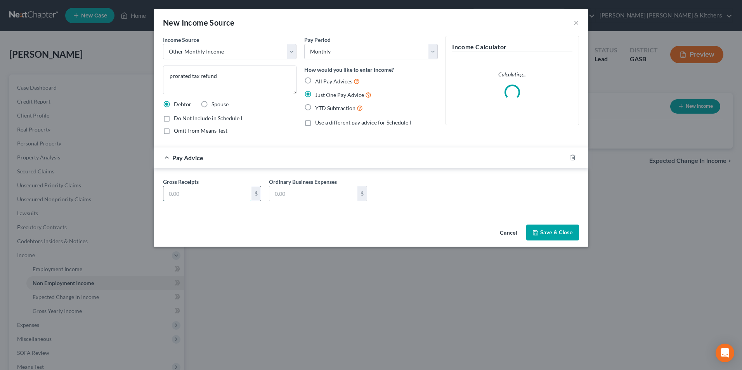
click at [203, 197] on input "text" at bounding box center [207, 193] width 88 height 15
click at [540, 235] on button "Save & Close" at bounding box center [552, 233] width 53 height 16
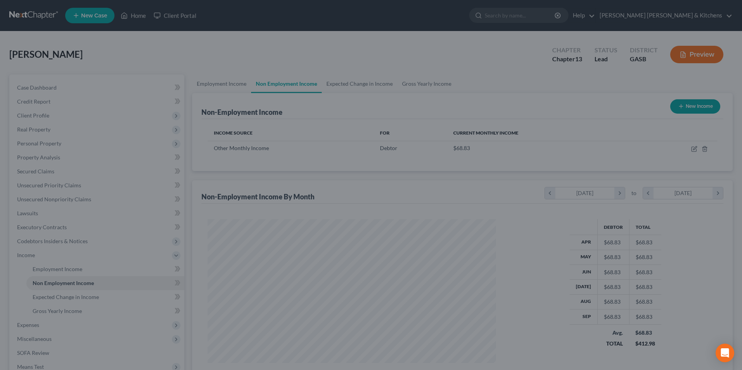
scroll to position [387714, 387555]
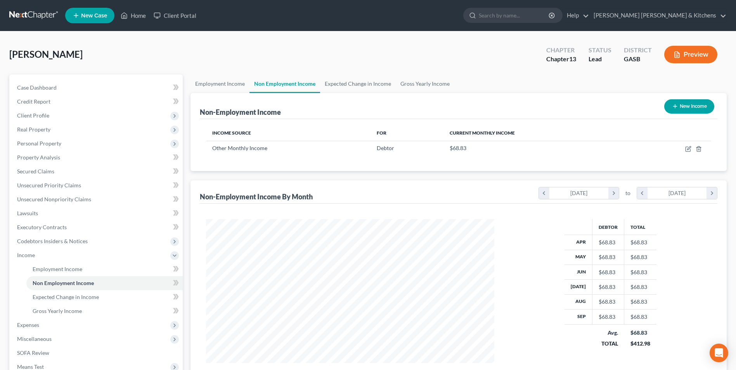
click at [685, 103] on button "New Income" at bounding box center [689, 106] width 50 height 14
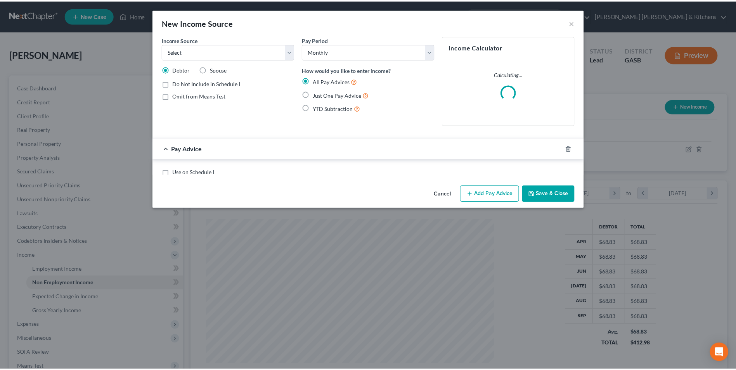
scroll to position [145, 306]
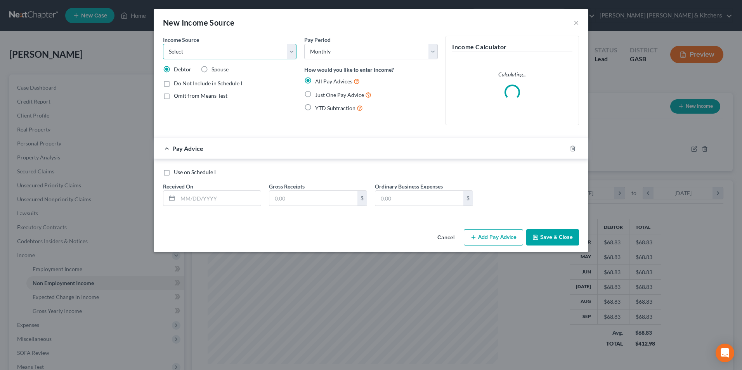
click at [182, 57] on select "Select Unemployment Disability (from employer) Pension Retirement Social Securi…" at bounding box center [229, 52] width 133 height 16
click at [163, 44] on select "Select Unemployment Disability (from employer) Pension Retirement Social Securi…" at bounding box center [229, 52] width 133 height 16
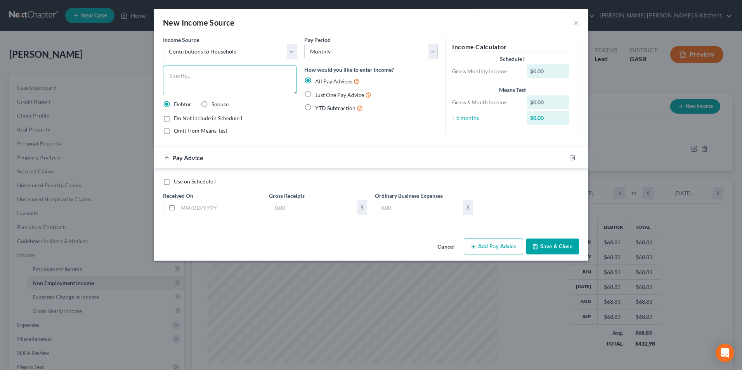
click at [184, 86] on textarea at bounding box center [229, 80] width 133 height 29
click at [315, 93] on label "Just One Pay Advice" at bounding box center [343, 94] width 56 height 9
click at [318, 93] on input "Just One Pay Advice" at bounding box center [320, 92] width 5 height 5
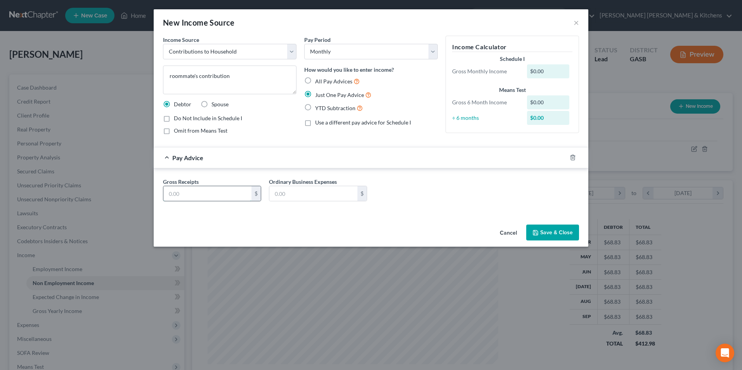
click at [189, 197] on input "text" at bounding box center [207, 193] width 88 height 15
click at [570, 234] on button "Save & Close" at bounding box center [552, 233] width 53 height 16
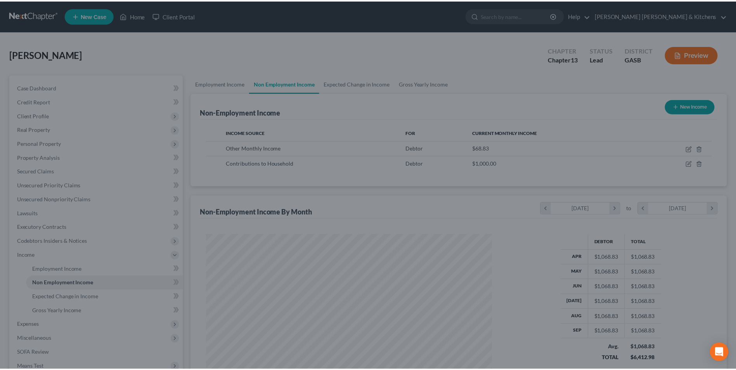
scroll to position [387714, 387555]
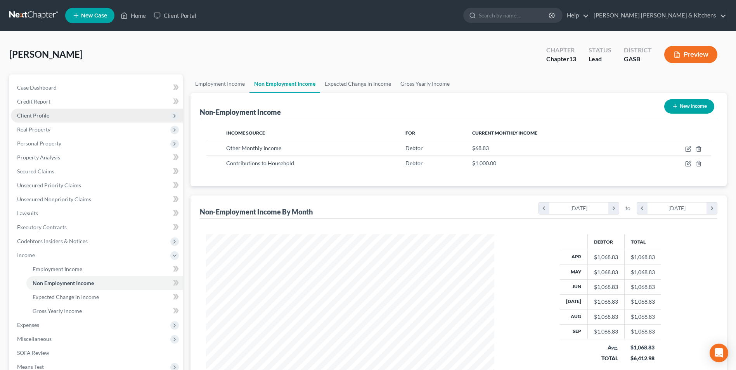
click at [27, 117] on span "Client Profile" at bounding box center [33, 115] width 32 height 7
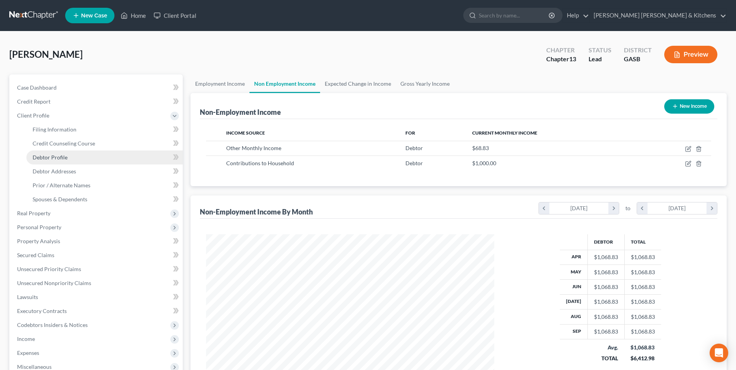
click at [41, 158] on span "Debtor Profile" at bounding box center [50, 157] width 35 height 7
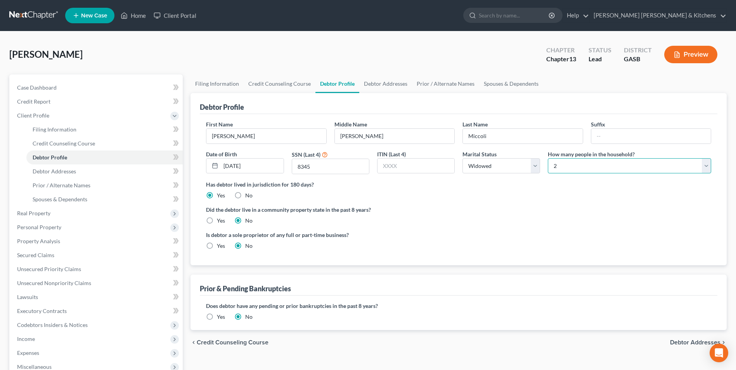
click at [558, 164] on select "Select 1 2 3 4 5 6 7 8 9 10 11 12 13 14 15 16 17 18 19 20" at bounding box center [629, 166] width 163 height 16
click at [548, 158] on select "Select 1 2 3 4 5 6 7 8 9 10 11 12 13 14 15 16 17 18 19 20" at bounding box center [629, 166] width 163 height 16
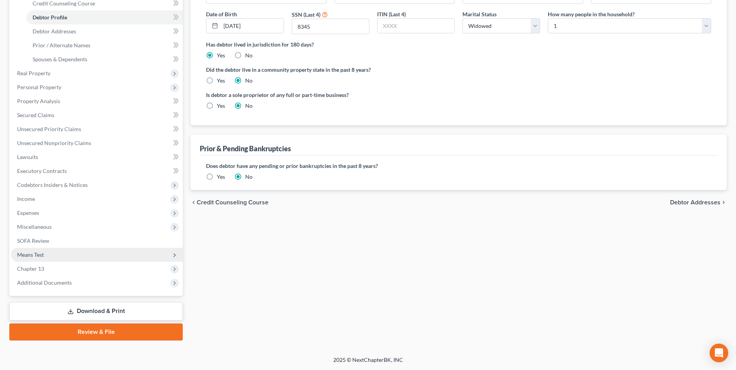
click at [36, 253] on span "Means Test" at bounding box center [30, 254] width 27 height 7
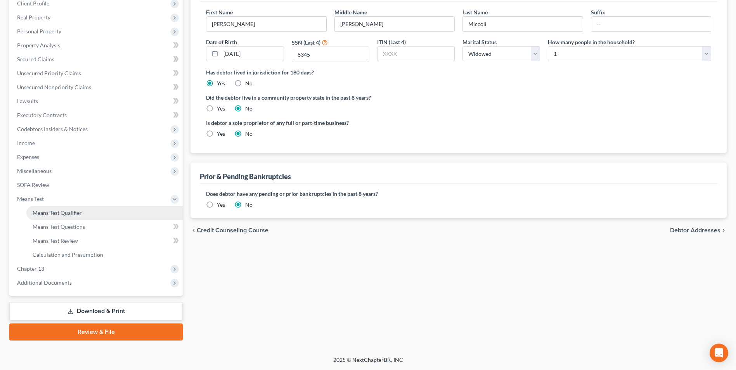
click at [50, 212] on span "Means Test Qualifier" at bounding box center [57, 212] width 49 height 7
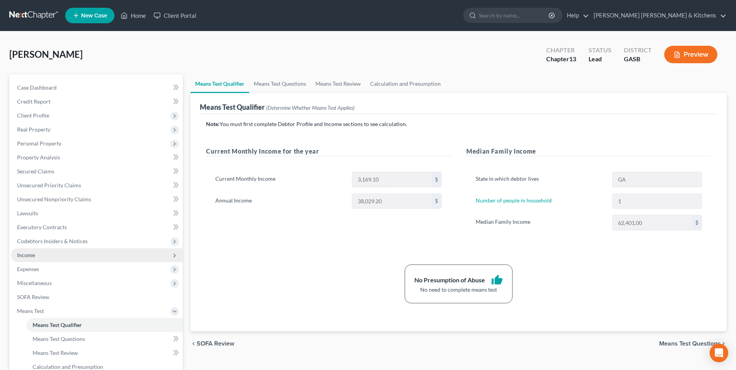
click at [26, 256] on span "Income" at bounding box center [26, 255] width 18 height 7
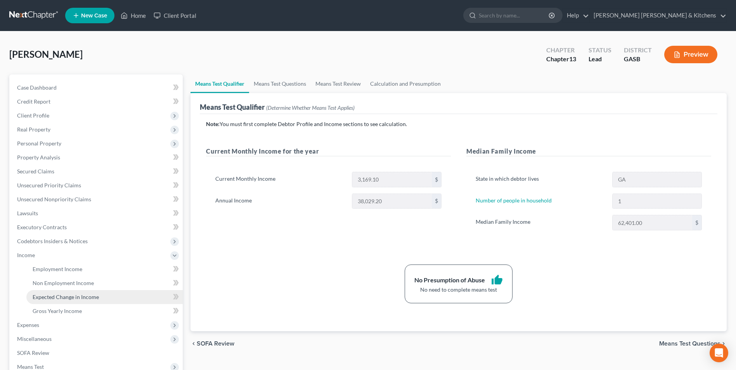
click at [47, 301] on link "Expected Change in Income" at bounding box center [104, 297] width 156 height 14
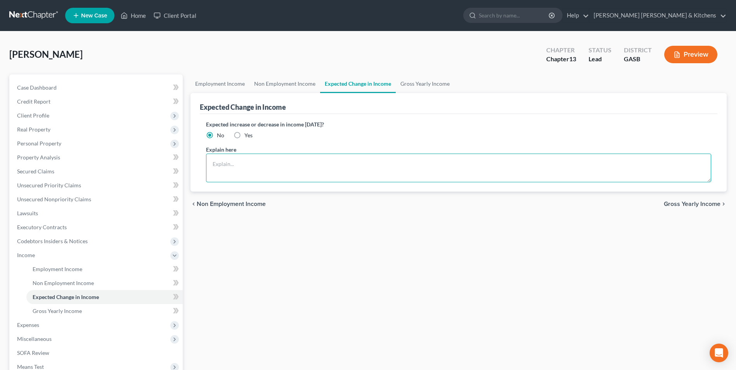
click at [289, 162] on textarea at bounding box center [458, 168] width 505 height 29
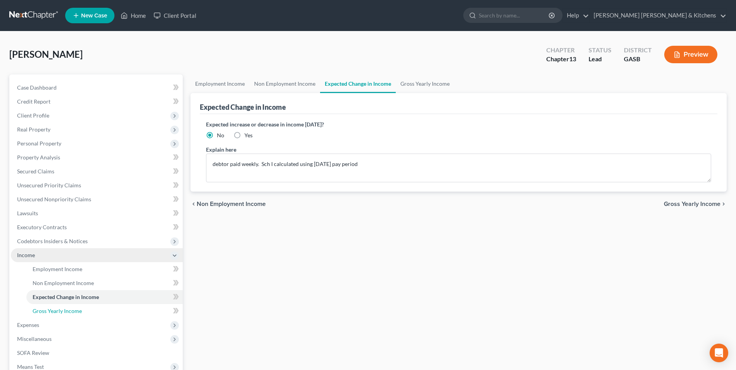
drag, startPoint x: 78, startPoint y: 310, endPoint x: 169, endPoint y: 254, distance: 106.6
click at [78, 310] on span "Gross Yearly Income" at bounding box center [57, 311] width 49 height 7
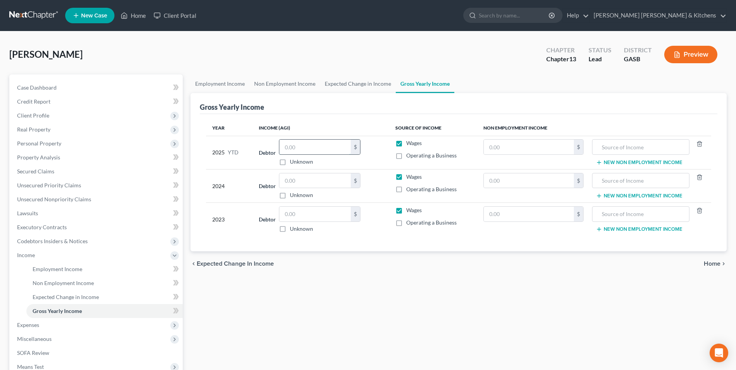
click at [311, 149] on input "text" at bounding box center [314, 147] width 71 height 15
click at [317, 213] on input "text" at bounding box center [314, 214] width 71 height 15
click at [309, 178] on input "text" at bounding box center [314, 180] width 71 height 15
click at [510, 181] on input "text" at bounding box center [529, 180] width 90 height 15
drag, startPoint x: 510, startPoint y: 181, endPoint x: 481, endPoint y: 180, distance: 29.9
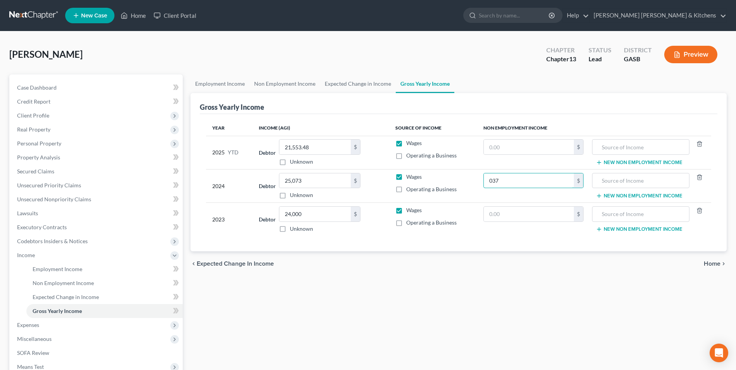
click at [481, 180] on td "037 $" at bounding box center [533, 185] width 112 height 33
click at [623, 182] on input "text" at bounding box center [640, 180] width 89 height 15
click at [521, 152] on input "text" at bounding box center [529, 147] width 90 height 15
click at [618, 152] on input "text" at bounding box center [640, 147] width 89 height 15
click at [33, 324] on span "Expenses" at bounding box center [28, 325] width 22 height 7
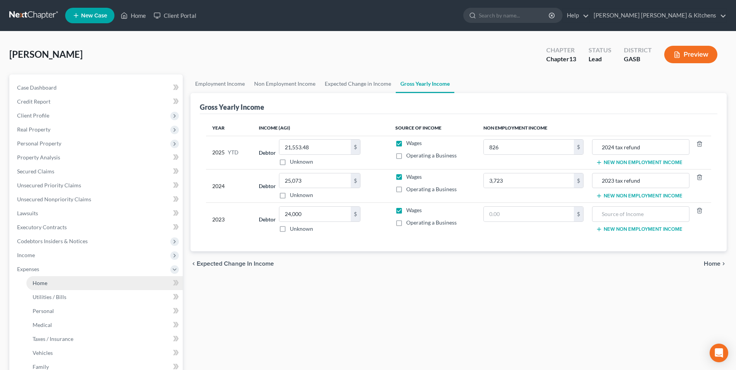
click at [41, 281] on span "Home" at bounding box center [40, 283] width 15 height 7
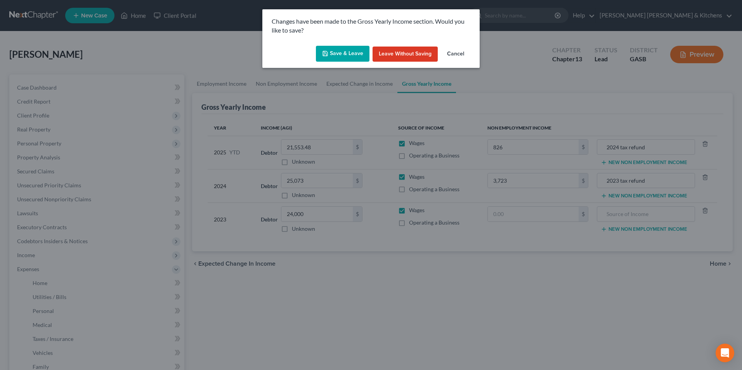
click at [332, 58] on button "Save & Leave" at bounding box center [343, 54] width 54 height 16
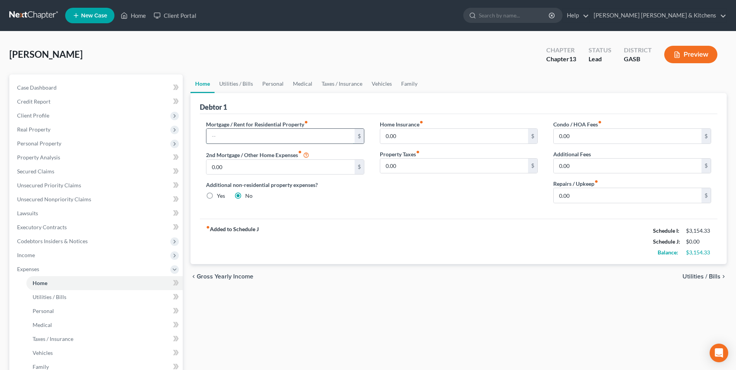
click at [267, 137] on input "text" at bounding box center [280, 136] width 148 height 15
click at [578, 197] on input "0.00" at bounding box center [627, 195] width 148 height 15
click at [70, 206] on link "Lawsuits" at bounding box center [97, 213] width 172 height 14
type input "0.00"
radio input "true"
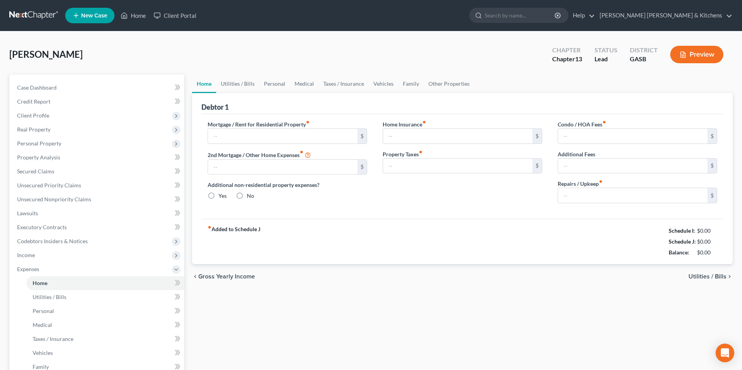
type input "0.00"
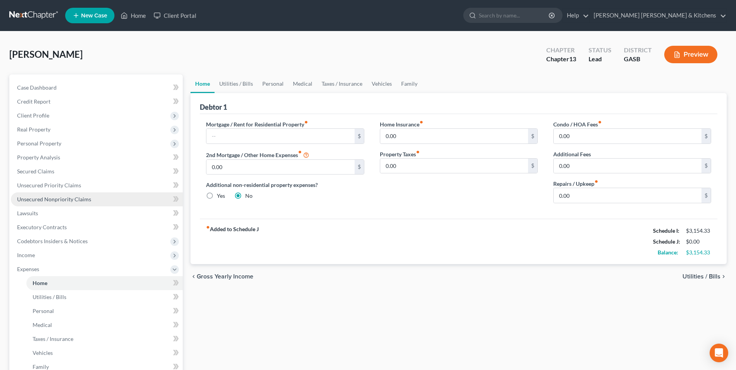
click at [40, 193] on link "Unsecured Nonpriority Claims" at bounding box center [97, 199] width 172 height 14
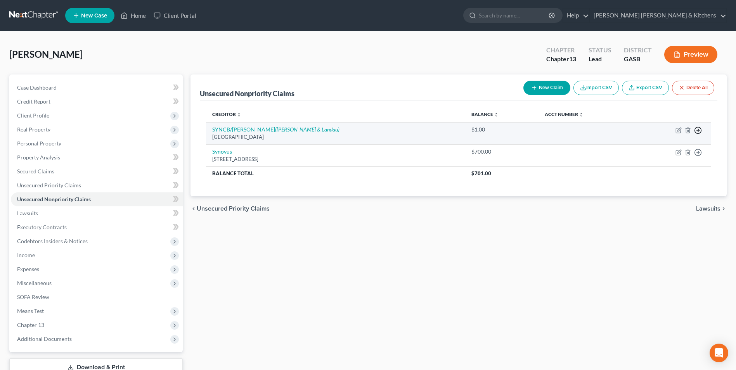
click at [697, 130] on icon "button" at bounding box center [698, 130] width 8 height 8
click at [654, 137] on link "Move to D" at bounding box center [662, 135] width 65 height 13
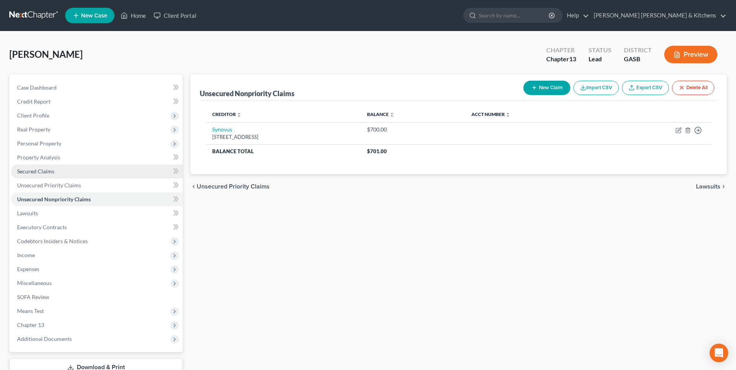
click at [25, 171] on span "Secured Claims" at bounding box center [35, 171] width 37 height 7
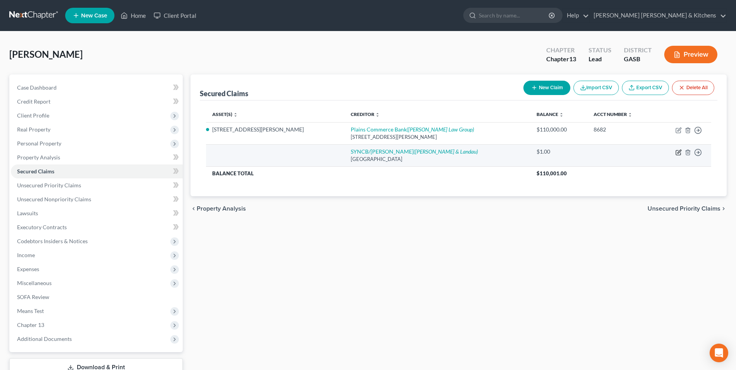
click at [677, 152] on icon "button" at bounding box center [678, 152] width 6 height 6
select select "39"
select select "0"
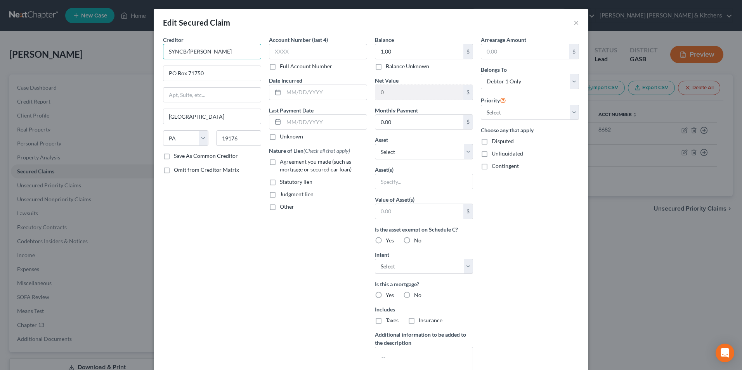
drag, startPoint x: 199, startPoint y: 49, endPoint x: 148, endPoint y: 53, distance: 51.4
click at [148, 53] on div "Edit Secured Claim × Creditor * SYNCB/[PERSON_NAME] PO Box 71750 [GEOGRAPHIC_DA…" at bounding box center [371, 185] width 742 height 370
type input "Synchrony Bank"
click at [409, 56] on input "1.00" at bounding box center [419, 51] width 88 height 15
type input "2,341.75"
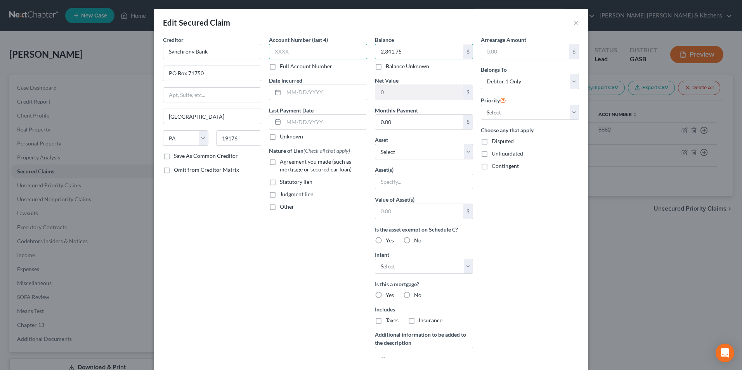
click at [311, 44] on input "text" at bounding box center [318, 52] width 98 height 16
type input "2345"
click at [280, 192] on label "Judgment lien" at bounding box center [297, 194] width 34 height 8
click at [283, 192] on input "Judgment lien" at bounding box center [285, 192] width 5 height 5
checkbox input "true"
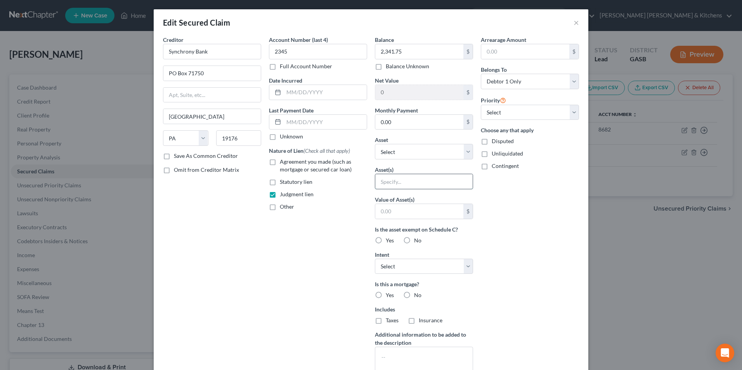
click at [402, 183] on input "text" at bounding box center [423, 181] width 97 height 15
type input "judgment lien"
click at [384, 214] on input "text" at bounding box center [419, 211] width 88 height 15
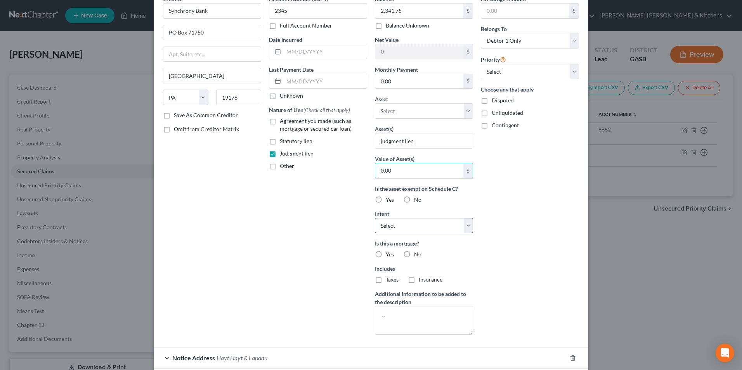
scroll to position [104, 0]
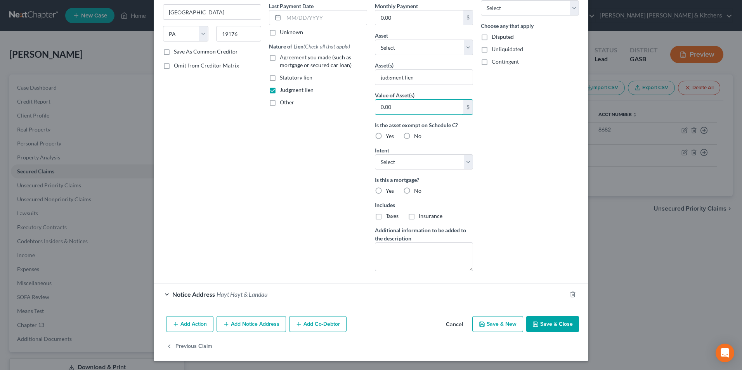
type input "0.00"
click at [213, 298] on div "Notice Address Hayt Hayt & Landau" at bounding box center [360, 294] width 413 height 21
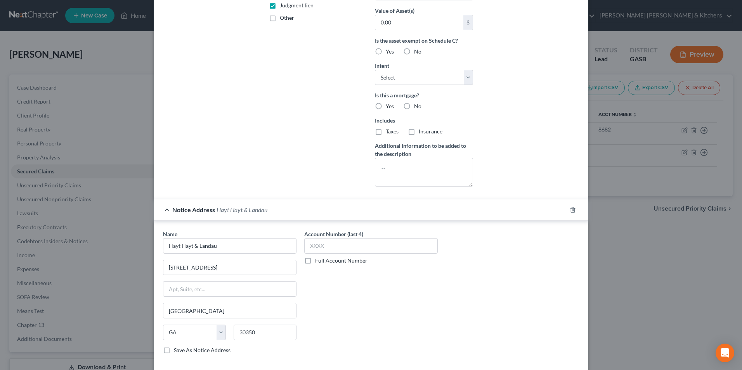
scroll to position [250, 0]
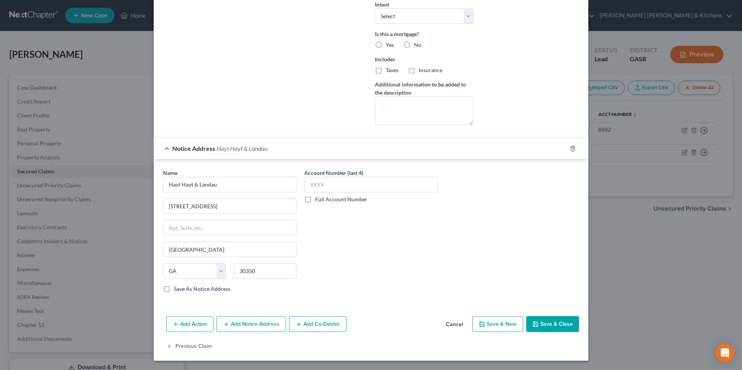
click at [557, 330] on button "Save & Close" at bounding box center [552, 324] width 53 height 16
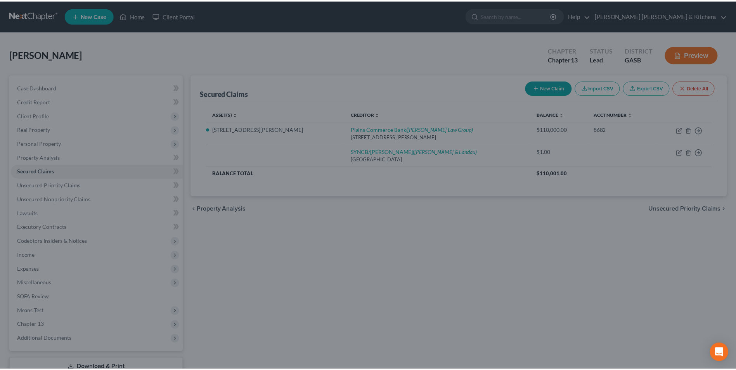
scroll to position [165, 0]
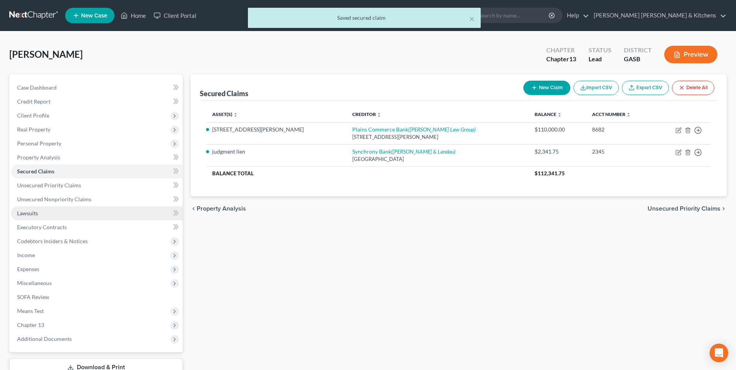
click at [32, 215] on span "Lawsuits" at bounding box center [27, 213] width 21 height 7
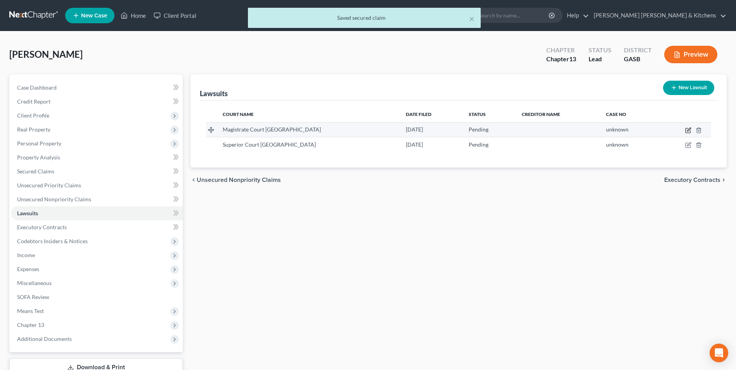
click at [687, 130] on icon "button" at bounding box center [688, 129] width 3 height 3
select select "10"
select select "0"
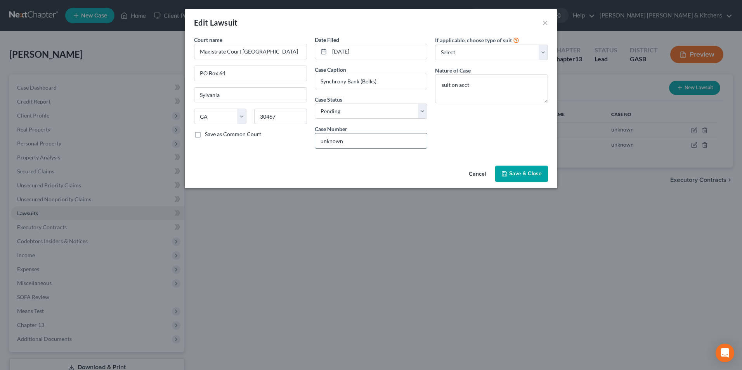
click at [344, 140] on input "unknown" at bounding box center [371, 140] width 112 height 15
drag, startPoint x: 344, startPoint y: 140, endPoint x: 316, endPoint y: 154, distance: 32.1
click at [316, 154] on div "Date Filed [DATE] Case Caption Synchrony Bank (Belks) Case Status * Select Pend…" at bounding box center [371, 95] width 121 height 119
type input "2025-289CC"
click at [374, 81] on input "Synchrony Bank (Belks)" at bounding box center [371, 81] width 112 height 15
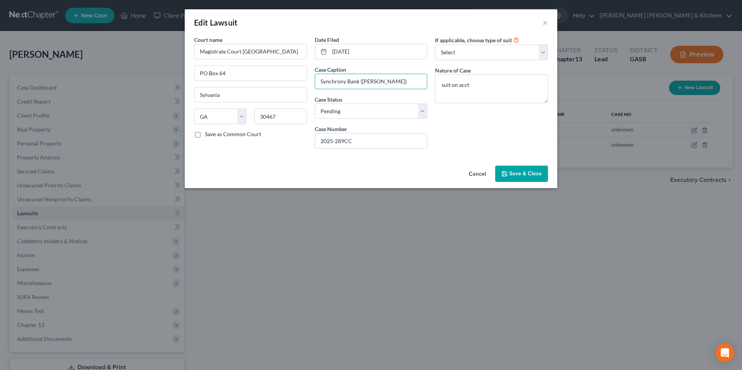
type input "Synchrony Bank ([PERSON_NAME])"
click at [515, 171] on span "Save & Close" at bounding box center [525, 173] width 33 height 7
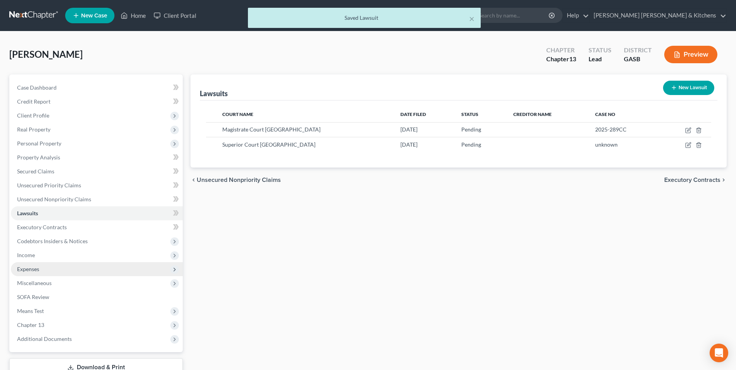
click at [40, 268] on span "Expenses" at bounding box center [97, 269] width 172 height 14
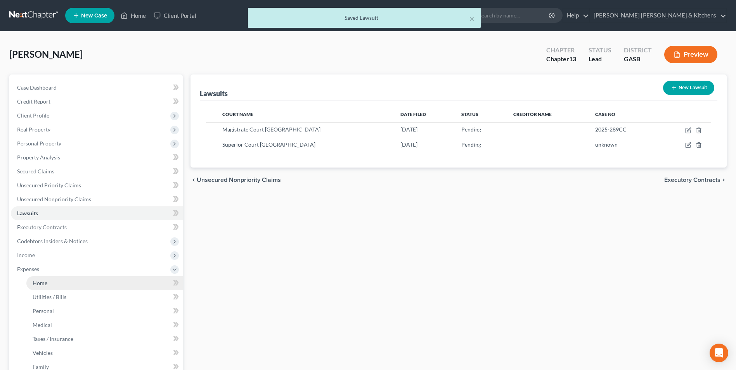
click at [43, 288] on link "Home" at bounding box center [104, 283] width 156 height 14
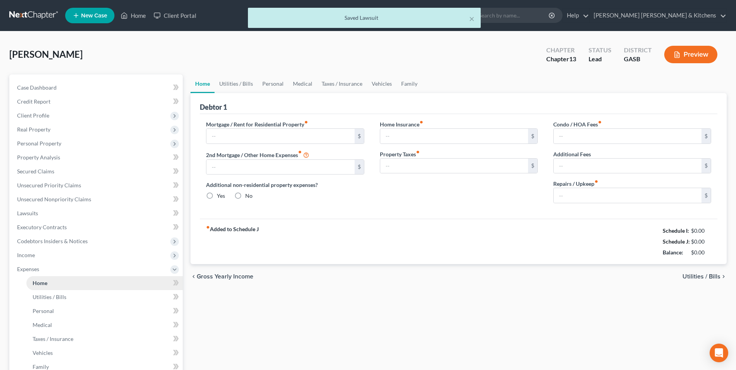
type input "0.00"
radio input "true"
type input "0.00"
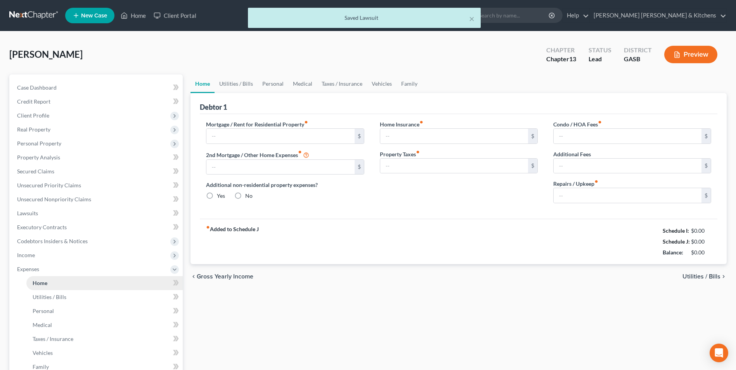
type input "0.00"
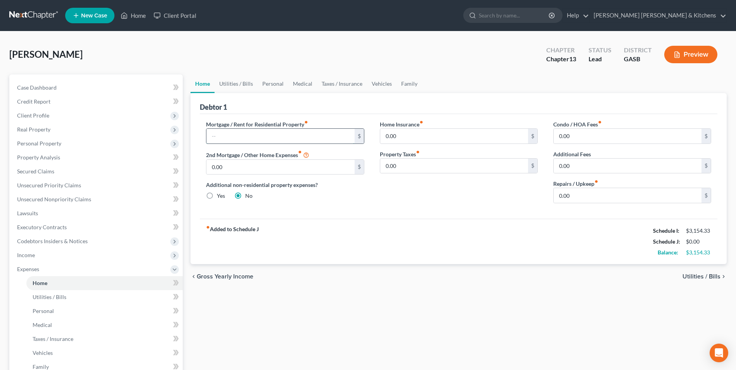
click at [250, 131] on input "text" at bounding box center [280, 136] width 148 height 15
type input "700"
click at [583, 201] on input "0.00" at bounding box center [627, 195] width 148 height 15
type input "100"
click at [694, 276] on span "Utilities / Bills" at bounding box center [701, 276] width 38 height 6
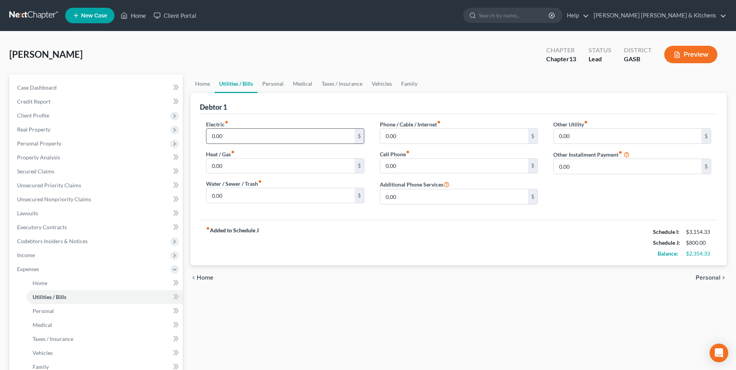
click at [242, 140] on input "0.00" at bounding box center [280, 136] width 148 height 15
type input "500"
type input "50"
type input "260"
click at [714, 279] on span "Personal" at bounding box center [707, 278] width 25 height 6
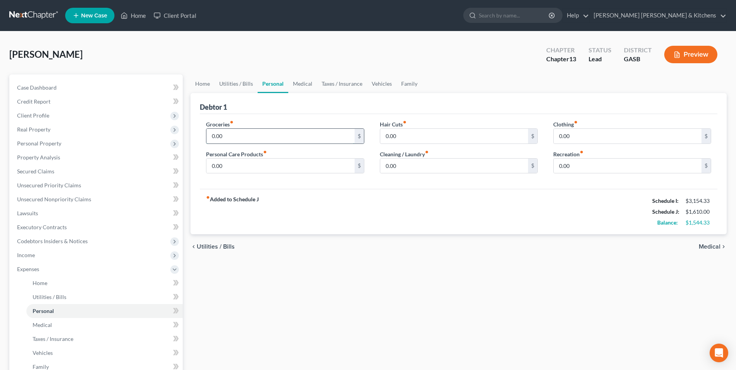
click at [249, 134] on input "0.00" at bounding box center [280, 136] width 148 height 15
type input "300"
type input "200"
click at [716, 246] on span "Medical" at bounding box center [710, 247] width 22 height 6
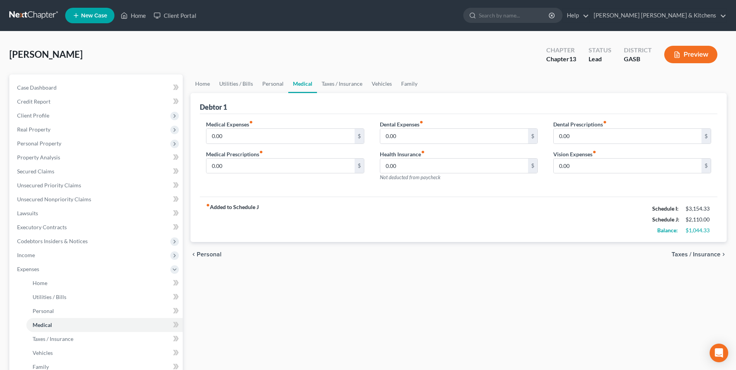
click at [706, 254] on span "Taxes / Insurance" at bounding box center [695, 254] width 49 height 6
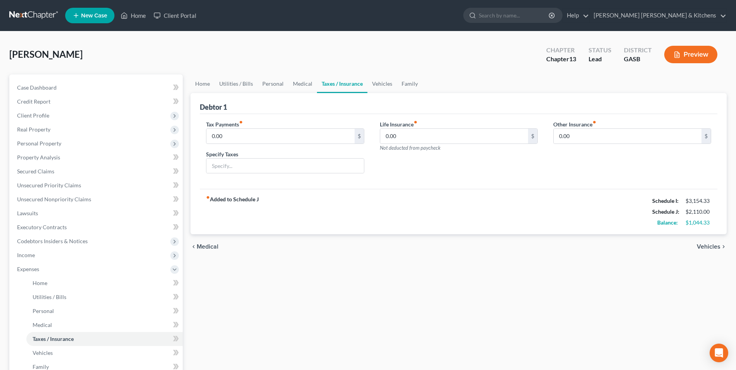
click at [706, 246] on span "Vehicles" at bounding box center [709, 247] width 24 height 6
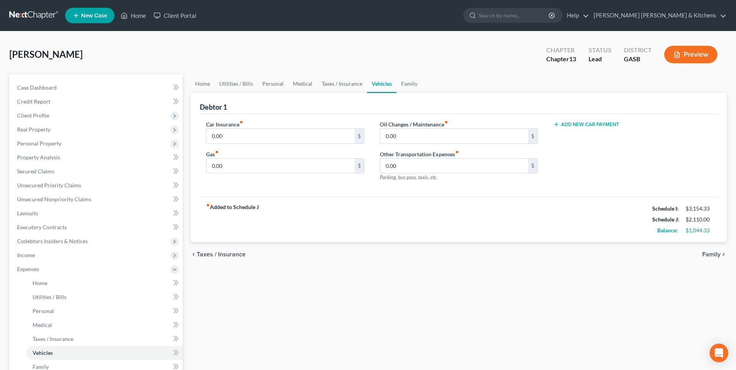
click at [245, 144] on div "Car Insurance fiber_manual_record 0.00 $ Gas fiber_manual_record 0.00 $" at bounding box center [284, 153] width 173 height 67
click at [240, 142] on input "0.00" at bounding box center [280, 136] width 148 height 15
type input "360"
drag, startPoint x: 52, startPoint y: 324, endPoint x: 86, endPoint y: 285, distance: 52.2
click at [52, 324] on link "Medical" at bounding box center [104, 325] width 156 height 14
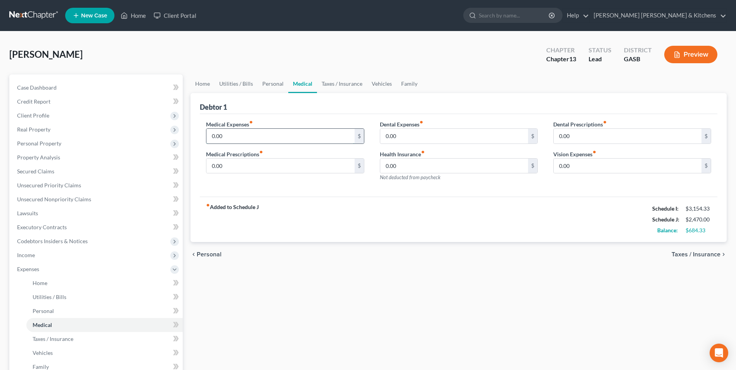
click at [225, 137] on input "0.00" at bounding box center [280, 136] width 148 height 15
type input "150"
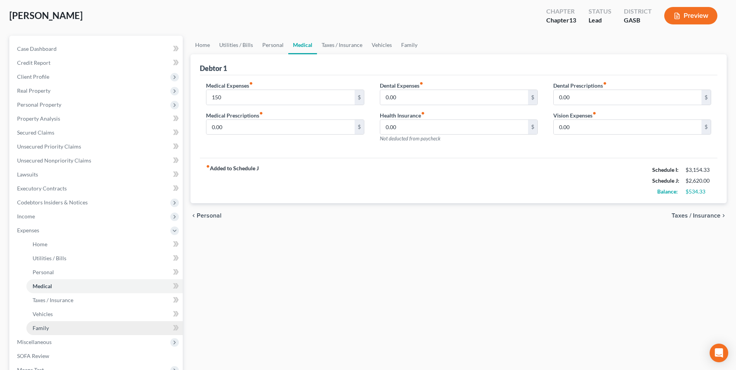
click at [42, 329] on span "Family" at bounding box center [41, 328] width 16 height 7
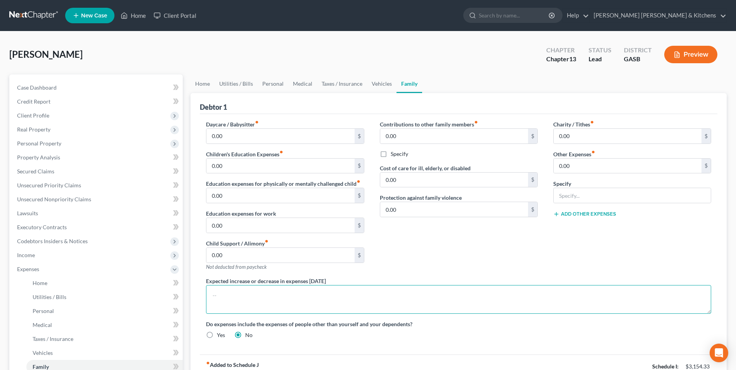
click at [241, 297] on textarea at bounding box center [458, 299] width 505 height 29
type textarea "debtor drives vehicle belonging to dad"
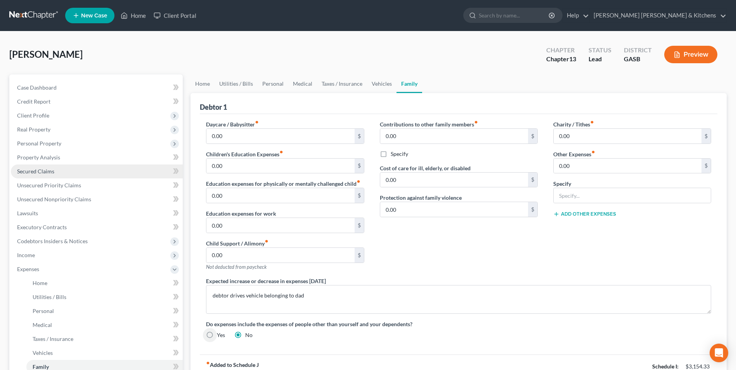
click at [49, 173] on span "Secured Claims" at bounding box center [35, 171] width 37 height 7
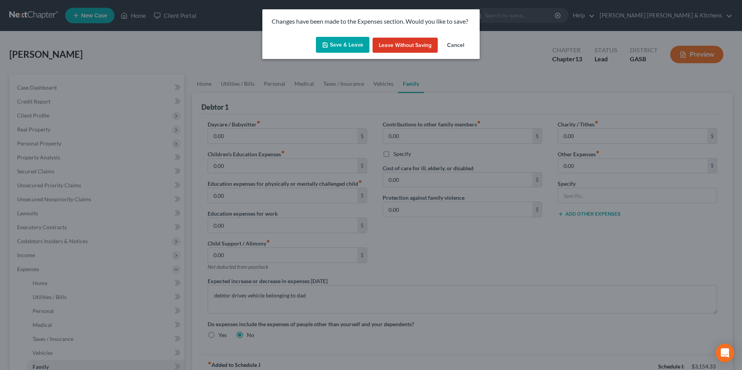
click at [341, 42] on button "Save & Leave" at bounding box center [343, 45] width 54 height 16
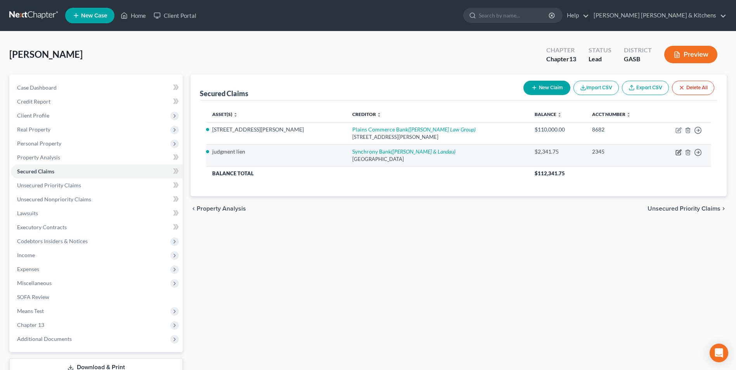
click at [676, 153] on icon "button" at bounding box center [678, 152] width 6 height 6
select select "39"
select select "0"
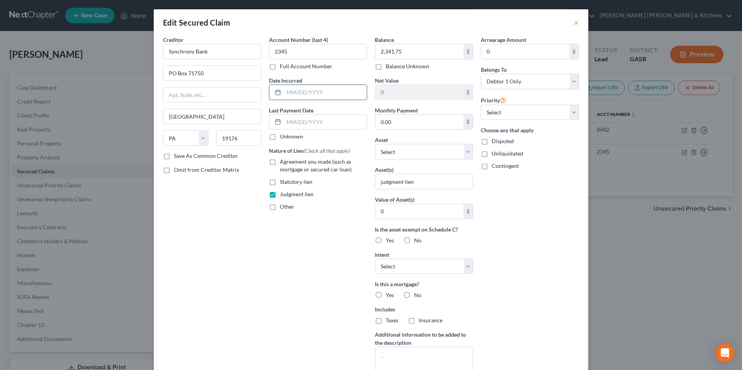
click at [318, 98] on input "text" at bounding box center [325, 92] width 83 height 15
type input "opened 2015"
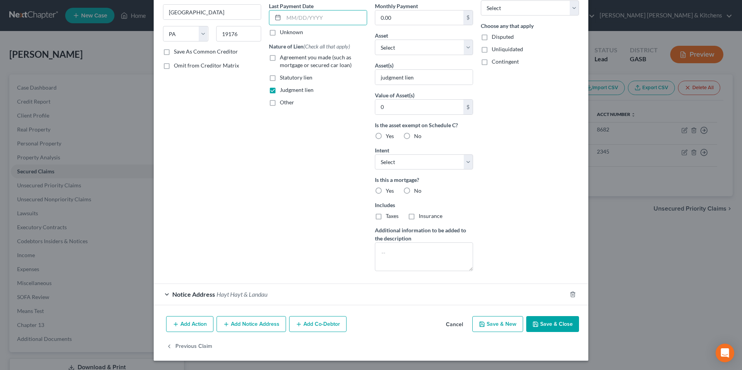
click at [550, 326] on button "Save & Close" at bounding box center [552, 324] width 53 height 16
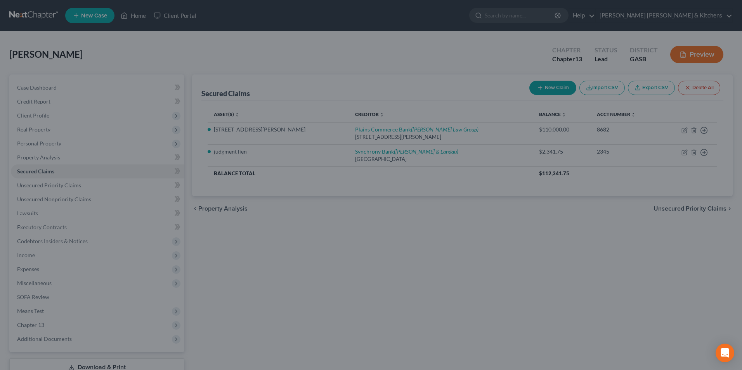
scroll to position [19, 0]
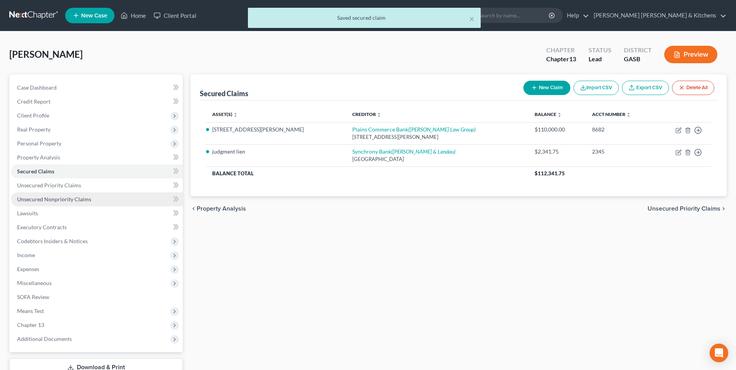
click at [41, 204] on link "Unsecured Nonpriority Claims" at bounding box center [97, 199] width 172 height 14
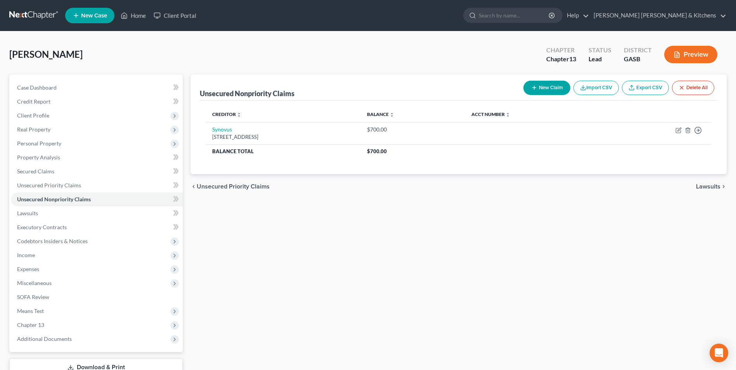
click at [540, 90] on button "New Claim" at bounding box center [546, 88] width 47 height 14
select select "0"
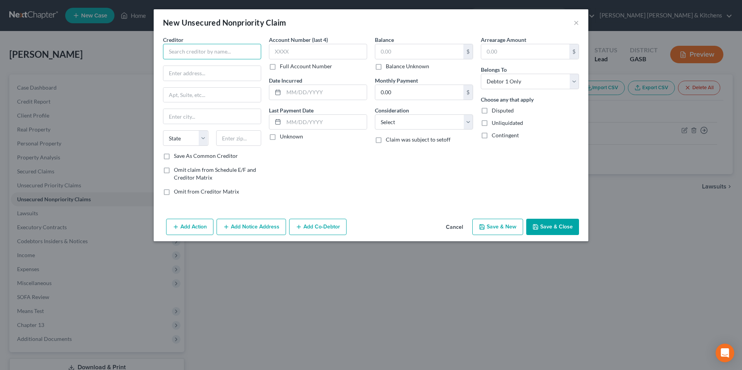
click at [227, 57] on input "text" at bounding box center [212, 52] width 98 height 16
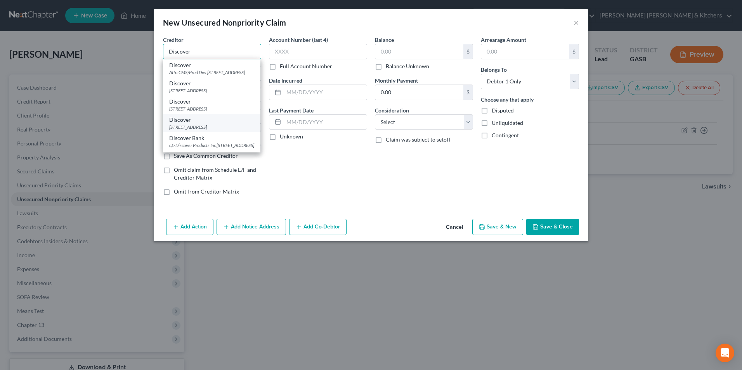
type input "Discover"
click at [223, 124] on div "Discover" at bounding box center [211, 120] width 85 height 8
type input "PO Box 30939"
type input "[GEOGRAPHIC_DATA]"
select select "46"
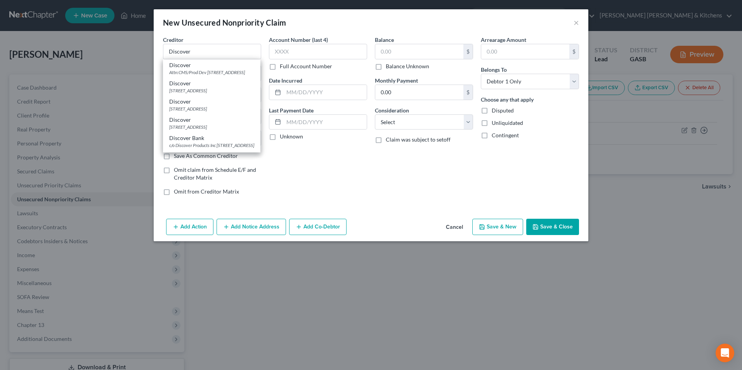
type input "84130"
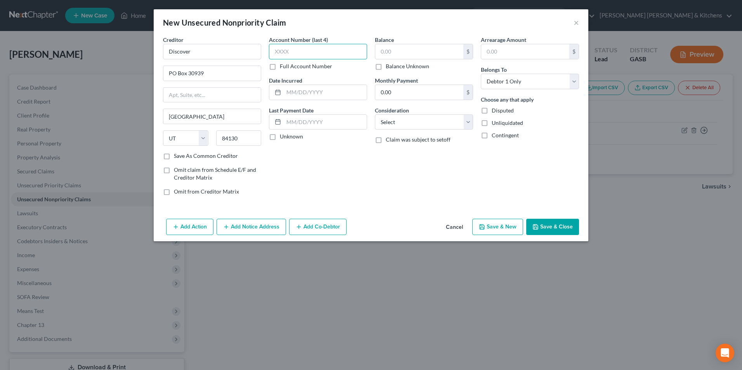
click at [318, 48] on input "text" at bounding box center [318, 52] width 98 height 16
type input "1914"
type input "2016"
click at [422, 56] on input "text" at bounding box center [419, 51] width 88 height 15
type input "2,128"
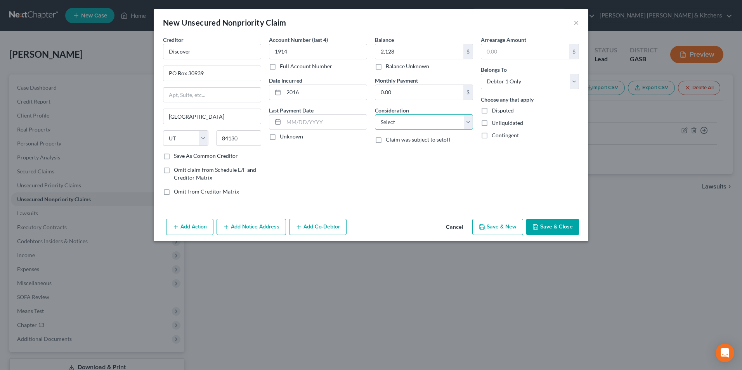
click at [412, 116] on select "Select Cable / Satellite Services Collection Agency Credit Card Debt Debt Couns…" at bounding box center [424, 122] width 98 height 16
select select "2"
click at [375, 114] on select "Select Cable / Satellite Services Collection Agency Credit Card Debt Debt Couns…" at bounding box center [424, 122] width 98 height 16
click at [515, 225] on button "Save & New" at bounding box center [497, 227] width 51 height 16
select select "0"
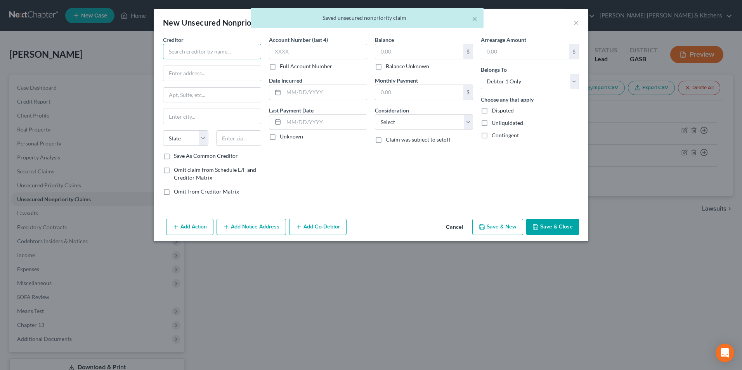
click at [207, 55] on input "text" at bounding box center [212, 52] width 98 height 16
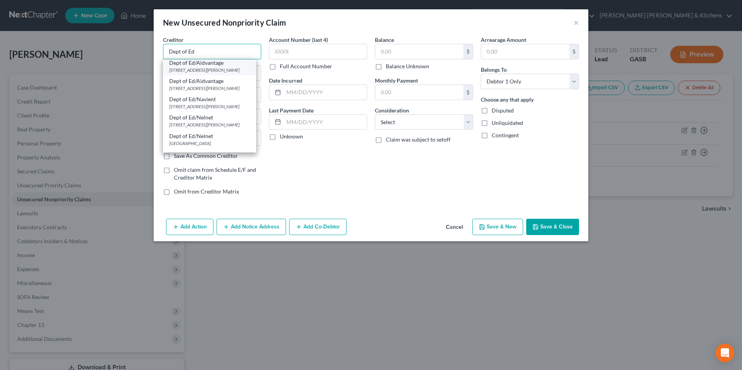
scroll to position [78, 0]
click at [209, 138] on div "Dept of Ed/Nelnet" at bounding box center [209, 134] width 81 height 8
type input "Dept of Ed/Nelnet"
type input "[STREET_ADDRESS]"
type input "Lincoln"
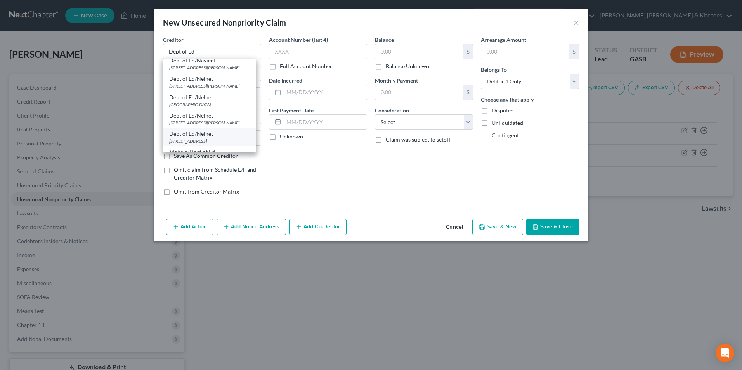
select select "30"
type input "68508"
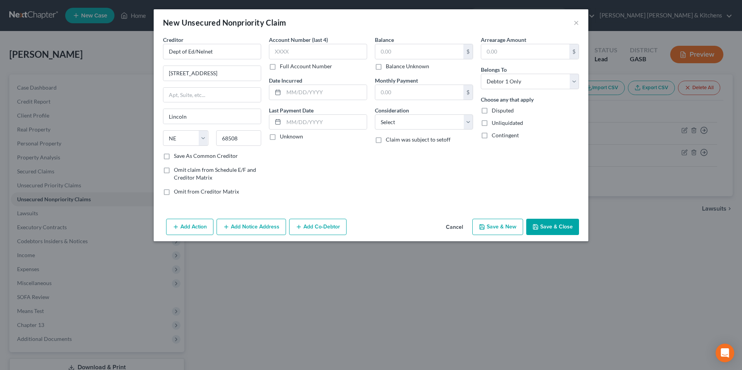
scroll to position [0, 0]
click at [397, 54] on input "text" at bounding box center [419, 51] width 88 height 15
type input "53,400"
click at [416, 123] on select "Select Cable / Satellite Services Collection Agency Credit Card Debt Debt Couns…" at bounding box center [424, 122] width 98 height 16
select select "17"
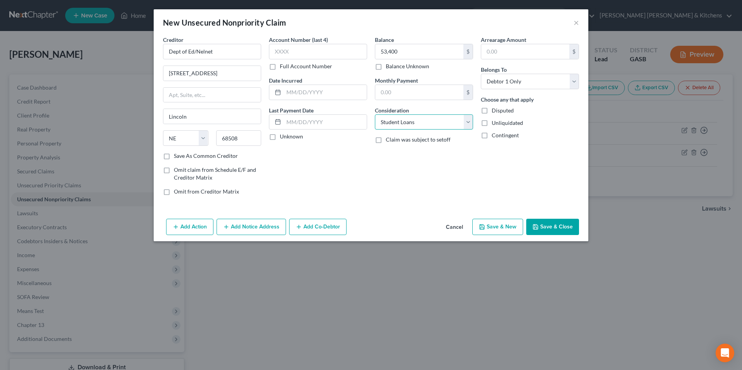
click at [375, 114] on select "Select Cable / Satellite Services Collection Agency Credit Card Debt Debt Couns…" at bounding box center [424, 122] width 98 height 16
click at [552, 232] on button "Save & Close" at bounding box center [552, 227] width 53 height 16
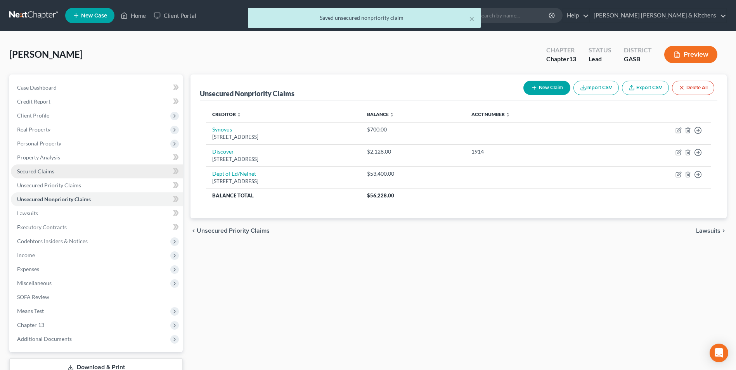
click at [36, 172] on span "Secured Claims" at bounding box center [35, 171] width 37 height 7
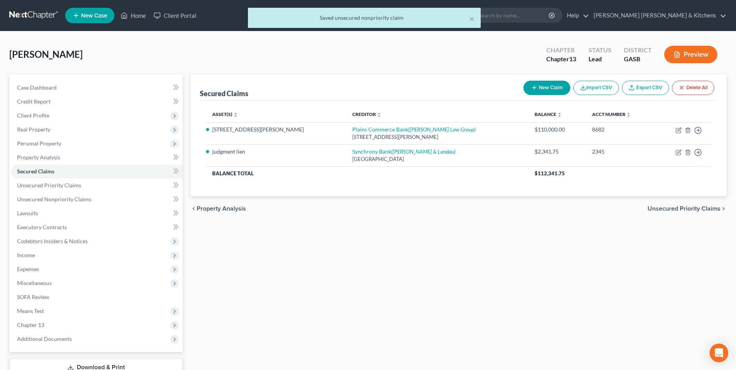
click at [536, 88] on button "New Claim" at bounding box center [546, 88] width 47 height 14
select select "0"
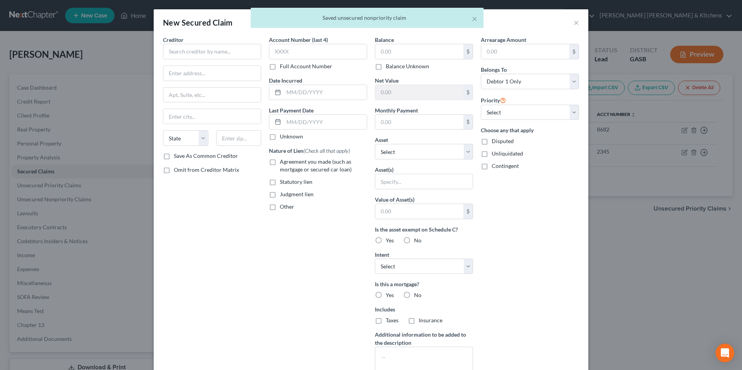
click at [204, 60] on div "Creditor * State [US_STATE] AK AR AZ CA CO [GEOGRAPHIC_DATA] DE DC [GEOGRAPHIC_…" at bounding box center [212, 94] width 98 height 116
click at [201, 53] on input "text" at bounding box center [212, 52] width 98 height 16
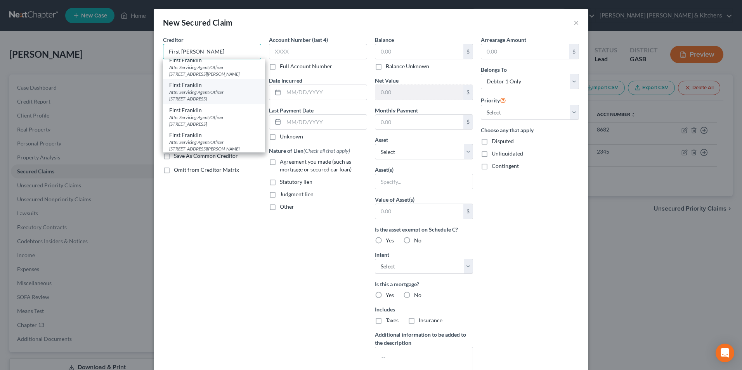
scroll to position [39, 0]
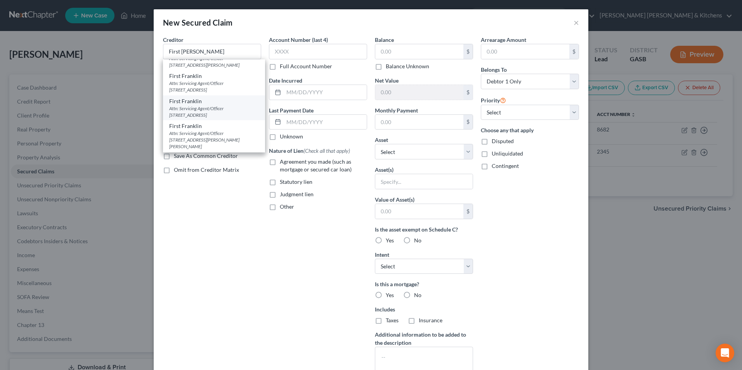
click at [242, 115] on div "Attn: Servicing Agent/Officer [STREET_ADDRESS]" at bounding box center [214, 111] width 90 height 13
type input "First Franklin"
type input "Attn: Servicing Agent/Officer"
type input "PO Box 880"
type input "Toccoa"
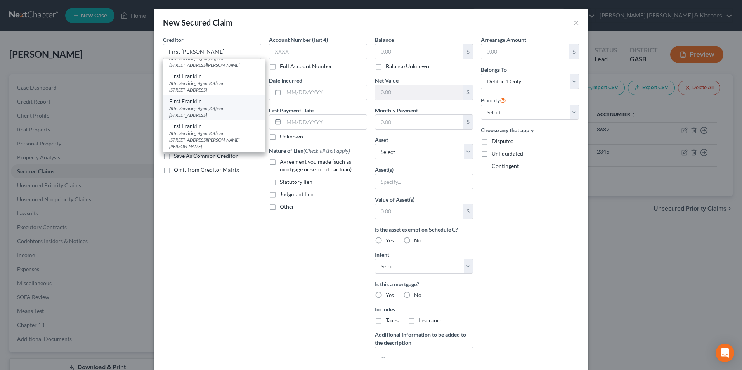
select select "10"
type input "30577"
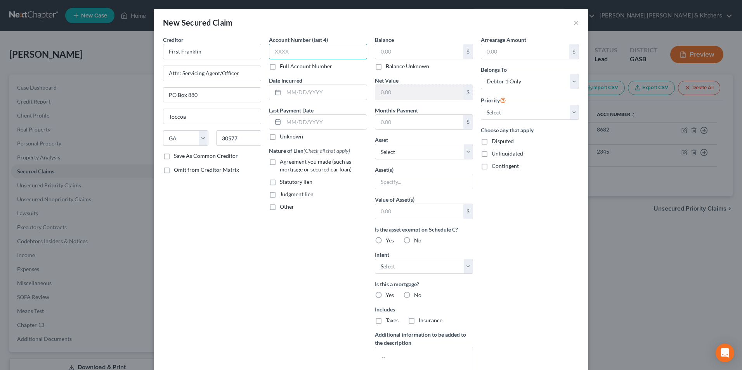
click at [297, 57] on input "text" at bounding box center [318, 52] width 98 height 16
type input "3017"
type input "08/2024"
click at [280, 161] on label "Agreement you made (such as mortgage or secured car loan)" at bounding box center [323, 166] width 87 height 16
click at [283, 161] on input "Agreement you made (such as mortgage or secured car loan)" at bounding box center [285, 160] width 5 height 5
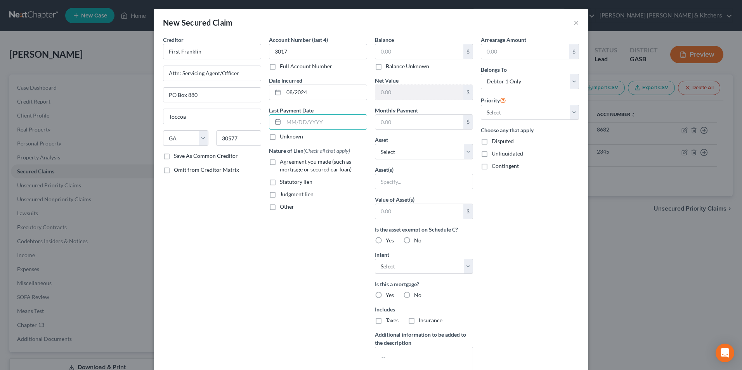
checkbox input "true"
click at [392, 47] on input "text" at bounding box center [419, 51] width 88 height 15
type input "6,370"
click at [413, 180] on input "text" at bounding box center [423, 181] width 97 height 15
type input "personal property"
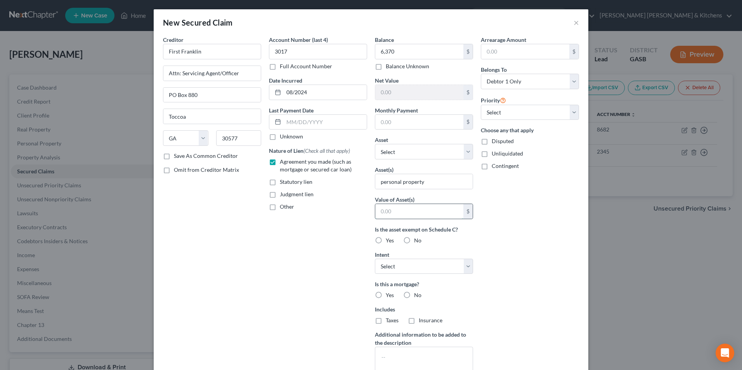
click at [396, 216] on input "text" at bounding box center [419, 211] width 88 height 15
type input "1.00"
click at [491, 140] on label "Disputed" at bounding box center [502, 141] width 22 height 8
click at [495, 140] on input "Disputed" at bounding box center [497, 139] width 5 height 5
checkbox input "true"
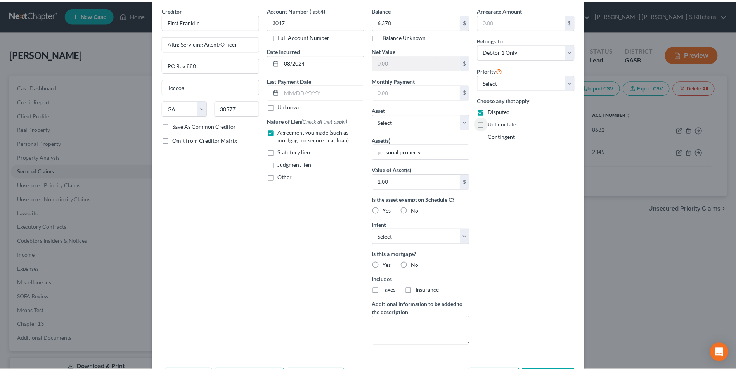
scroll to position [61, 0]
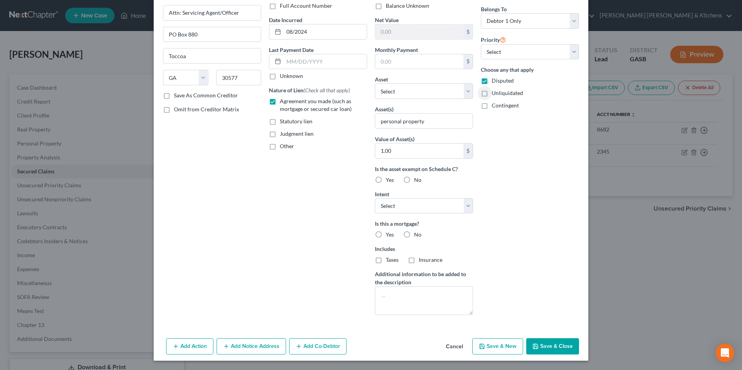
click at [557, 342] on button "Save & Close" at bounding box center [552, 346] width 53 height 16
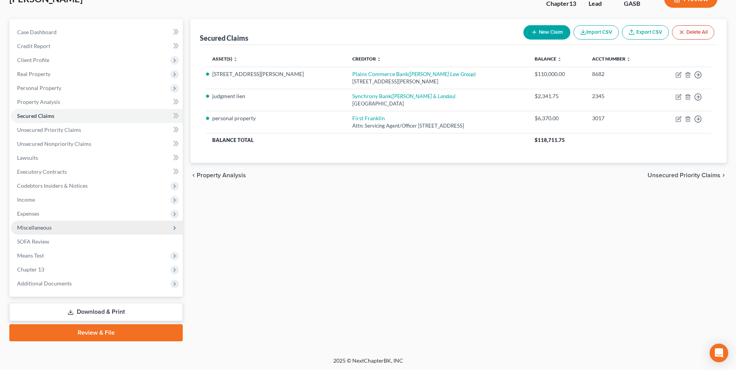
scroll to position [56, 0]
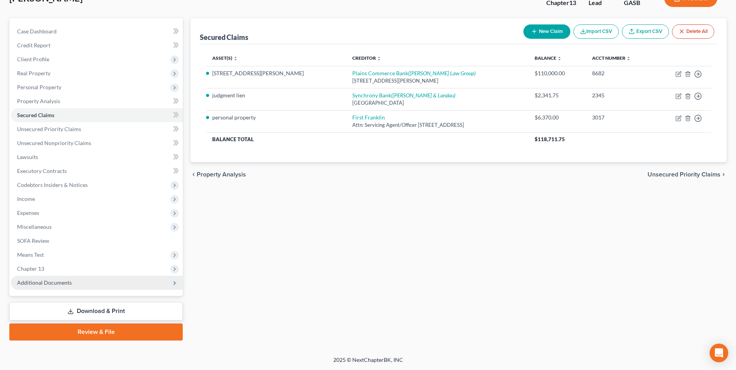
click at [53, 278] on span "Additional Documents" at bounding box center [97, 283] width 172 height 14
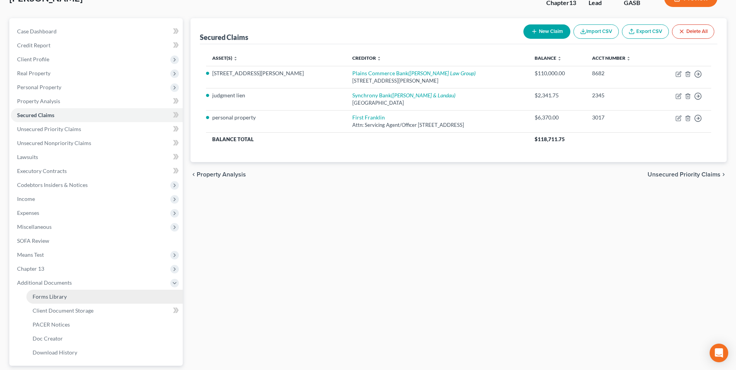
click at [54, 294] on span "Forms Library" at bounding box center [50, 296] width 34 height 7
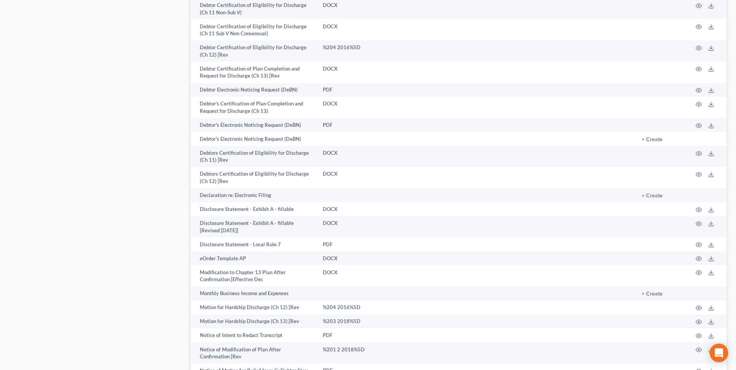
scroll to position [543, 0]
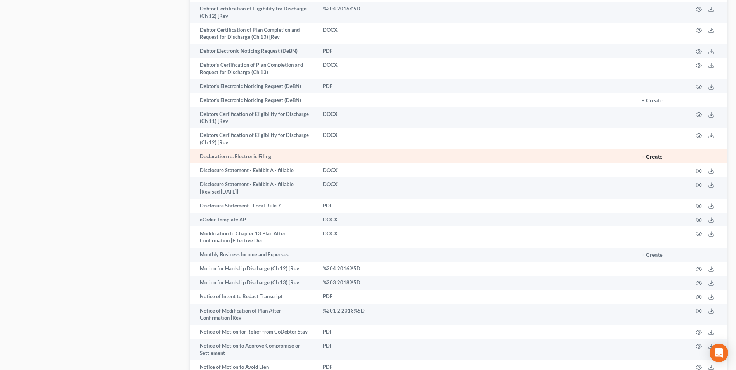
click at [658, 154] on button "+ Create" at bounding box center [652, 156] width 21 height 5
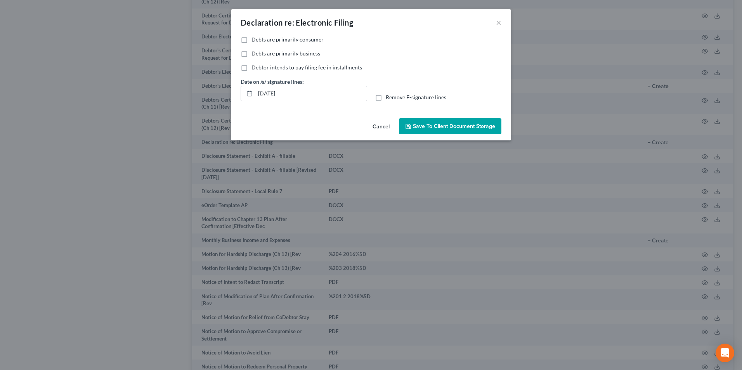
click at [251, 40] on label "Debts are primarily consumer" at bounding box center [287, 40] width 72 height 8
click at [254, 40] on input "Debts are primarily consumer" at bounding box center [256, 38] width 5 height 5
checkbox input "true"
drag, startPoint x: 294, startPoint y: 100, endPoint x: 247, endPoint y: 99, distance: 47.3
click at [247, 99] on div "[DATE]" at bounding box center [303, 94] width 126 height 16
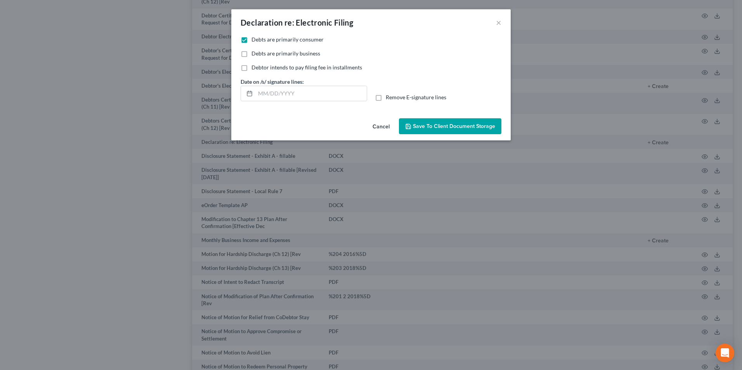
click at [386, 100] on label "Remove E-signature lines" at bounding box center [416, 97] width 61 height 8
click at [389, 99] on input "Remove E-signature lines" at bounding box center [391, 95] width 5 height 5
checkbox input "true"
click at [443, 133] on button "Save to Client Document Storage" at bounding box center [450, 126] width 102 height 16
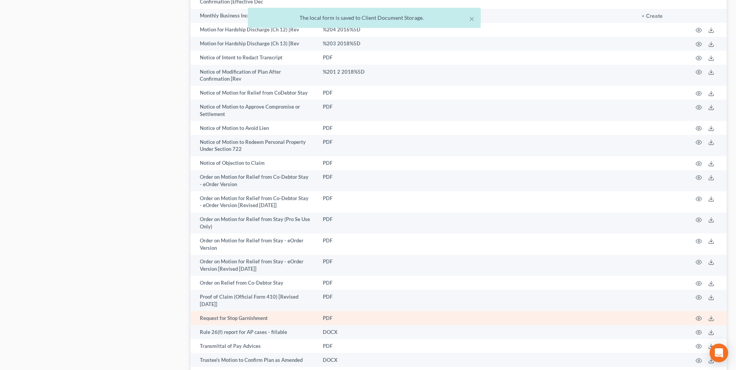
scroll to position [834, 0]
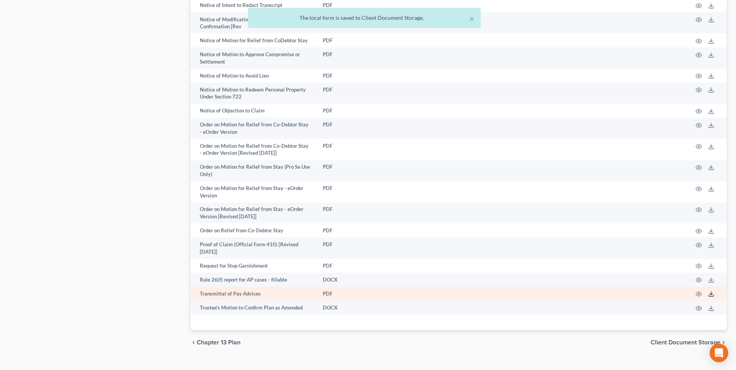
click at [711, 292] on line at bounding box center [711, 293] width 0 height 3
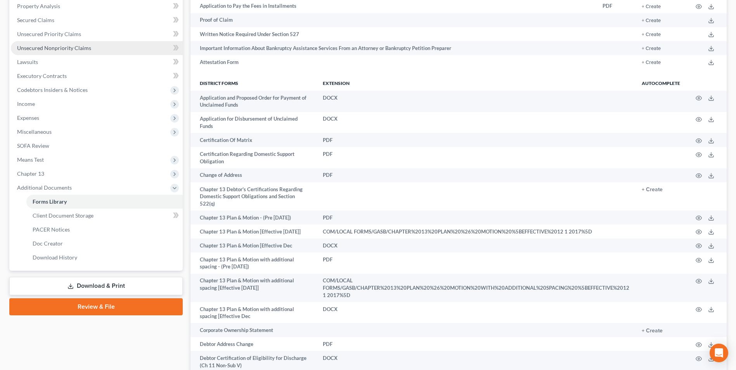
scroll to position [136, 0]
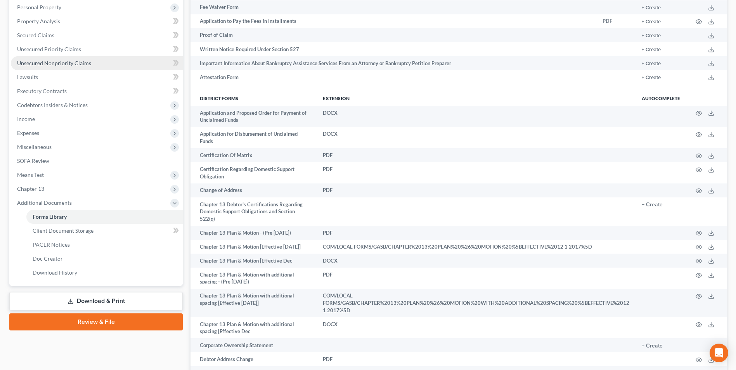
click at [56, 68] on link "Unsecured Nonpriority Claims" at bounding box center [97, 63] width 172 height 14
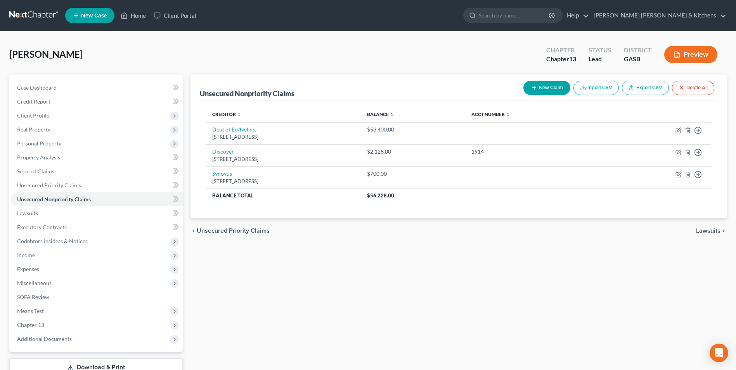
click at [553, 86] on button "New Claim" at bounding box center [546, 88] width 47 height 14
select select "0"
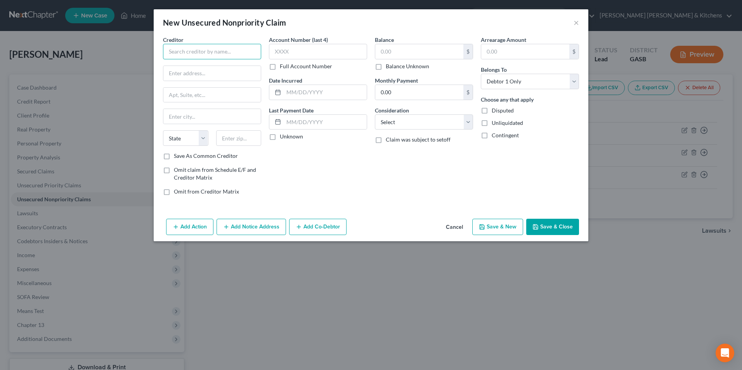
click at [201, 55] on input "text" at bounding box center [212, 52] width 98 height 16
type input "3 Sticks Lending"
drag, startPoint x: 227, startPoint y: 78, endPoint x: 150, endPoint y: 89, distance: 77.7
click at [150, 89] on div "New Unsecured Nonpriority Claim × Creditor * 3 Sticks Lending 40218 [PERSON_NAM…" at bounding box center [371, 185] width 742 height 370
type input "PO Box 1145"
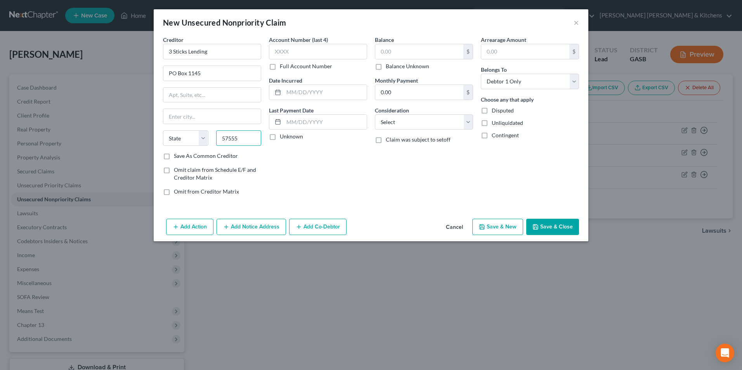
type input "57555"
type input "Mission"
select select "43"
click at [443, 52] on input "text" at bounding box center [419, 51] width 88 height 15
type input "5"
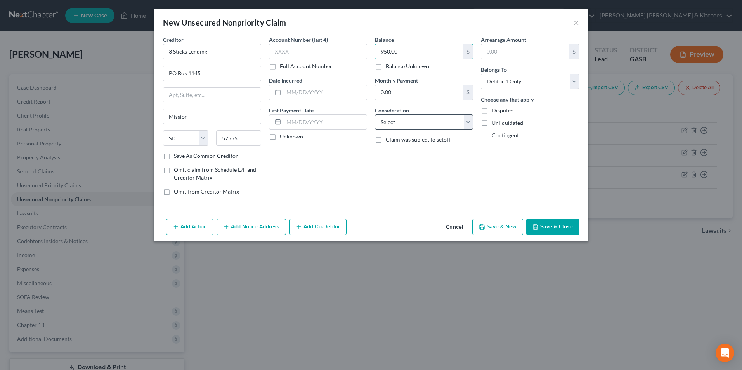
type input "950.00"
drag, startPoint x: 420, startPoint y: 118, endPoint x: 416, endPoint y: 130, distance: 12.6
click at [420, 118] on select "Select Cable / Satellite Services Collection Agency Credit Card Debt Debt Couns…" at bounding box center [424, 122] width 98 height 16
select select "10"
click at [375, 114] on select "Select Cable / Satellite Services Collection Agency Credit Card Debt Debt Couns…" at bounding box center [424, 122] width 98 height 16
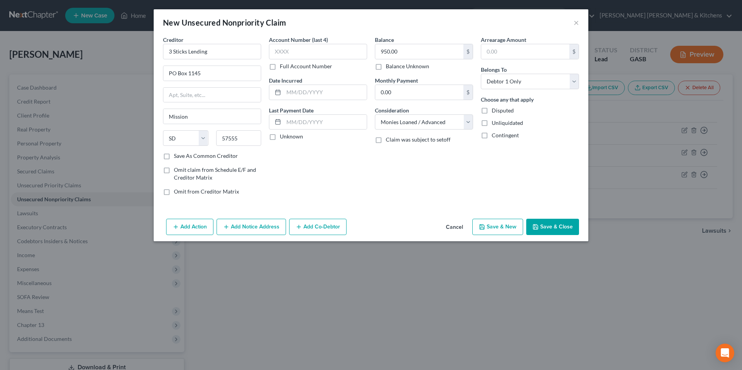
click at [557, 231] on button "Save & Close" at bounding box center [552, 227] width 53 height 16
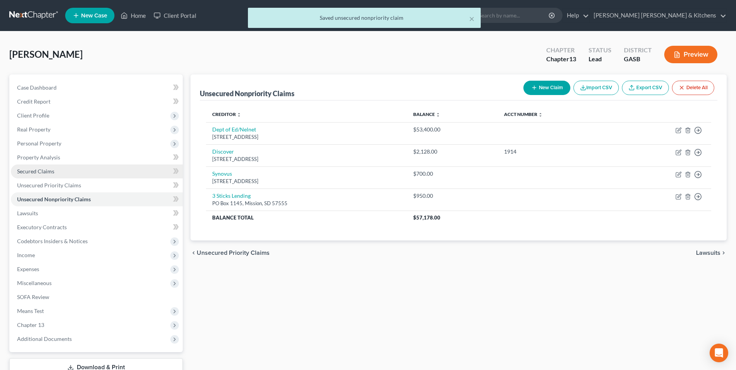
click at [29, 172] on span "Secured Claims" at bounding box center [35, 171] width 37 height 7
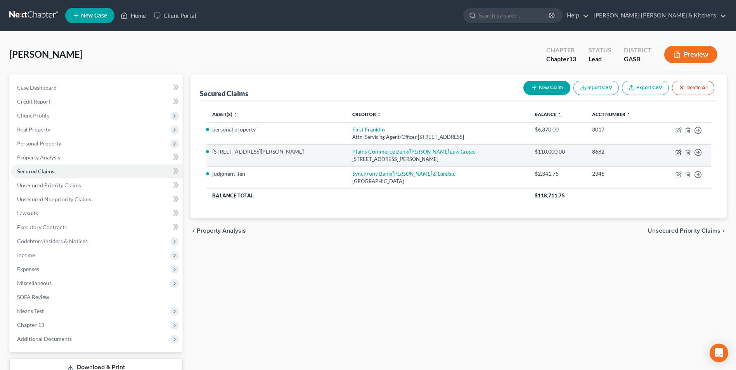
click at [680, 155] on icon "button" at bounding box center [678, 152] width 5 height 5
select select "3"
select select "0"
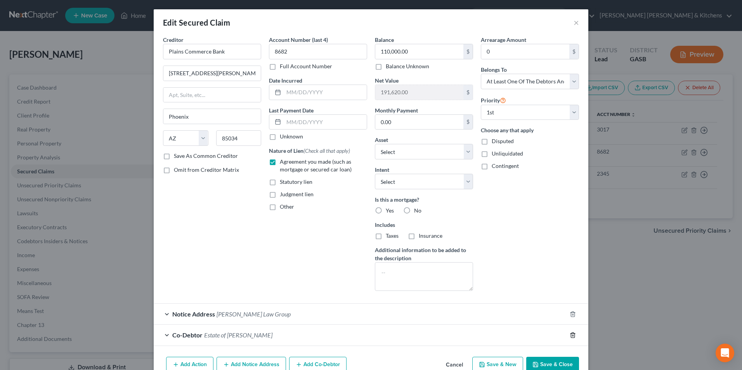
click at [569, 337] on icon "button" at bounding box center [572, 335] width 6 height 6
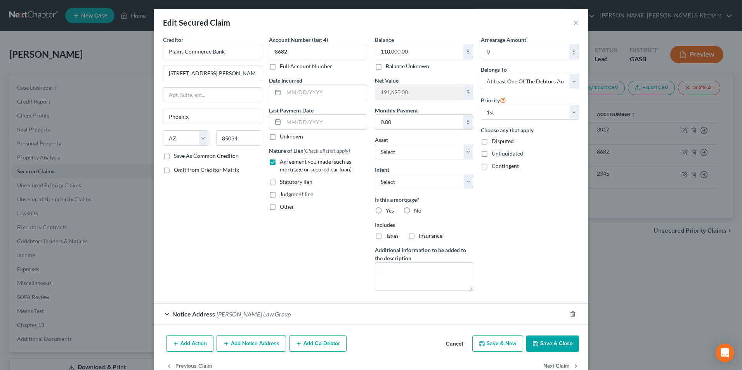
scroll to position [19, 0]
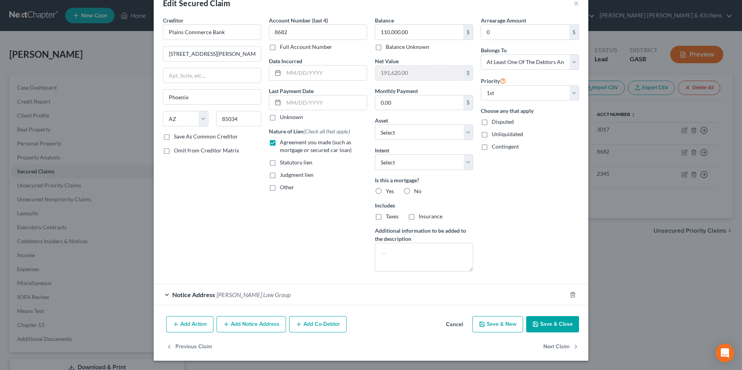
click at [615, 340] on div "Edit Secured Claim × Creditor * Plains Commerce Bank [STREET_ADDRESS][PERSON_NA…" at bounding box center [371, 185] width 742 height 370
click at [560, 344] on button "Next Claim" at bounding box center [561, 347] width 36 height 16
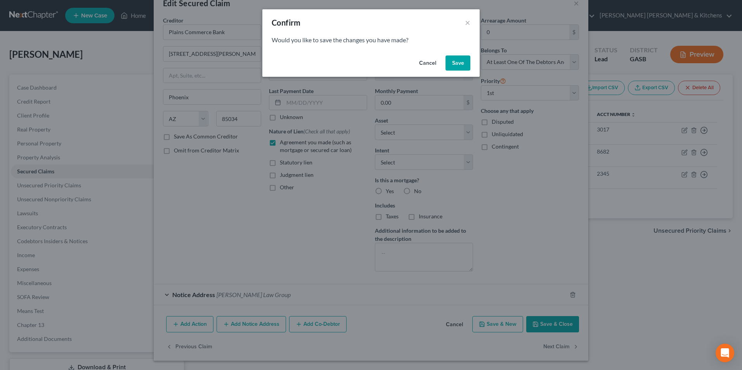
click at [458, 67] on button "Save" at bounding box center [457, 63] width 25 height 16
select select "39"
select select "0"
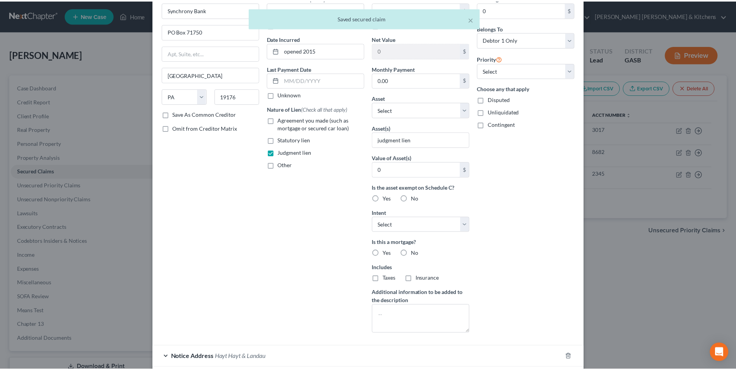
scroll to position [0, 0]
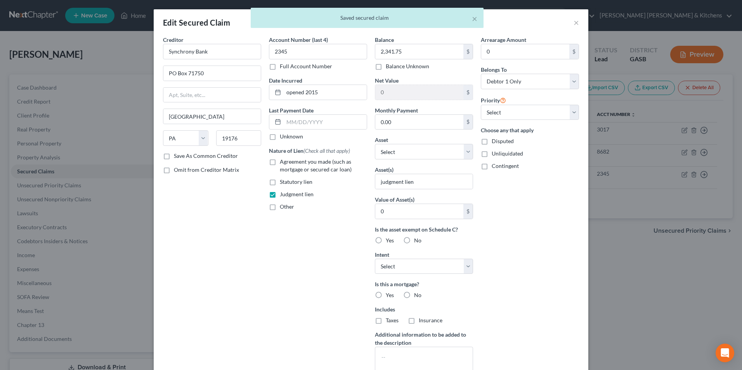
click at [571, 25] on div "× Saved secured claim" at bounding box center [367, 20] width 742 height 24
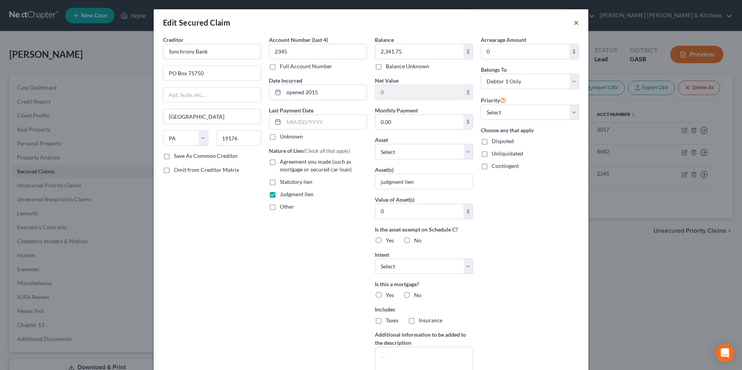
click at [573, 22] on button "×" at bounding box center [575, 22] width 5 height 9
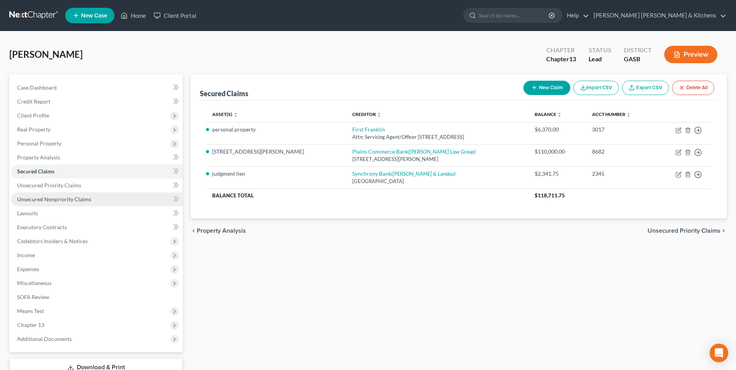
click at [68, 204] on link "Unsecured Nonpriority Claims" at bounding box center [97, 199] width 172 height 14
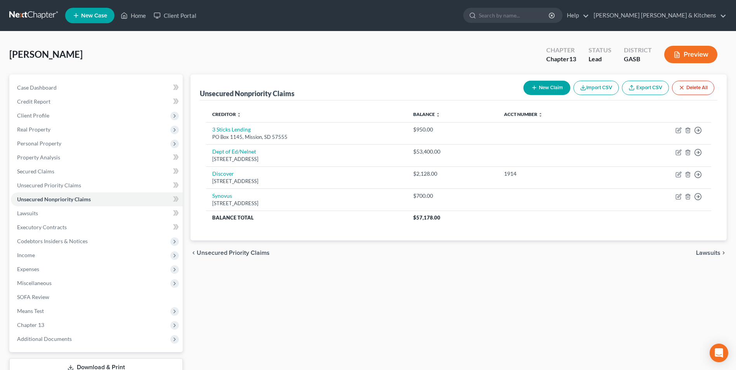
click at [540, 88] on button "New Claim" at bounding box center [546, 88] width 47 height 14
select select "0"
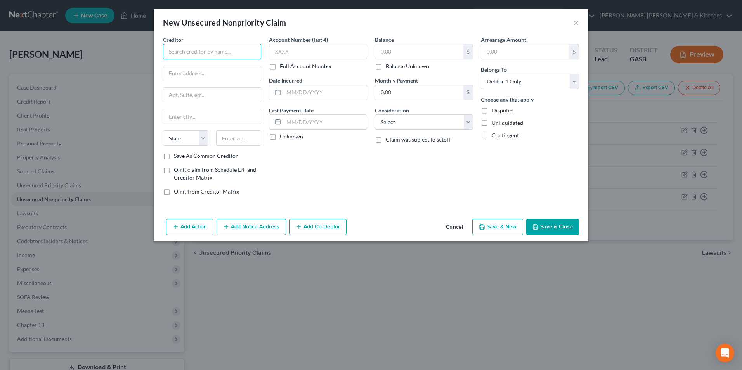
click at [244, 53] on input "text" at bounding box center [212, 52] width 98 height 16
type input "Spot Loan"
click at [211, 75] on div "[STREET_ADDRESS]" at bounding box center [209, 72] width 81 height 7
type input "PO Box 720"
type input "Belcourt"
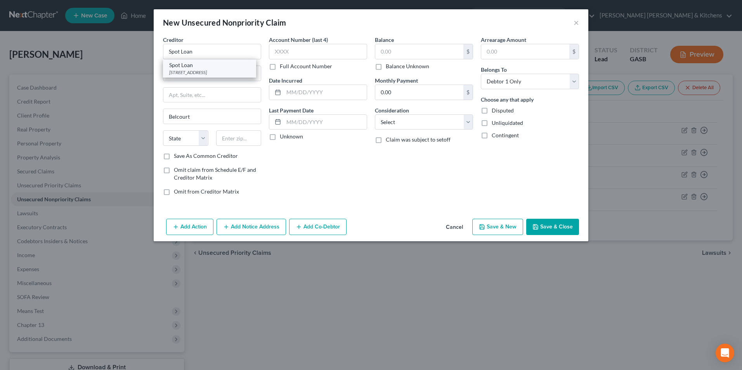
select select "29"
type input "58316"
click at [410, 49] on input "text" at bounding box center [419, 51] width 88 height 15
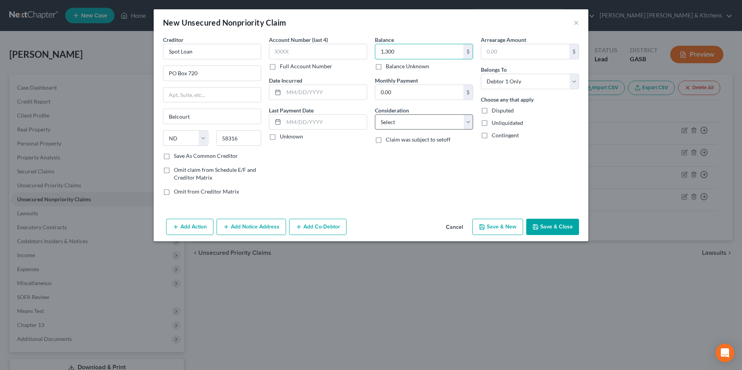
type input "1,300"
click at [402, 127] on select "Select Cable / Satellite Services Collection Agency Credit Card Debt Debt Couns…" at bounding box center [424, 122] width 98 height 16
select select "10"
click at [375, 114] on select "Select Cable / Satellite Services Collection Agency Credit Card Debt Debt Couns…" at bounding box center [424, 122] width 98 height 16
click at [559, 225] on button "Save & Close" at bounding box center [552, 227] width 53 height 16
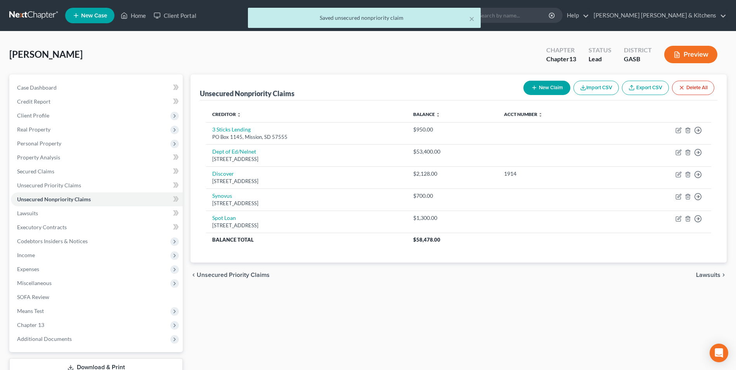
click at [557, 86] on button "New Claim" at bounding box center [546, 88] width 47 height 14
select select "0"
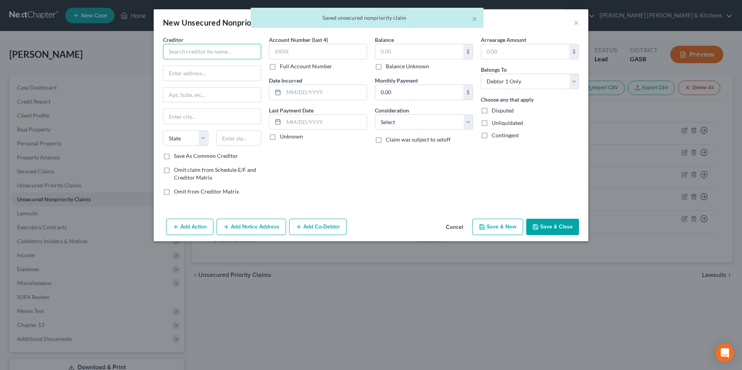
click at [248, 56] on input "text" at bounding box center [212, 52] width 98 height 16
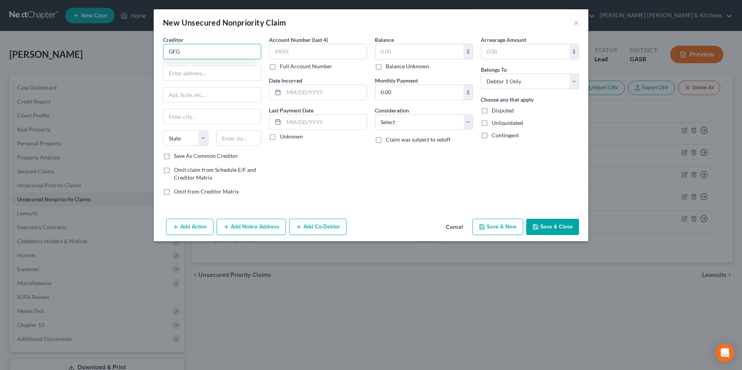
type input "GFG"
click at [171, 52] on input "GFG" at bounding box center [212, 52] width 98 height 16
click at [233, 74] on input "text" at bounding box center [211, 73] width 97 height 15
type input "[STREET_ADDRESS]"
type input "30354"
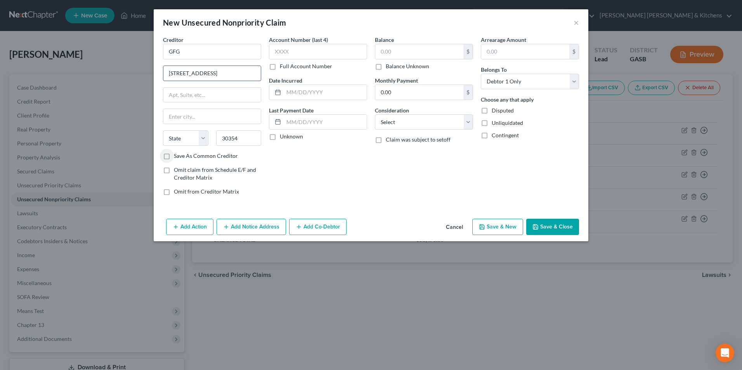
type input "[GEOGRAPHIC_DATA]"
select select "10"
click at [396, 49] on input "text" at bounding box center [419, 51] width 88 height 15
type input "500"
click at [387, 122] on select "Select Cable / Satellite Services Collection Agency Credit Card Debt Debt Couns…" at bounding box center [424, 122] width 98 height 16
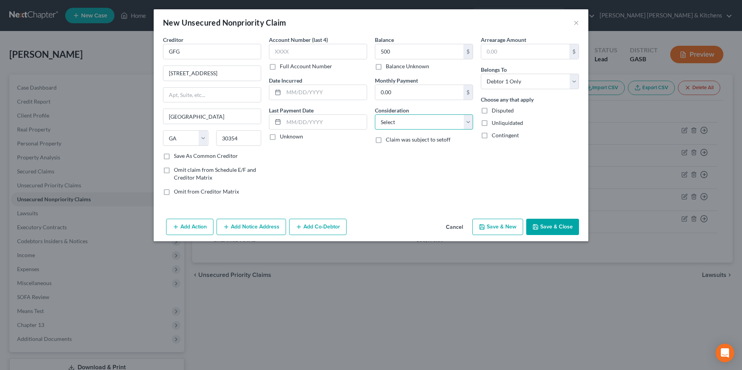
select select "10"
click at [375, 114] on select "Select Cable / Satellite Services Collection Agency Credit Card Debt Debt Couns…" at bounding box center [424, 122] width 98 height 16
click at [559, 228] on button "Save & Close" at bounding box center [552, 227] width 53 height 16
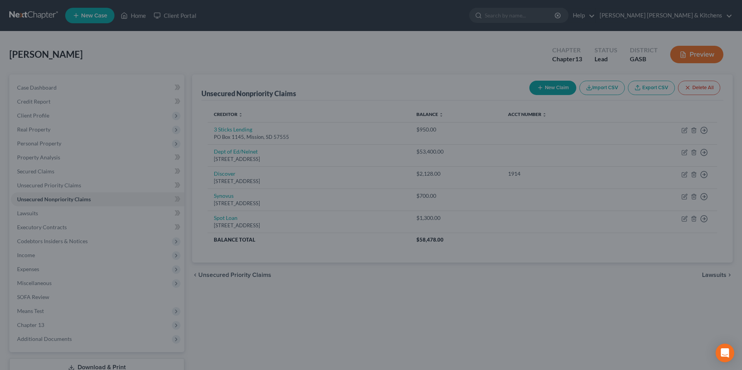
type input "500.00"
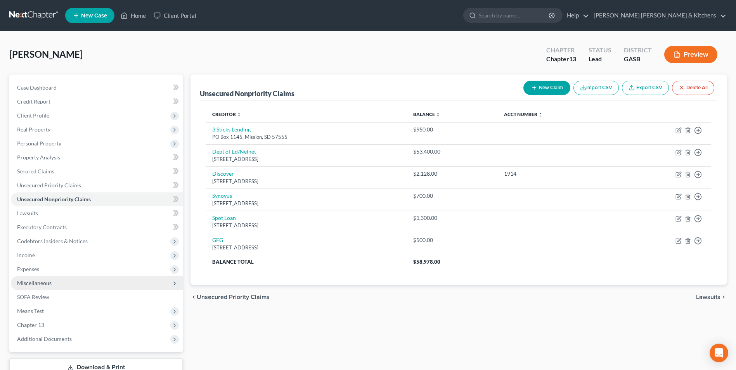
click at [19, 282] on span "Miscellaneous" at bounding box center [34, 283] width 35 height 7
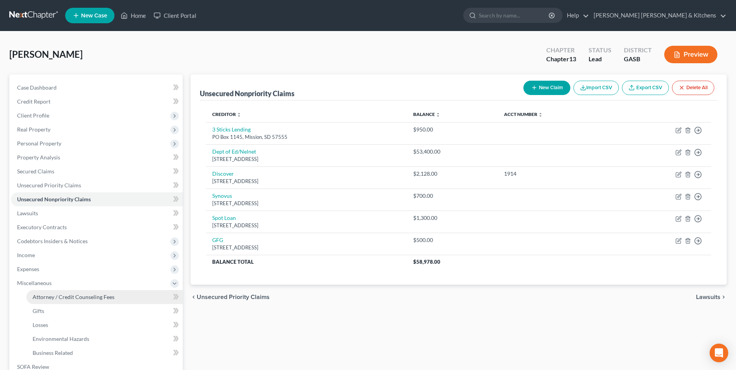
click at [49, 294] on span "Attorney / Credit Counseling Fees" at bounding box center [74, 297] width 82 height 7
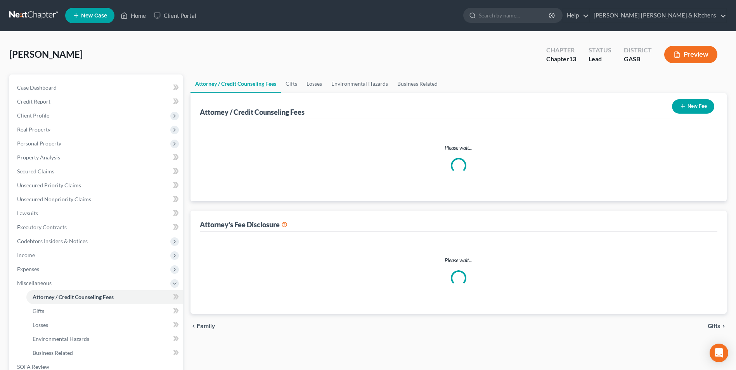
select select "0"
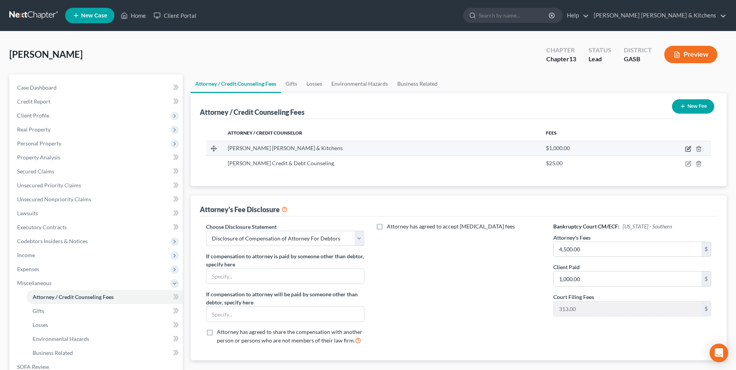
click at [688, 150] on icon "button" at bounding box center [688, 149] width 6 height 6
select select "10"
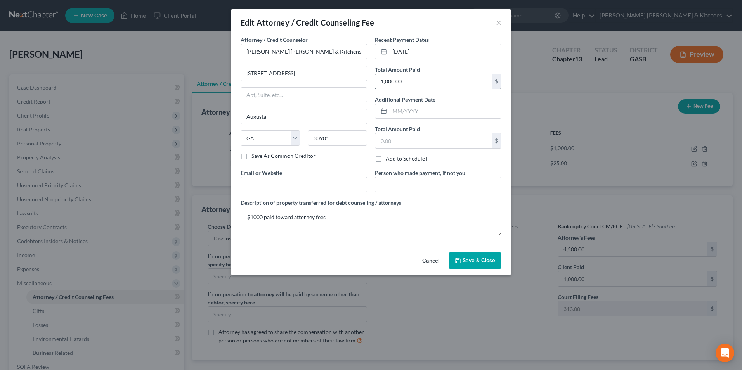
click at [424, 89] on div "1,000.00 $" at bounding box center [438, 82] width 126 height 16
click at [415, 83] on input "1,000.00" at bounding box center [433, 81] width 116 height 15
type input "343.00"
click at [260, 218] on textarea "$1000 paid toward attorney fees" at bounding box center [370, 221] width 261 height 29
type textarea "$343 paid toward attorney fees"
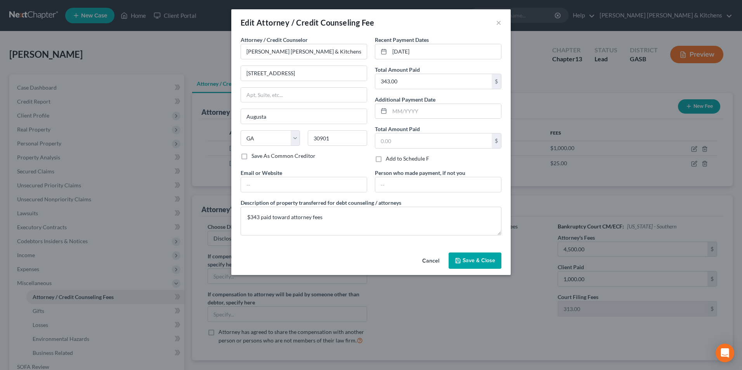
click at [456, 261] on icon "button" at bounding box center [457, 260] width 5 height 5
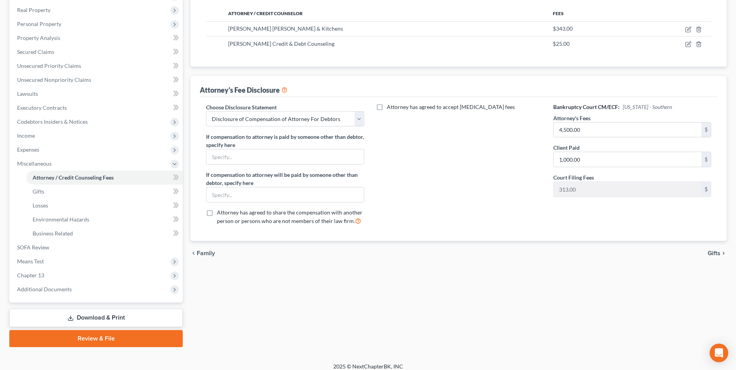
scroll to position [126, 0]
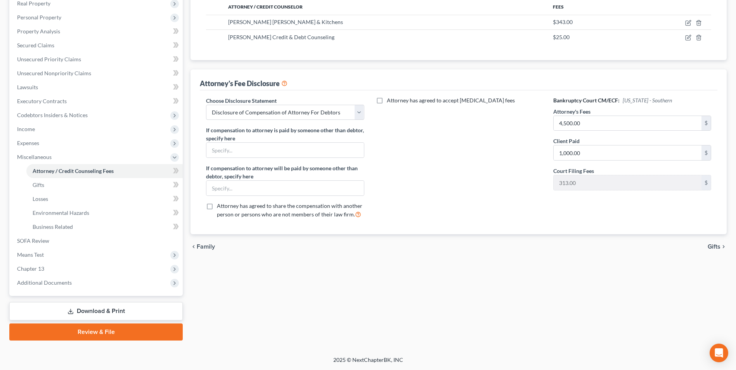
click at [92, 309] on link "Download & Print" at bounding box center [95, 311] width 173 height 18
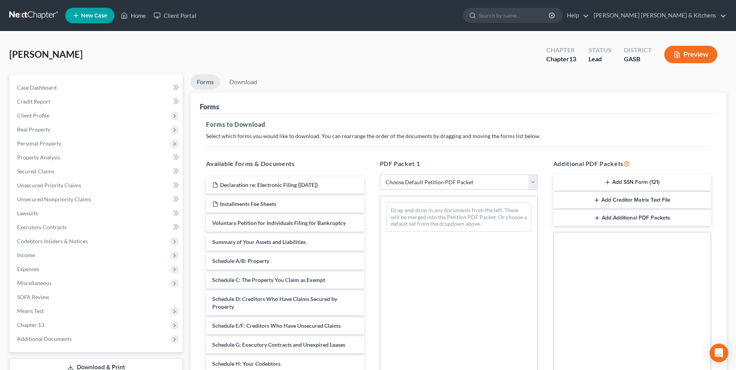
click at [429, 184] on select "Choose Default Petition PDF Packet Complete Bankruptcy Petition (all forms and …" at bounding box center [459, 183] width 158 height 16
select select "0"
click at [380, 175] on select "Choose Default Petition PDF Packet Complete Bankruptcy Petition (all forms and …" at bounding box center [459, 183] width 158 height 16
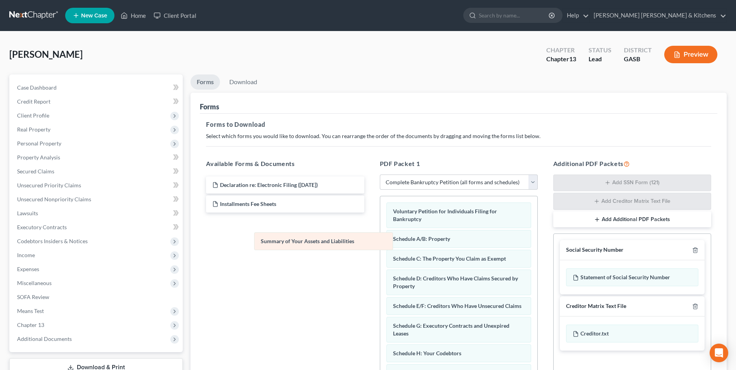
drag, startPoint x: 425, startPoint y: 238, endPoint x: 254, endPoint y: 220, distance: 172.0
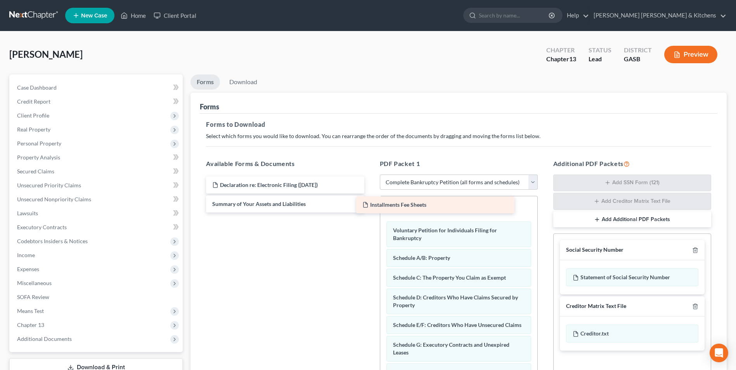
drag, startPoint x: 253, startPoint y: 206, endPoint x: 404, endPoint y: 206, distance: 150.9
click at [370, 207] on div "Installments Fee Sheets Declaration re: Electronic Filing ([DATE]) Installments…" at bounding box center [285, 194] width 170 height 36
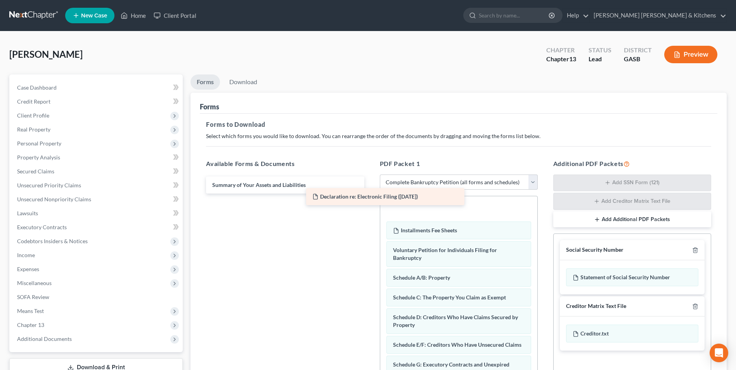
drag, startPoint x: 310, startPoint y: 187, endPoint x: 465, endPoint y: 208, distance: 157.0
click at [370, 194] on div "Declaration re: Electronic Filing ([DATE]) Declaration re: Electronic Filing ([…" at bounding box center [285, 184] width 170 height 17
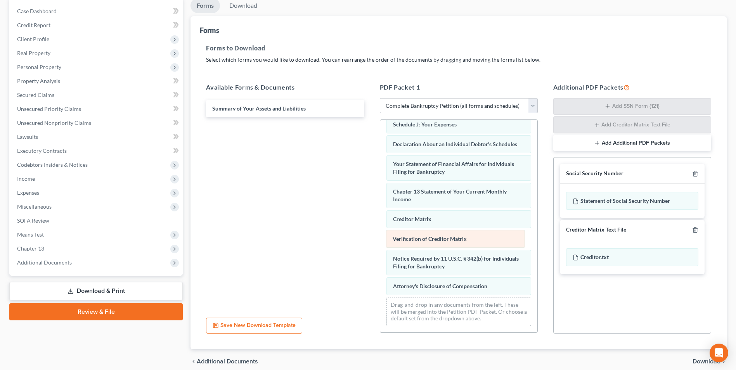
scroll to position [220, 0]
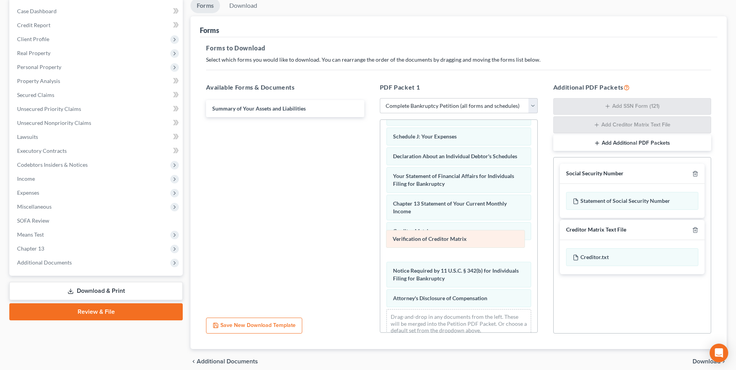
drag, startPoint x: 449, startPoint y: 242, endPoint x: 263, endPoint y: 203, distance: 189.8
click at [380, 205] on div "Verification of Creditor Matrix Declaration re: Electronic Filing ([DATE]) Inst…" at bounding box center [458, 122] width 157 height 444
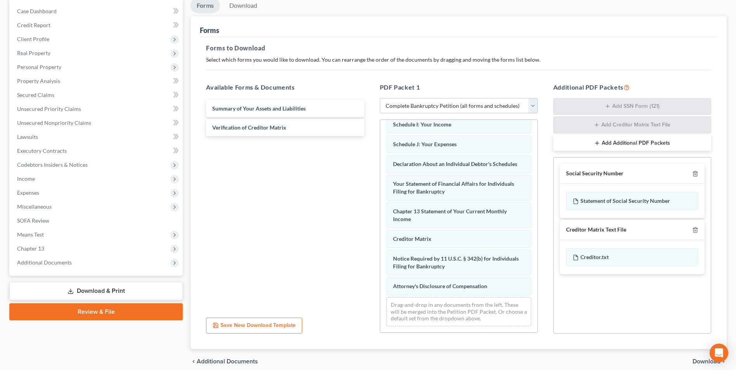
click at [698, 356] on div "chevron_left Additional Documents Download chevron_right" at bounding box center [458, 361] width 536 height 25
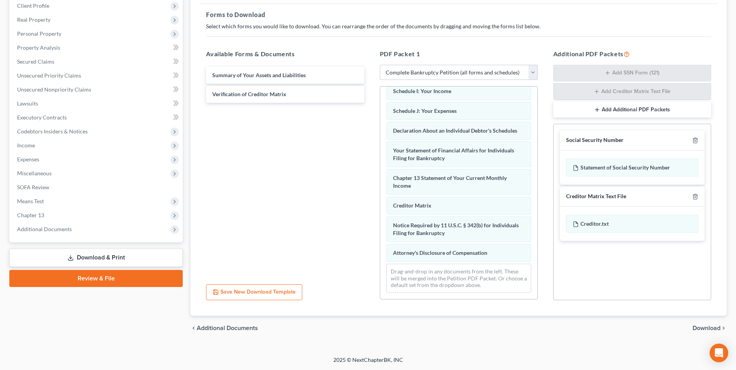
click at [698, 329] on span "Download" at bounding box center [706, 328] width 28 height 6
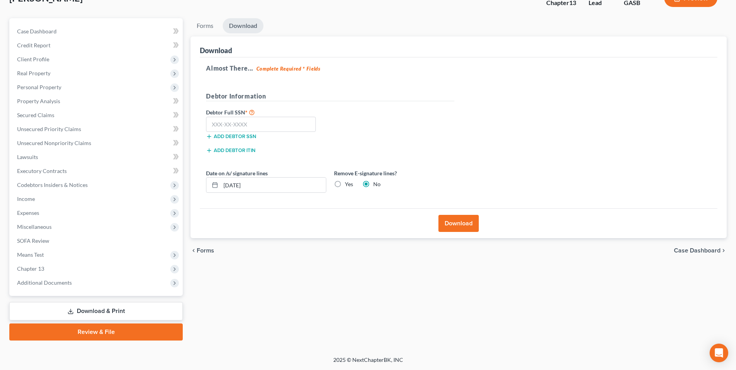
scroll to position [56, 0]
click at [218, 121] on input "text" at bounding box center [261, 125] width 110 height 16
type input "258-85-8345"
drag, startPoint x: 257, startPoint y: 186, endPoint x: 215, endPoint y: 186, distance: 41.9
click at [215, 186] on div "[DATE]" at bounding box center [266, 185] width 120 height 16
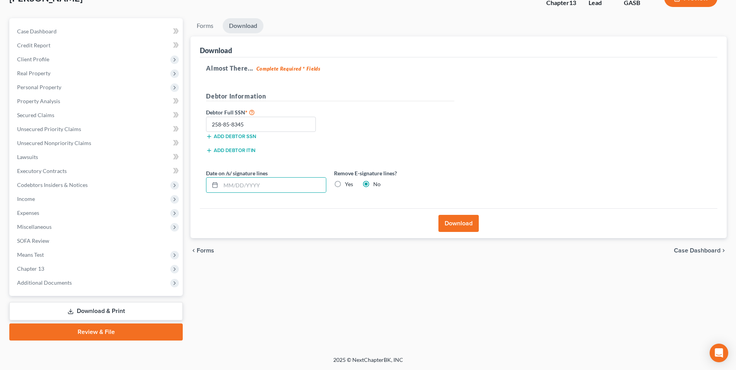
click at [345, 183] on label "Yes" at bounding box center [349, 184] width 8 height 8
click at [348, 183] on input "Yes" at bounding box center [350, 182] width 5 height 5
radio input "true"
click at [452, 227] on button "Download" at bounding box center [458, 223] width 40 height 17
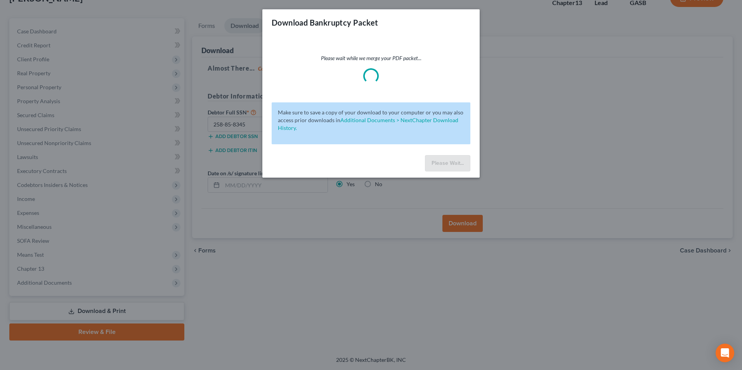
click at [514, 158] on div "Download Bankruptcy Packet Please wait while we merge your PDF packet... Make s…" at bounding box center [371, 185] width 742 height 370
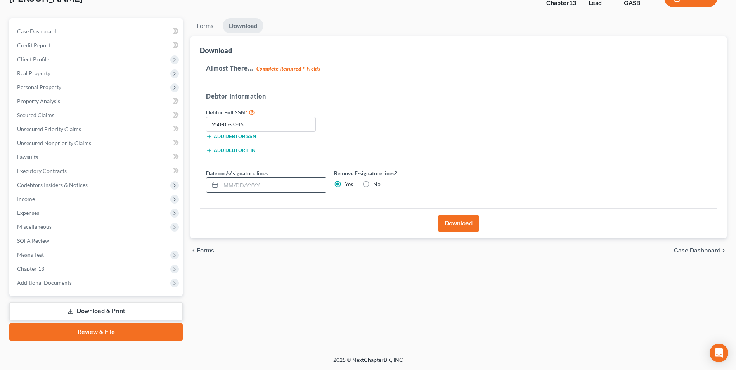
click at [240, 182] on input "text" at bounding box center [273, 185] width 105 height 15
click at [373, 183] on label "No" at bounding box center [376, 184] width 7 height 8
click at [376, 183] on input "No" at bounding box center [378, 182] width 5 height 5
radio input "true"
radio input "false"
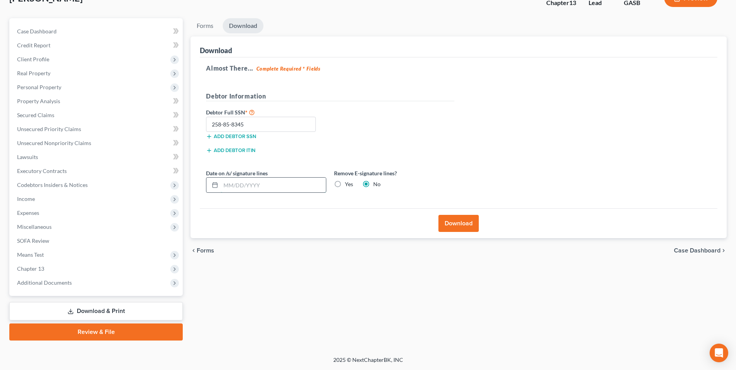
click at [275, 185] on input "text" at bounding box center [273, 185] width 105 height 15
type input "[DATE]"
click at [34, 145] on span "Unsecured Nonpriority Claims" at bounding box center [54, 143] width 74 height 7
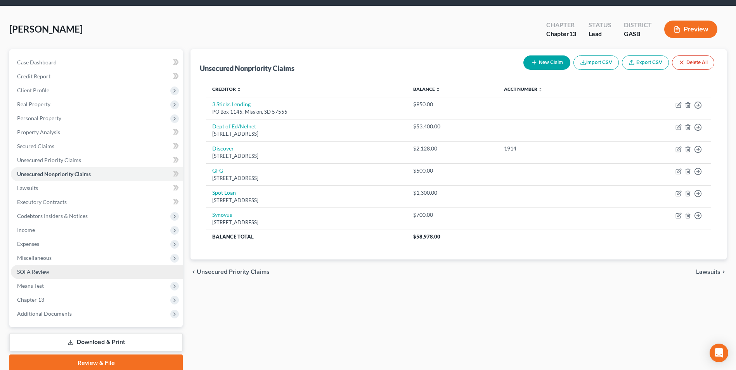
scroll to position [39, 0]
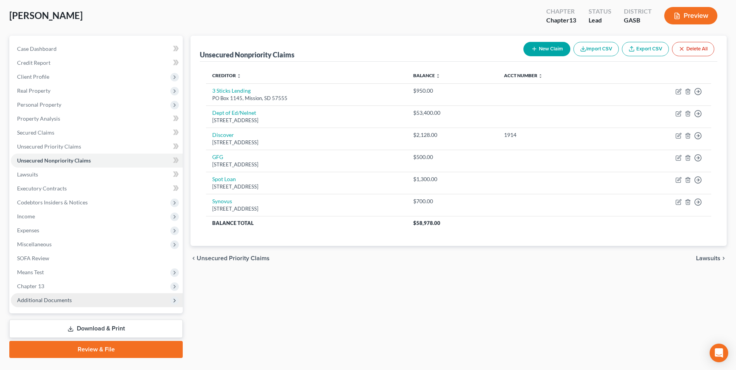
click at [68, 298] on span "Additional Documents" at bounding box center [44, 300] width 55 height 7
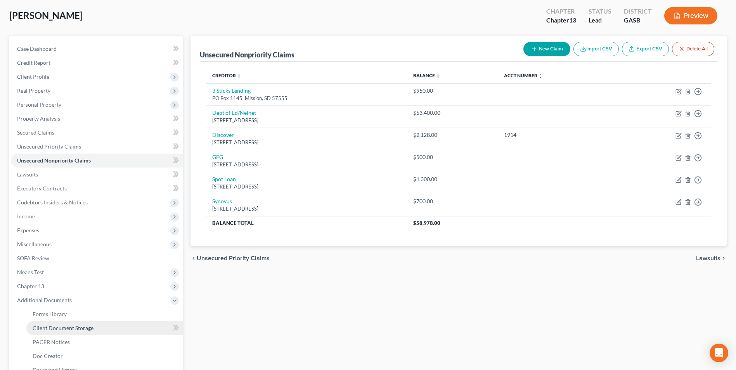
click at [64, 323] on link "Client Document Storage" at bounding box center [104, 328] width 156 height 14
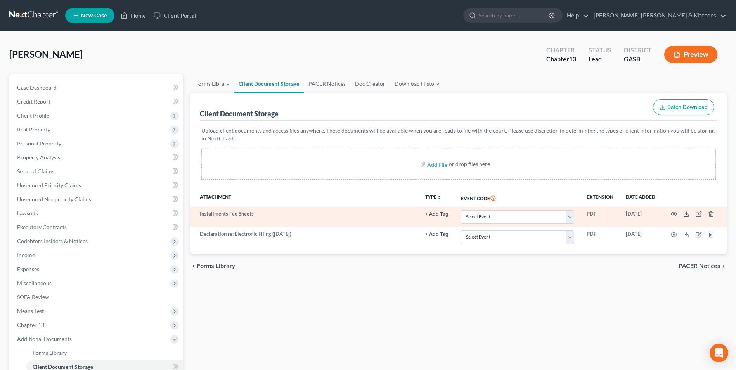
click at [685, 215] on icon at bounding box center [686, 214] width 6 height 6
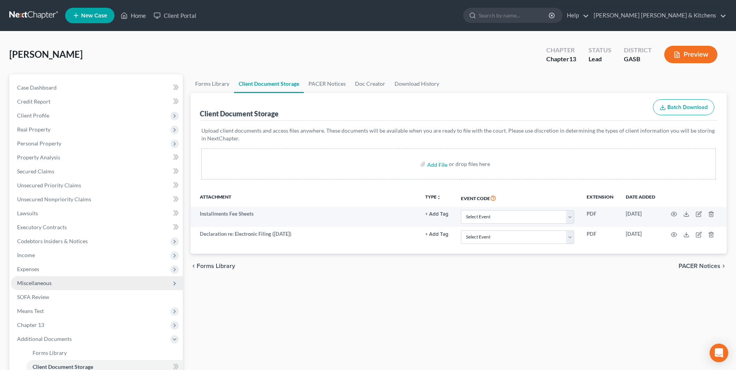
click at [46, 285] on span "Miscellaneous" at bounding box center [34, 283] width 35 height 7
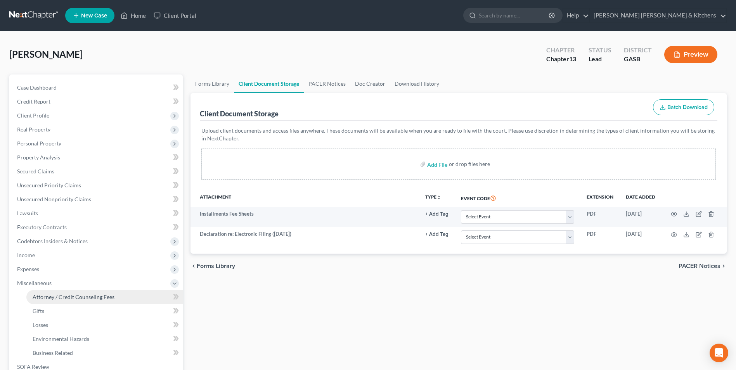
click at [58, 294] on span "Attorney / Credit Counseling Fees" at bounding box center [74, 297] width 82 height 7
select select "0"
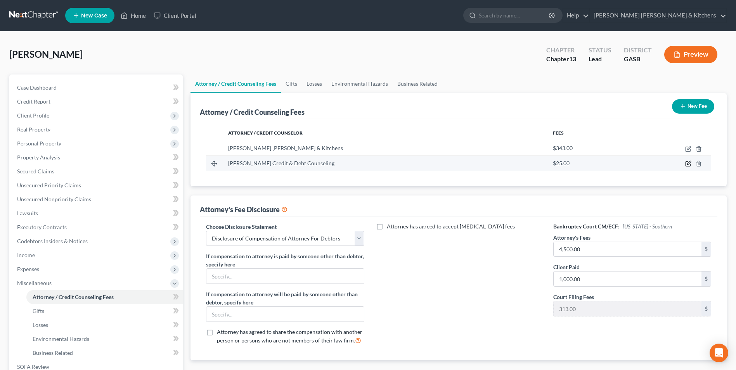
click at [687, 164] on icon "button" at bounding box center [688, 164] width 6 height 6
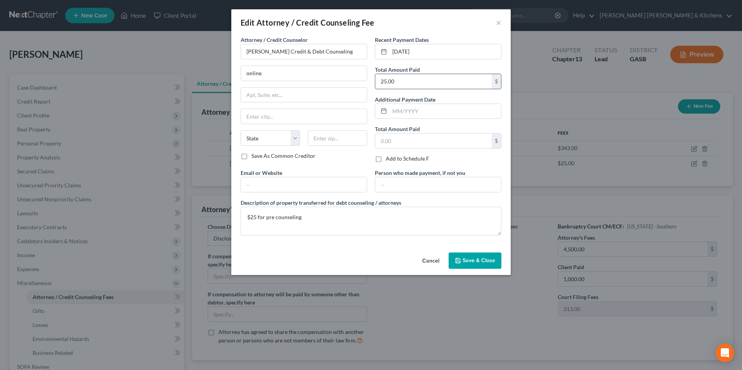
click at [408, 84] on input "25.00" at bounding box center [433, 81] width 116 height 15
type input "30.00"
drag, startPoint x: 272, startPoint y: 72, endPoint x: 229, endPoint y: 79, distance: 43.6
click at [230, 80] on div "Edit Attorney / Credit Counseling Fee × Attorney / Credit Counselor * [PERSON_N…" at bounding box center [371, 185] width 742 height 370
type input "by phone"
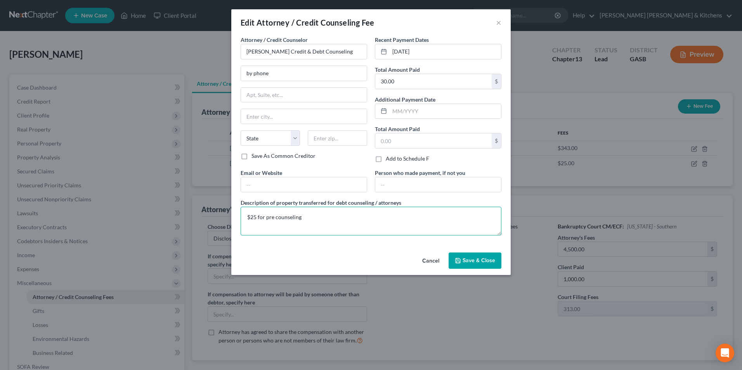
click at [254, 220] on textarea "$25 for pre counseling" at bounding box center [370, 221] width 261 height 29
type textarea "$30 for pre counseling"
click at [473, 263] on span "Save & Close" at bounding box center [478, 260] width 33 height 7
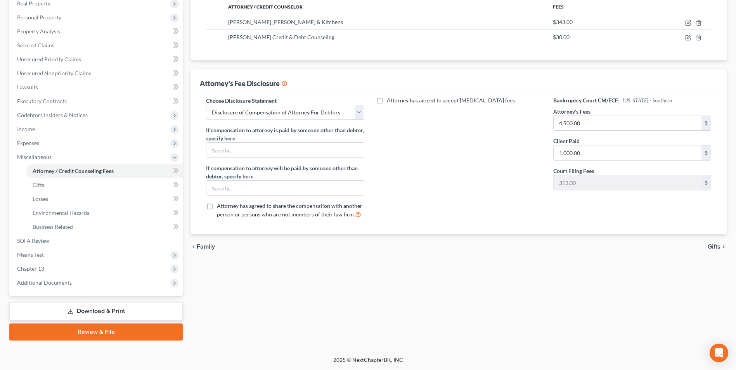
click at [111, 313] on link "Download & Print" at bounding box center [95, 311] width 173 height 18
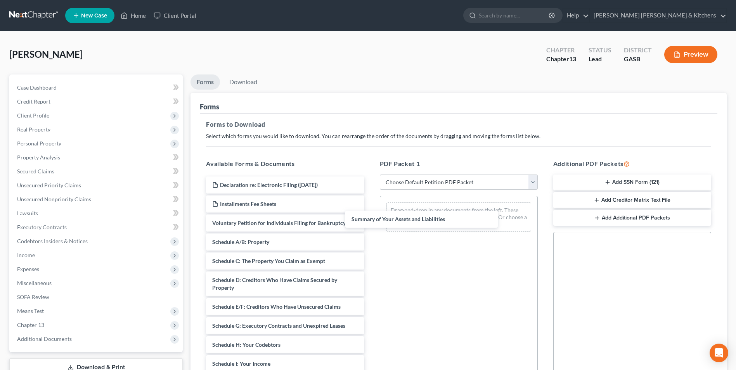
drag, startPoint x: 287, startPoint y: 244, endPoint x: 431, endPoint y: 220, distance: 145.8
click at [370, 220] on div "Summary of Your Assets and Liabilities Declaration re: Electronic Filing ([DATE…" at bounding box center [285, 357] width 170 height 363
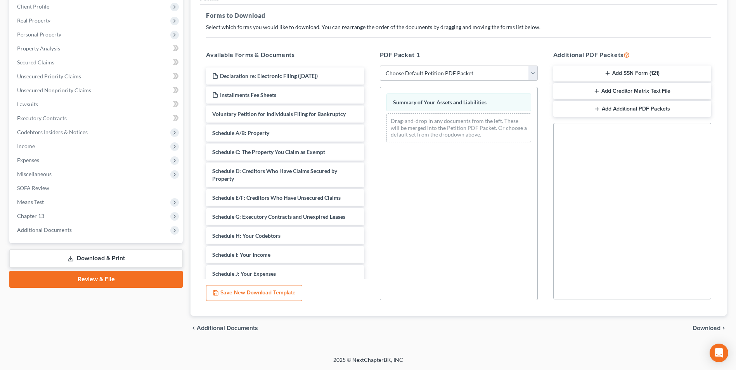
click at [714, 329] on span "Download" at bounding box center [706, 328] width 28 height 6
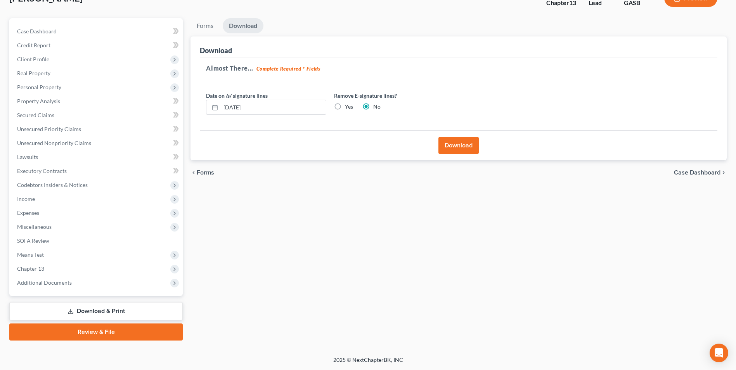
scroll to position [56, 0]
click at [452, 147] on button "Download" at bounding box center [458, 145] width 40 height 17
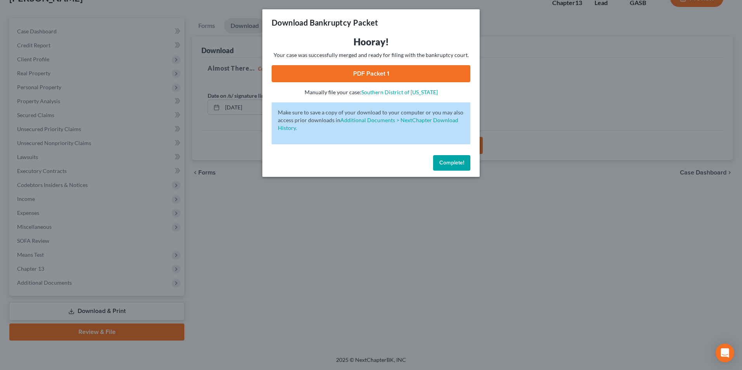
click at [345, 73] on link "PDF Packet 1" at bounding box center [371, 73] width 199 height 17
click at [287, 298] on div "Download Bankruptcy Packet Hooray! Your case was successfully merged and ready …" at bounding box center [371, 185] width 742 height 370
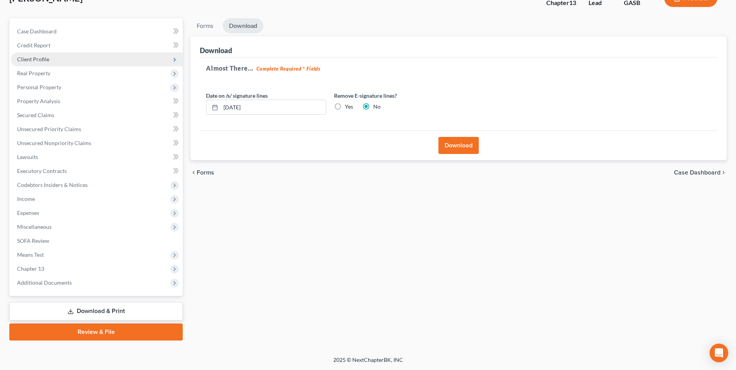
click at [37, 56] on span "Client Profile" at bounding box center [33, 59] width 32 height 7
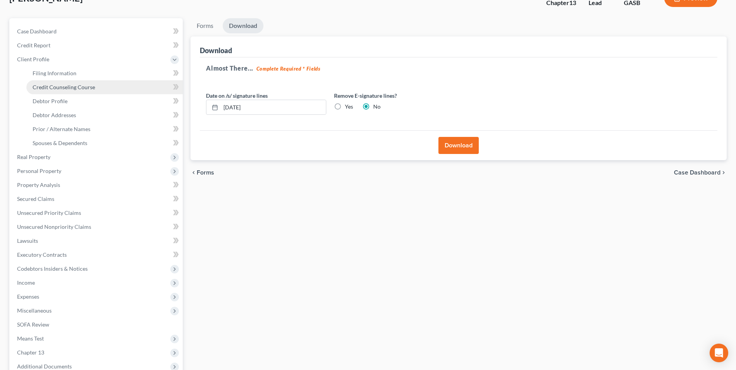
click at [40, 88] on span "Credit Counseling Course" at bounding box center [64, 87] width 62 height 7
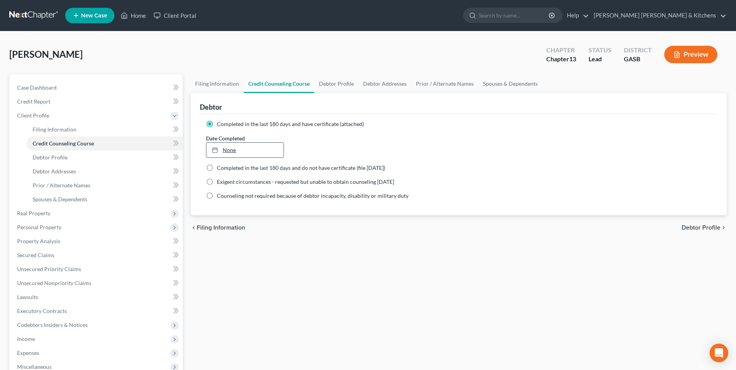
click at [231, 152] on link "None" at bounding box center [244, 150] width 77 height 15
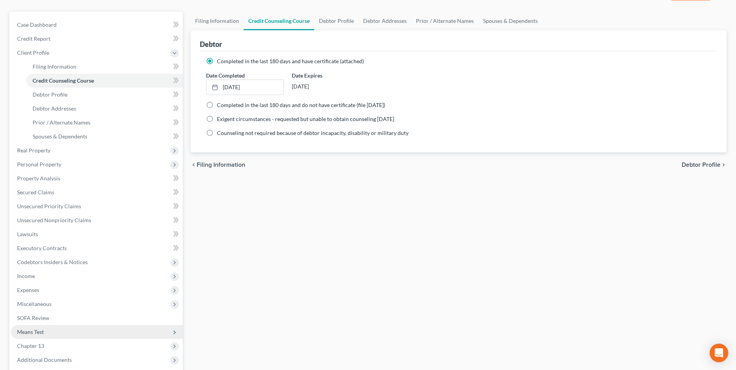
scroll to position [140, 0]
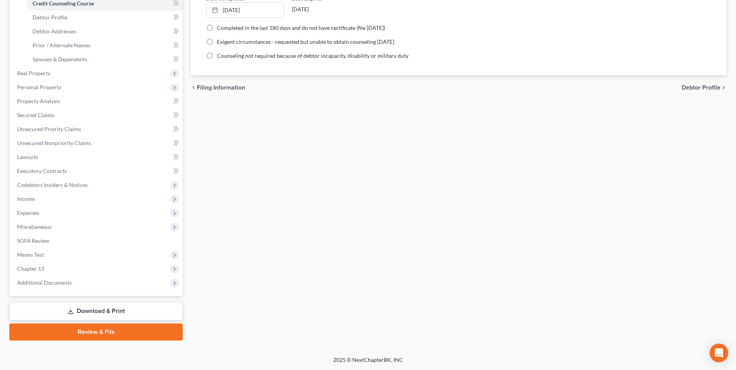
click at [91, 311] on link "Download & Print" at bounding box center [95, 311] width 173 height 18
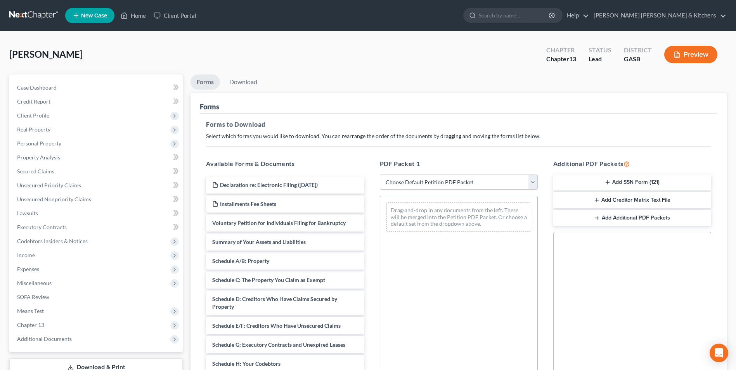
click at [417, 182] on select "Choose Default Petition PDF Packet Complete Bankruptcy Petition (all forms and …" at bounding box center [459, 183] width 158 height 16
select select "0"
click at [380, 175] on select "Choose Default Petition PDF Packet Complete Bankruptcy Petition (all forms and …" at bounding box center [459, 183] width 158 height 16
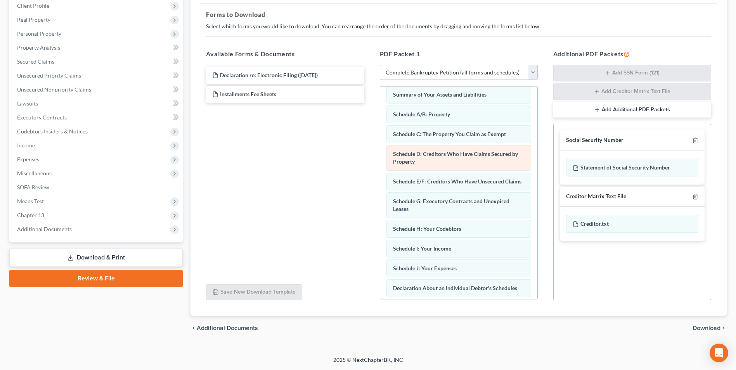
scroll to position [15, 0]
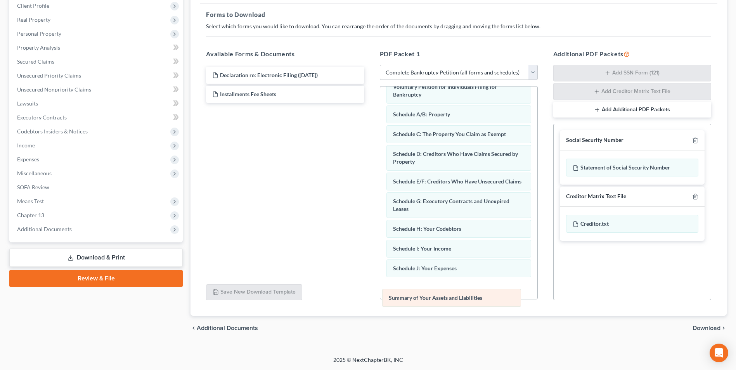
drag, startPoint x: 482, startPoint y: 100, endPoint x: 478, endPoint y: 303, distance: 203.3
click at [478, 303] on div "Summary of Your Assets and Liabilities Voluntary Petition for Individuals Filin…" at bounding box center [458, 284] width 157 height 424
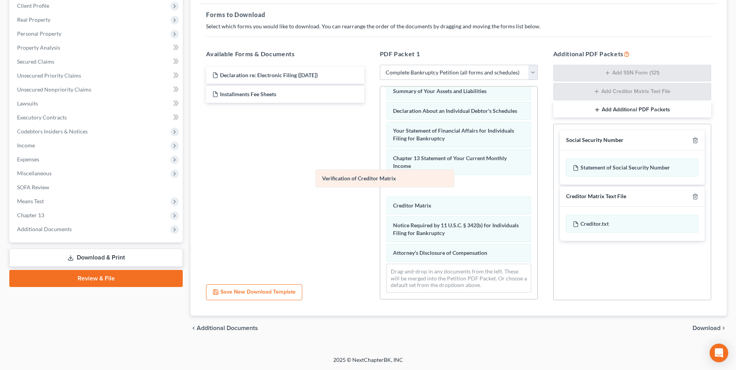
scroll to position [200, 0]
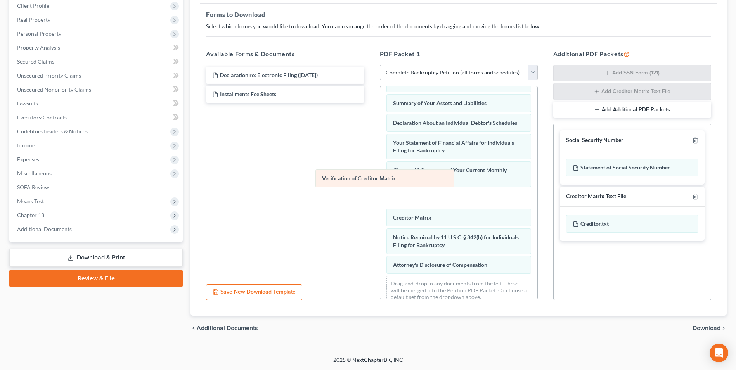
drag, startPoint x: 438, startPoint y: 209, endPoint x: 309, endPoint y: 170, distance: 134.0
click at [380, 171] on div "Verification of Creditor Matrix Voluntary Petition for Individuals Filing for B…" at bounding box center [458, 99] width 157 height 424
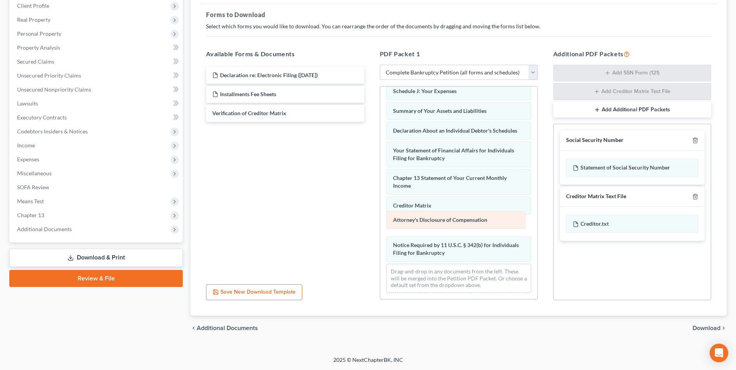
drag, startPoint x: 416, startPoint y: 256, endPoint x: 416, endPoint y: 220, distance: 35.7
click at [416, 220] on div "Attorney's Disclosure of Compensation Voluntary Petition for Individuals Filing…" at bounding box center [458, 97] width 157 height 405
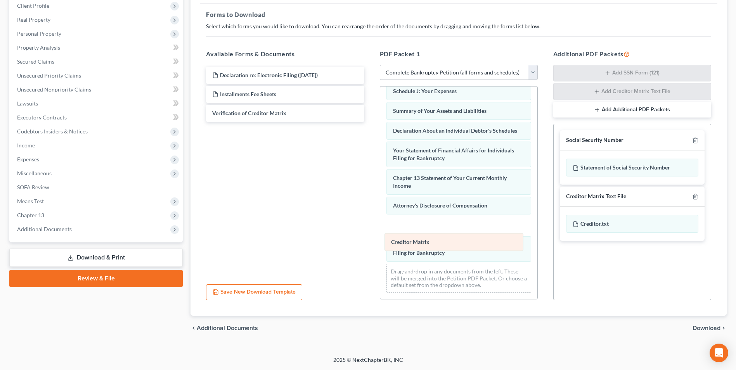
drag, startPoint x: 409, startPoint y: 205, endPoint x: 407, endPoint y: 259, distance: 54.7
click at [407, 259] on div "Creditor Matrix Voluntary Petition for Individuals Filing for Bankruptcy Schedu…" at bounding box center [458, 97] width 157 height 405
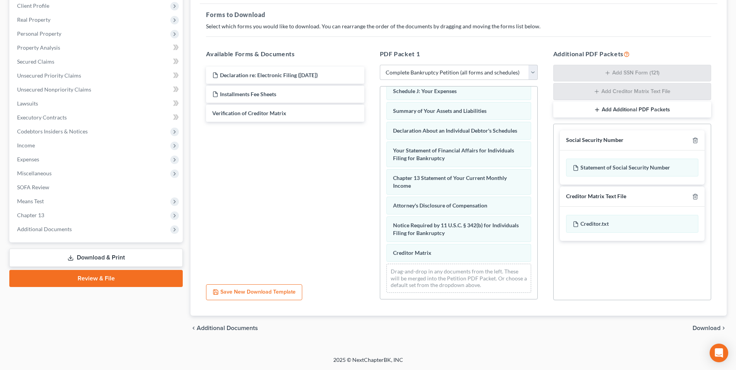
click at [706, 327] on span "Download" at bounding box center [706, 328] width 28 height 6
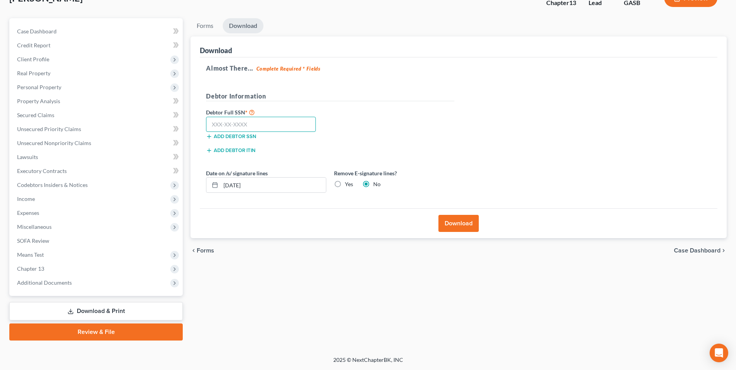
drag, startPoint x: 245, startPoint y: 124, endPoint x: 229, endPoint y: 136, distance: 19.6
click at [245, 126] on input "text" at bounding box center [261, 125] width 110 height 16
type input "258-85-8345"
click at [460, 225] on button "Download" at bounding box center [458, 223] width 40 height 17
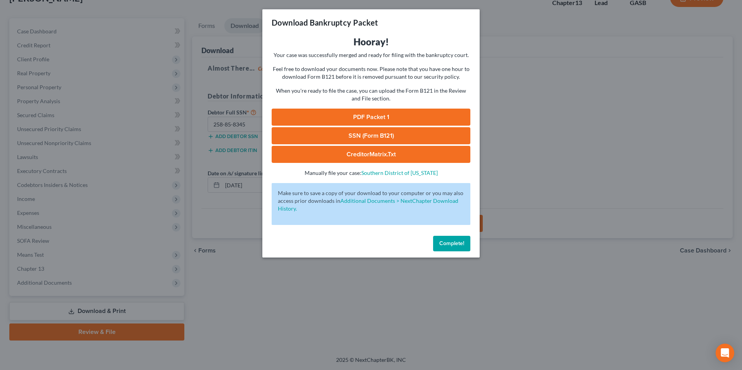
click at [371, 138] on link "SSN (Form B121)" at bounding box center [371, 135] width 199 height 17
click at [385, 118] on link "PDF Packet 1" at bounding box center [371, 117] width 199 height 17
click at [355, 155] on link "CreditorMatrix.txt" at bounding box center [371, 154] width 199 height 17
drag, startPoint x: 317, startPoint y: 320, endPoint x: 214, endPoint y: 253, distance: 123.3
click at [317, 320] on div "Download Bankruptcy Packet Hooray! Your case was successfully merged and ready …" at bounding box center [371, 185] width 742 height 370
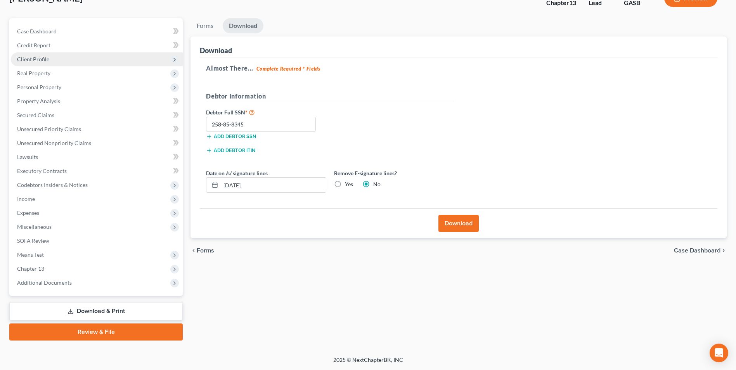
click at [31, 57] on span "Client Profile" at bounding box center [33, 59] width 32 height 7
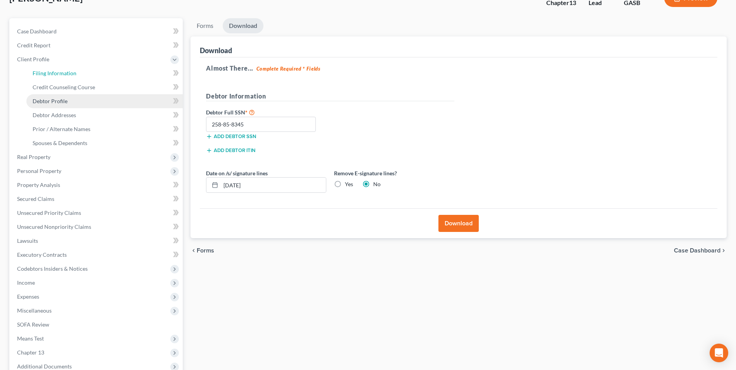
drag, startPoint x: 39, startPoint y: 73, endPoint x: 86, endPoint y: 95, distance: 51.9
click at [39, 73] on span "Filing Information" at bounding box center [55, 73] width 44 height 7
select select "1"
select select "0"
select select "3"
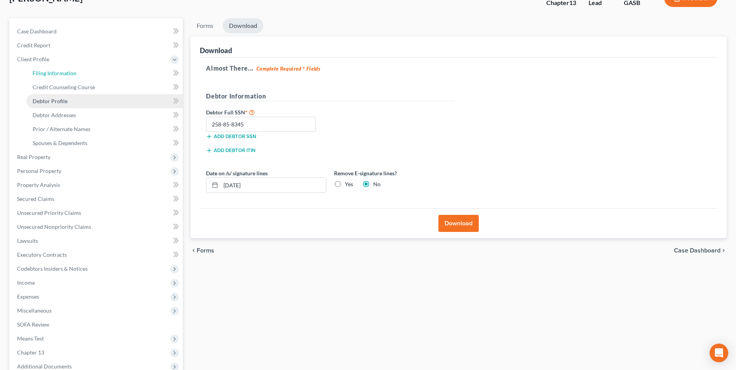
select select "10"
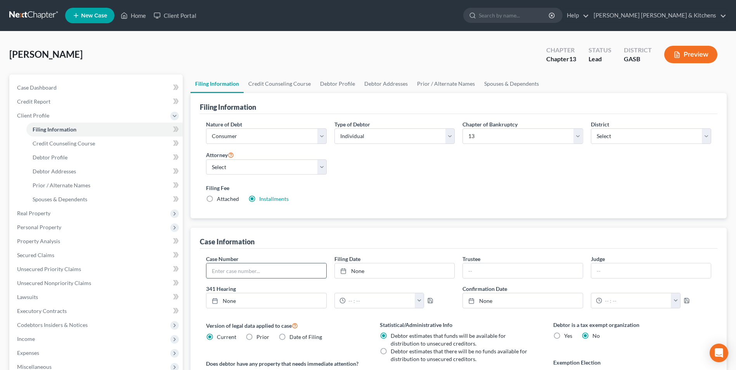
click at [228, 271] on input "text" at bounding box center [265, 270] width 119 height 15
type input "25-60263"
click at [135, 15] on link "Home" at bounding box center [133, 16] width 33 height 14
